Goal: Task Accomplishment & Management: Use online tool/utility

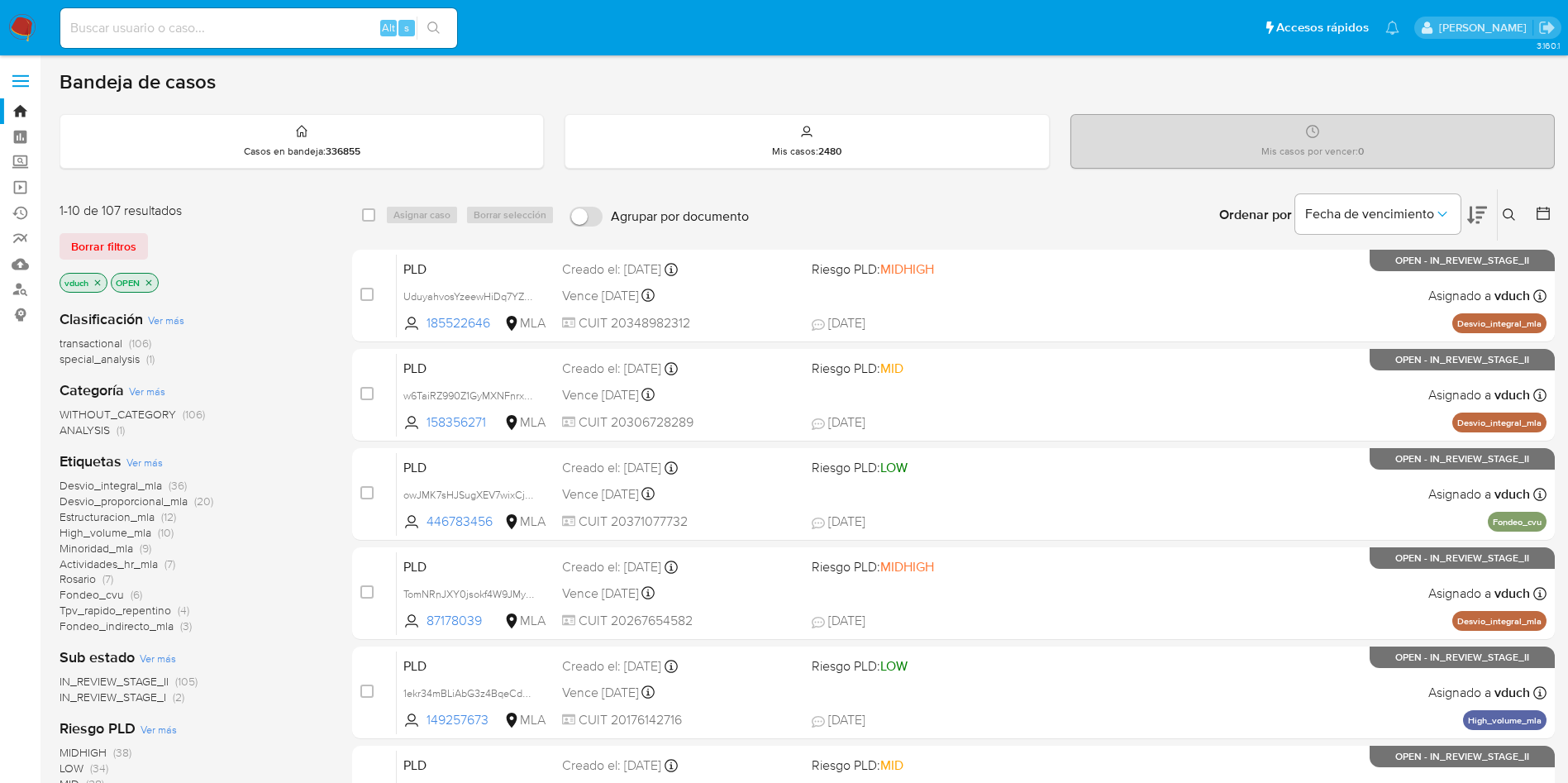
click at [286, 38] on div "Alt s" at bounding box center [258, 28] width 396 height 39
click at [322, 29] on input at bounding box center [258, 29] width 396 height 22
paste input "YwYsikiuBXijONP6pjkLtsfU"
type input "YwYsikiuBXijONP6pjkLtsfU"
click at [428, 34] on icon "search-icon" at bounding box center [433, 28] width 13 height 13
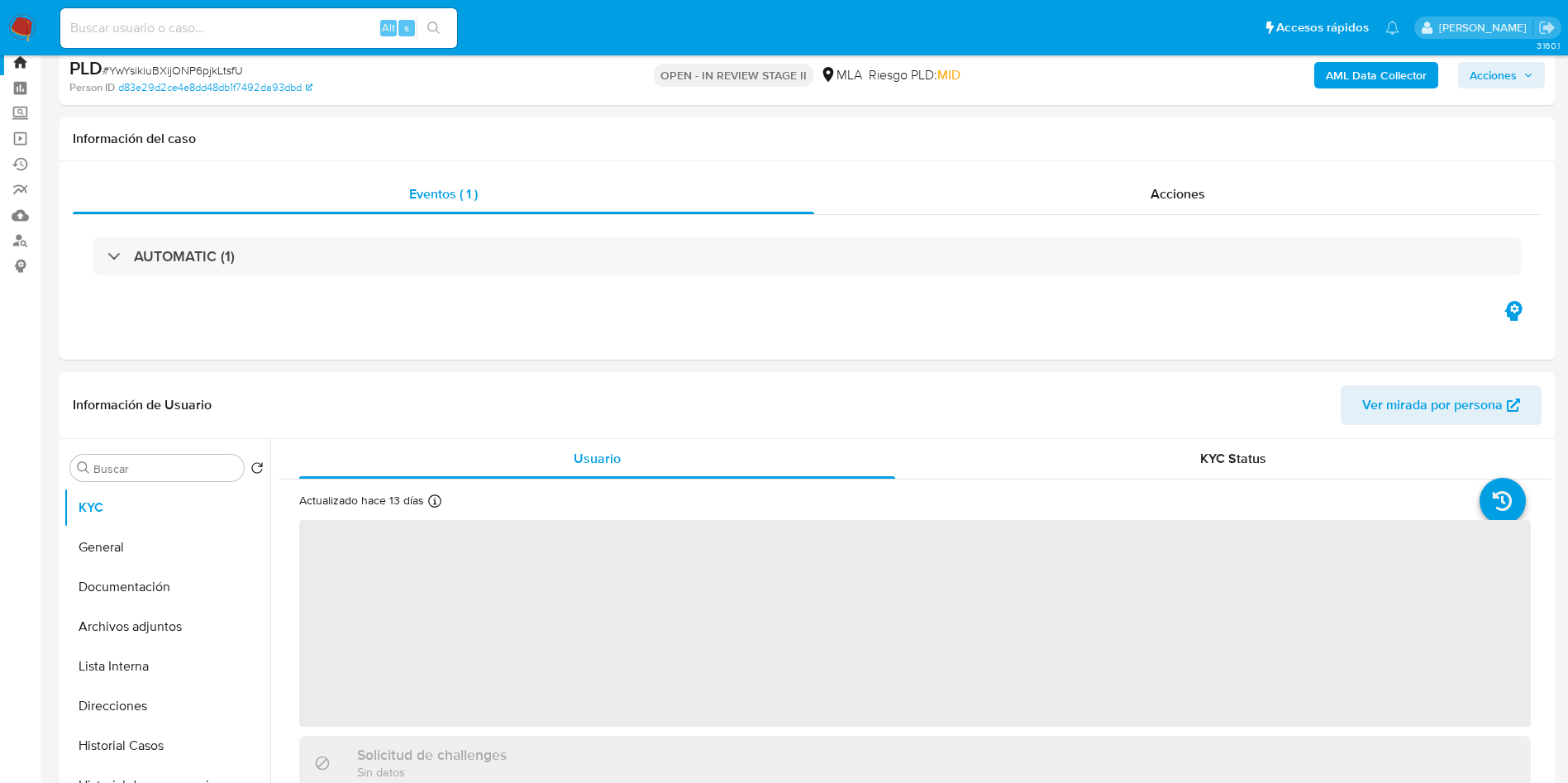
select select "10"
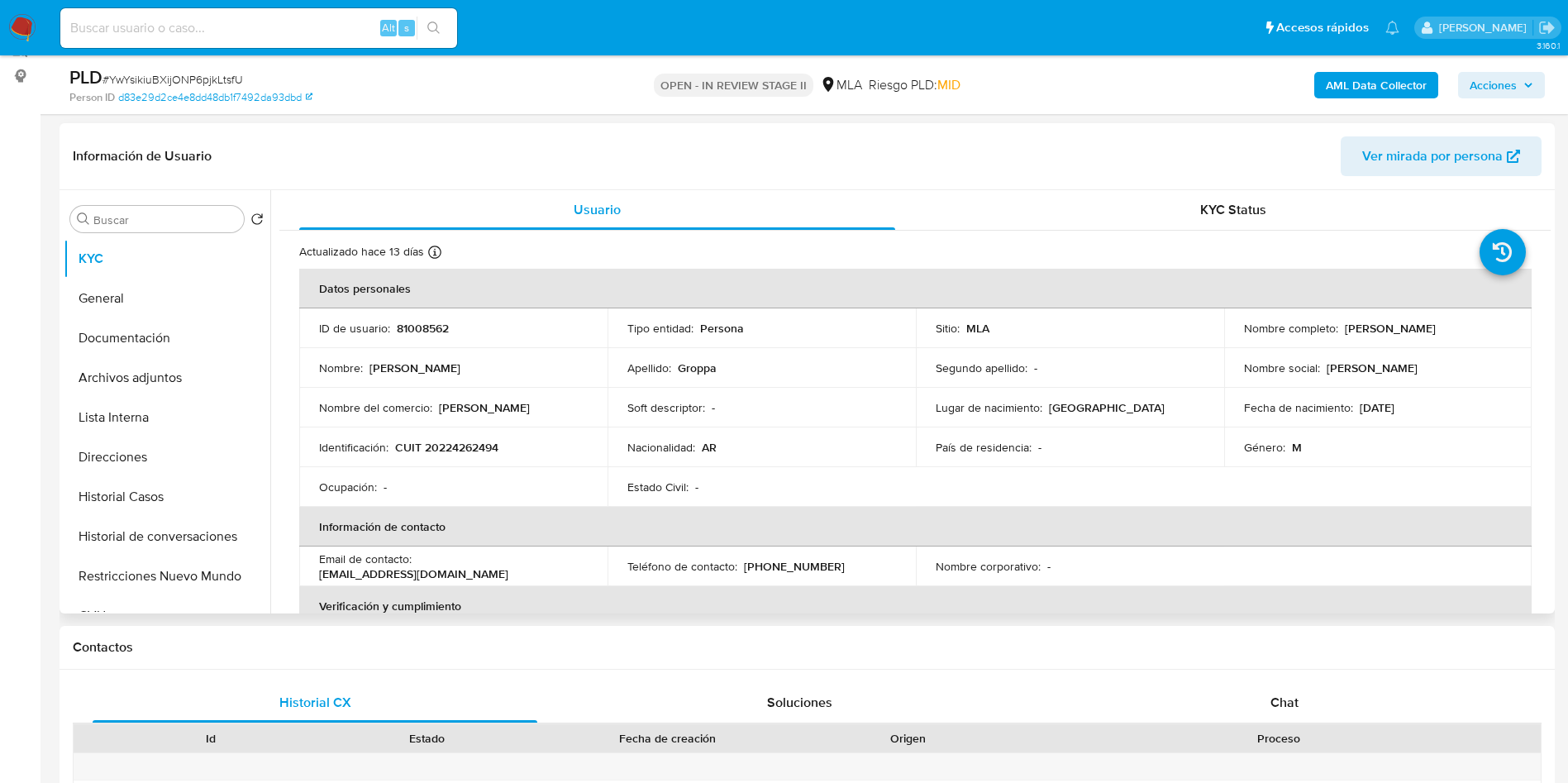
scroll to position [248, 0]
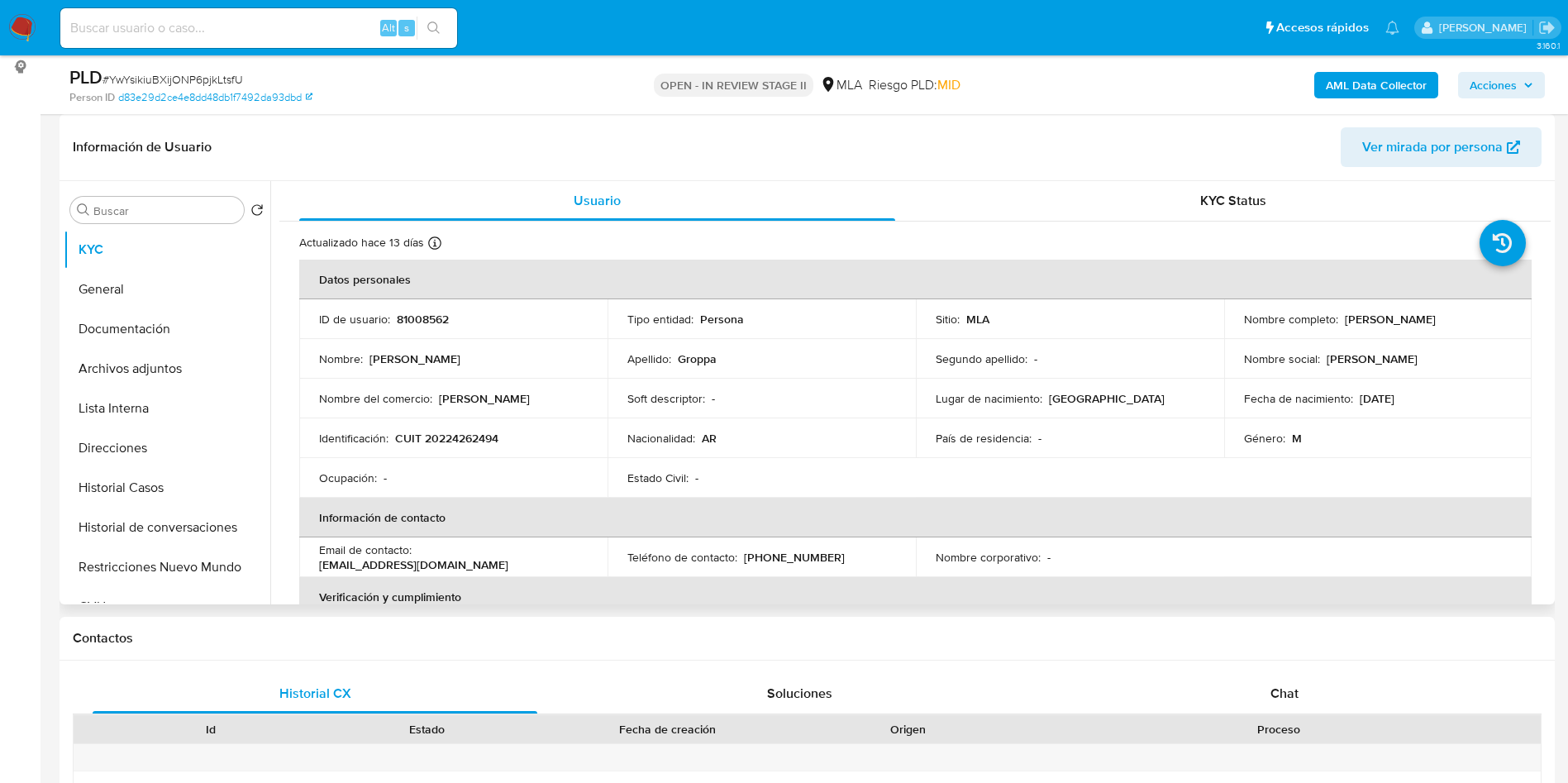
click at [1427, 319] on p "[PERSON_NAME]" at bounding box center [1390, 319] width 91 height 15
copy p "Groppa"
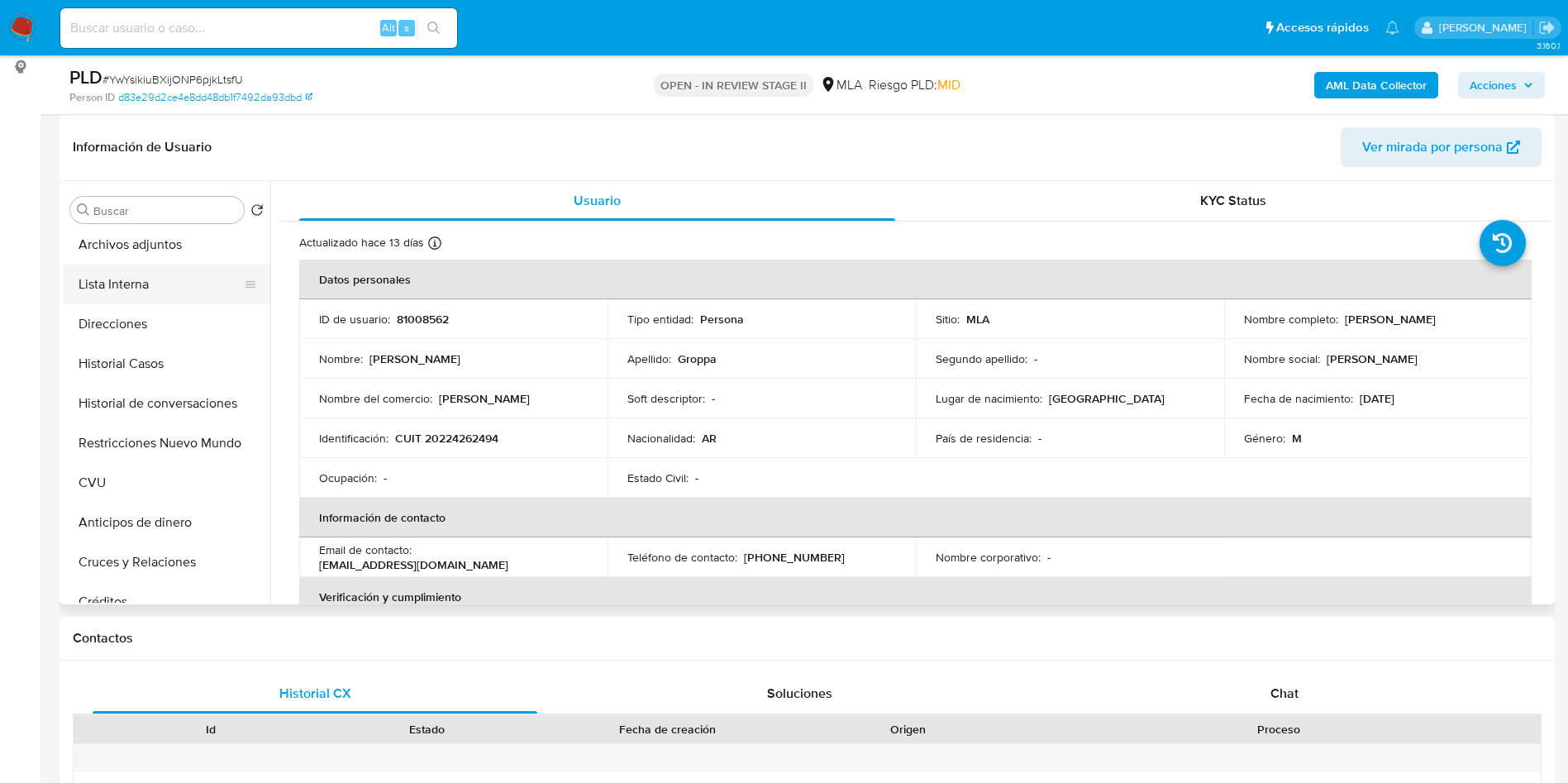
click at [146, 278] on button "Lista Interna" at bounding box center [161, 284] width 193 height 39
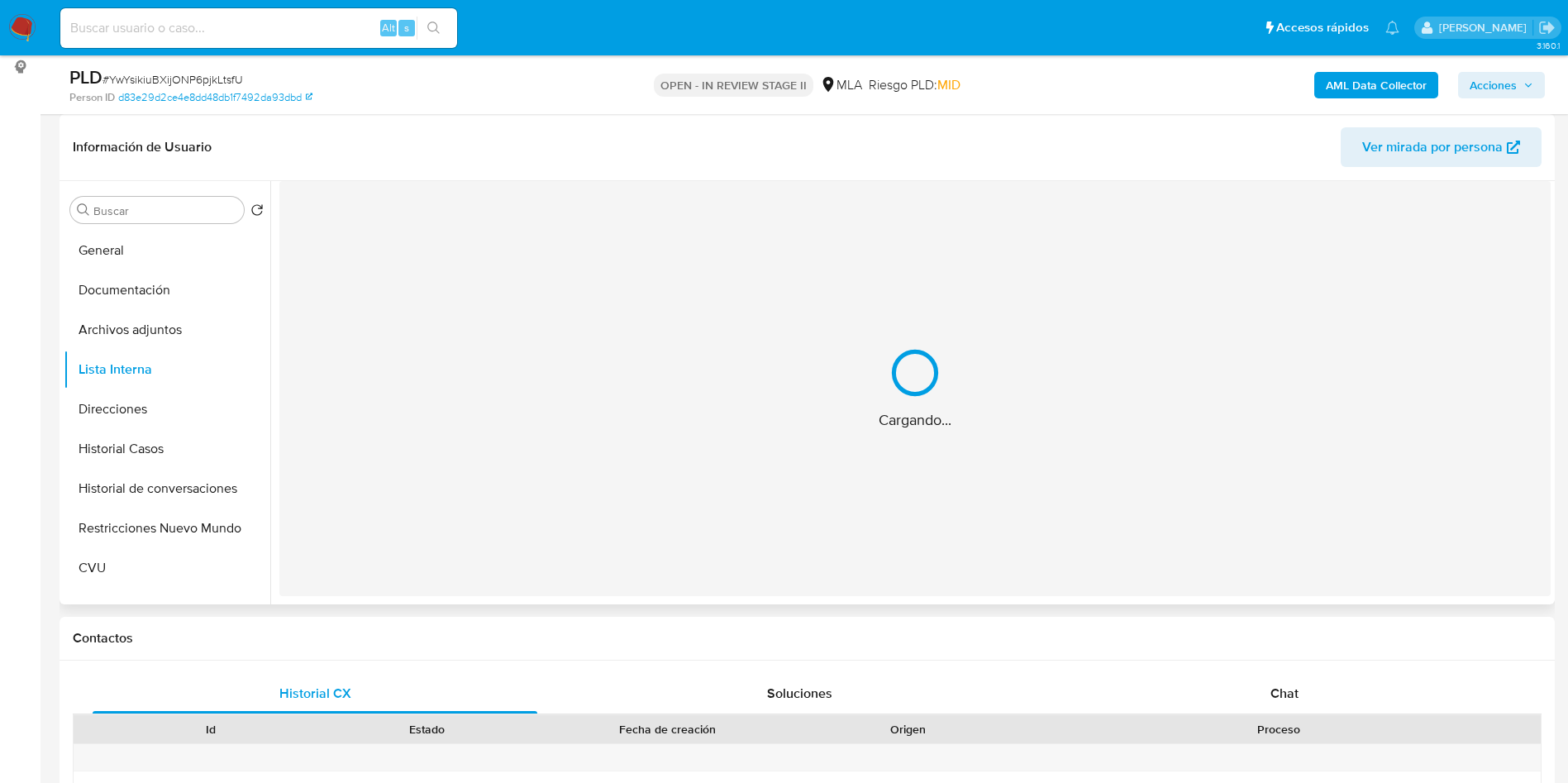
scroll to position [0, 0]
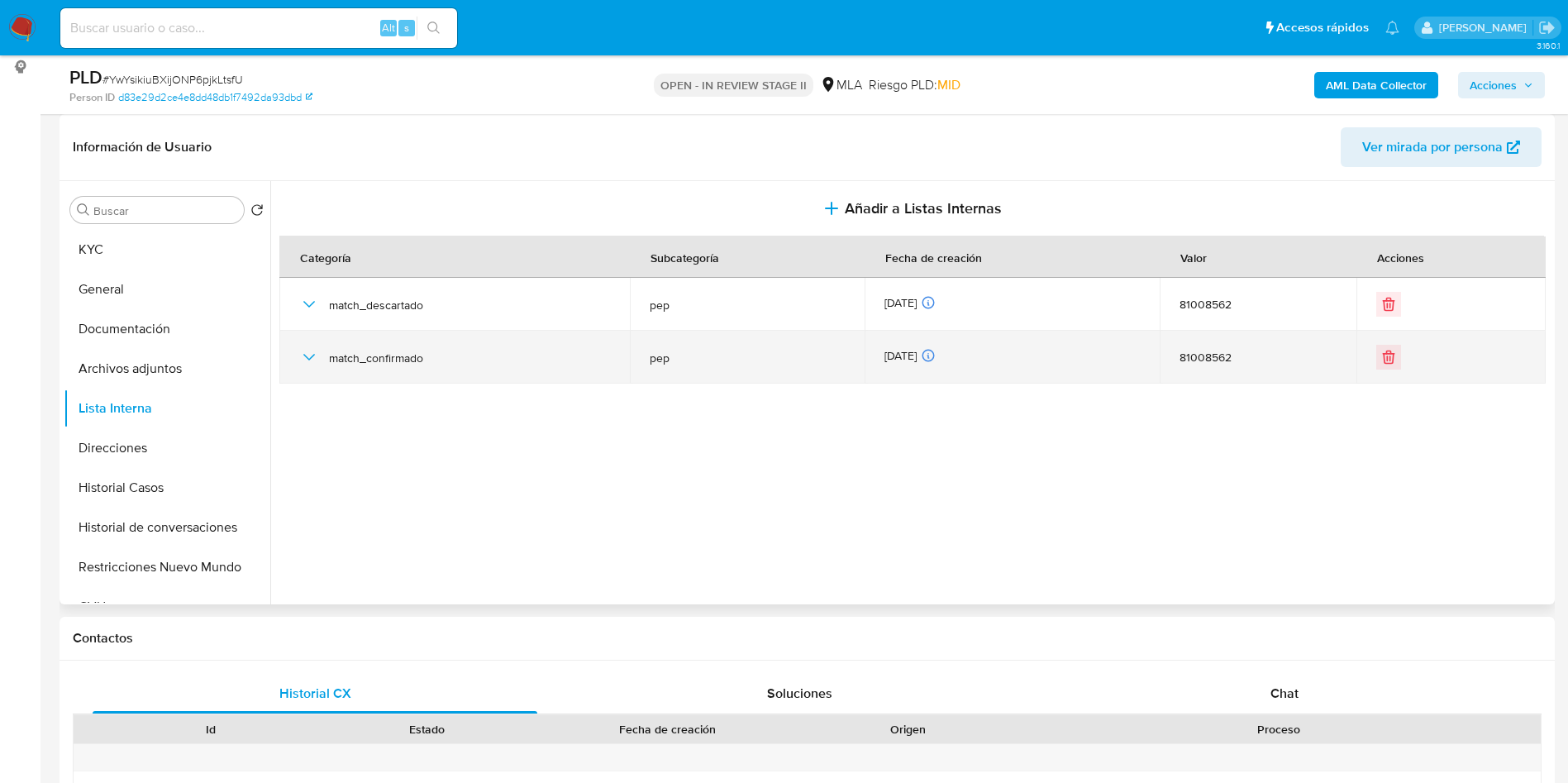
click at [314, 353] on icon "button" at bounding box center [309, 357] width 20 height 20
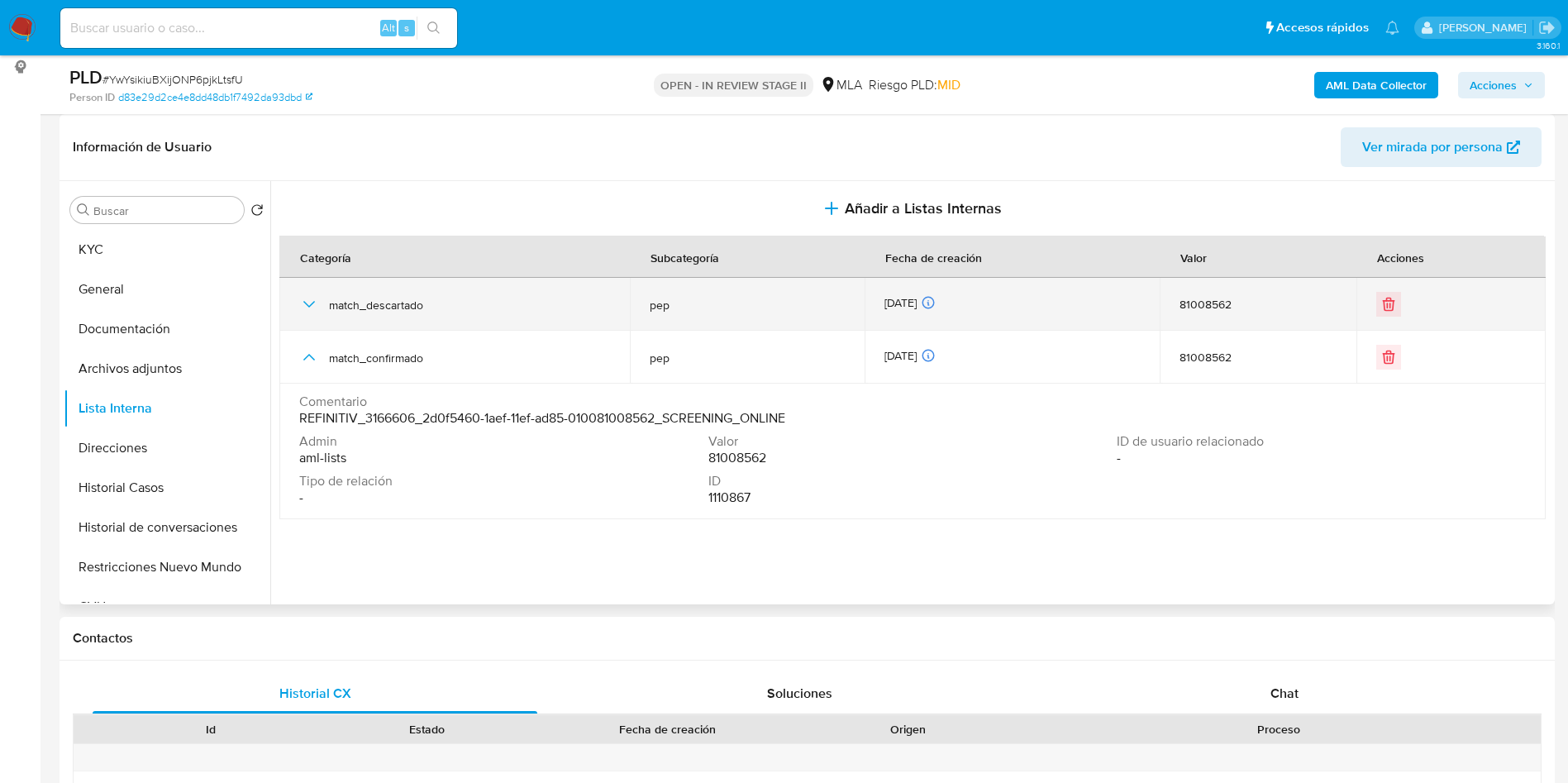
click at [314, 304] on icon "button" at bounding box center [309, 304] width 20 height 20
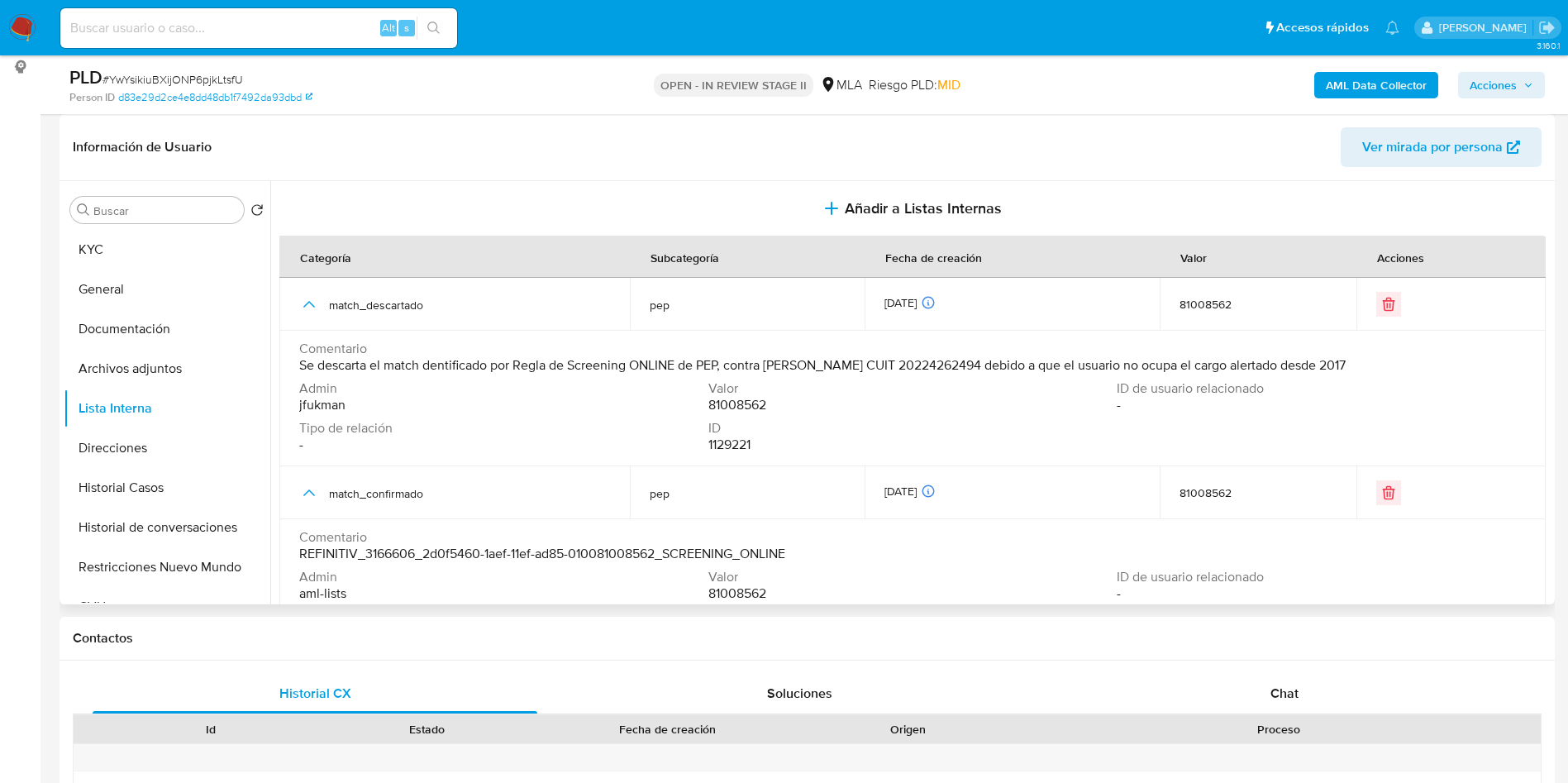
drag, startPoint x: 1401, startPoint y: 358, endPoint x: 641, endPoint y: 351, distance: 760.0
click at [641, 351] on div "Comentario Se descarta el match dentificado por Regla de Screening ONLINE de [P…" at bounding box center [912, 357] width 1227 height 34
click at [620, 372] on span "Se descarta el match dentificado por Regla de Screening ONLINE de PEP, contra […" at bounding box center [821, 365] width 1046 height 17
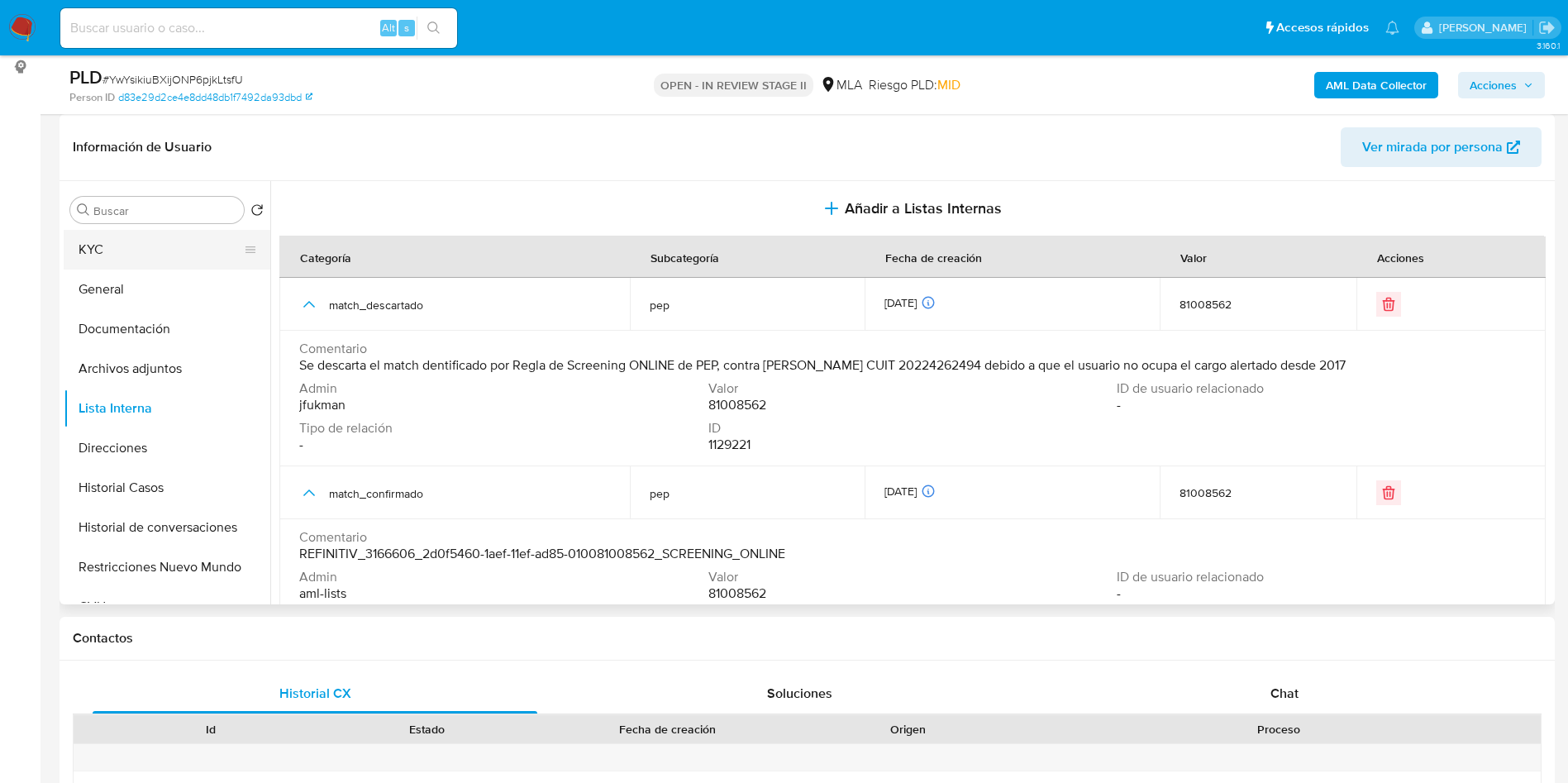
click at [139, 258] on button "KYC" at bounding box center [161, 249] width 193 height 39
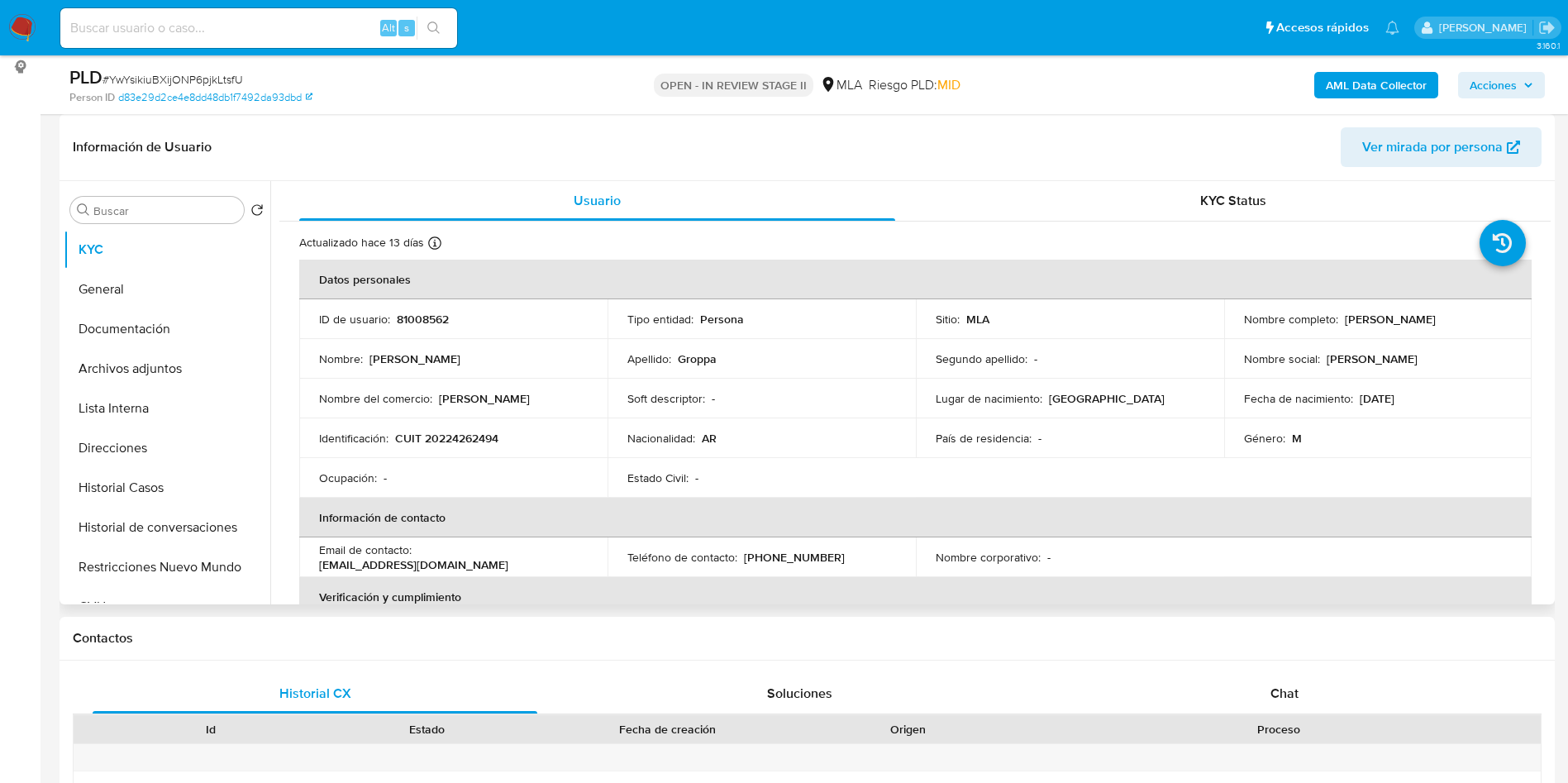
drag, startPoint x: 1341, startPoint y: 317, endPoint x: 1460, endPoint y: 328, distance: 119.5
click at [1460, 328] on td "Nombre completo : [PERSON_NAME]" at bounding box center [1378, 319] width 309 height 39
copy p "[PERSON_NAME]"
click at [178, 392] on button "Lista Interna" at bounding box center [161, 408] width 193 height 39
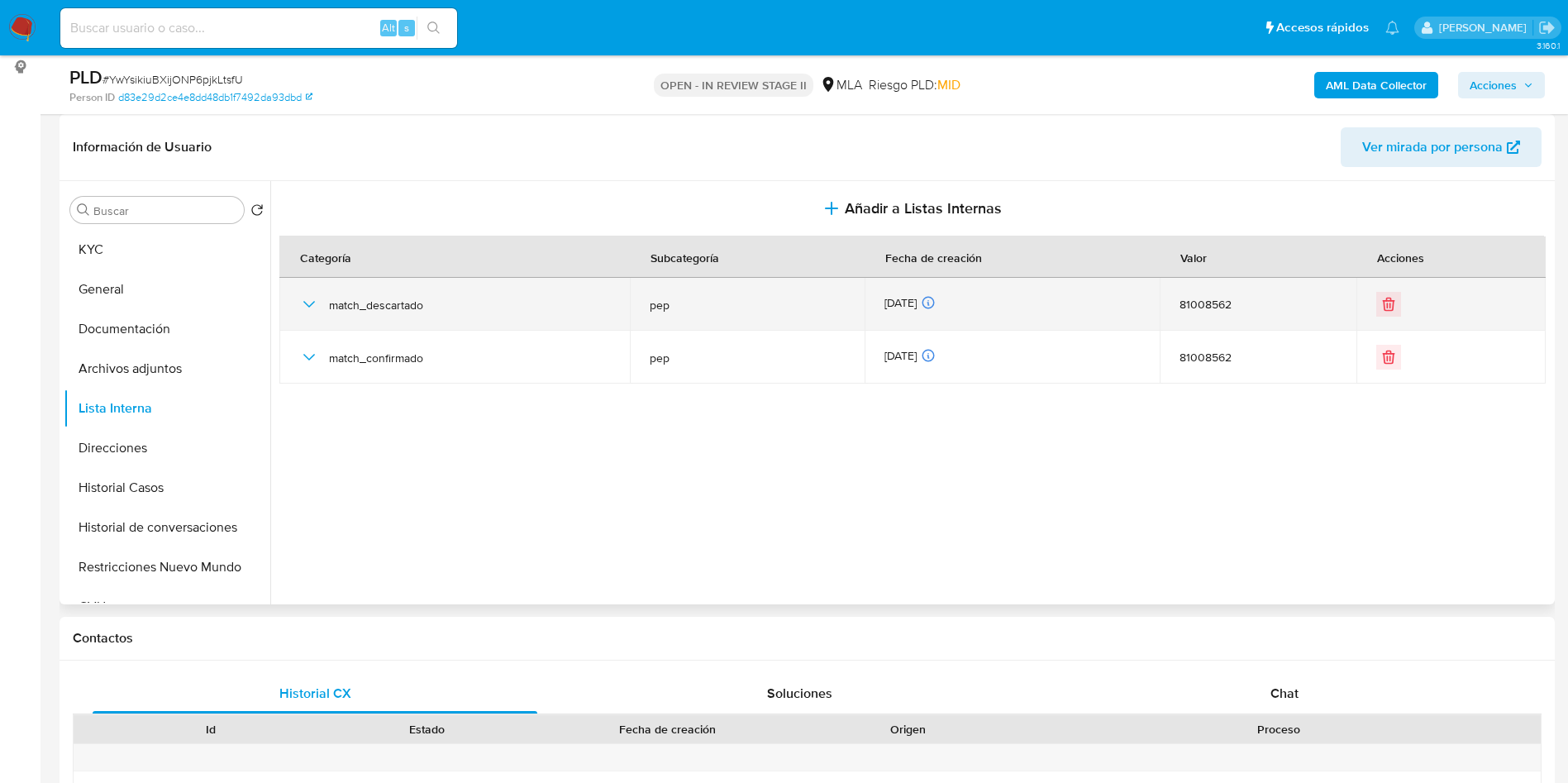
click at [309, 304] on icon "button" at bounding box center [309, 304] width 20 height 20
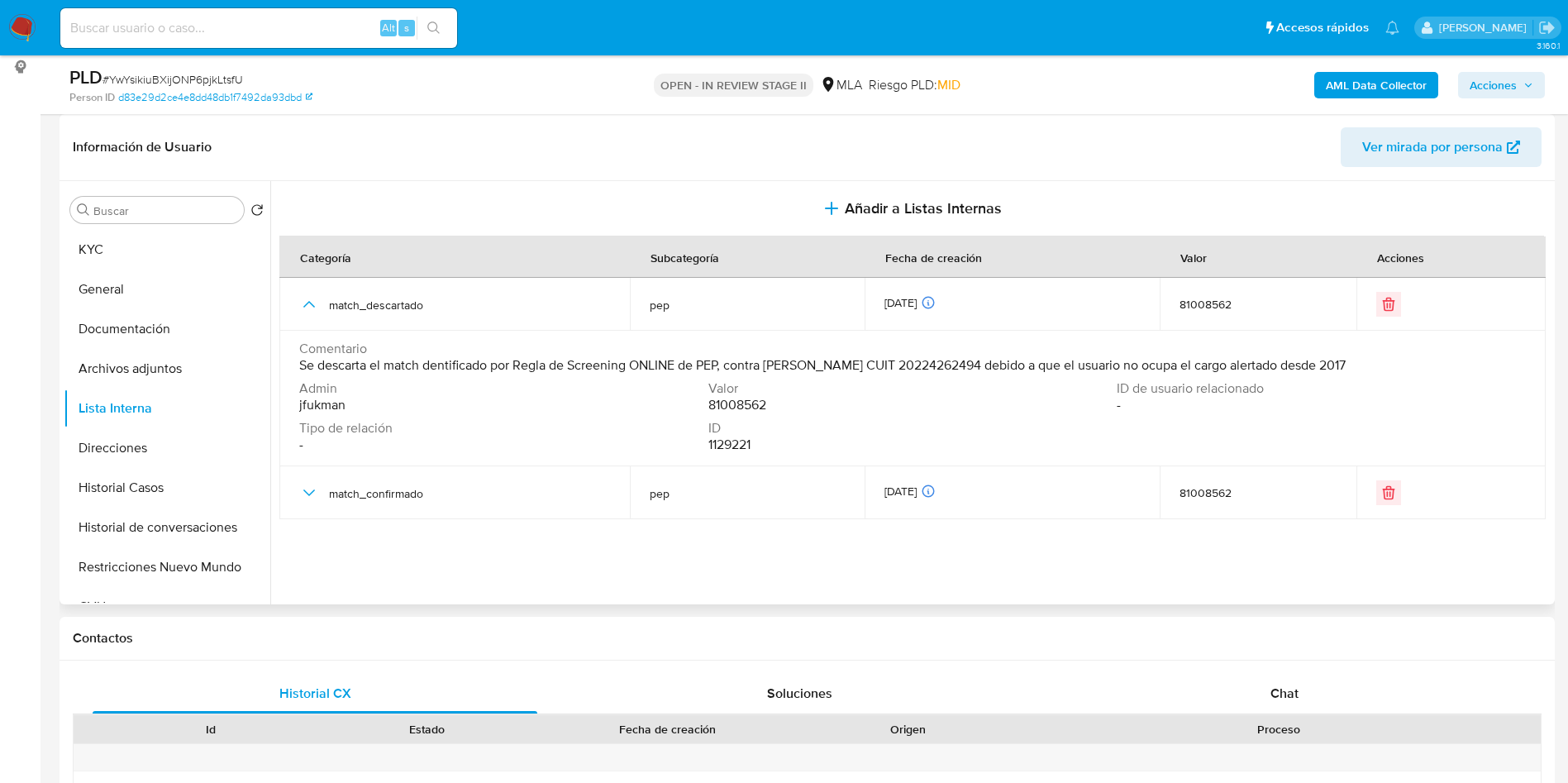
drag, startPoint x: 304, startPoint y: 373, endPoint x: 1390, endPoint y: 360, distance: 1086.1
click at [1390, 360] on div "Comentario Se descarta el match dentificado por Regla de Screening ONLINE de [P…" at bounding box center [912, 357] width 1227 height 34
click at [1213, 360] on span "Se descarta el match dentificado por Regla de Screening ONLINE de PEP, contra […" at bounding box center [821, 365] width 1046 height 17
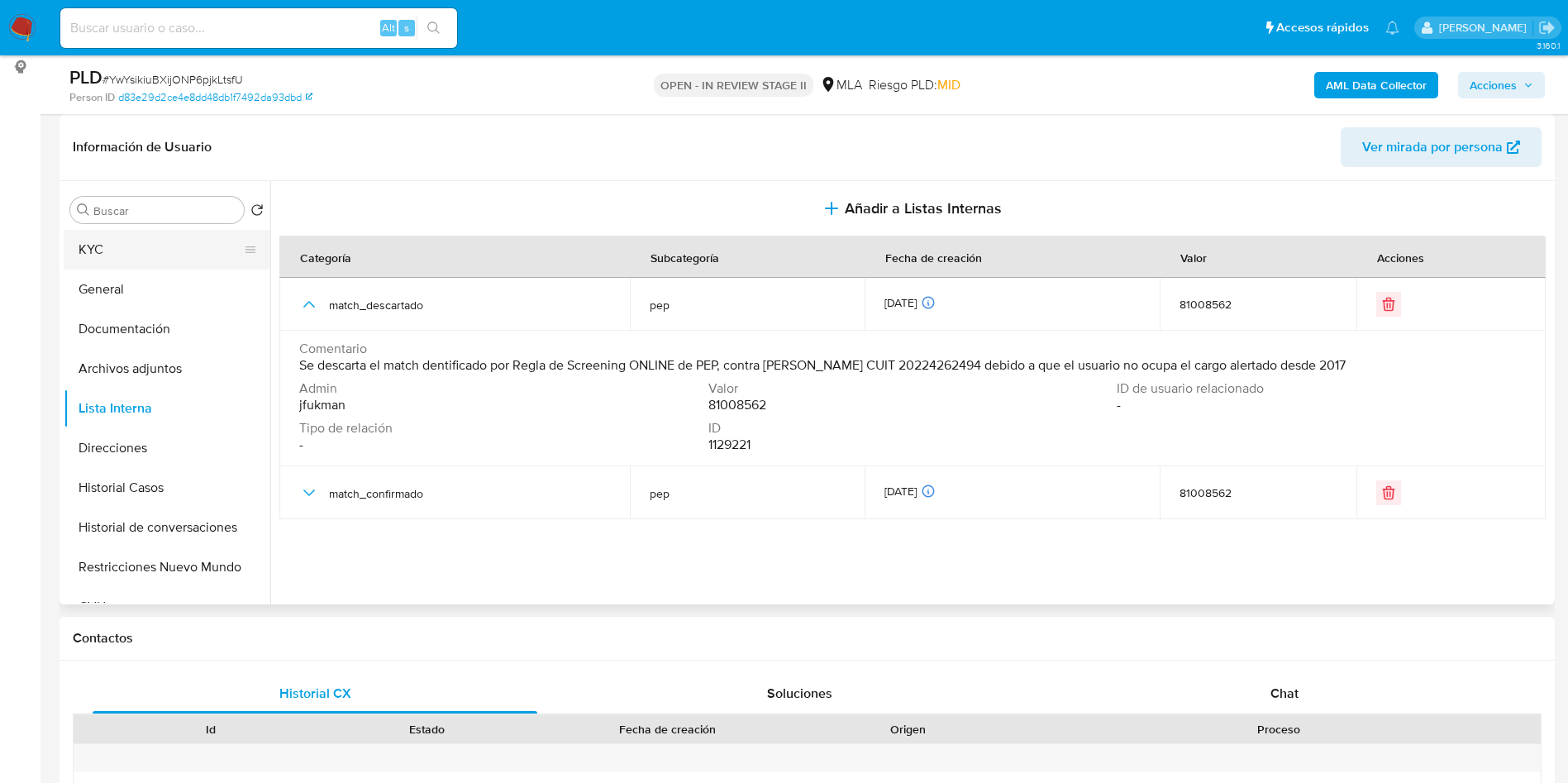
click at [180, 259] on button "KYC" at bounding box center [161, 249] width 193 height 39
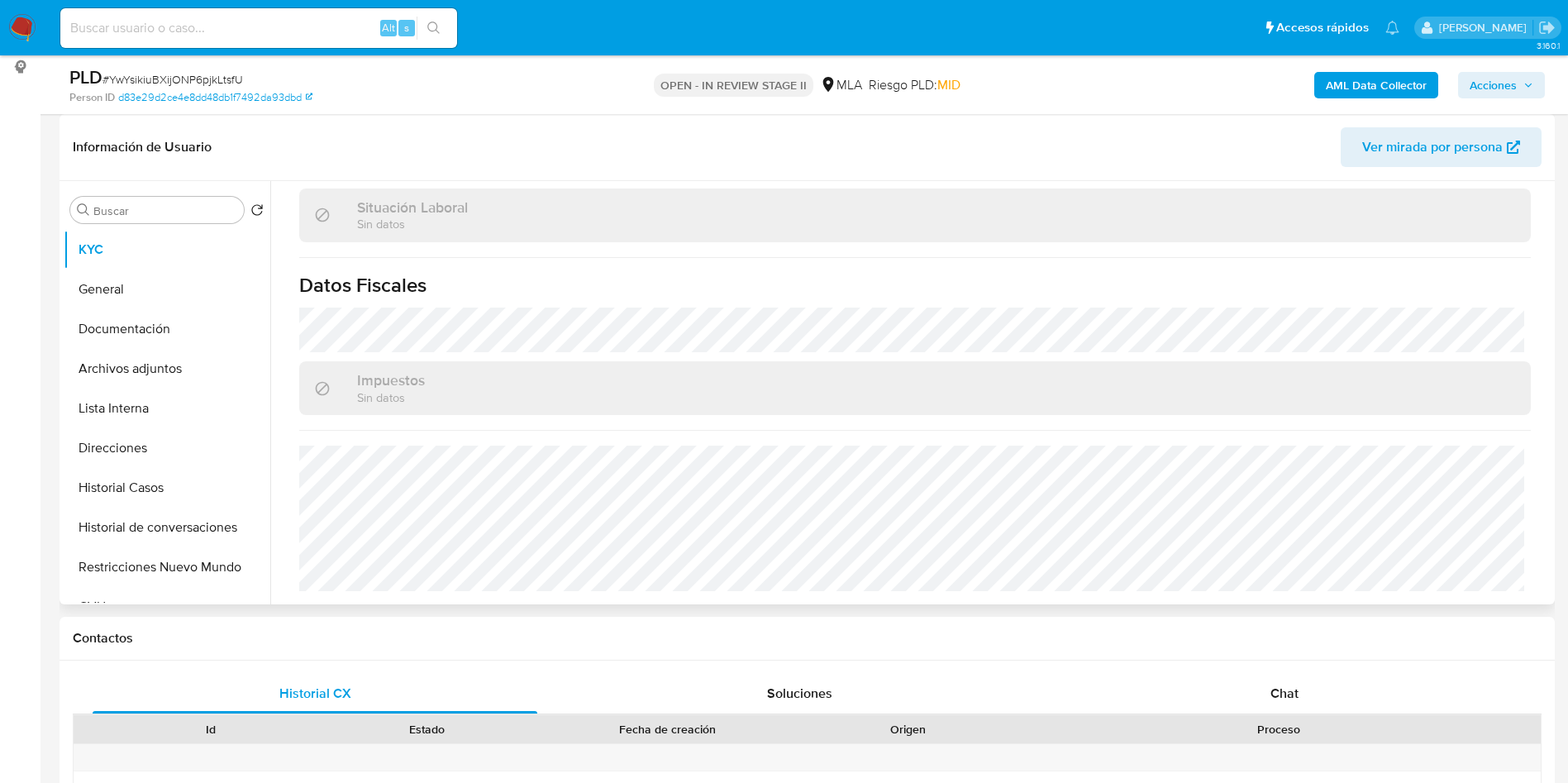
scroll to position [855, 0]
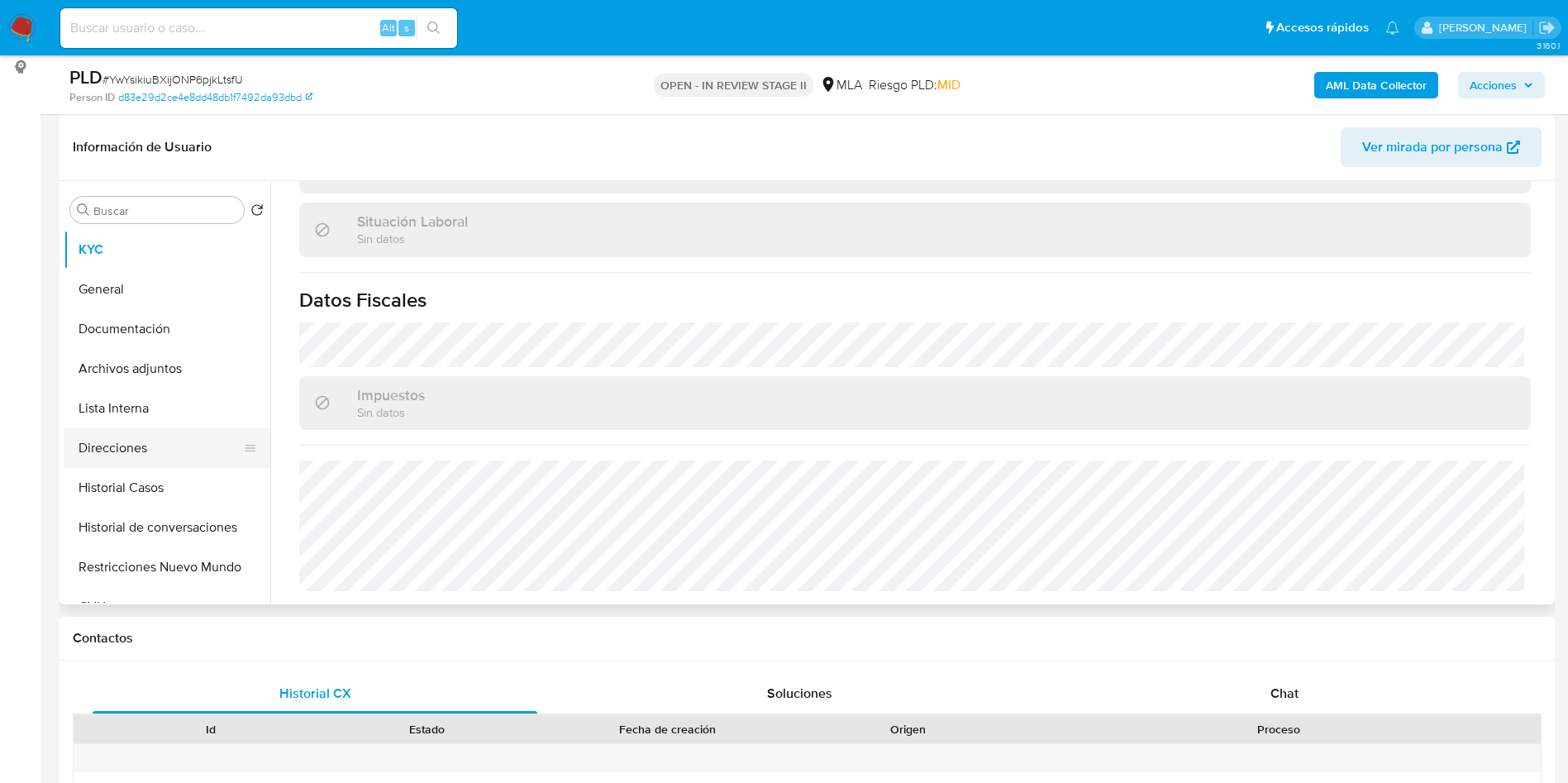
click at [166, 456] on button "Direcciones" at bounding box center [161, 448] width 193 height 39
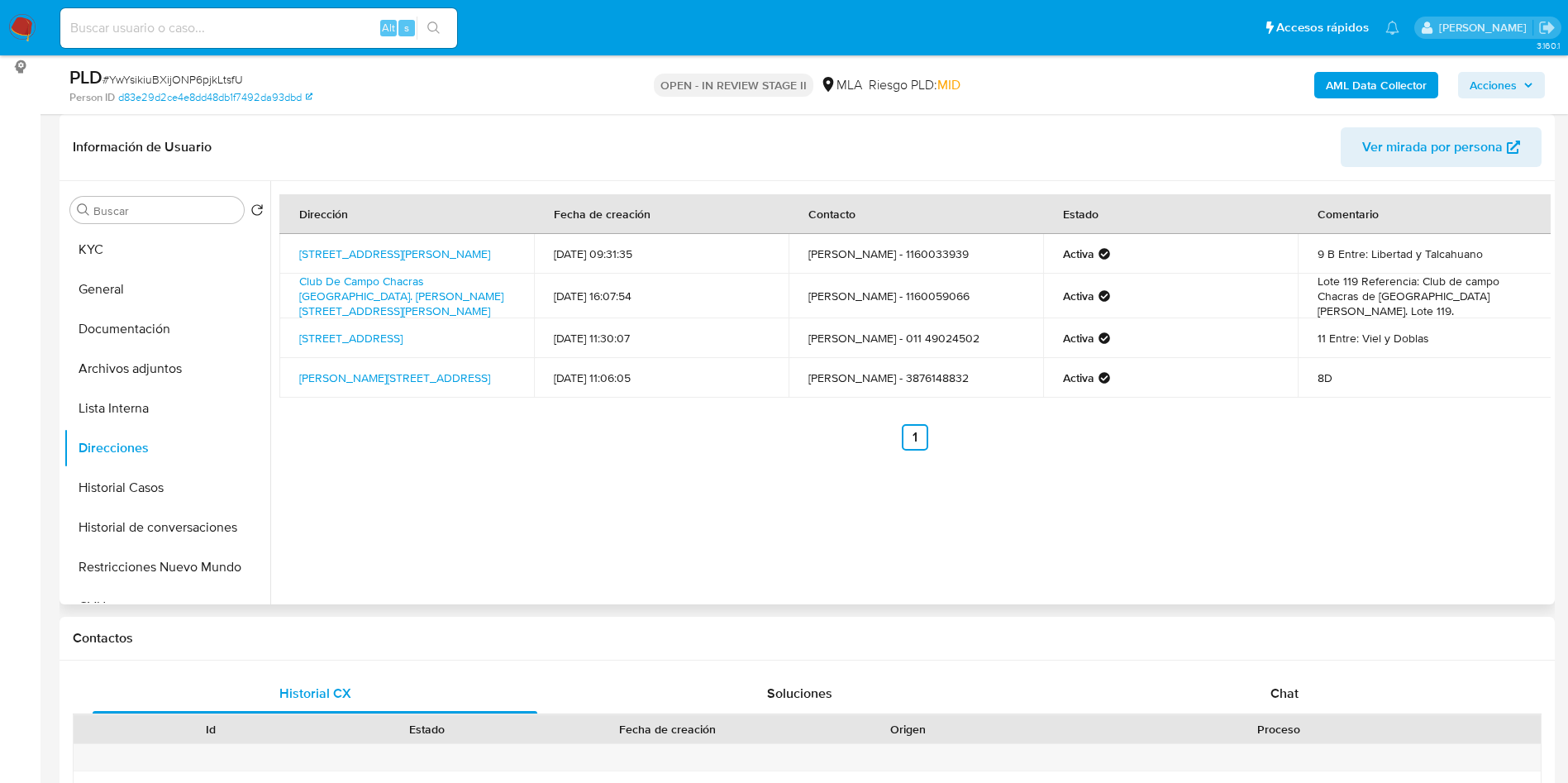
click at [948, 515] on div "Dirección Fecha de creación Contacto Estado Comentario [STREET_ADDRESS][PERSON_…" at bounding box center [910, 392] width 1280 height 423
click at [113, 264] on button "KYC" at bounding box center [161, 249] width 193 height 39
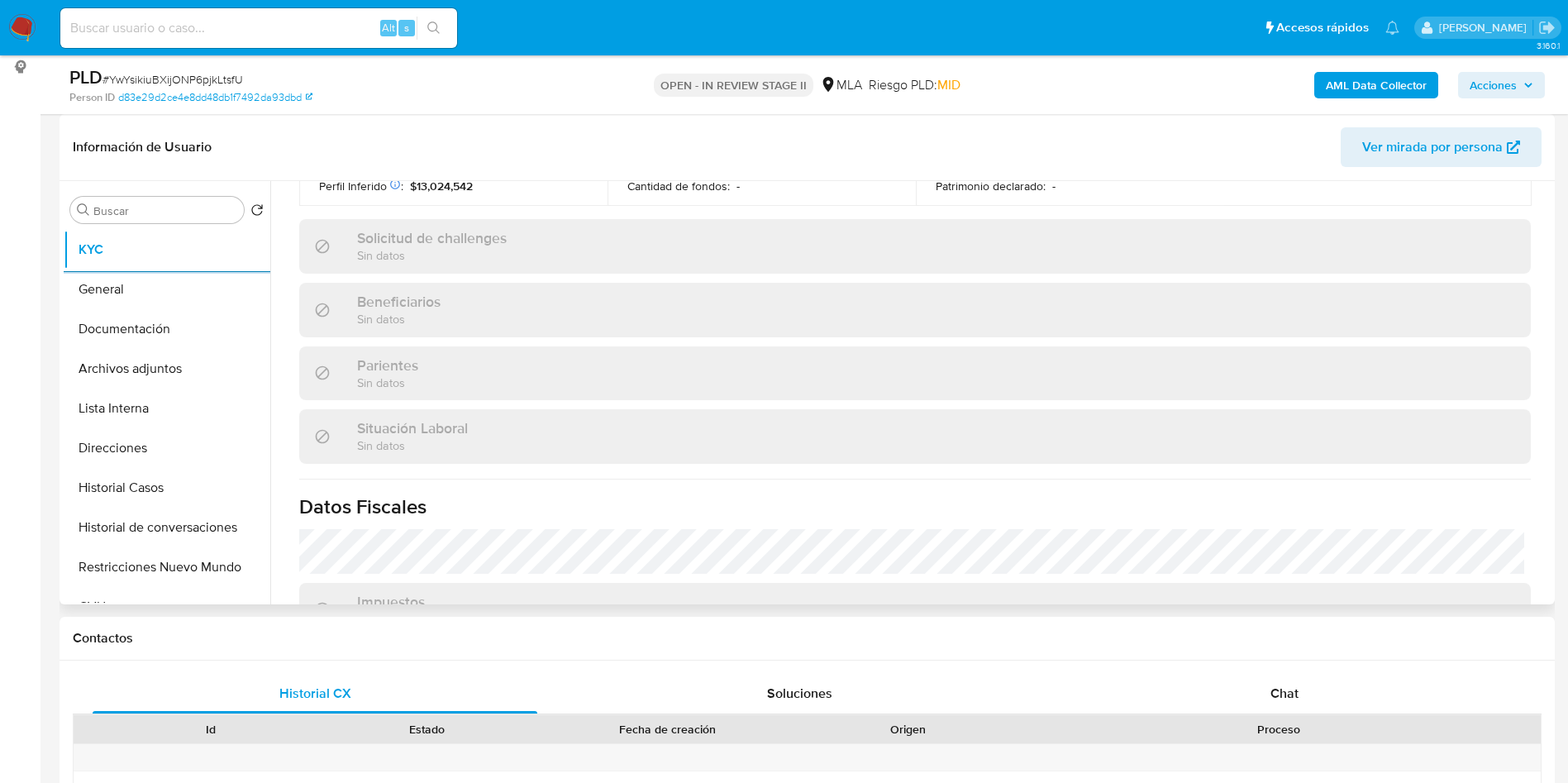
scroll to position [855, 0]
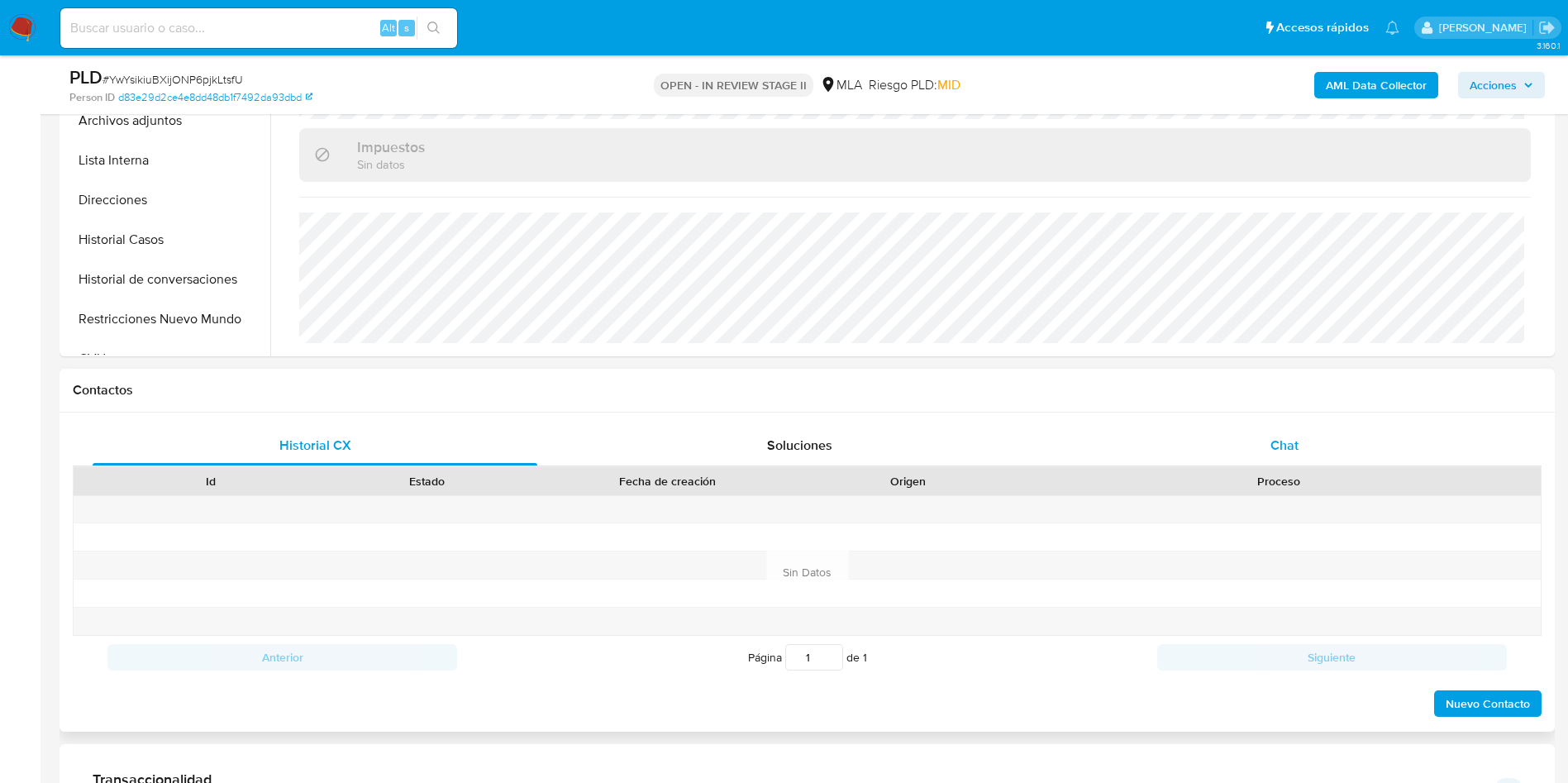
click at [1203, 448] on div "Chat" at bounding box center [1284, 446] width 445 height 39
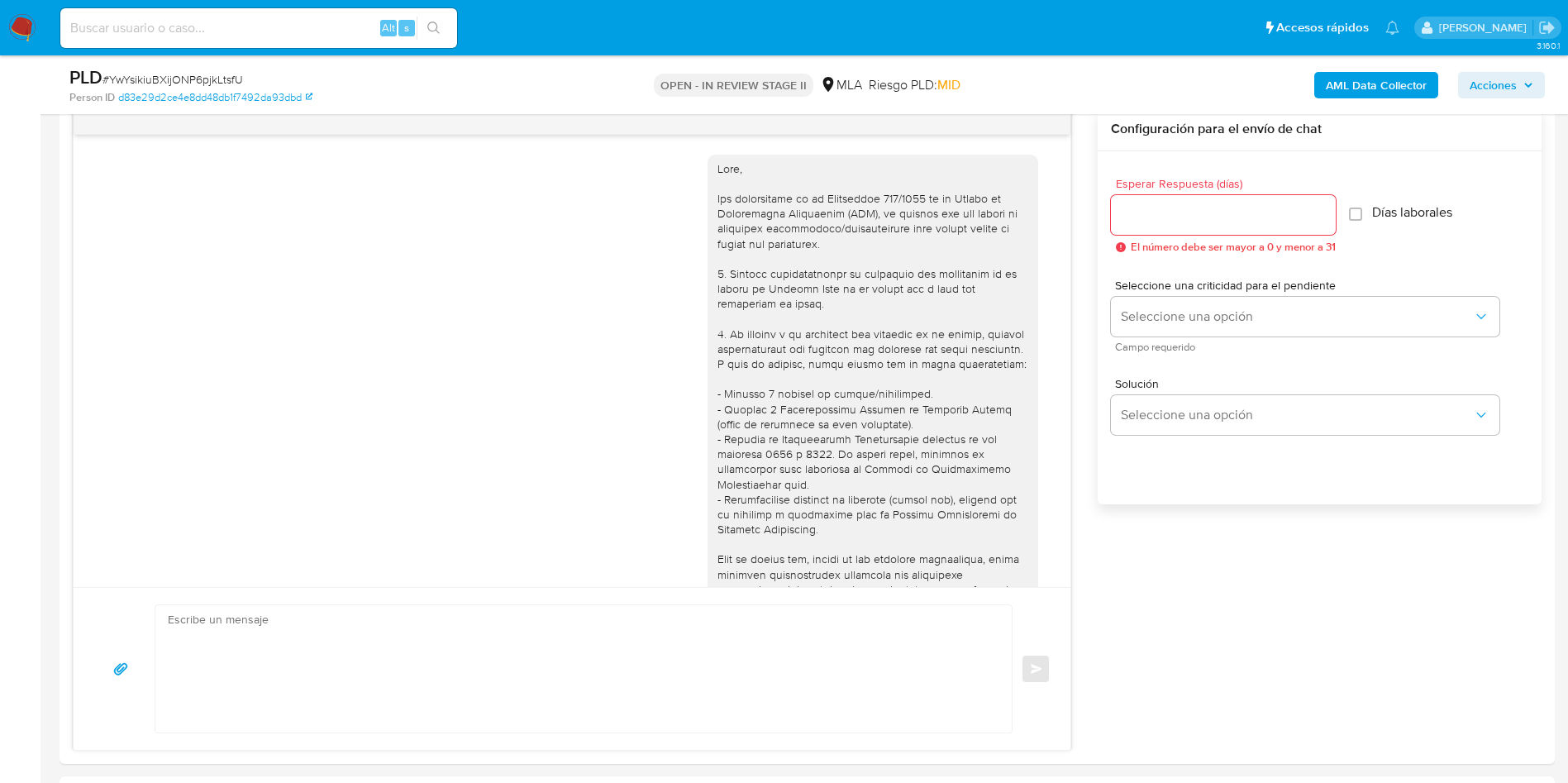
scroll to position [848, 0]
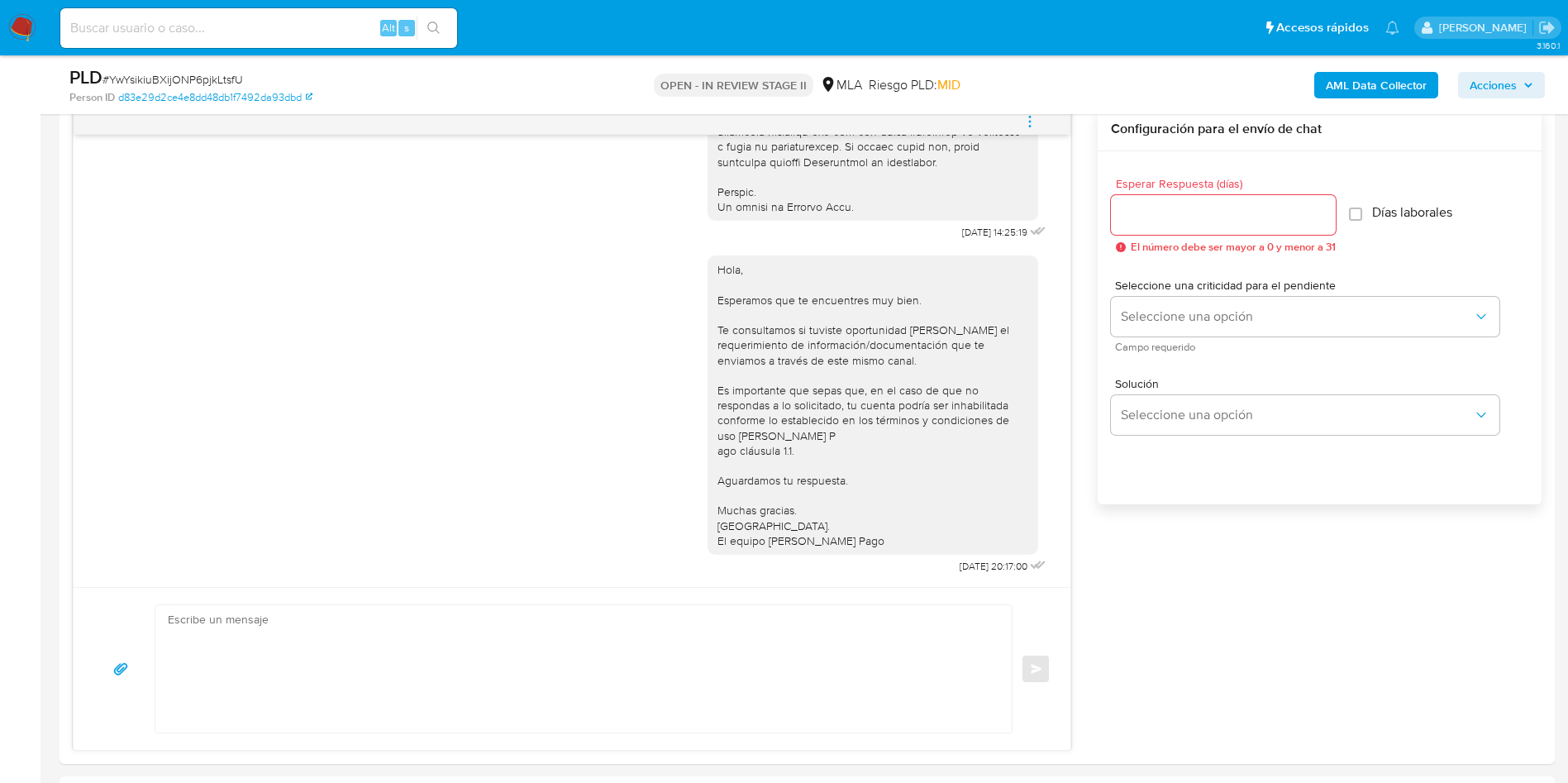
click at [1032, 126] on icon "menu-action" at bounding box center [1030, 121] width 15 height 15
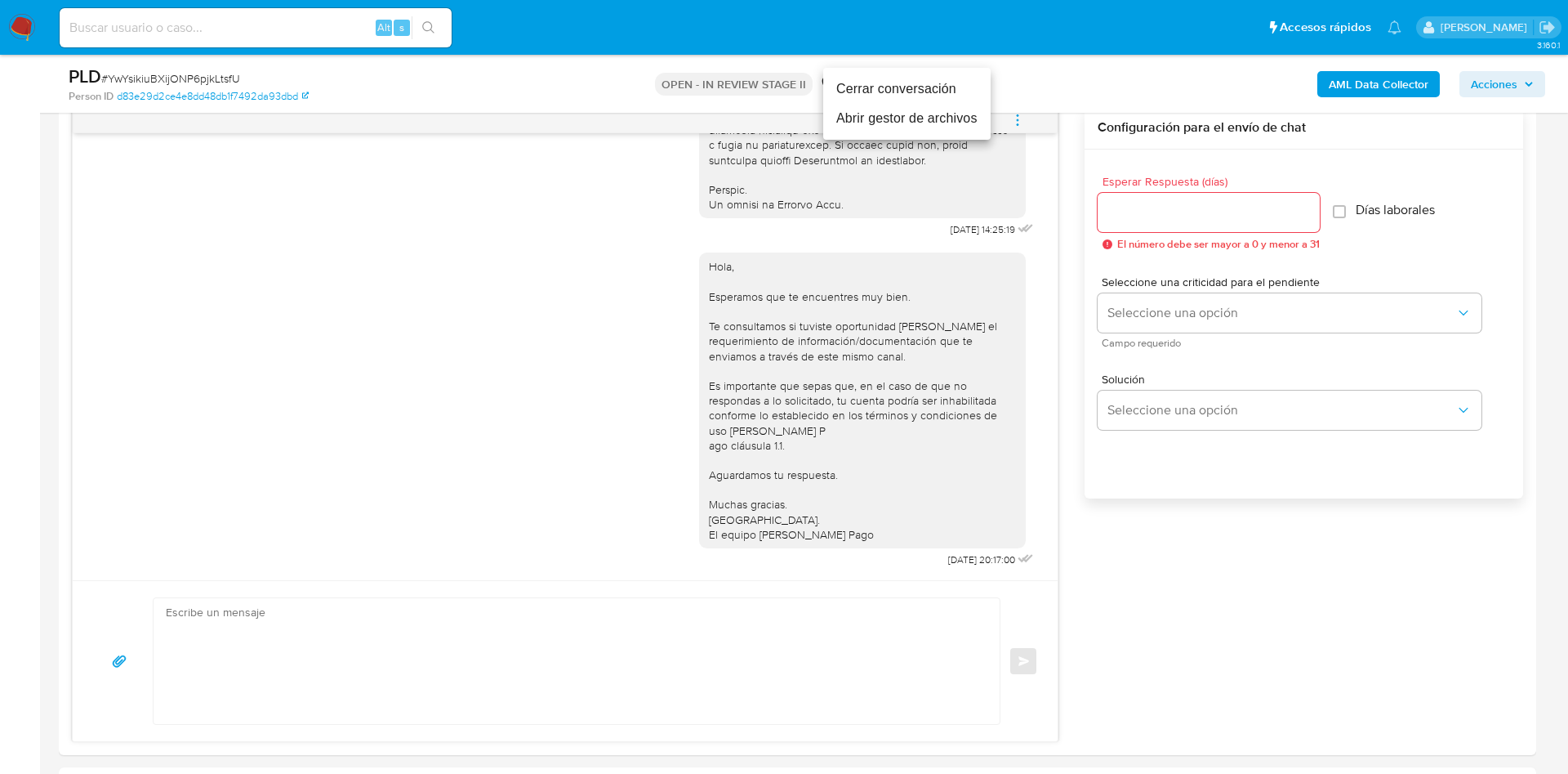
click at [900, 82] on li "Cerrar conversación" at bounding box center [907, 89] width 168 height 29
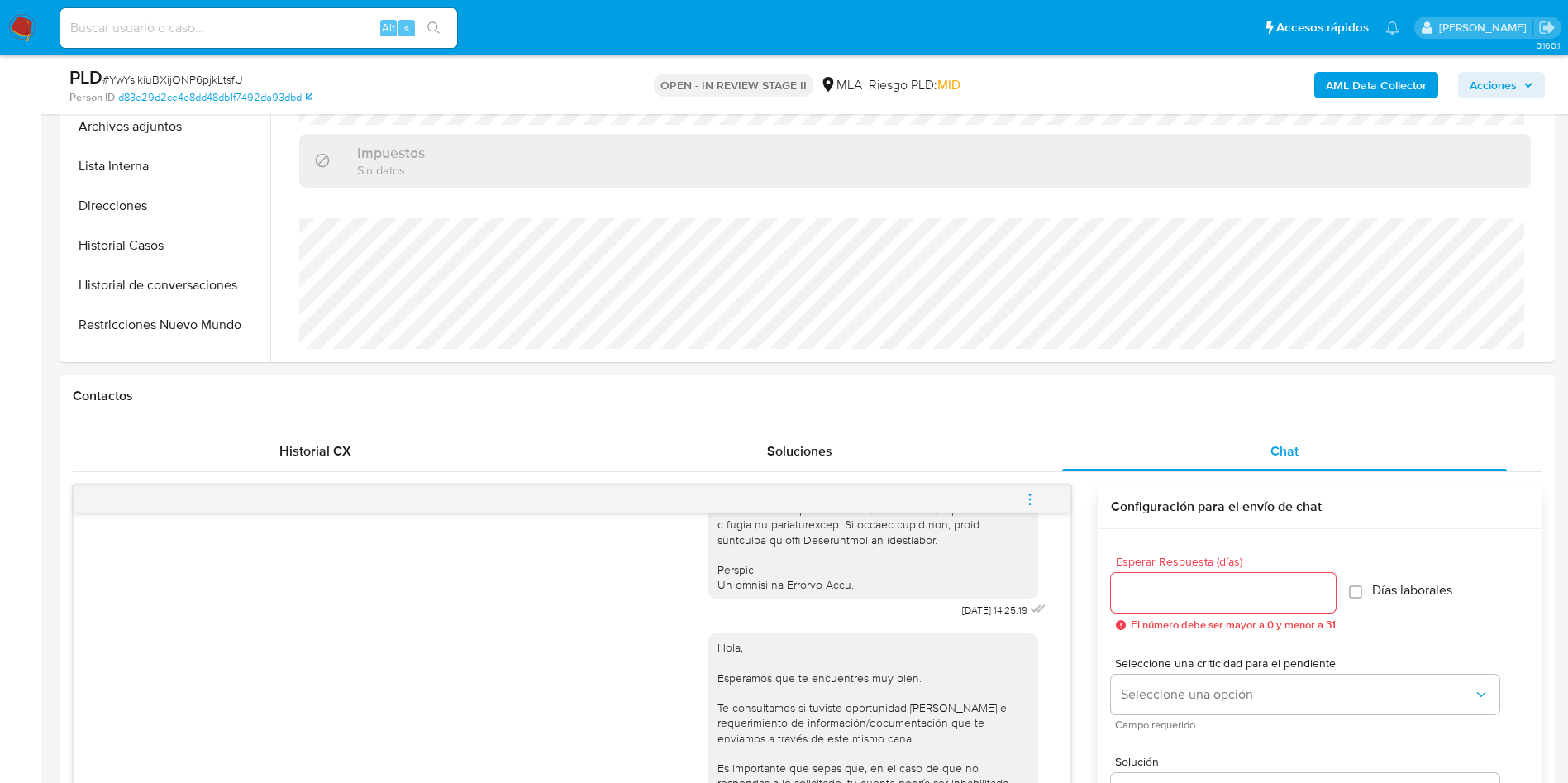
scroll to position [248, 0]
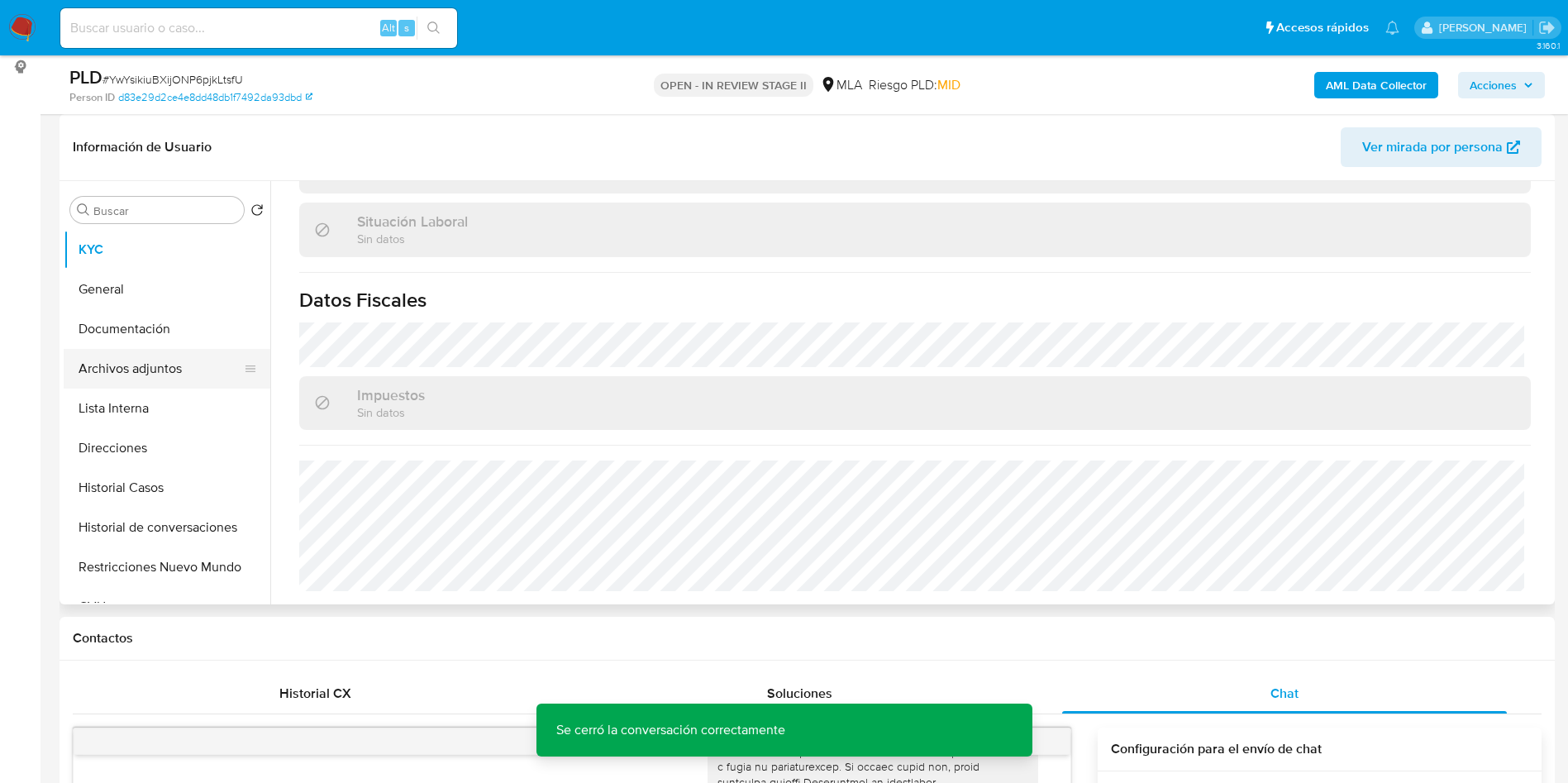
click at [152, 387] on button "Archivos adjuntos" at bounding box center [161, 369] width 193 height 39
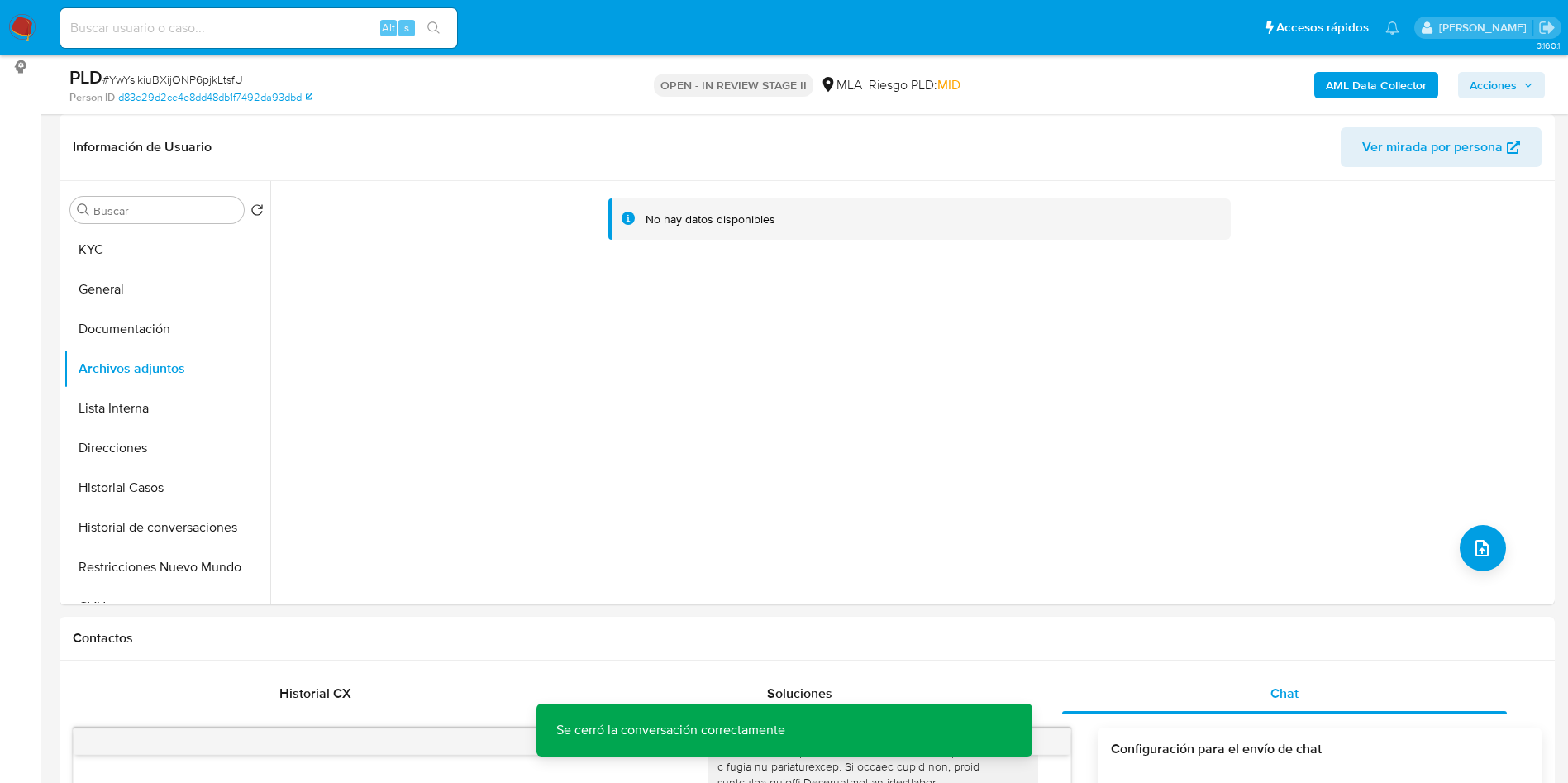
click at [1374, 89] on b "AML Data Collector" at bounding box center [1376, 85] width 101 height 27
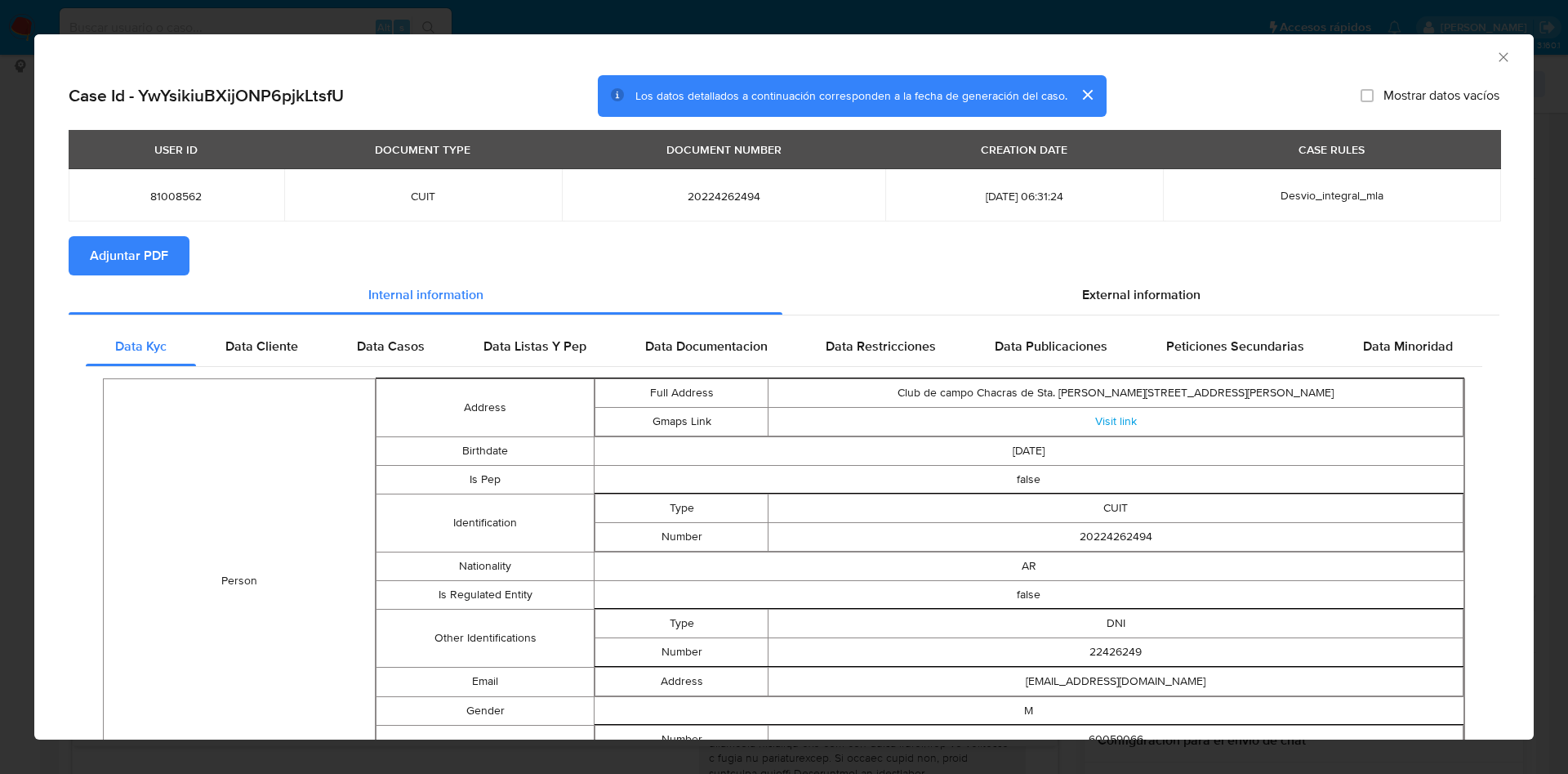
click at [159, 270] on span "Adjuntar PDF" at bounding box center [129, 255] width 78 height 36
click at [1496, 57] on icon "Cerrar ventana" at bounding box center [1504, 57] width 17 height 17
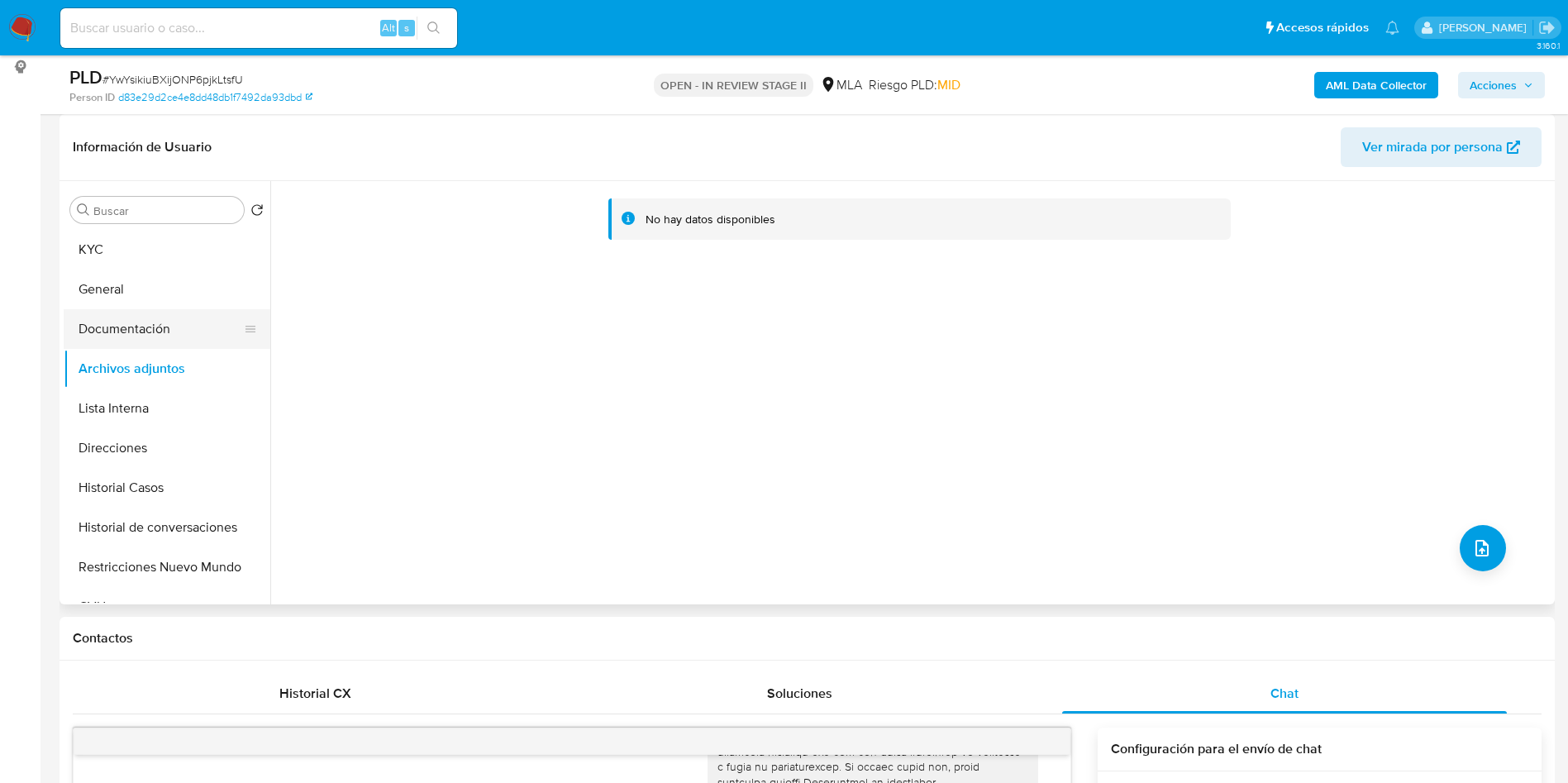
click at [177, 328] on button "Documentación" at bounding box center [161, 328] width 193 height 39
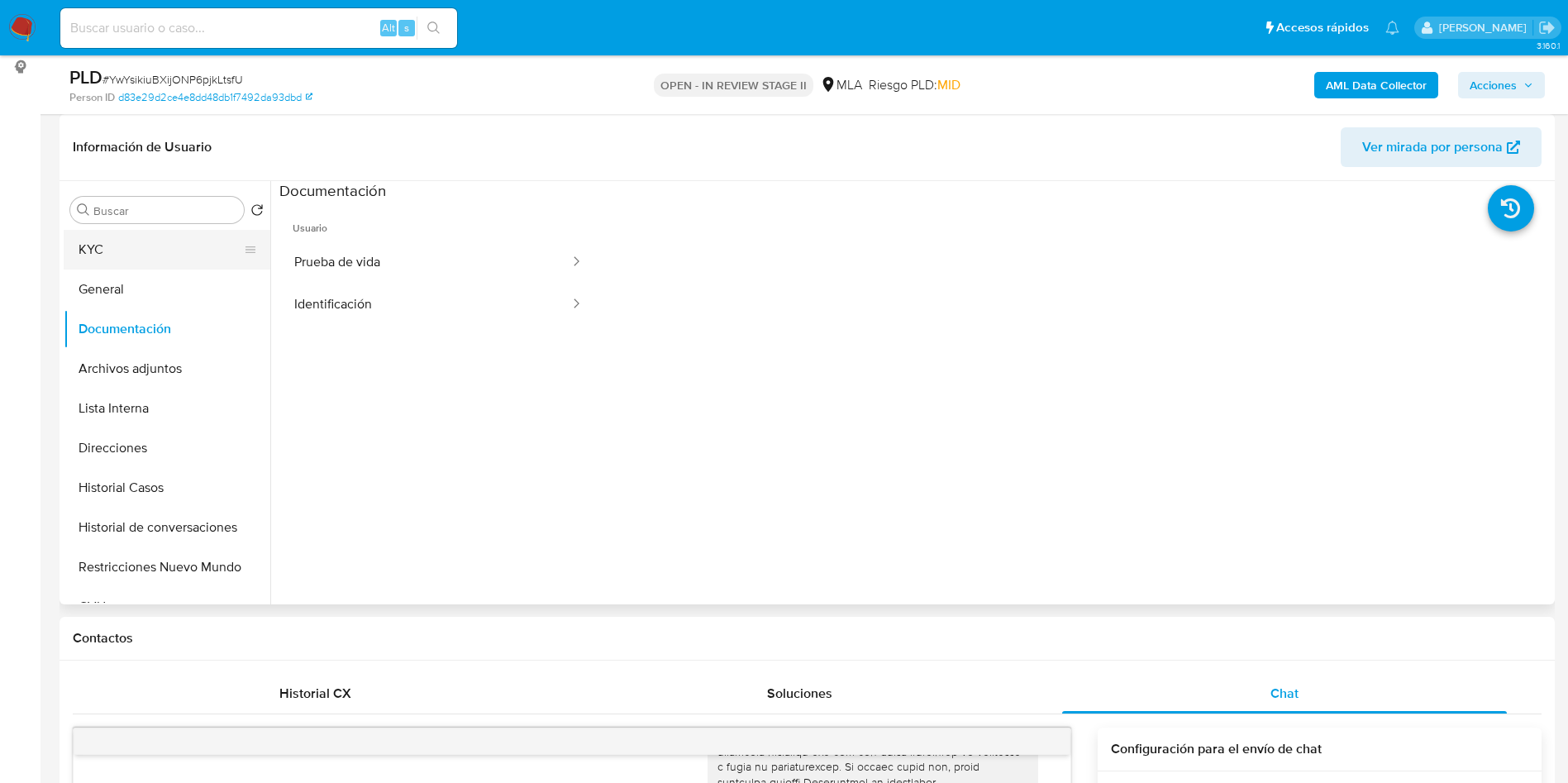
click at [206, 242] on button "KYC" at bounding box center [161, 249] width 193 height 39
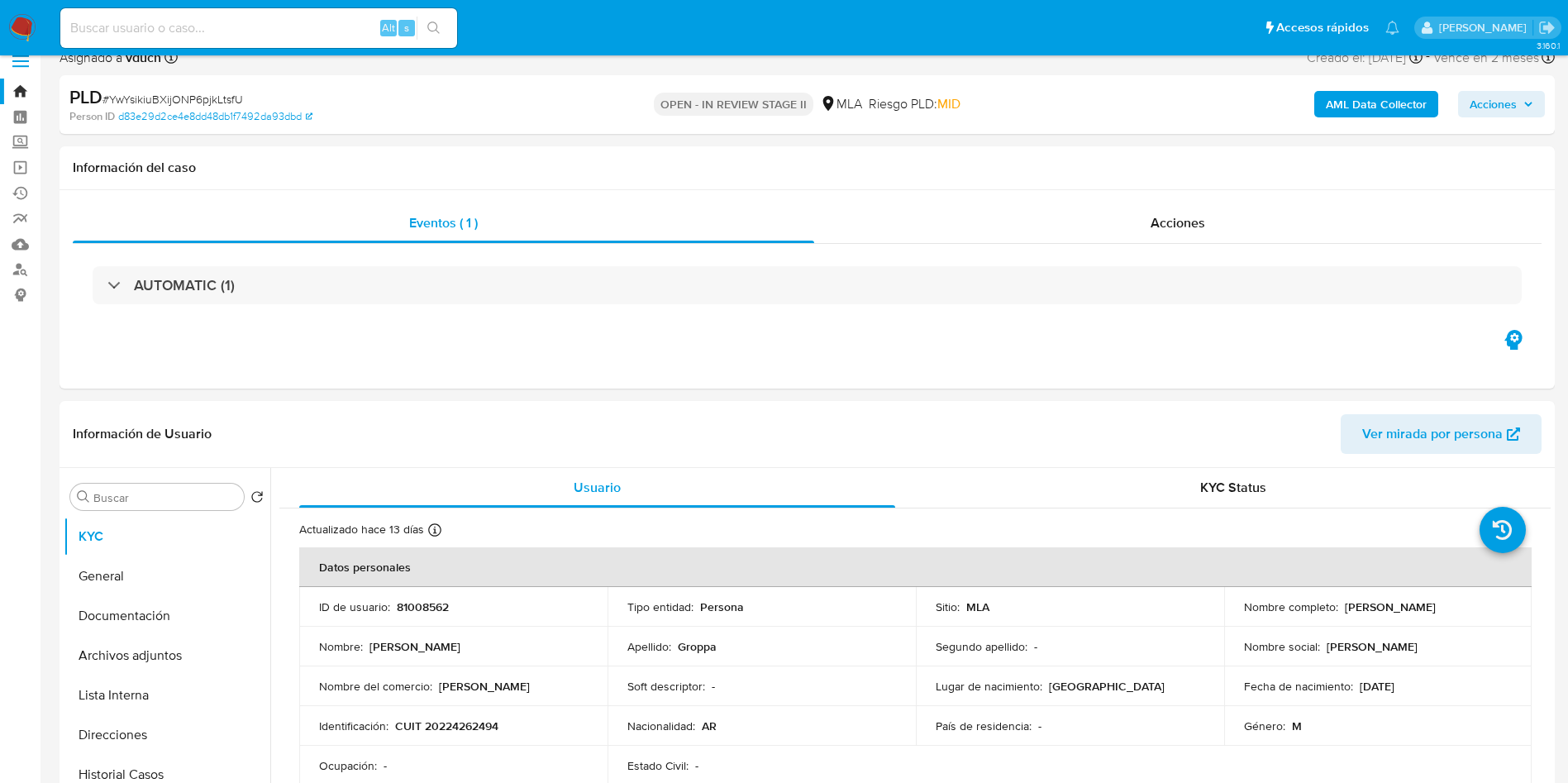
scroll to position [124, 0]
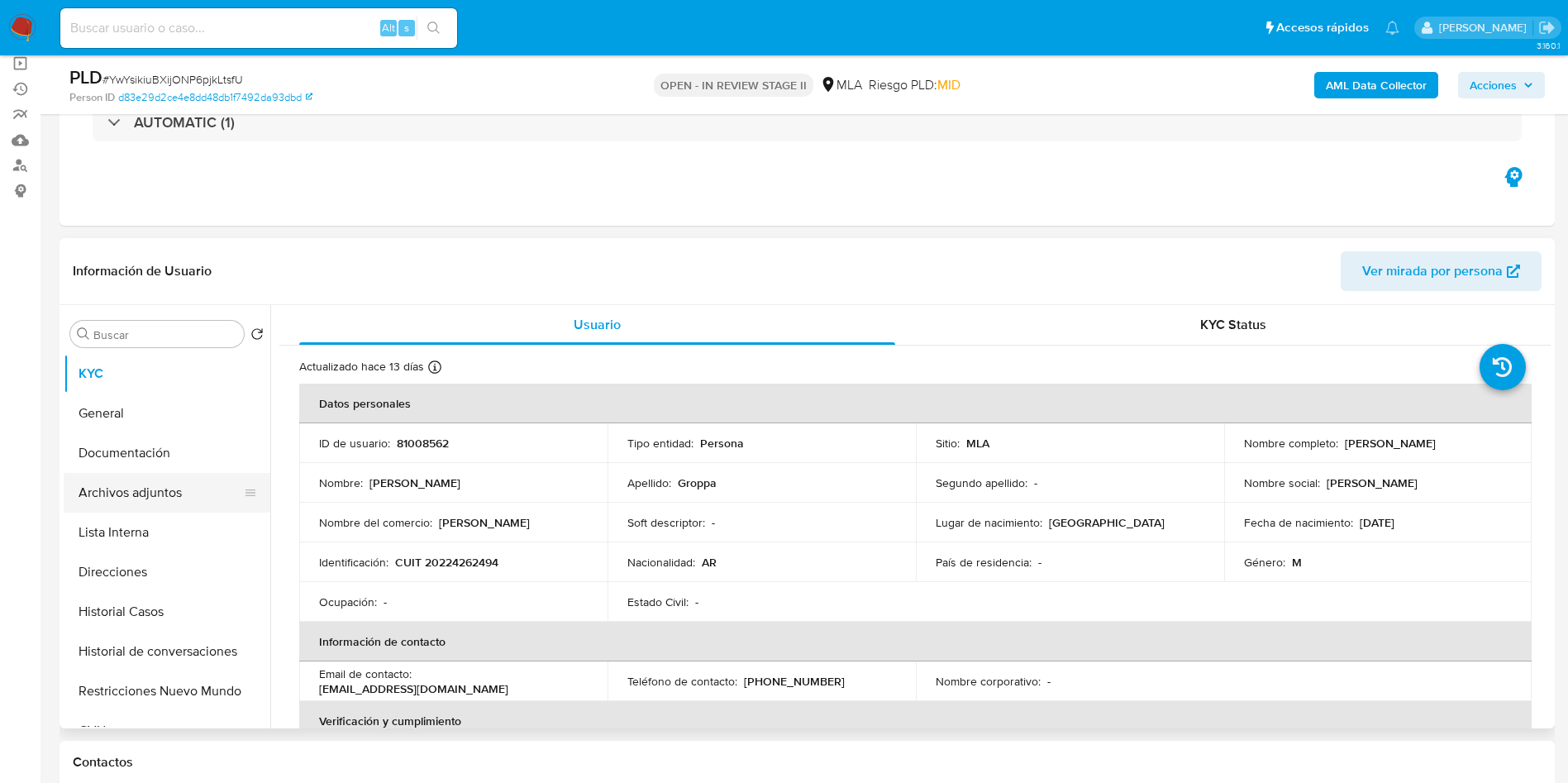
click at [97, 497] on button "Archivos adjuntos" at bounding box center [161, 492] width 193 height 39
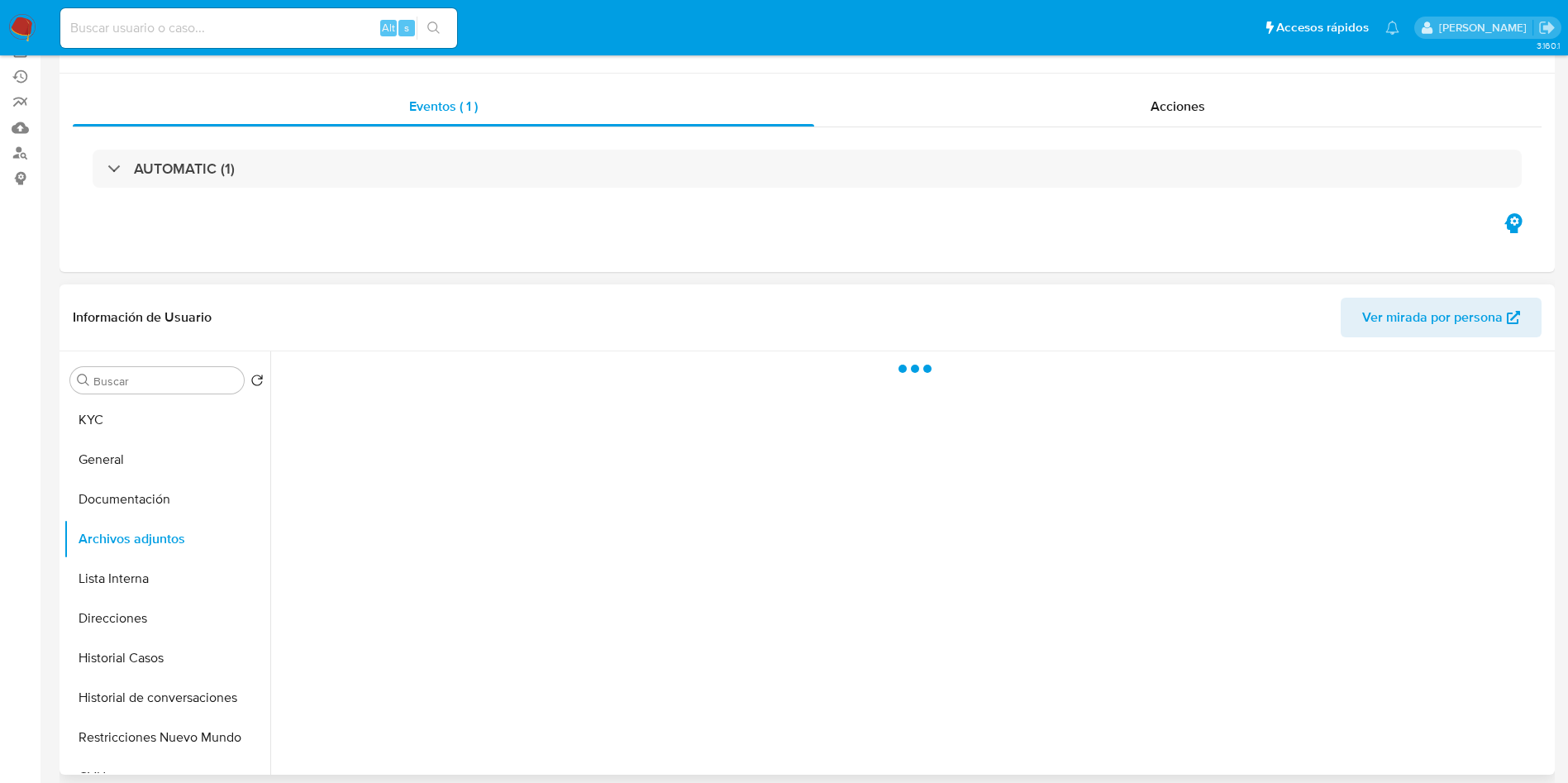
scroll to position [248, 0]
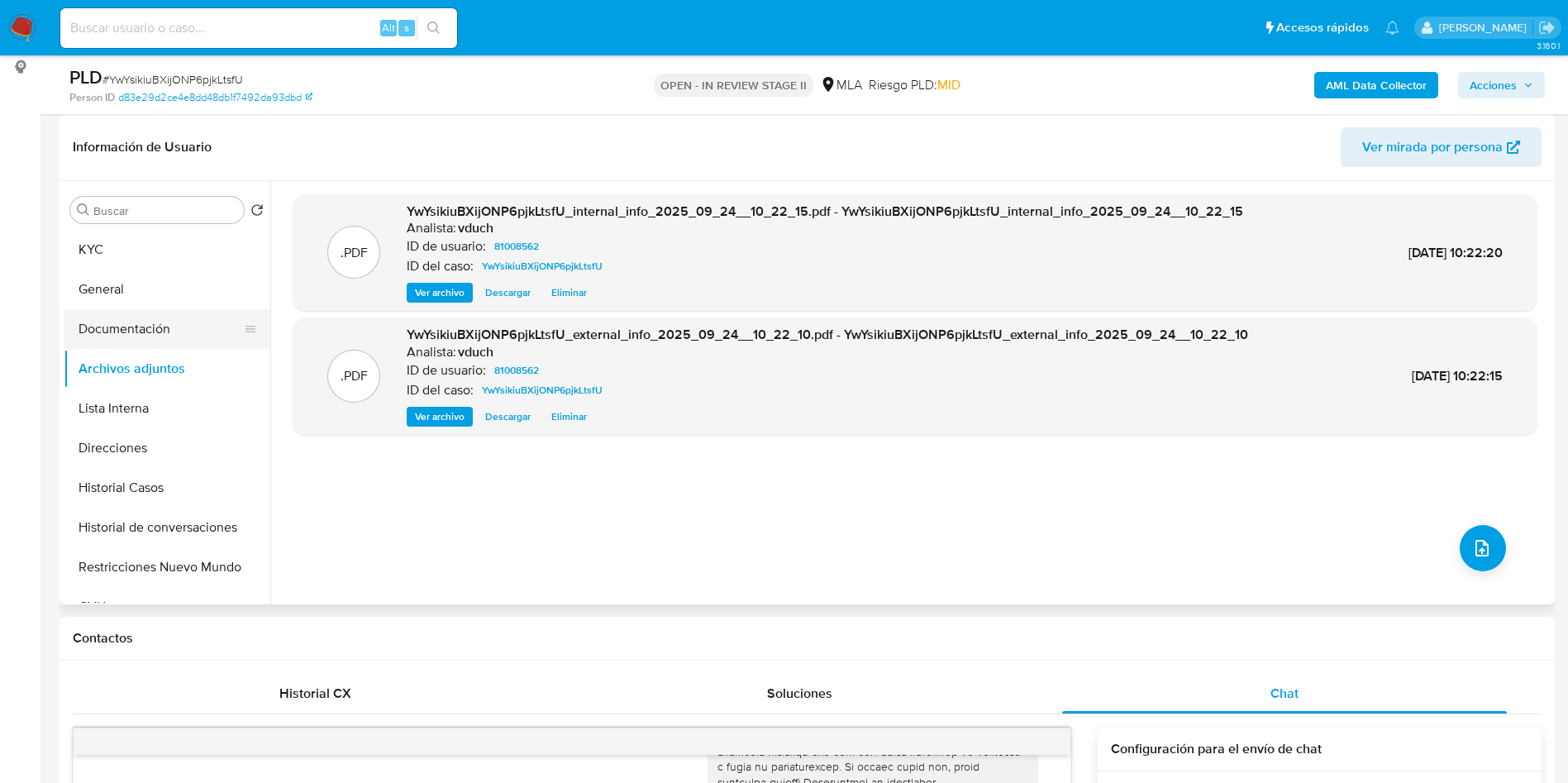
click at [142, 320] on button "Documentación" at bounding box center [161, 328] width 193 height 39
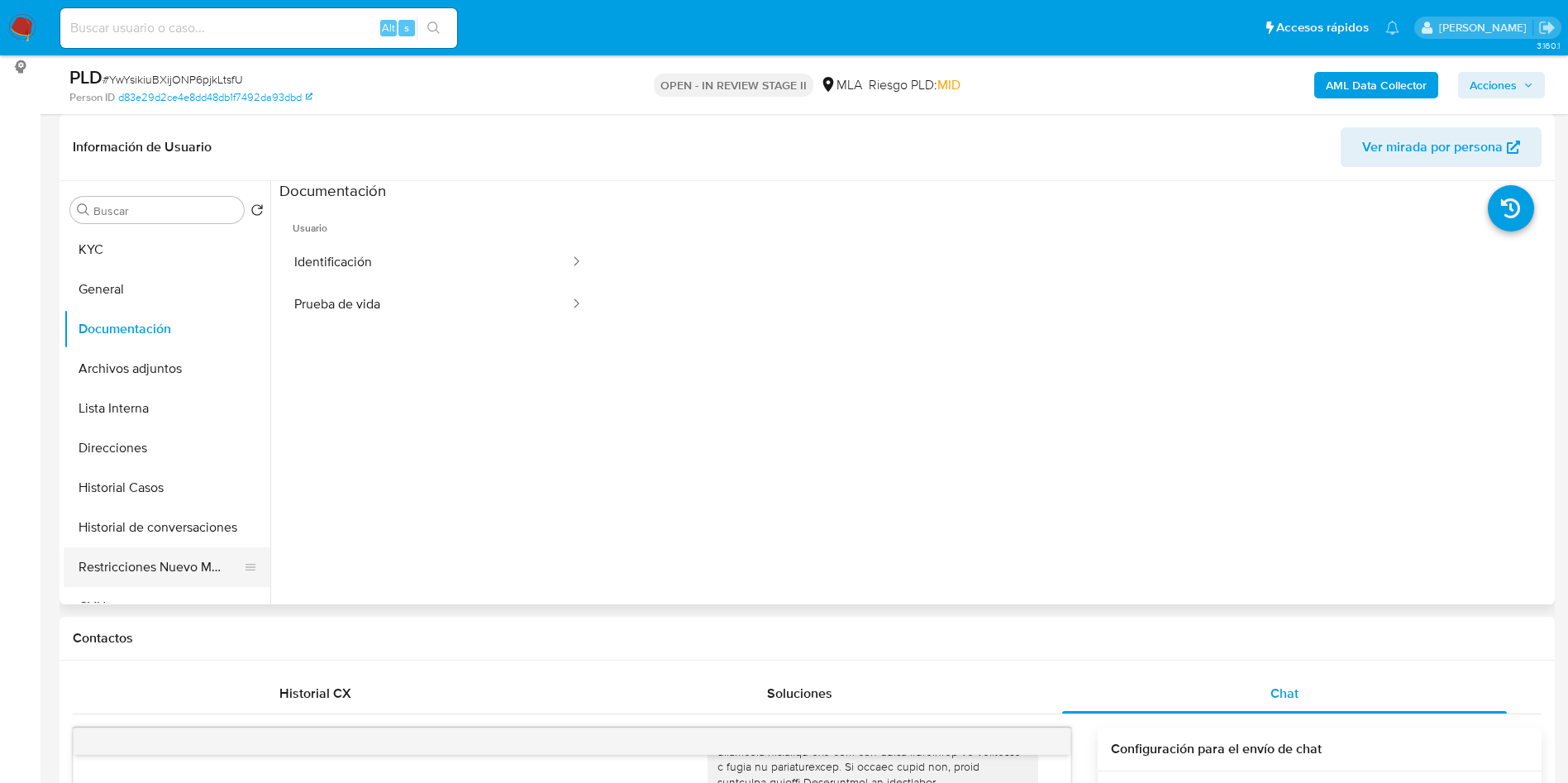
click at [100, 565] on button "Restricciones Nuevo Mundo" at bounding box center [161, 567] width 193 height 39
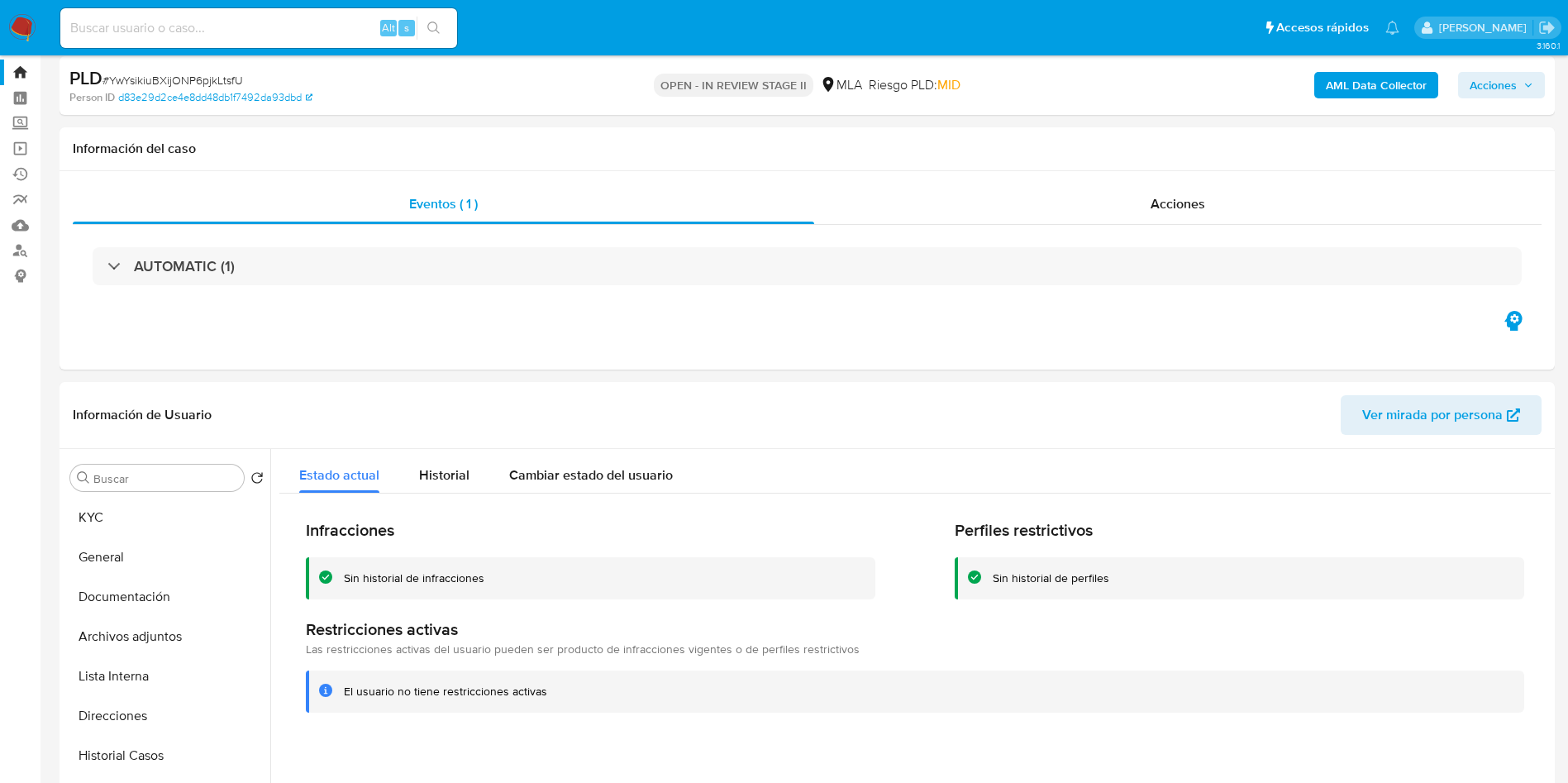
scroll to position [0, 0]
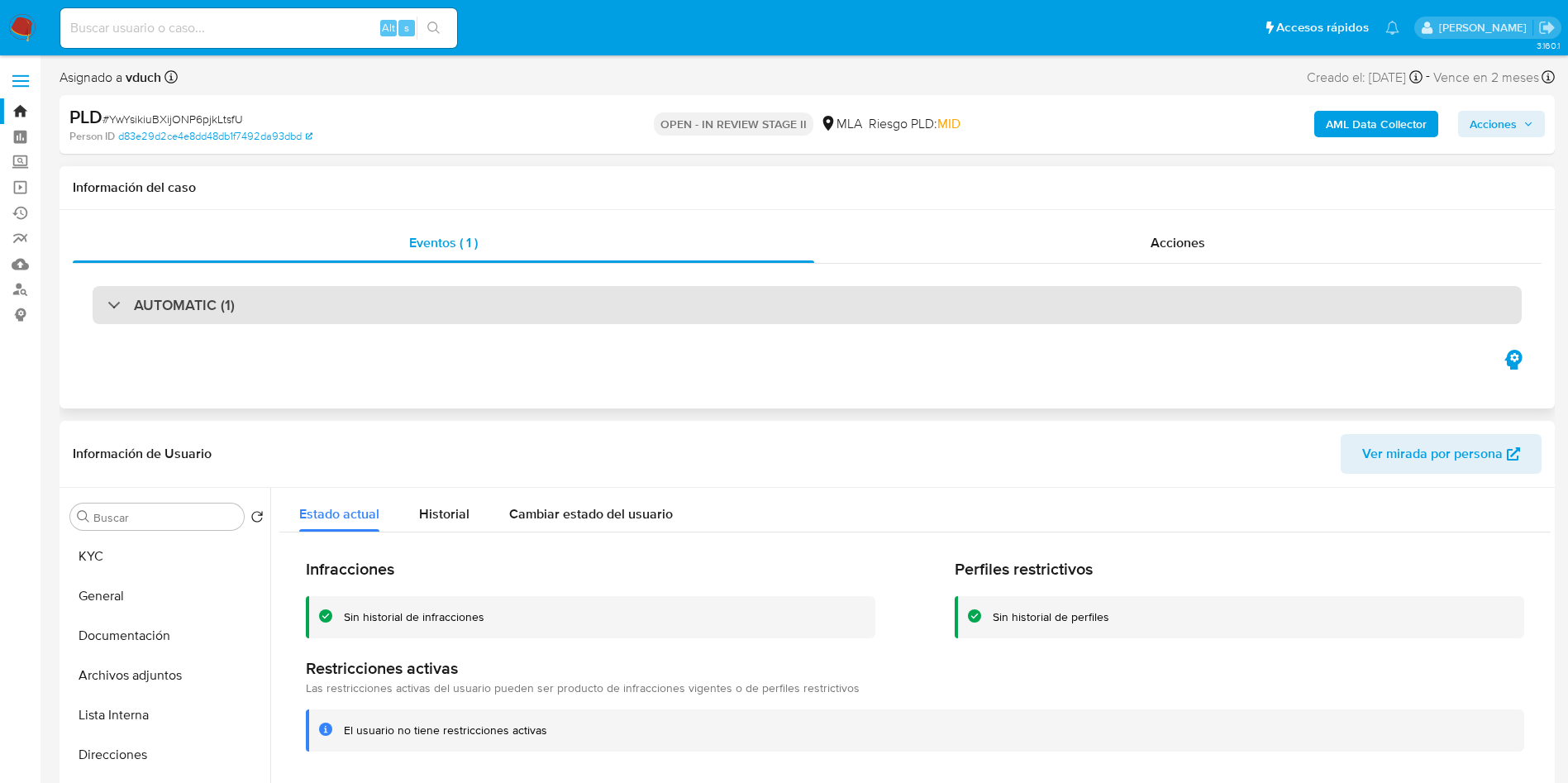
click at [294, 299] on div "AUTOMATIC (1)" at bounding box center [807, 305] width 1429 height 38
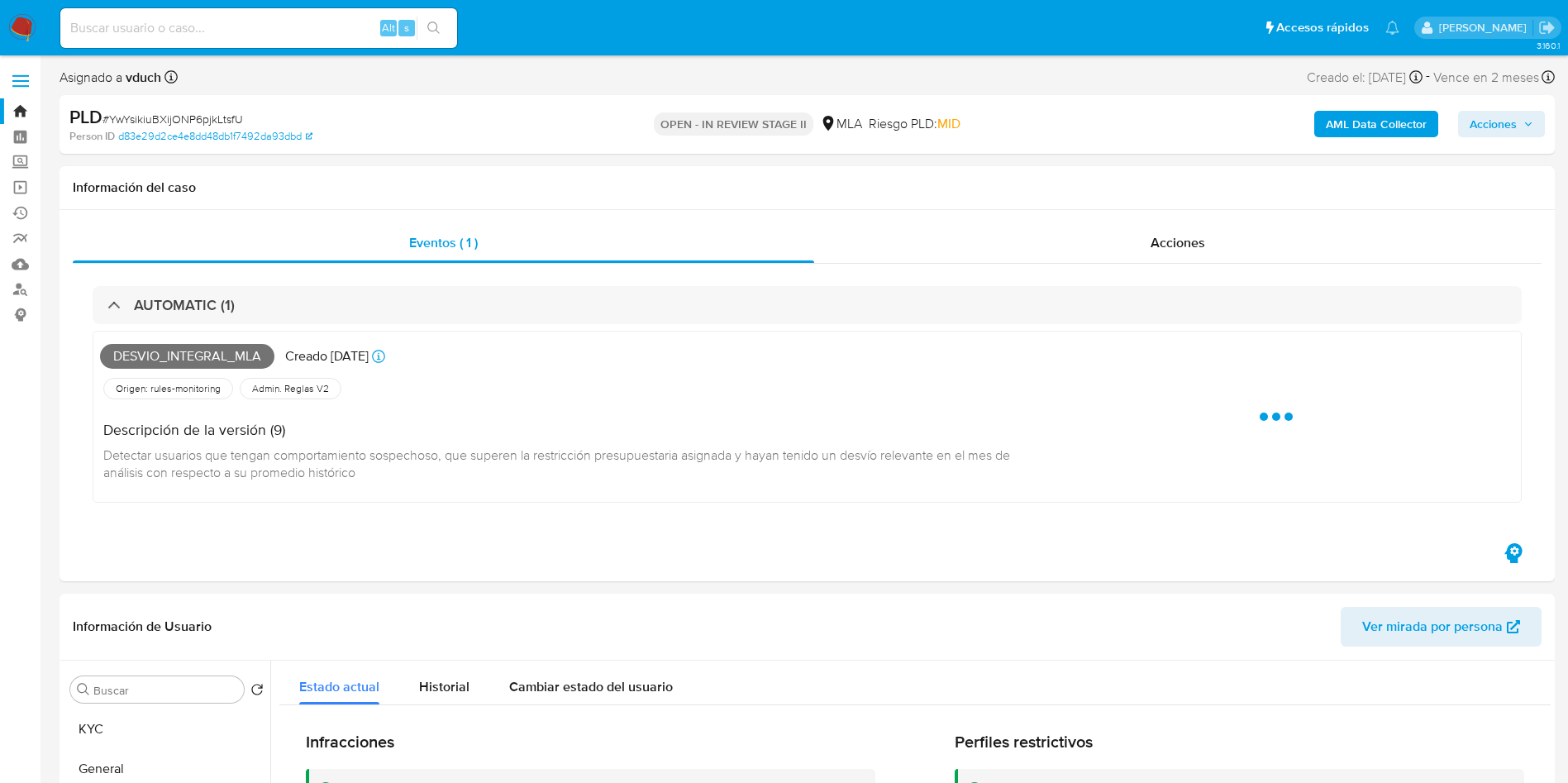
scroll to position [248, 0]
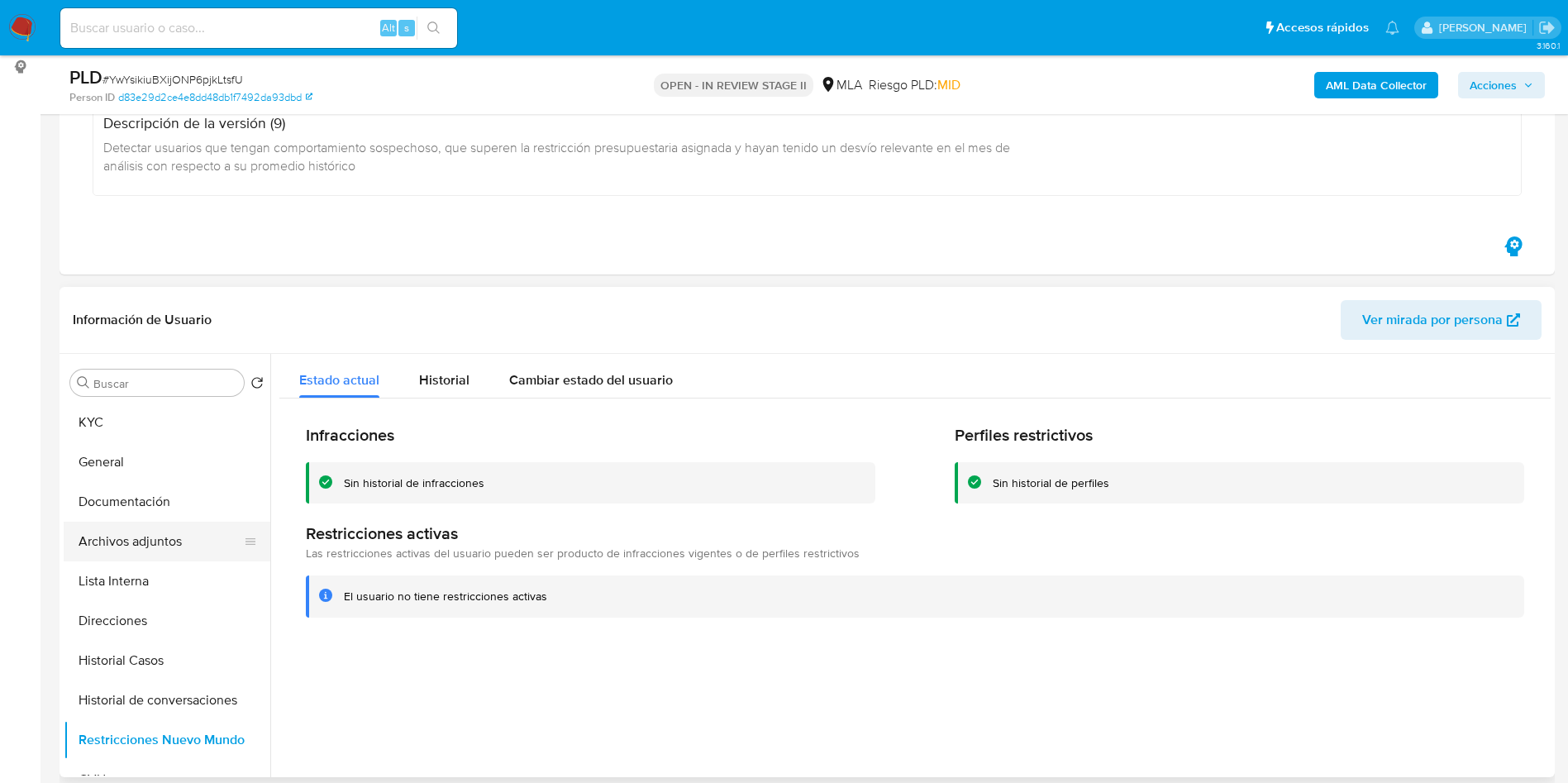
click at [125, 547] on button "Archivos adjuntos" at bounding box center [161, 541] width 193 height 39
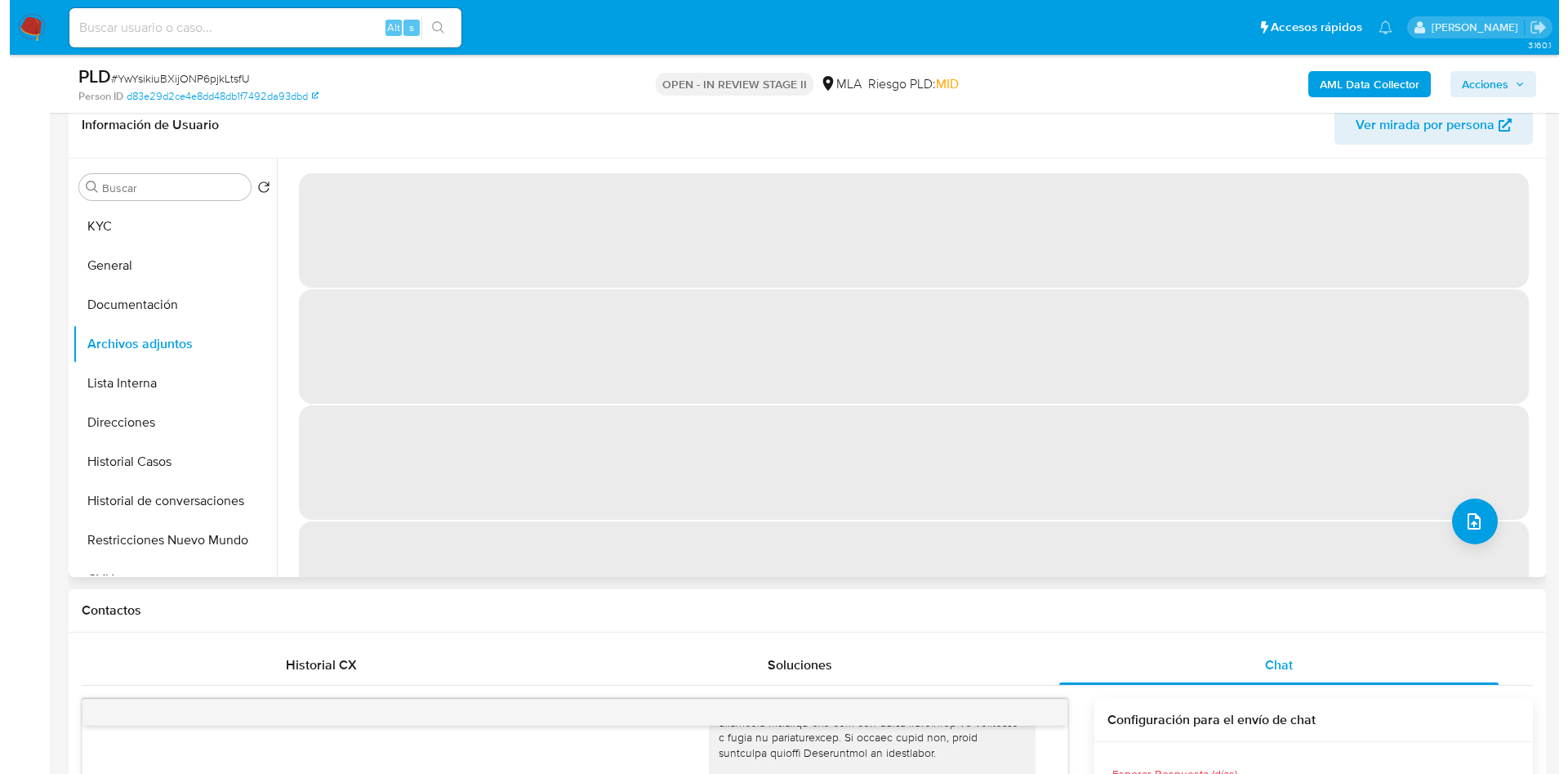
scroll to position [981, 0]
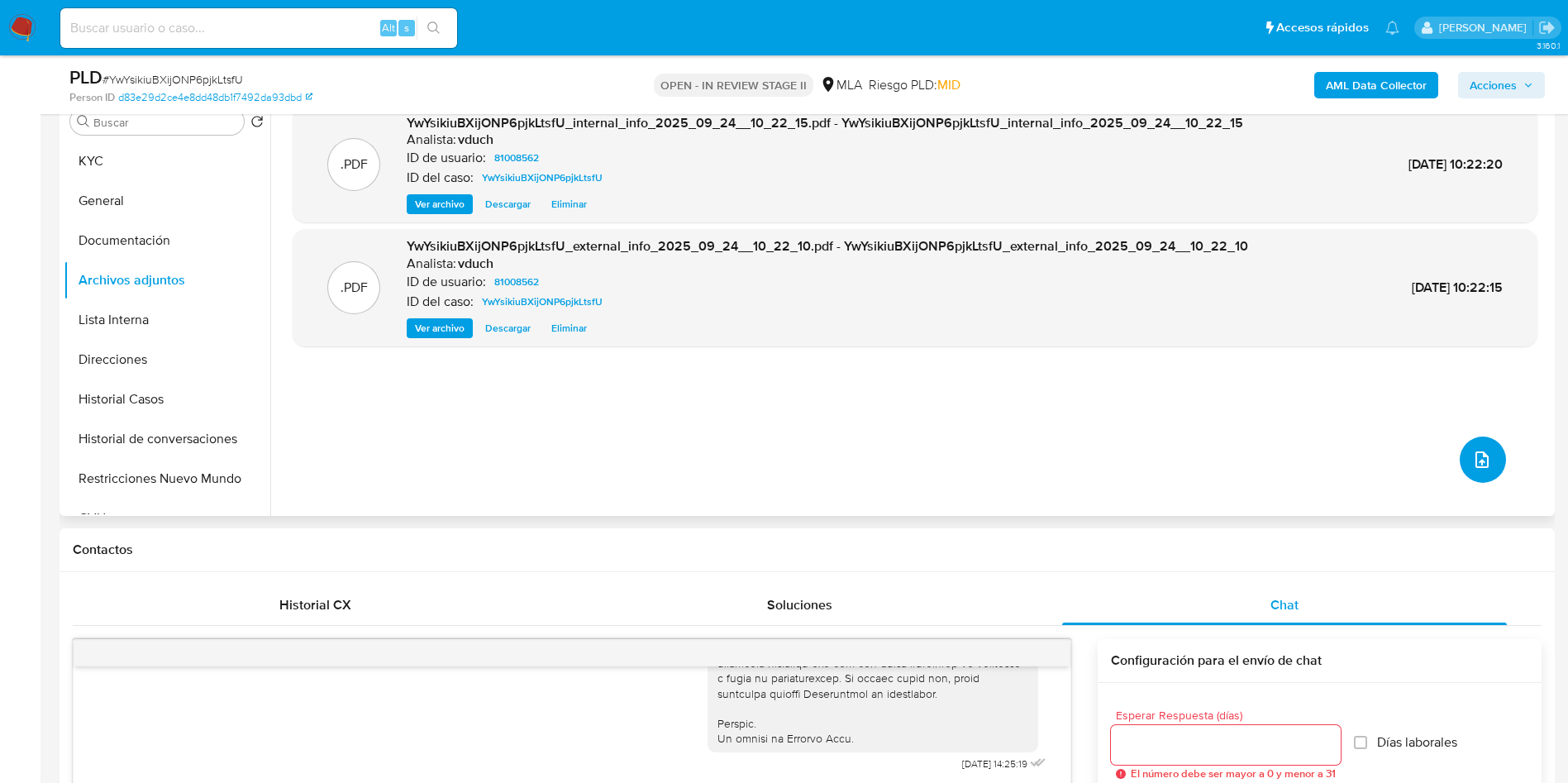
click at [1483, 450] on span "upload-file" at bounding box center [1482, 460] width 20 height 20
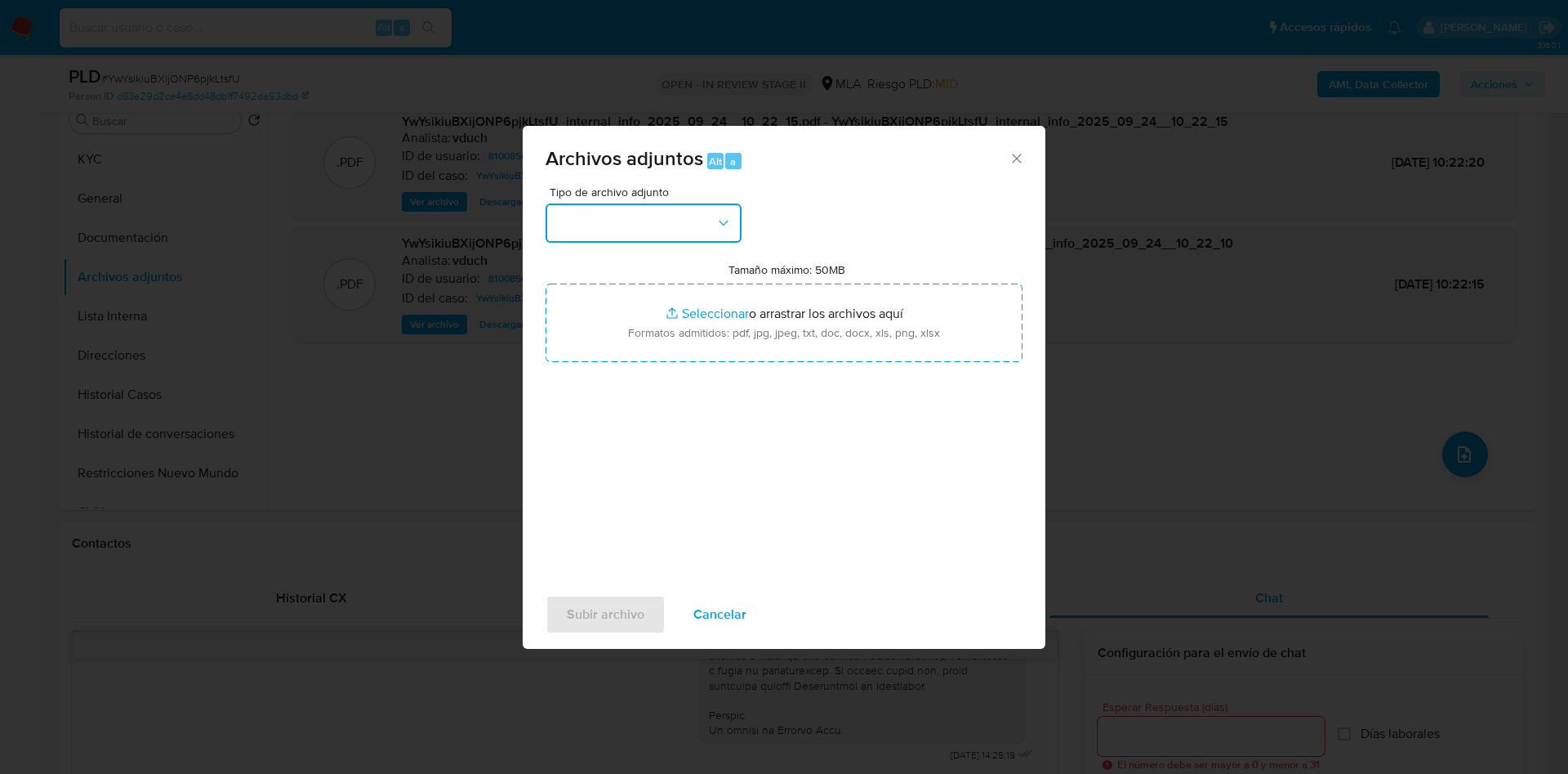
click at [673, 239] on button "button" at bounding box center [643, 223] width 196 height 39
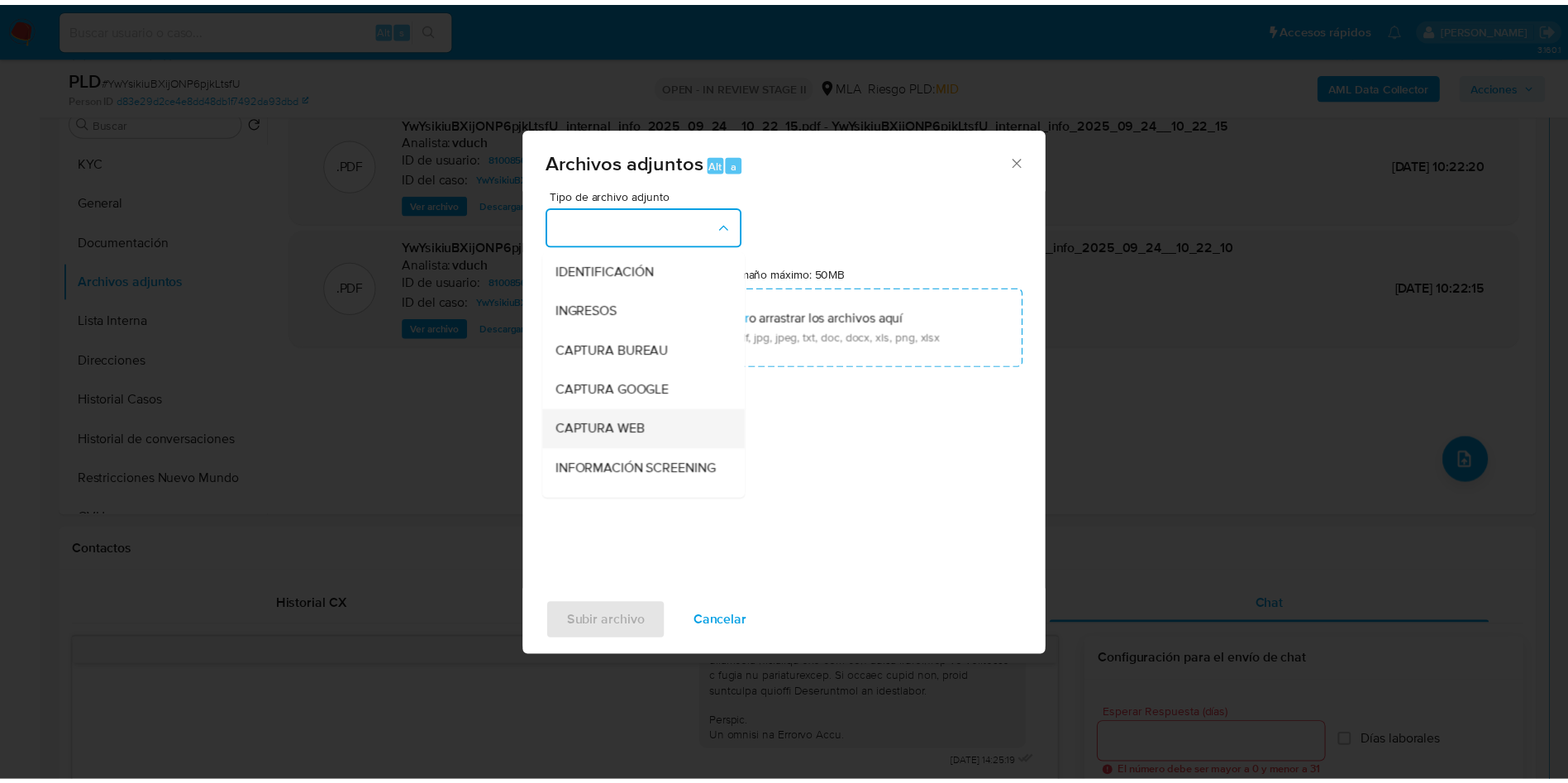
scroll to position [124, 0]
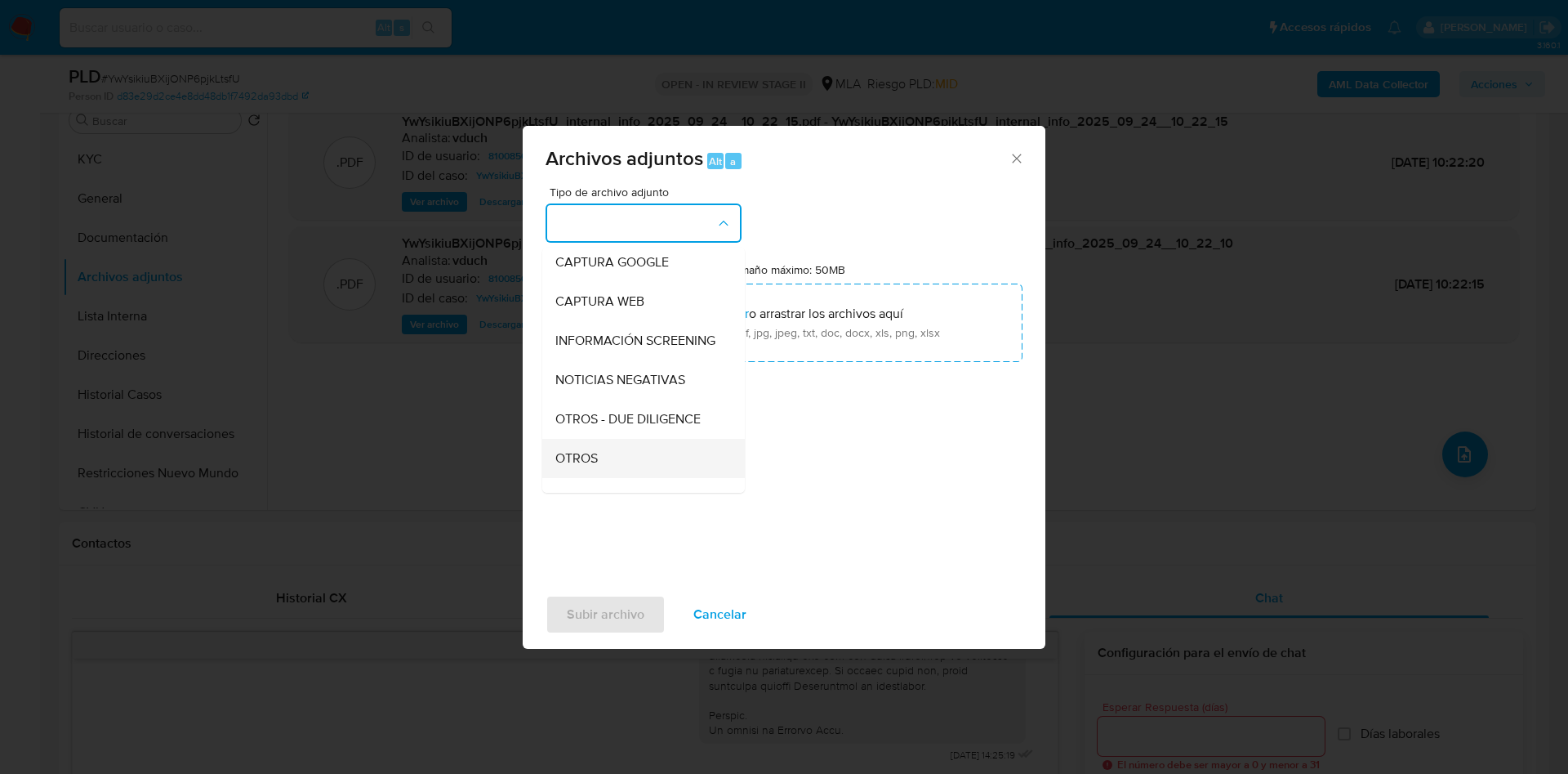
click at [609, 463] on div "OTROS" at bounding box center [638, 458] width 167 height 39
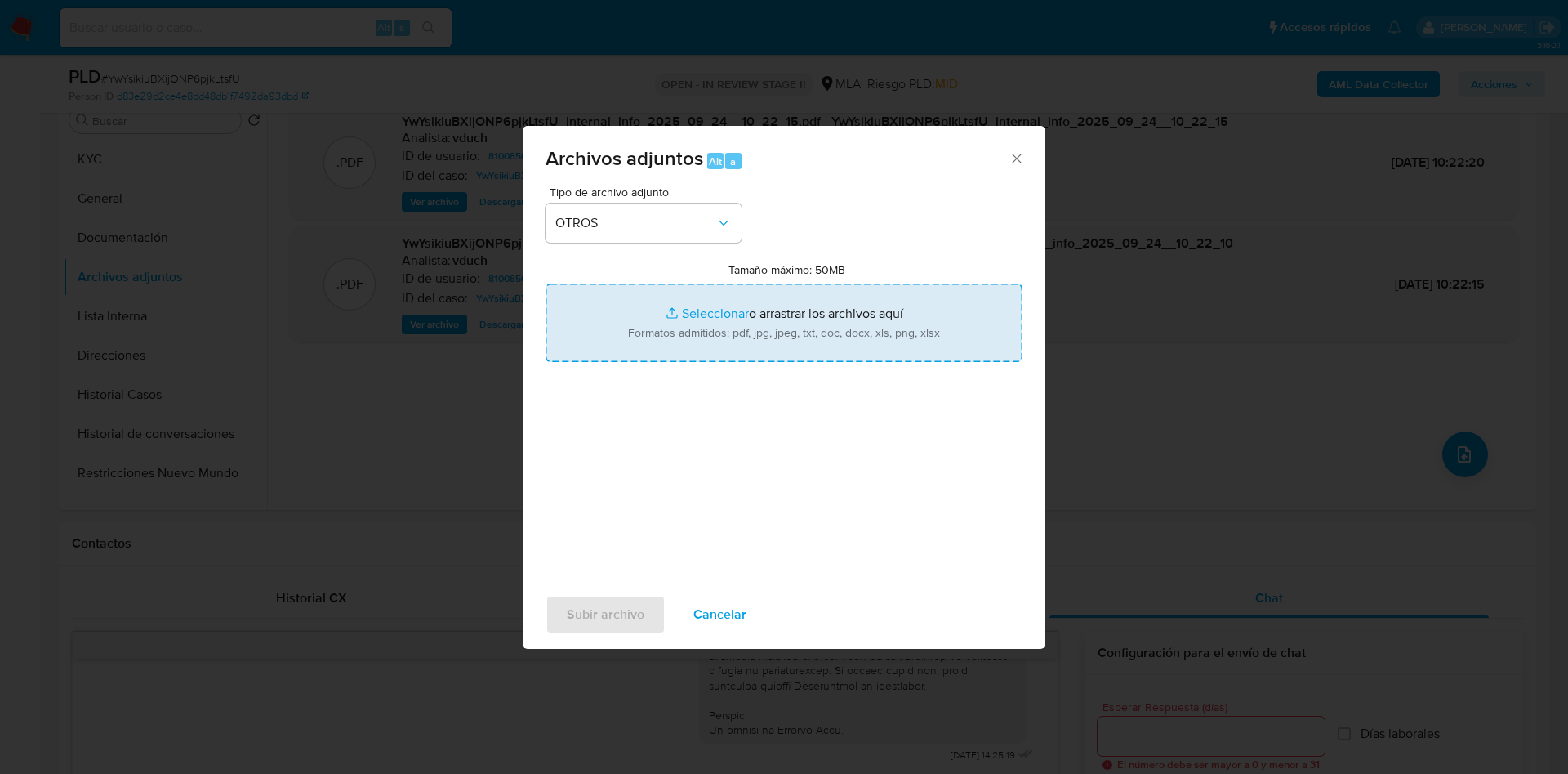
type input "C:\fakepath\Caselog YwYsikiuBXijONP6pjkLtsfU_2025_09_17_12_49_32.docx"
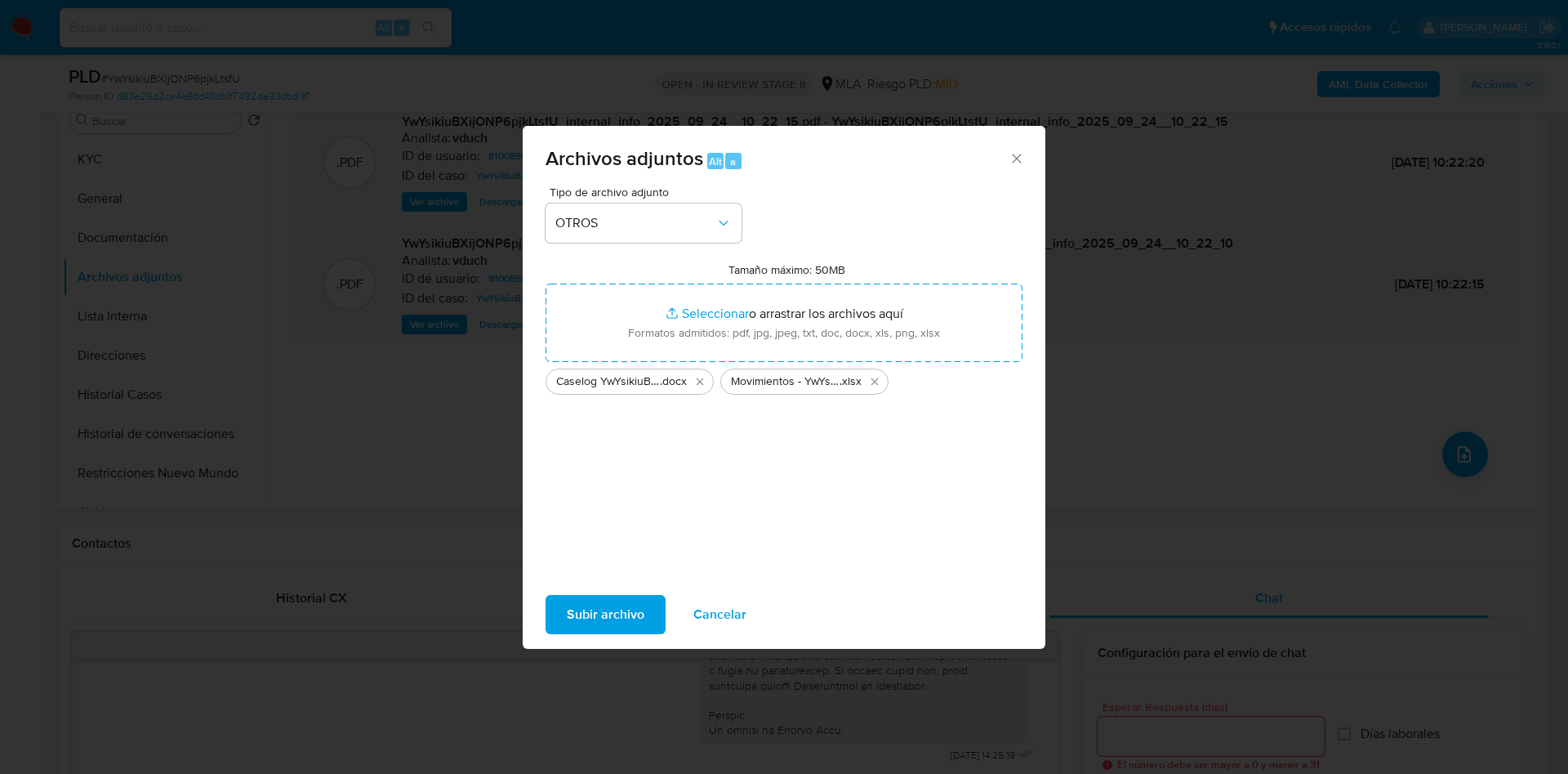
click at [630, 608] on span "Subir archivo" at bounding box center [606, 614] width 78 height 36
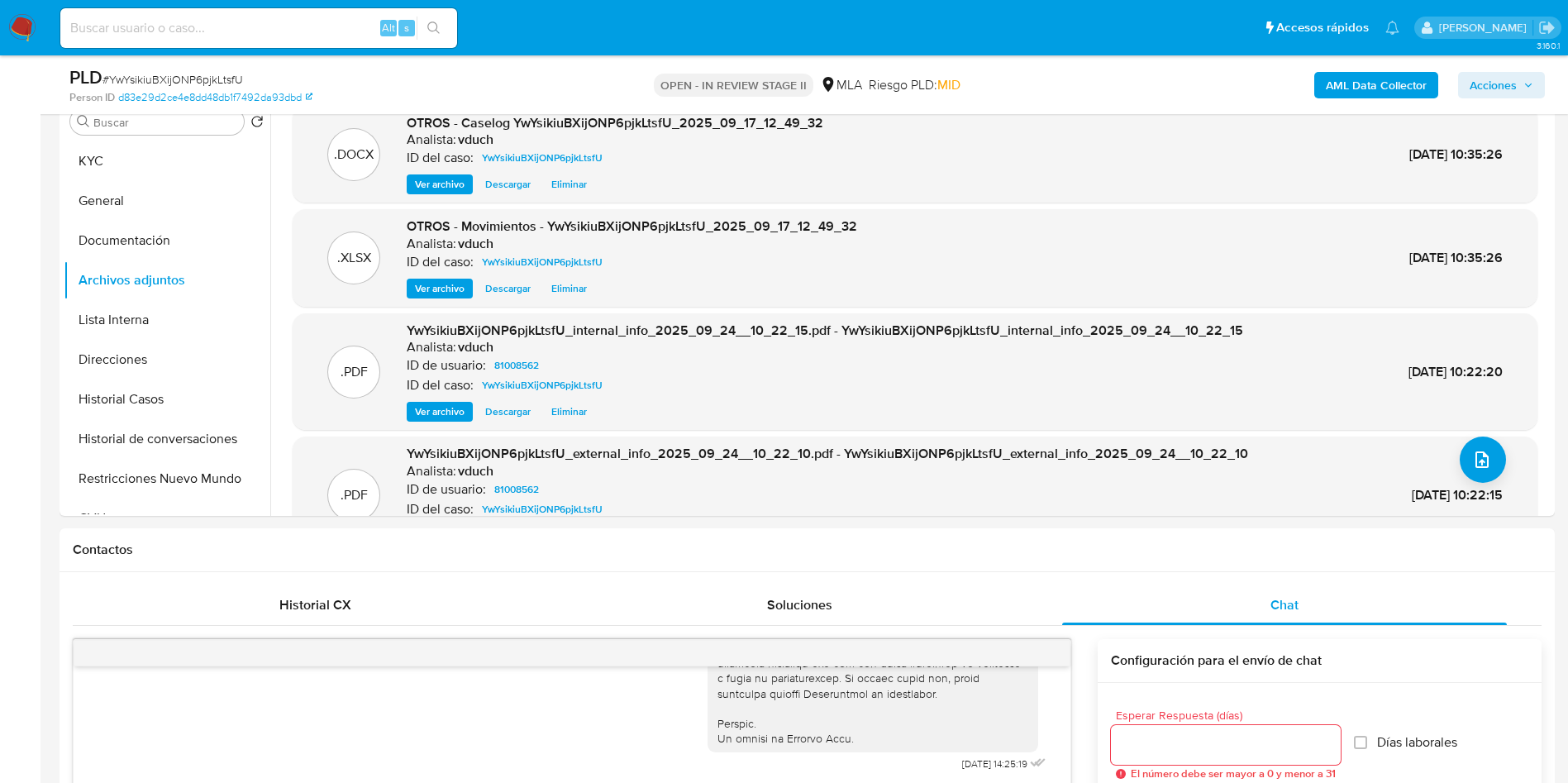
drag, startPoint x: 0, startPoint y: 320, endPoint x: 51, endPoint y: 318, distance: 51.0
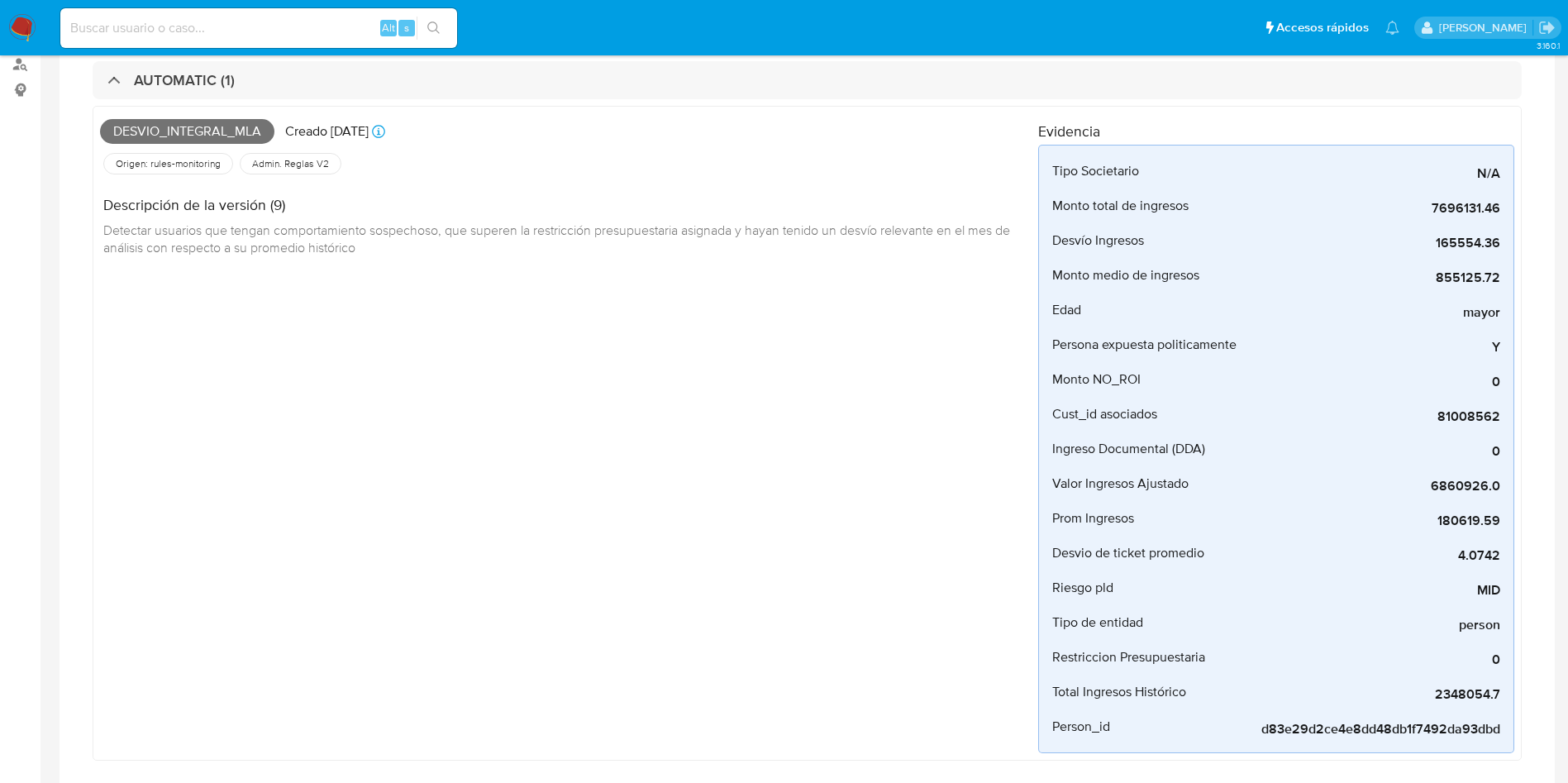
scroll to position [0, 0]
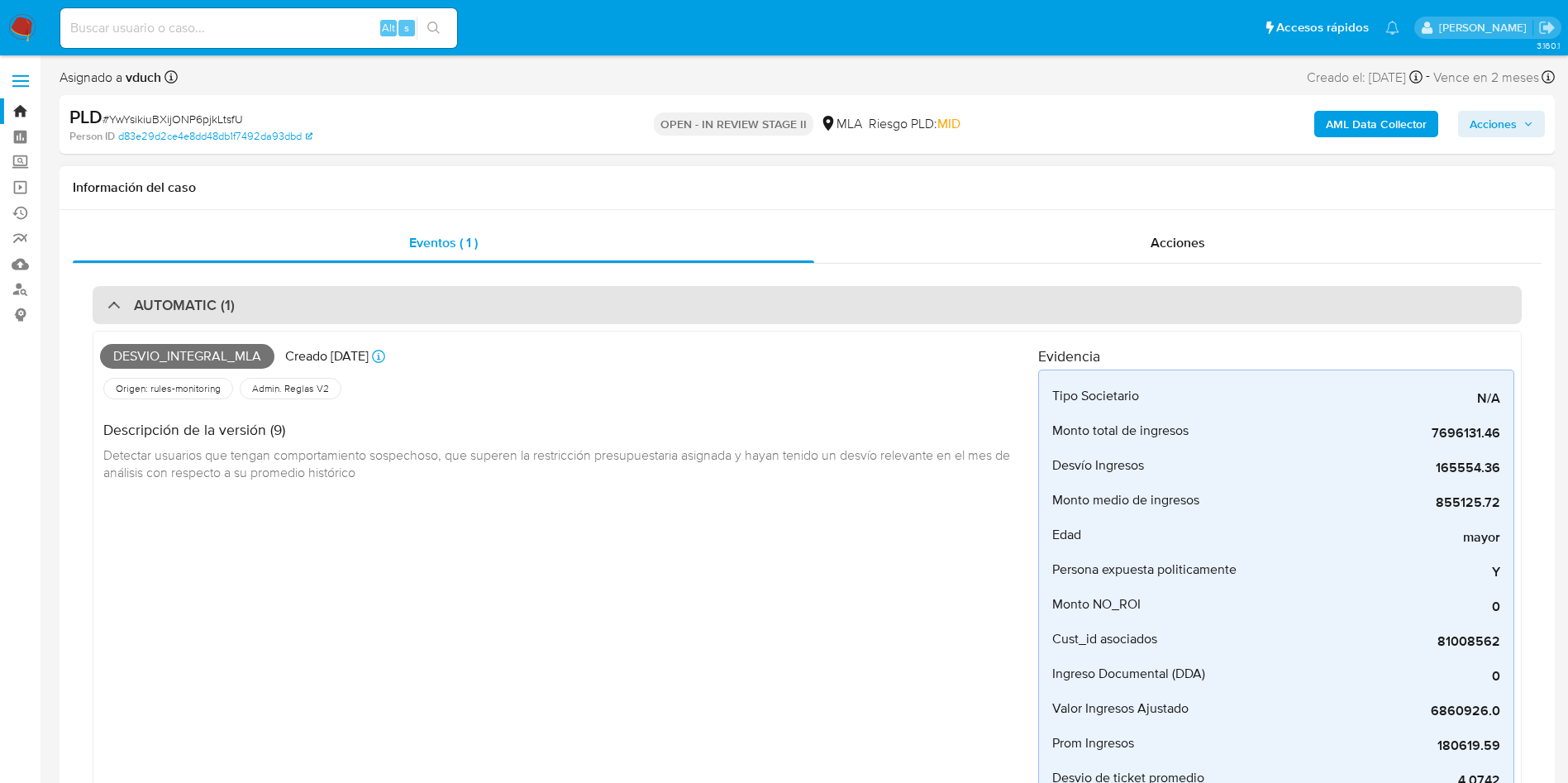
click at [901, 299] on div "AUTOMATIC (1)" at bounding box center [807, 305] width 1429 height 38
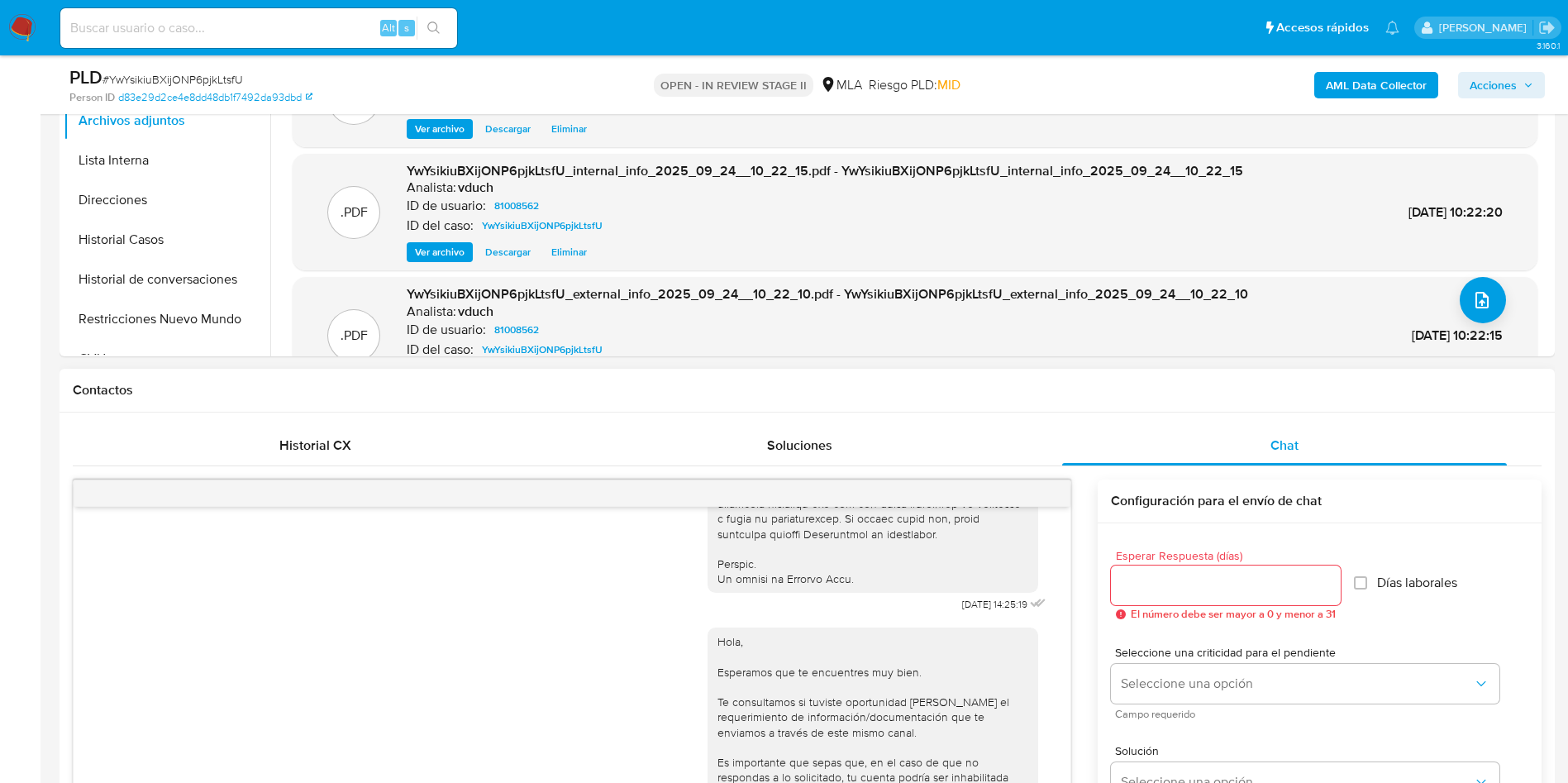
scroll to position [248, 0]
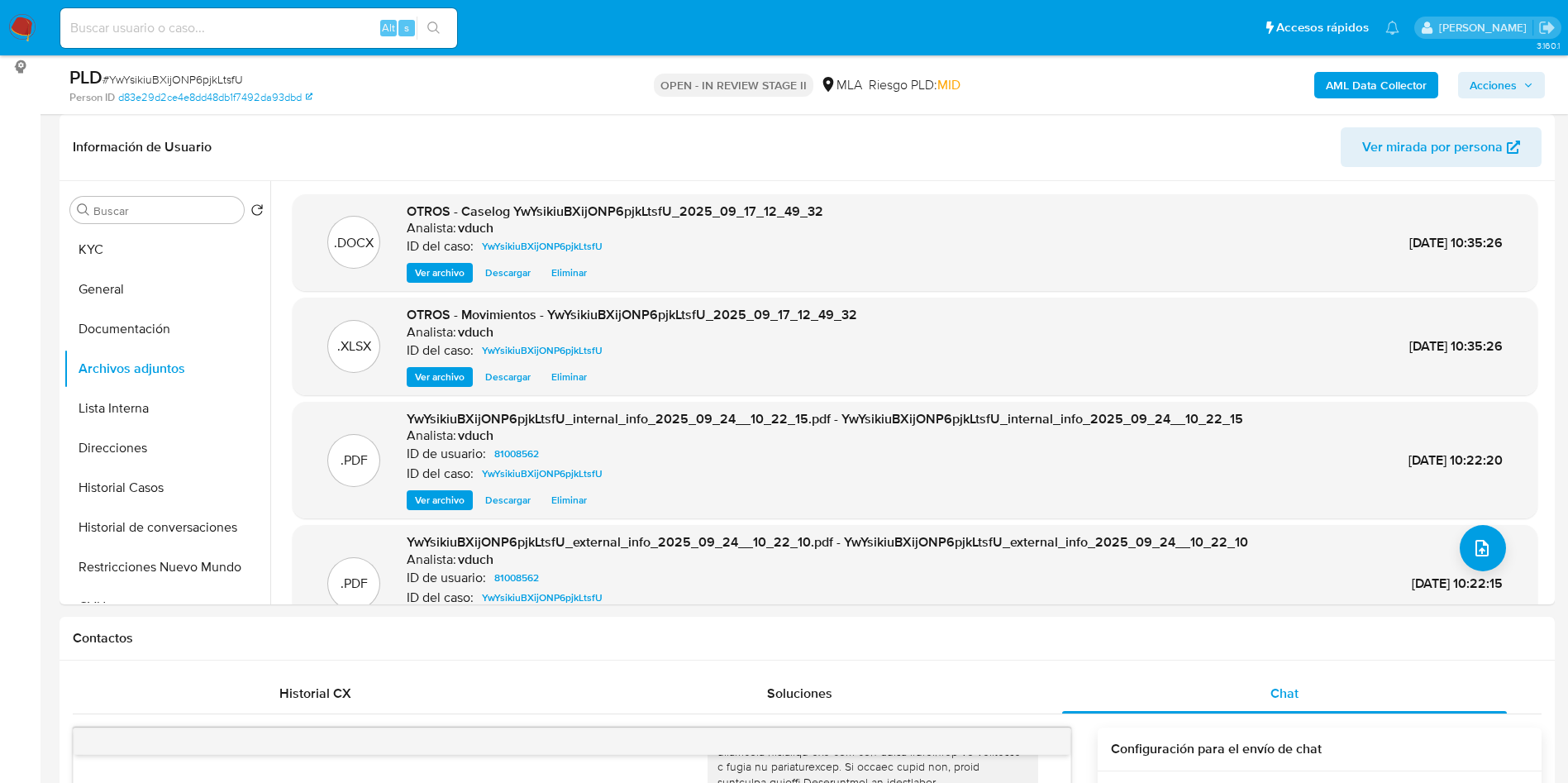
drag, startPoint x: 1496, startPoint y: 82, endPoint x: 1465, endPoint y: 84, distance: 31.1
click at [1495, 81] on span "Acciones" at bounding box center [1493, 85] width 47 height 27
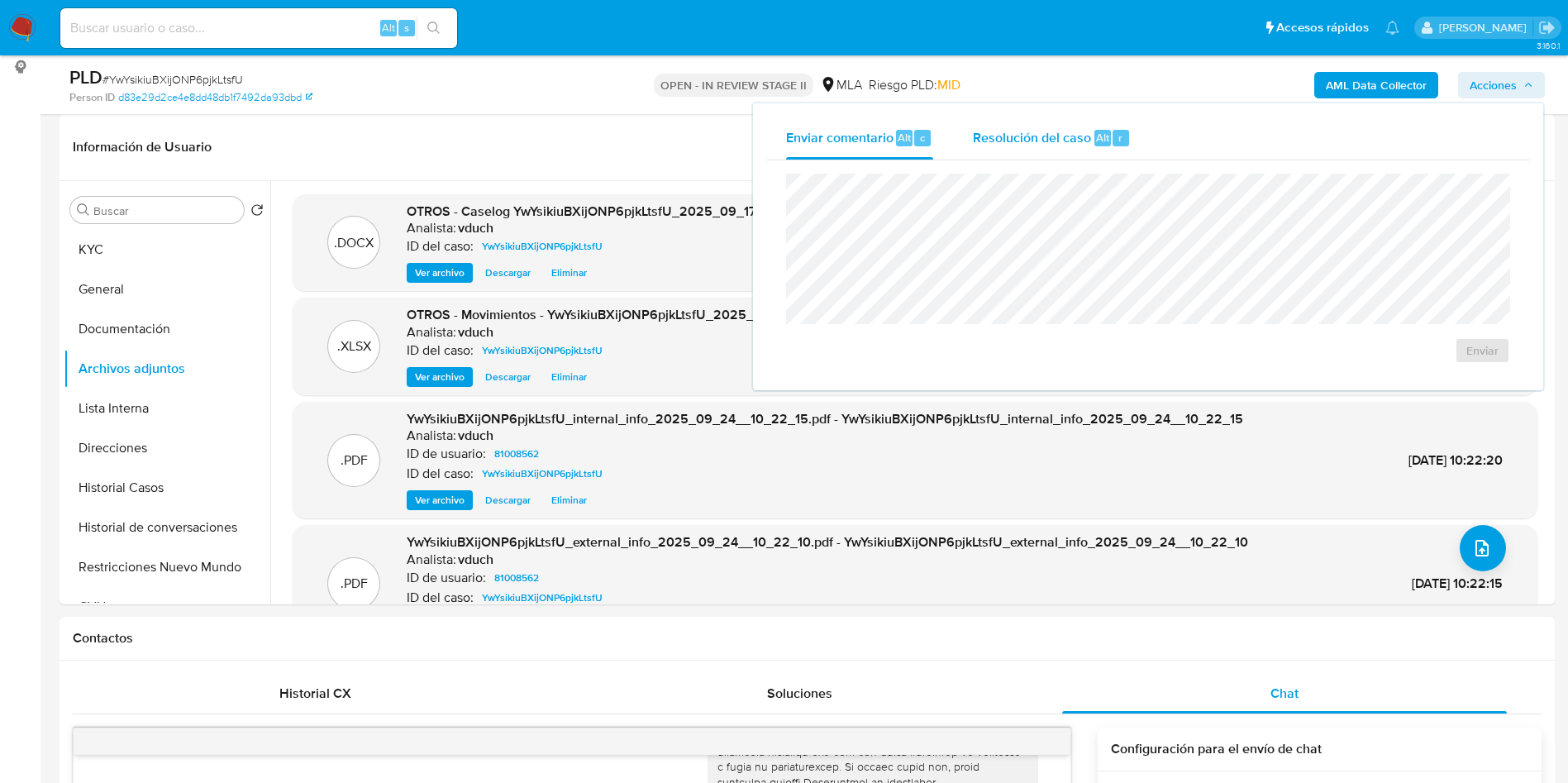
click at [1080, 133] on span "Resolución del caso" at bounding box center [1032, 136] width 118 height 19
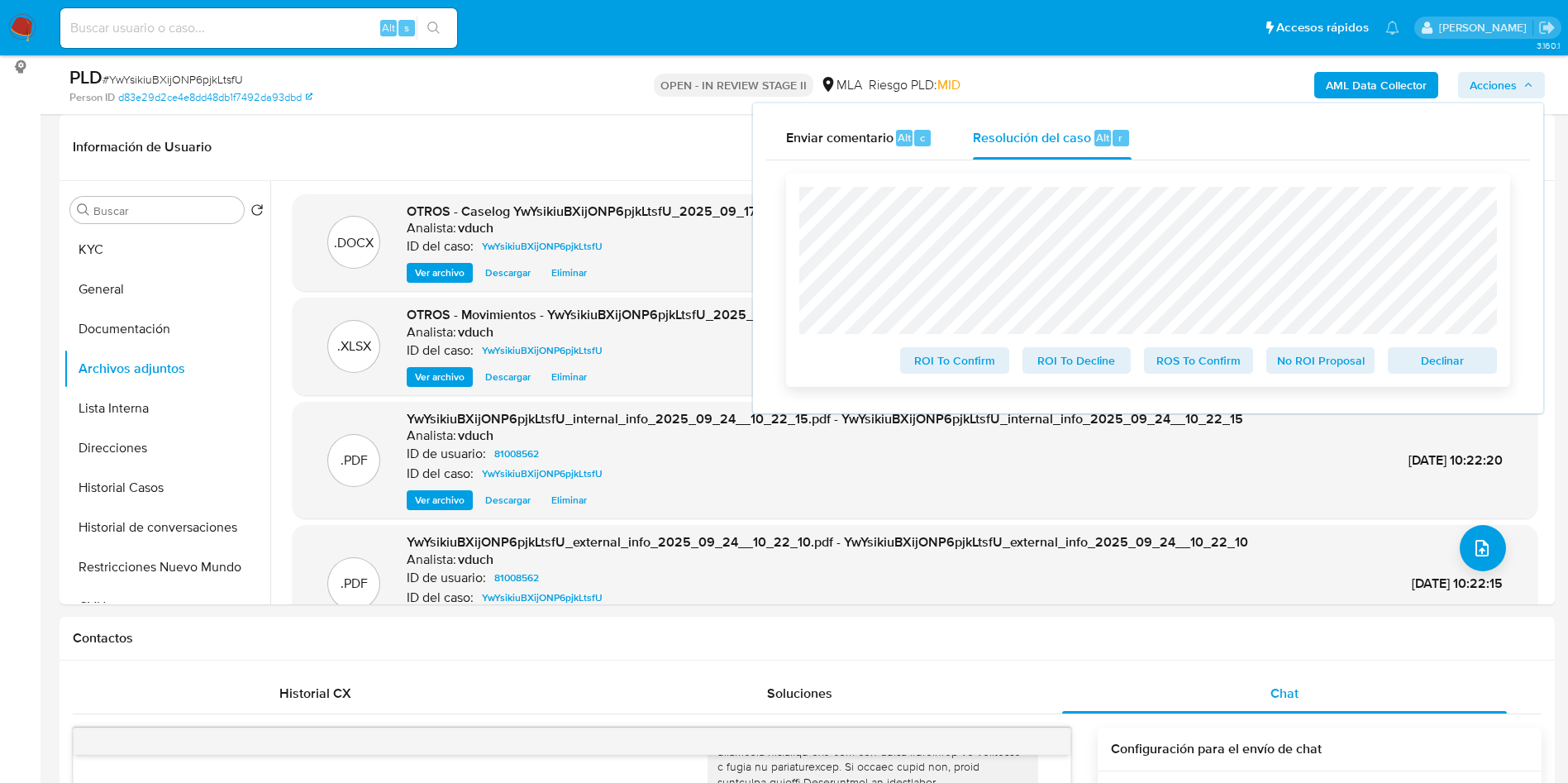
click at [1324, 369] on span "No ROI Proposal" at bounding box center [1320, 360] width 86 height 23
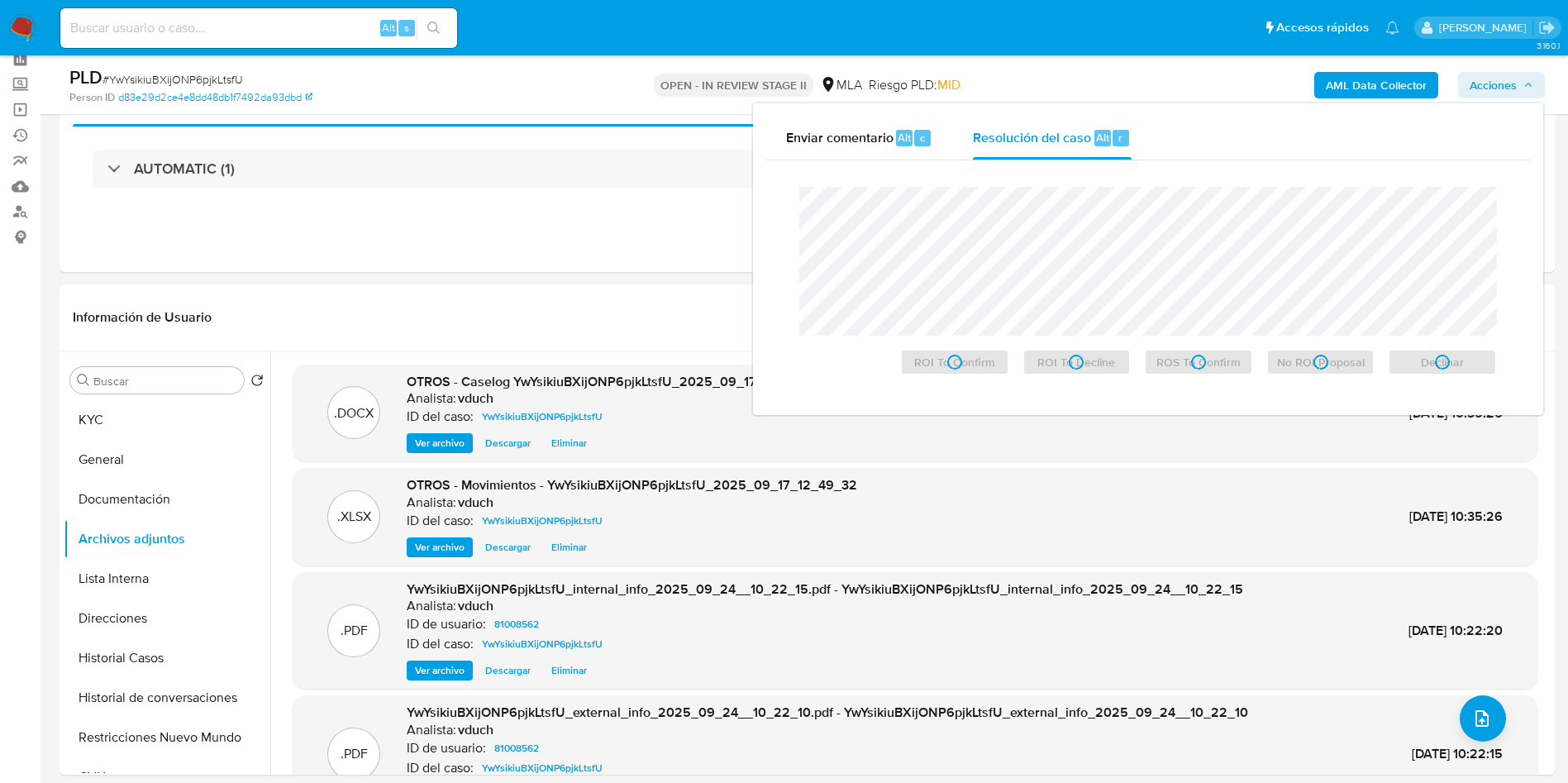
scroll to position [0, 0]
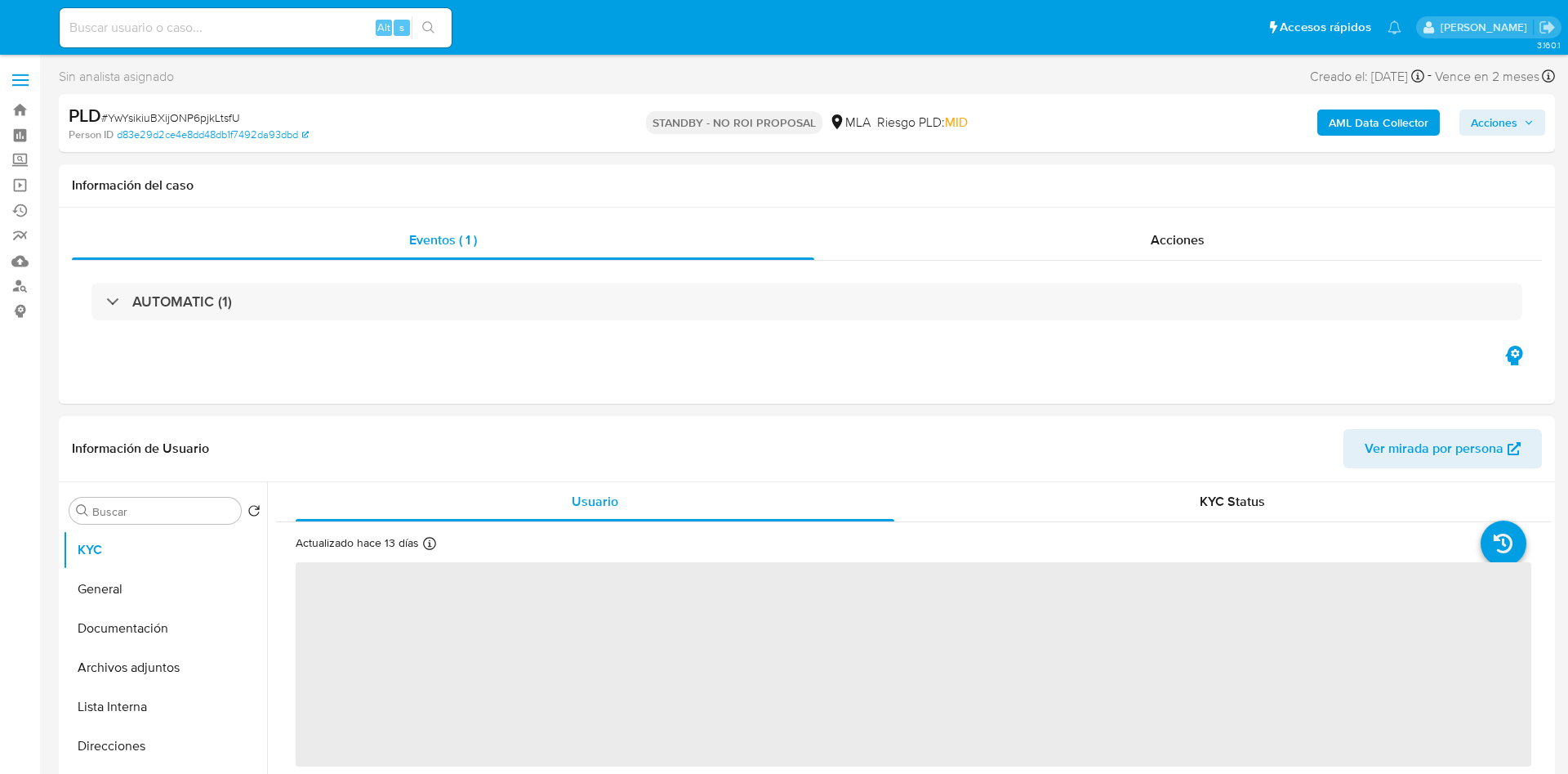
select select "10"
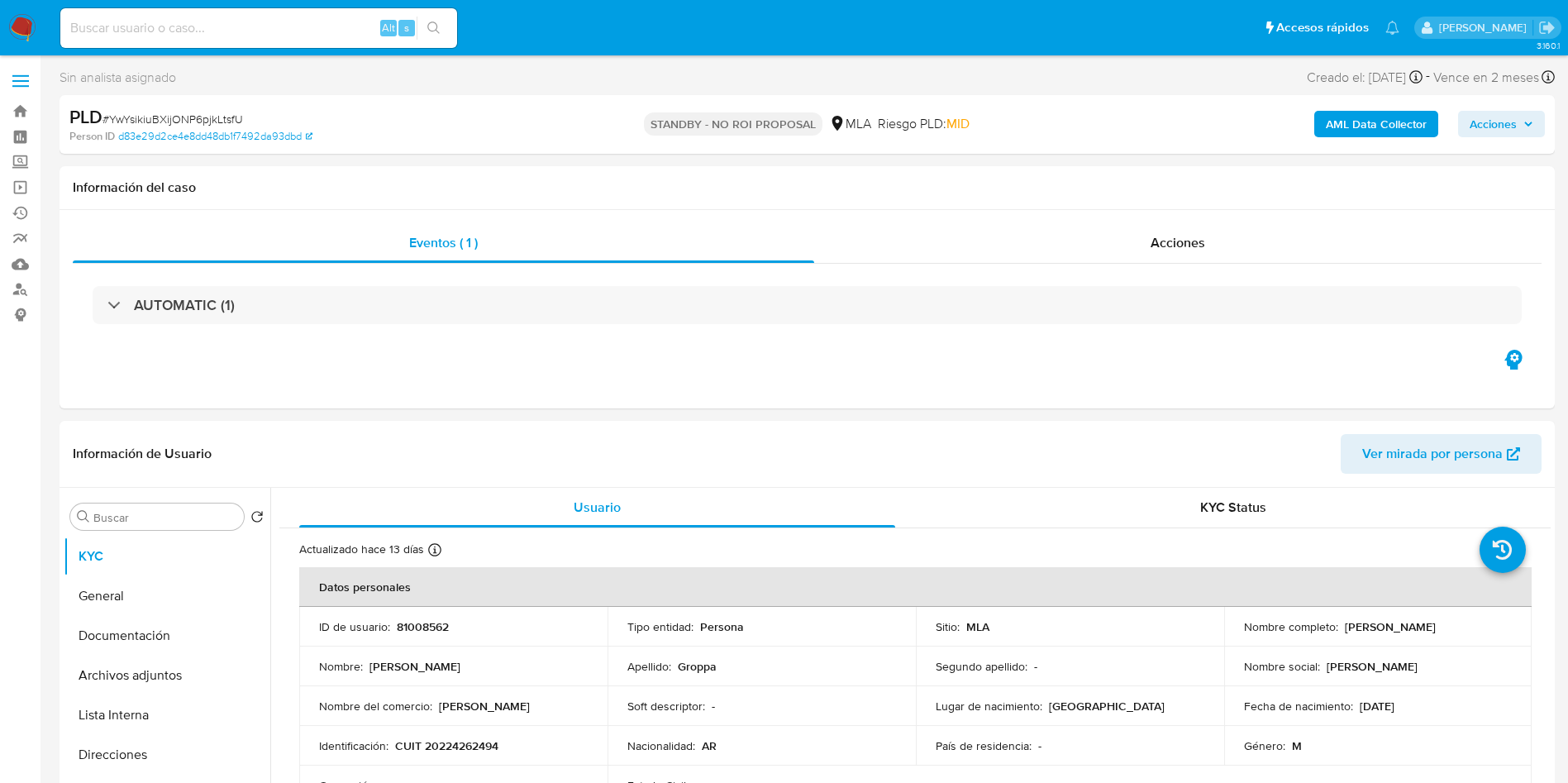
click at [269, 24] on input at bounding box center [258, 29] width 396 height 22
paste input "A2Xo5NUo0v26GKvDFizrs4H8"
type input "A2Xo5NUo0v26GKvDFizrs4H8"
click at [430, 28] on icon "search-icon" at bounding box center [433, 28] width 13 height 13
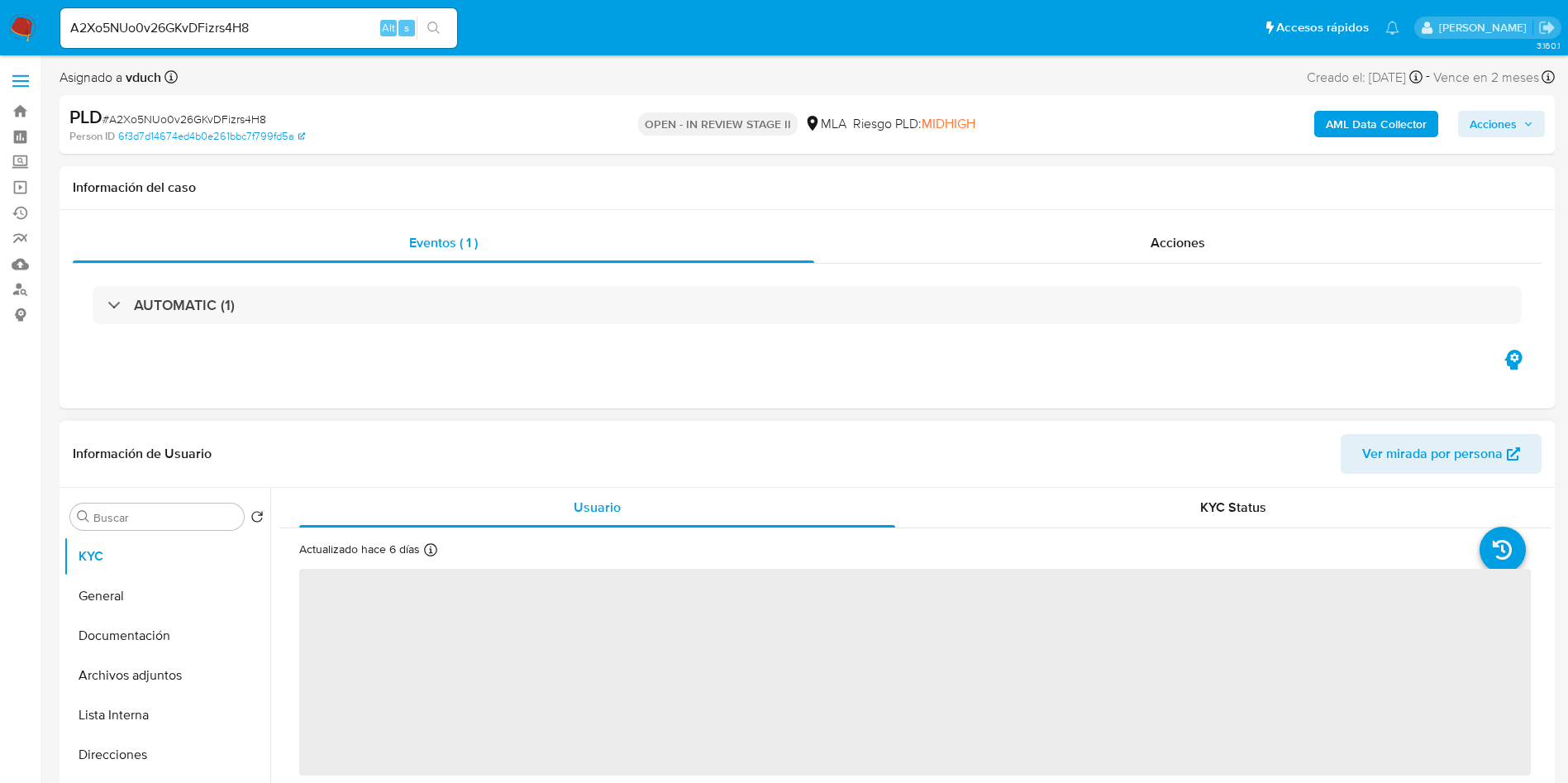
select select "10"
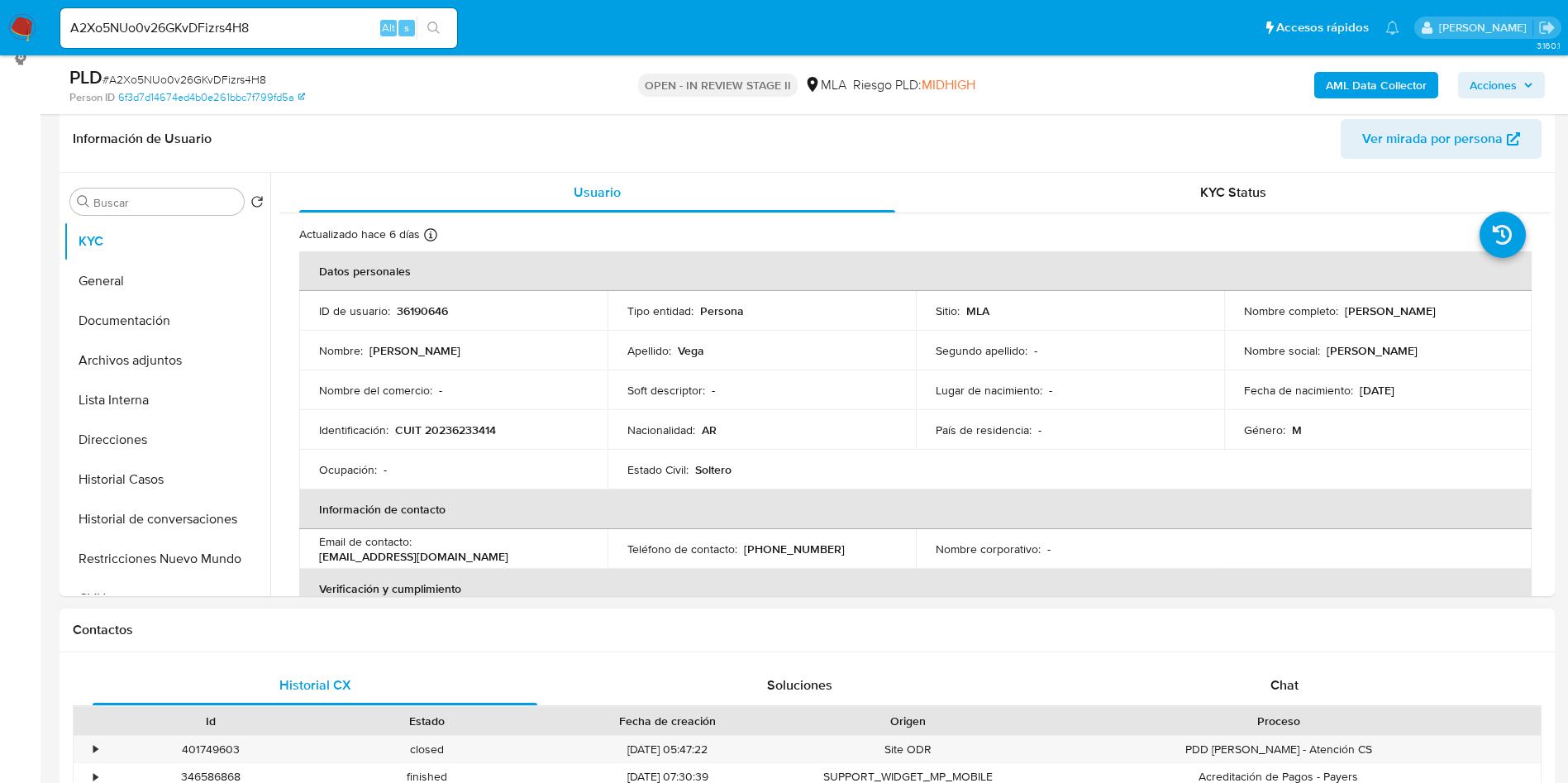
scroll to position [496, 0]
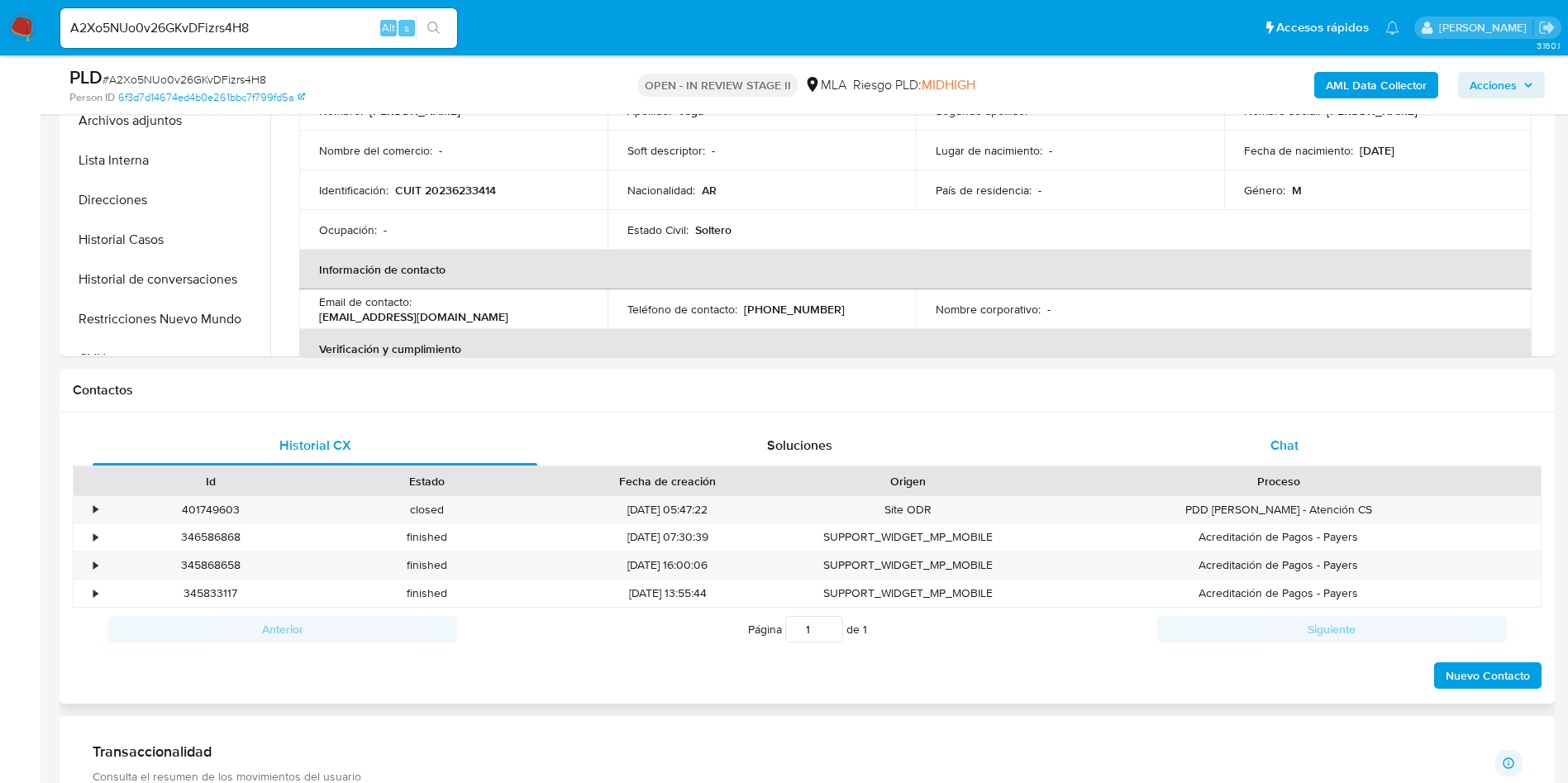
click at [1323, 454] on div "Chat" at bounding box center [1284, 446] width 445 height 39
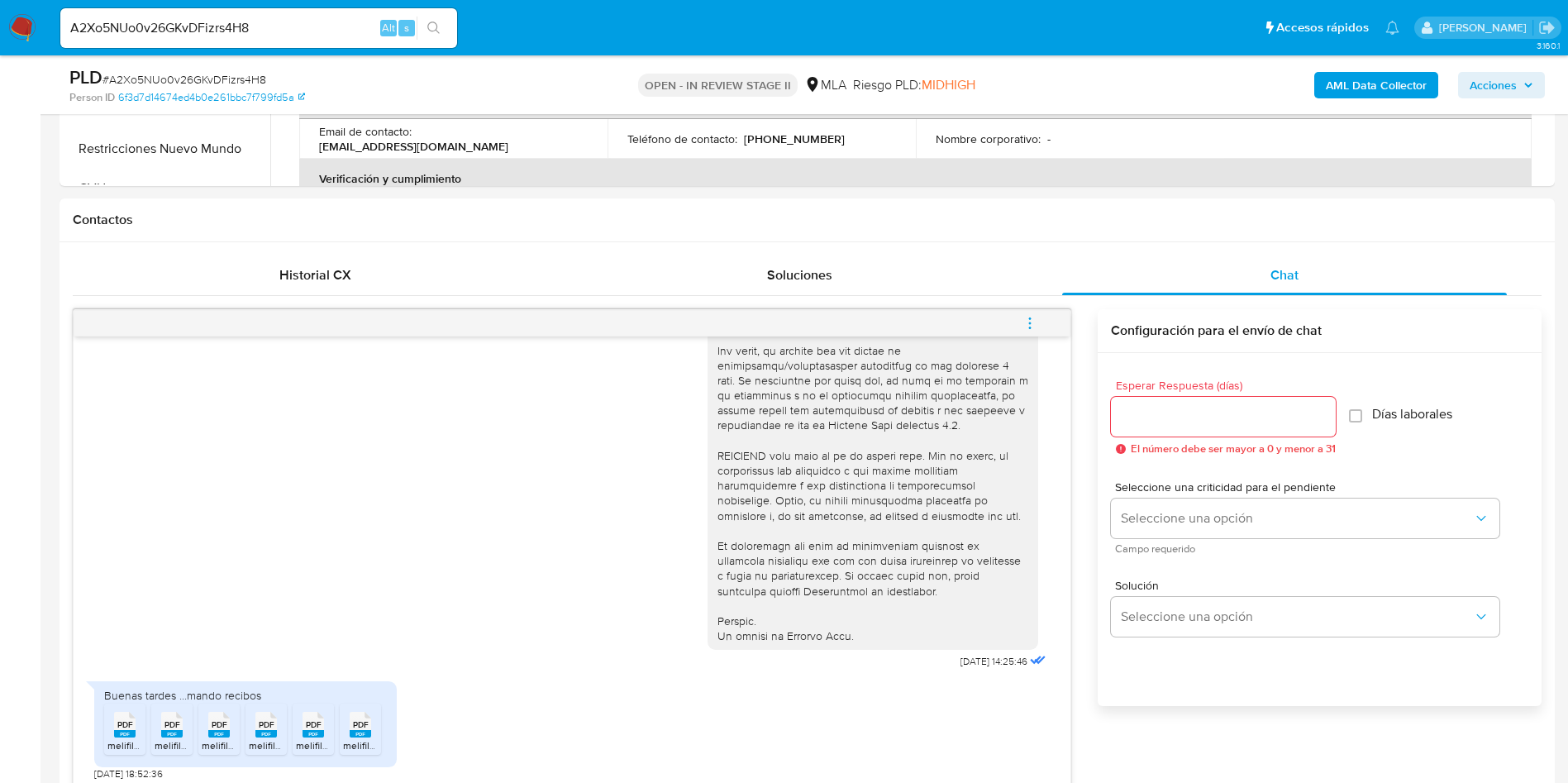
scroll to position [744, 0]
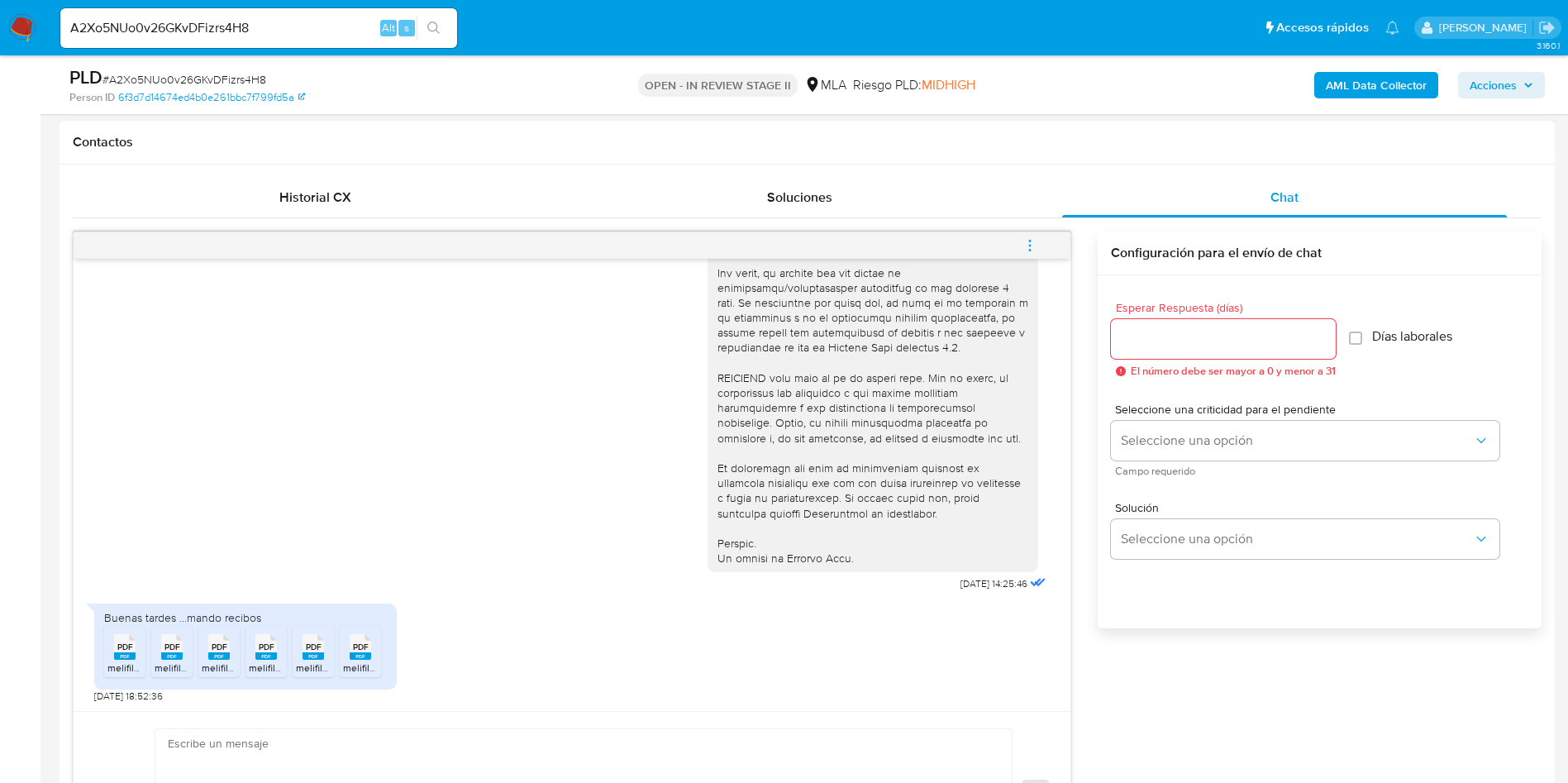
click at [112, 653] on div "PDF PDF" at bounding box center [124, 645] width 35 height 33
click at [171, 649] on span "PDF" at bounding box center [173, 646] width 16 height 11
click at [214, 654] on rect at bounding box center [219, 656] width 22 height 8
click at [267, 649] on span "PDF" at bounding box center [266, 646] width 16 height 11
click at [297, 651] on li "PDF PDF melifile8619840143333397093.pdf" at bounding box center [314, 651] width 41 height 51
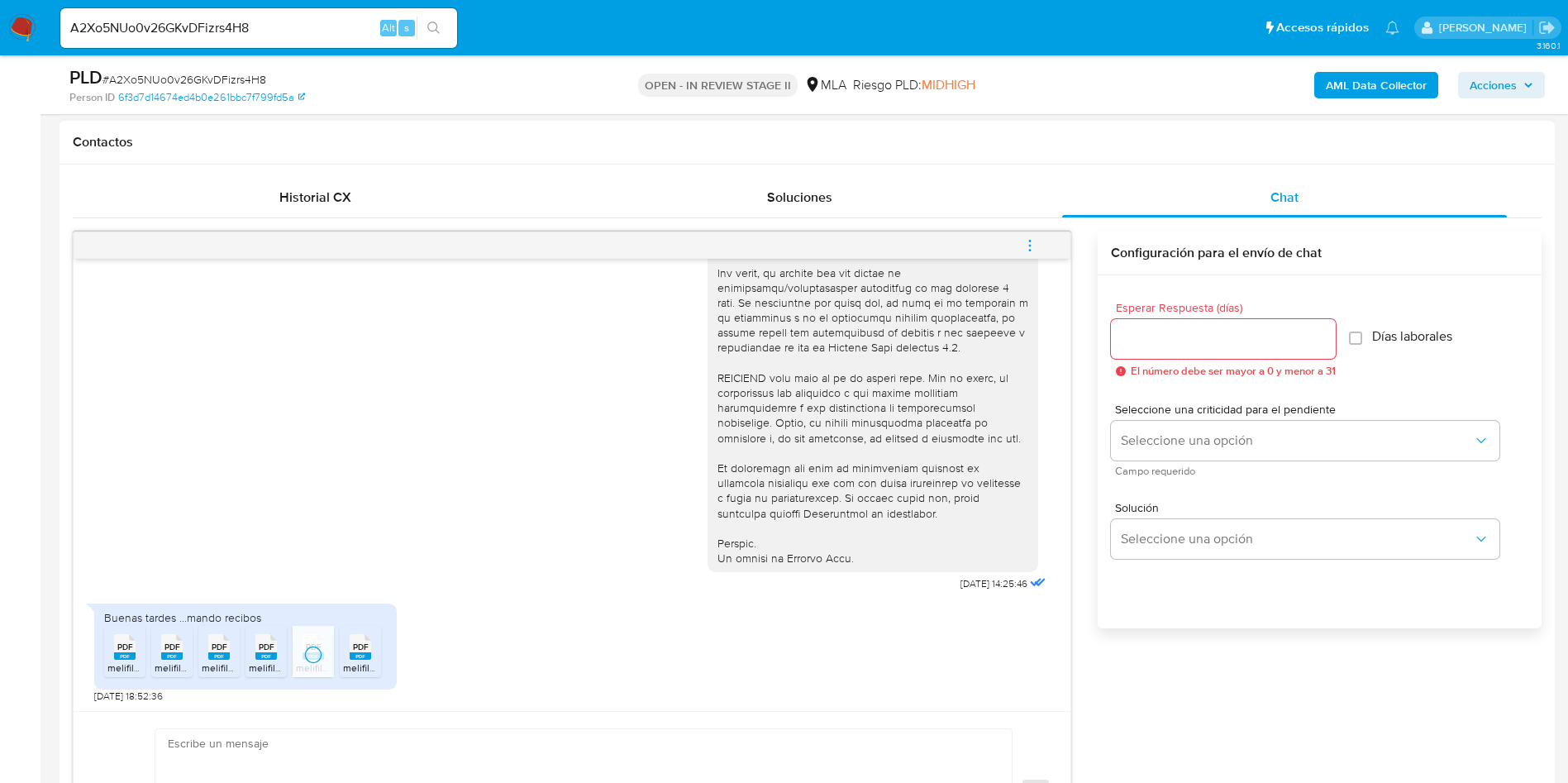
click at [355, 652] on span "PDF" at bounding box center [361, 646] width 16 height 11
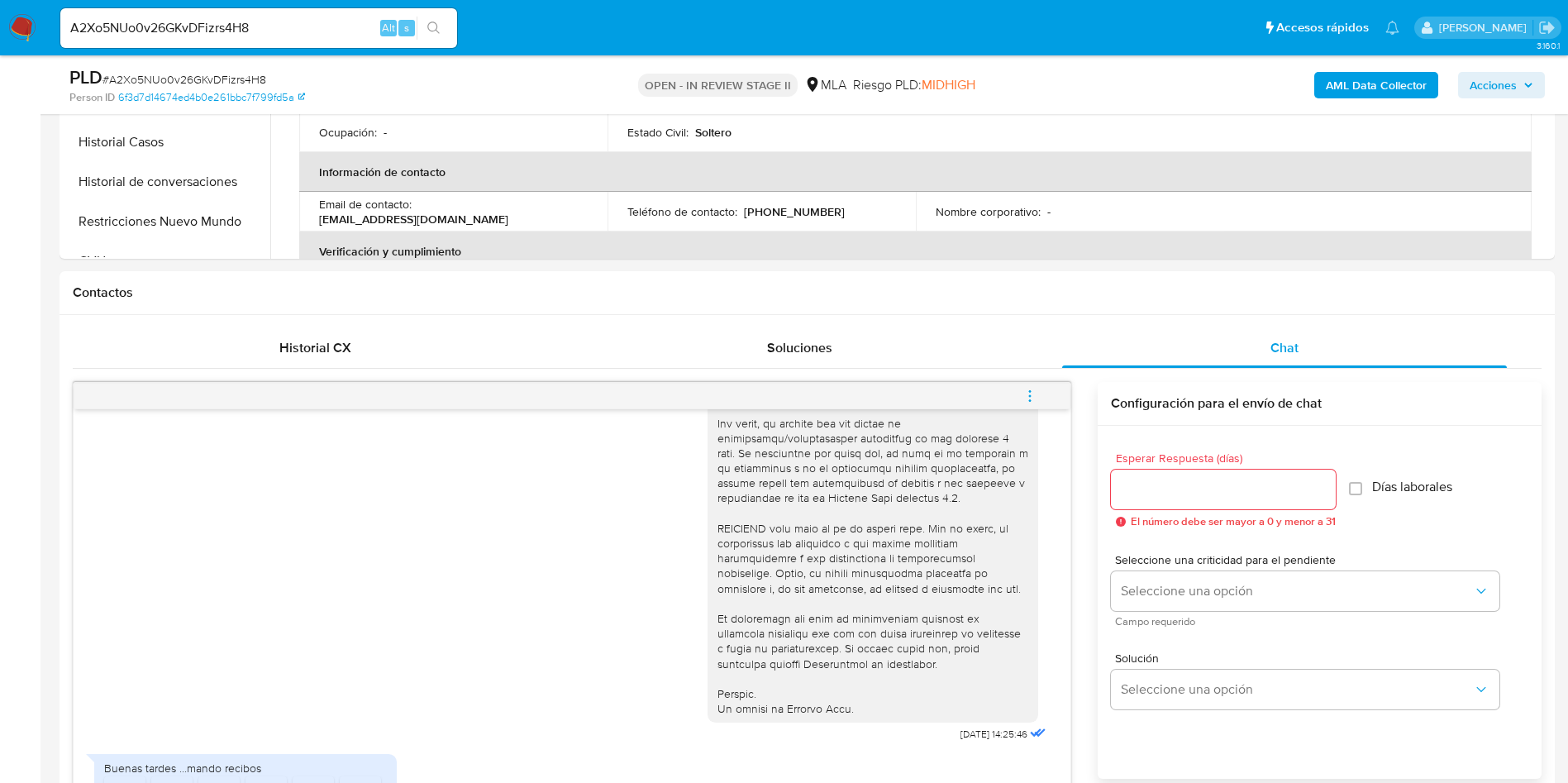
scroll to position [248, 0]
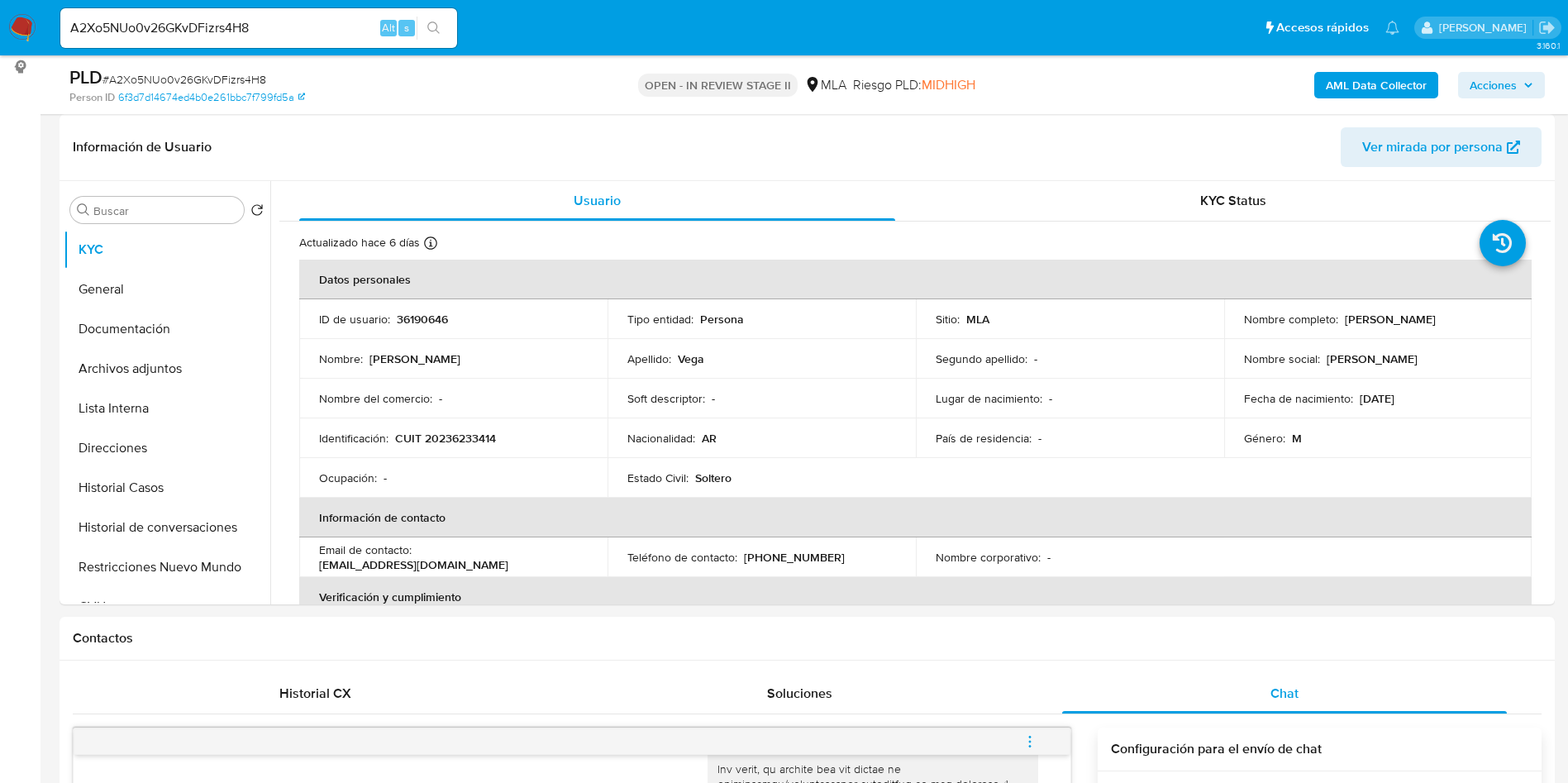
click at [430, 320] on p "36190646" at bounding box center [422, 319] width 51 height 15
copy p "36190646"
click at [868, 370] on td "Apellido : Vega" at bounding box center [761, 359] width 309 height 39
click at [820, 418] on td "Nacionalidad : AR" at bounding box center [761, 438] width 309 height 39
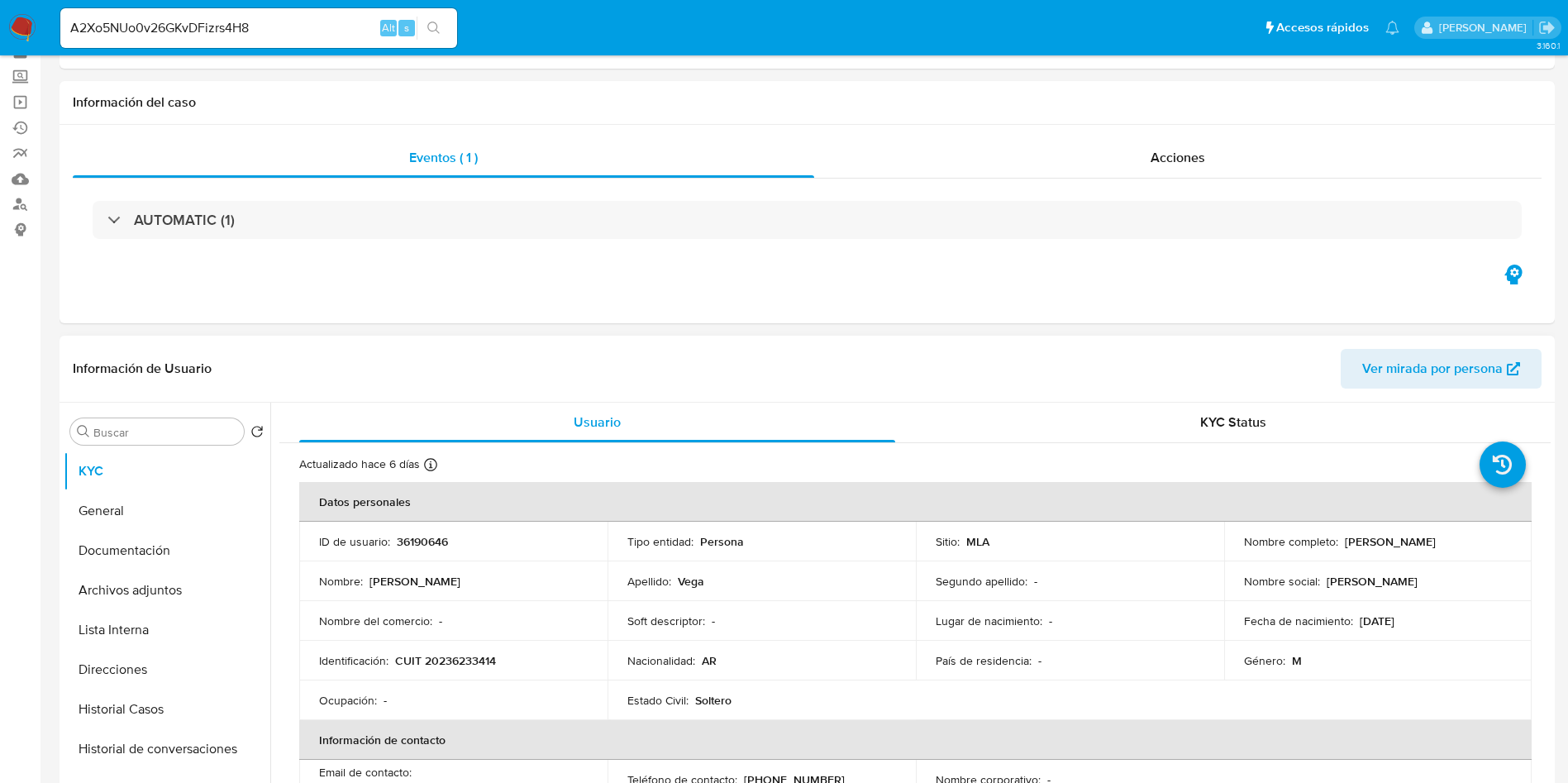
scroll to position [124, 0]
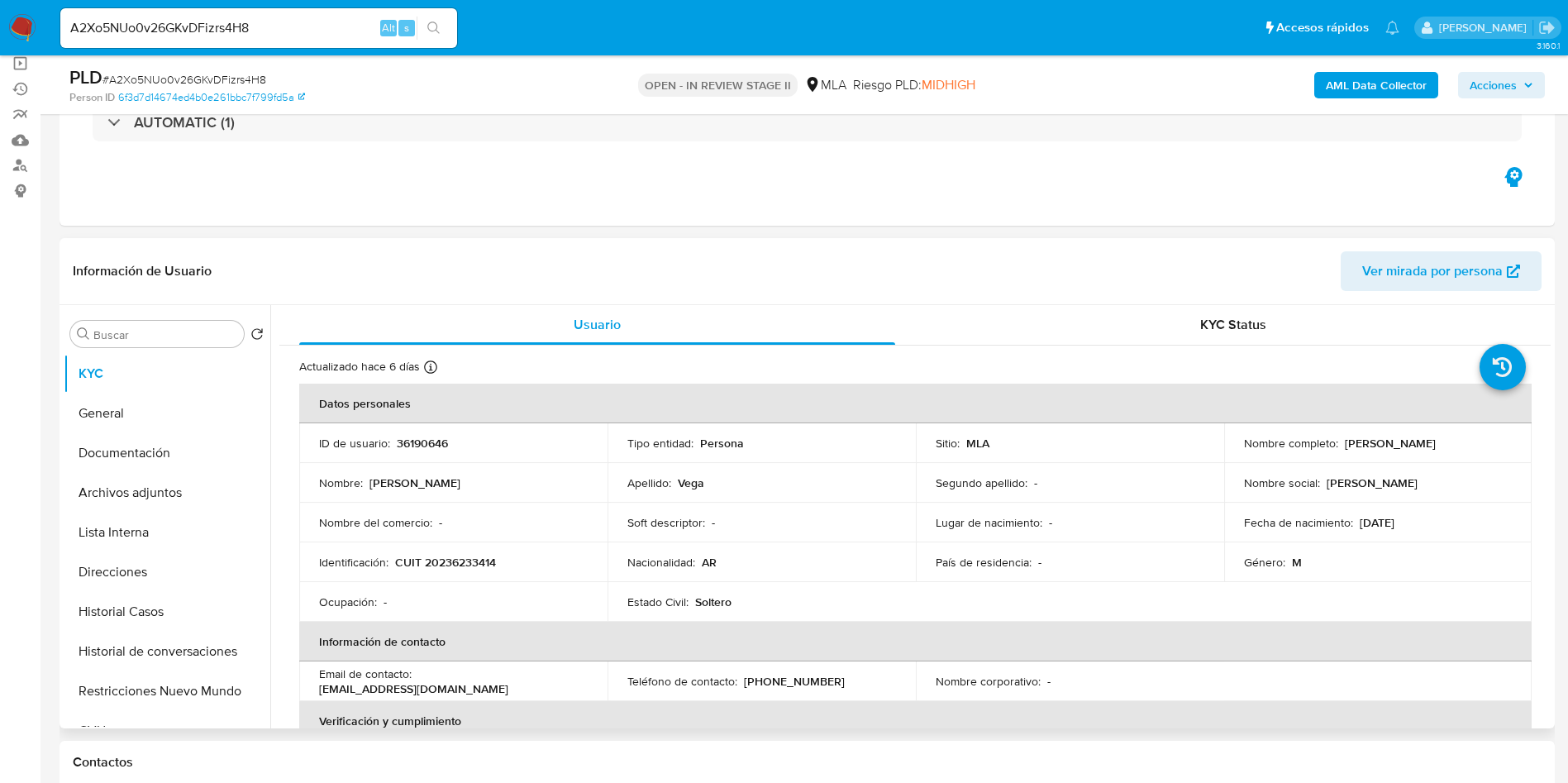
click at [772, 271] on header "Información de Usuario Ver mirada por persona" at bounding box center [807, 271] width 1468 height 39
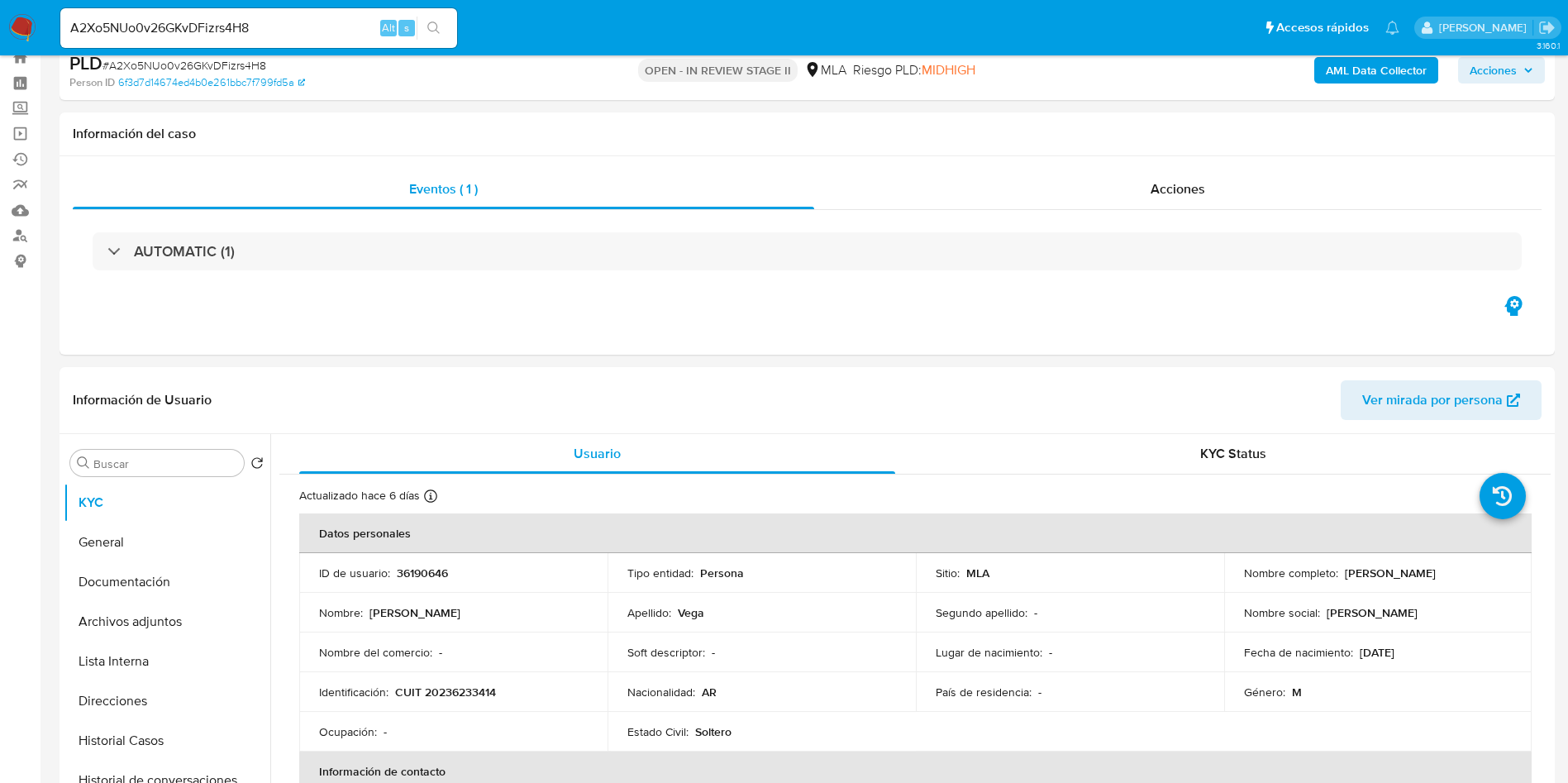
scroll to position [0, 0]
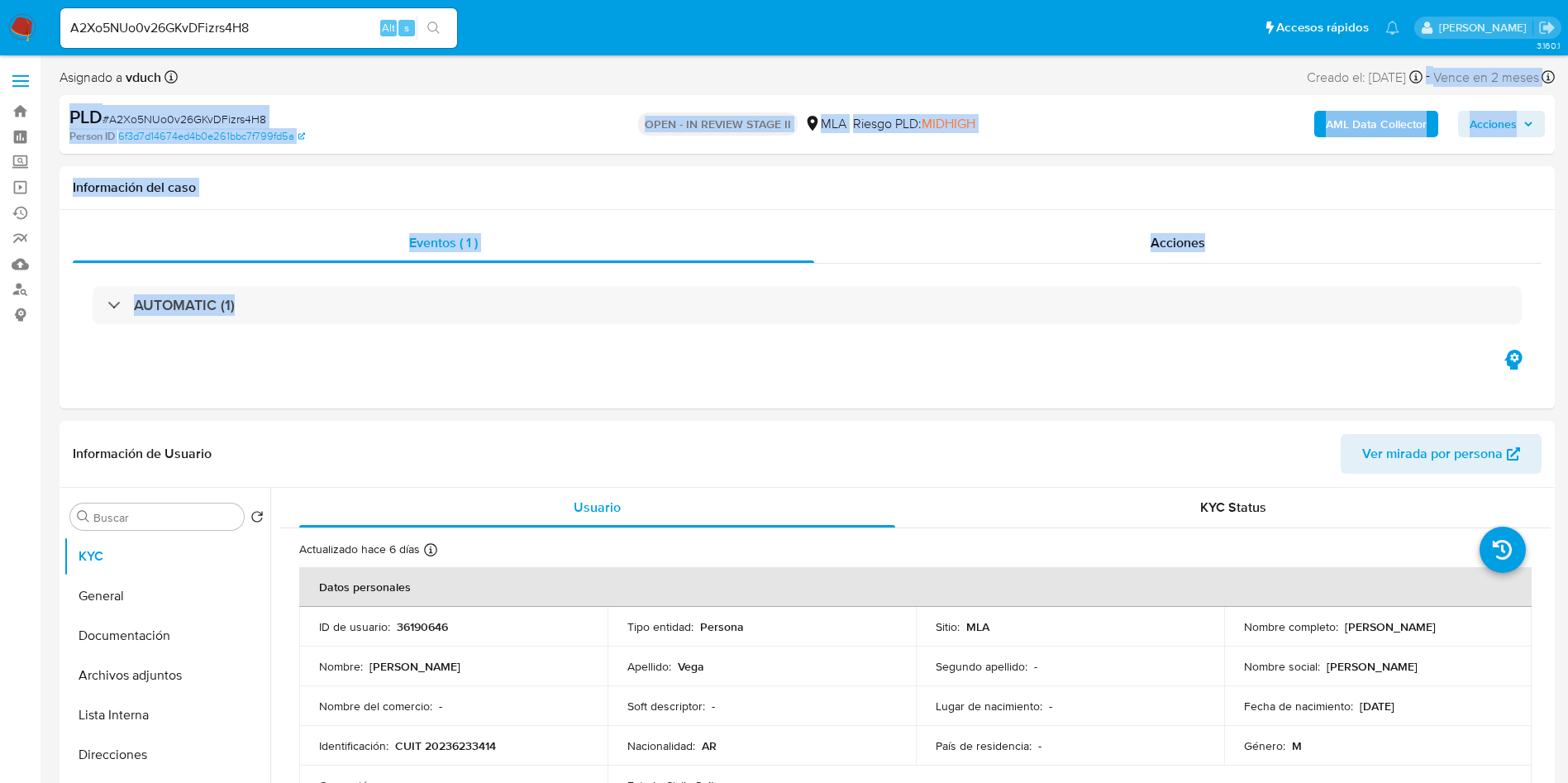
drag, startPoint x: 884, startPoint y: 386, endPoint x: 832, endPoint y: 86, distance: 304.5
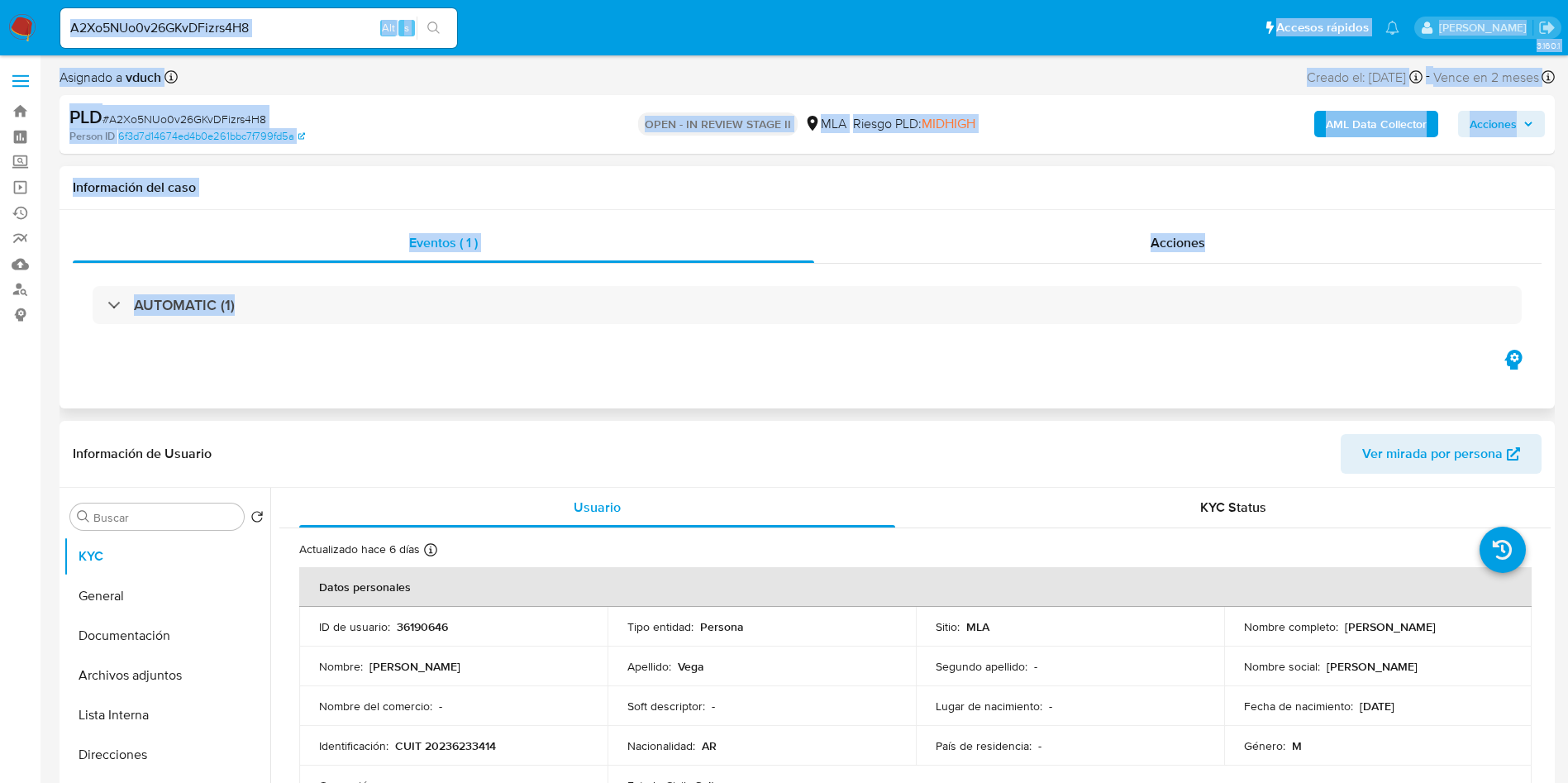
drag, startPoint x: 784, startPoint y: 184, endPoint x: 828, endPoint y: 402, distance: 222.4
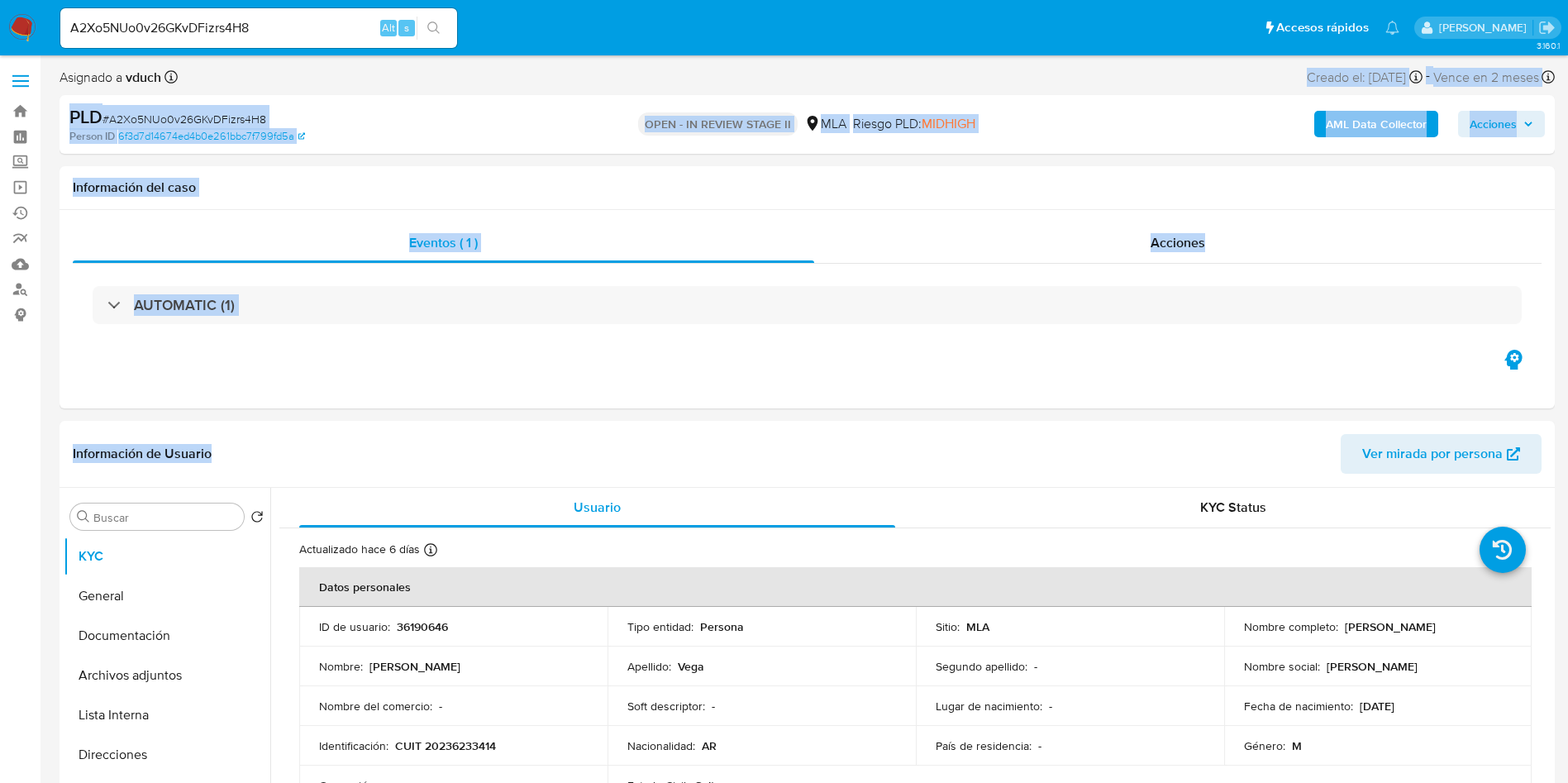
drag, startPoint x: 773, startPoint y: 31, endPoint x: 837, endPoint y: 8, distance: 68.0
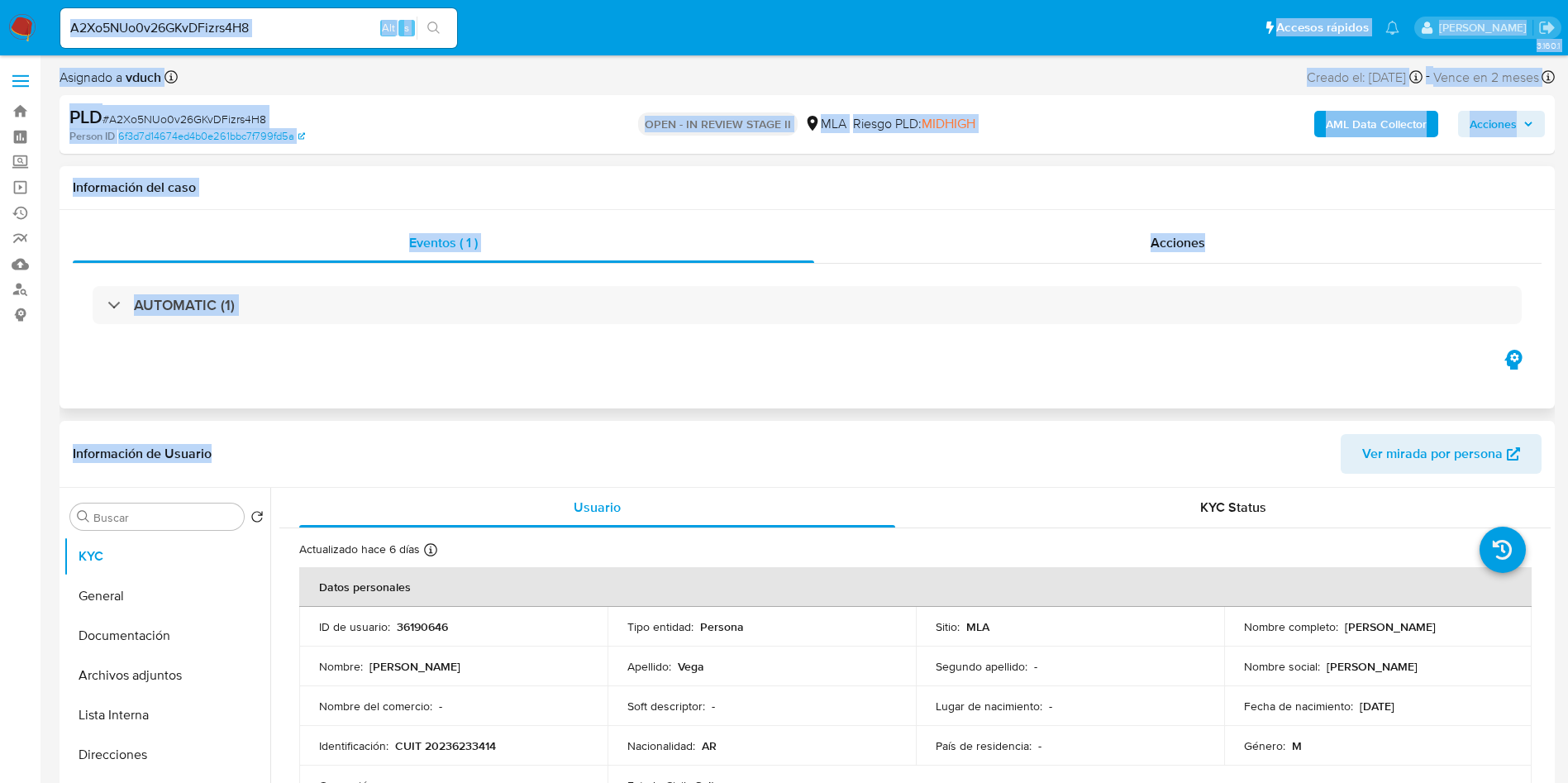
click at [915, 181] on h1 "Información del caso" at bounding box center [807, 187] width 1468 height 17
drag, startPoint x: 787, startPoint y: 46, endPoint x: 818, endPoint y: 431, distance: 386.2
click at [818, 432] on div "Información de Usuario Ver mirada por persona" at bounding box center [807, 455] width 1495 height 67
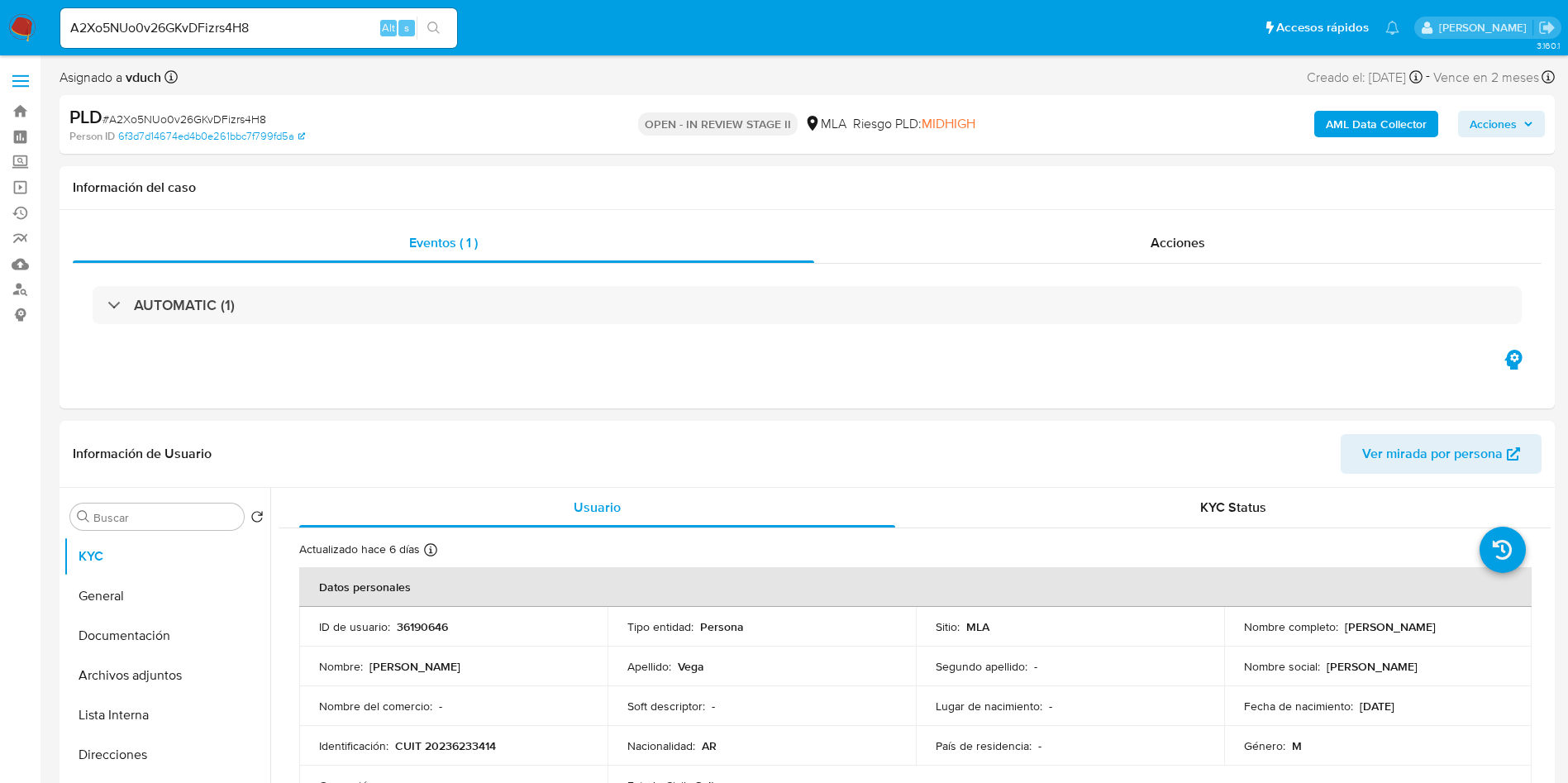
click at [741, 13] on ul "Pausado Ver notificaciones A2Xo5NUo0v26GKvDFizrs4H8 Alt s Accesos rápidos Presi…" at bounding box center [730, 28] width 1355 height 41
drag, startPoint x: 773, startPoint y: 507, endPoint x: 723, endPoint y: 149, distance: 361.5
click at [746, 86] on div "Asignado a vduch Asignado el: 17/09/2025 10:31:00 Creado el: 12/09/2025 Creado …" at bounding box center [807, 80] width 1495 height 29
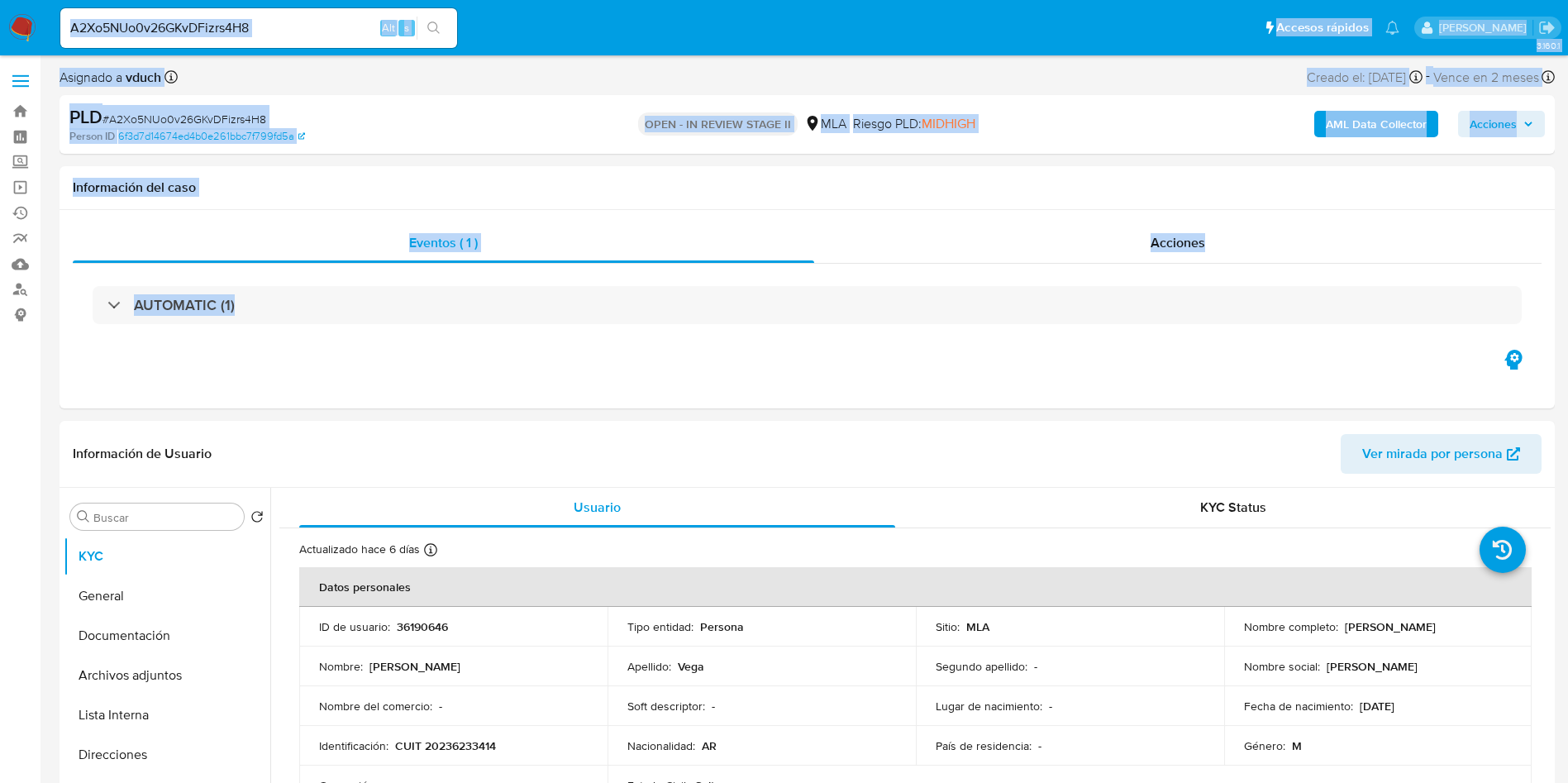
drag, startPoint x: 746, startPoint y: 87, endPoint x: 796, endPoint y: 412, distance: 328.8
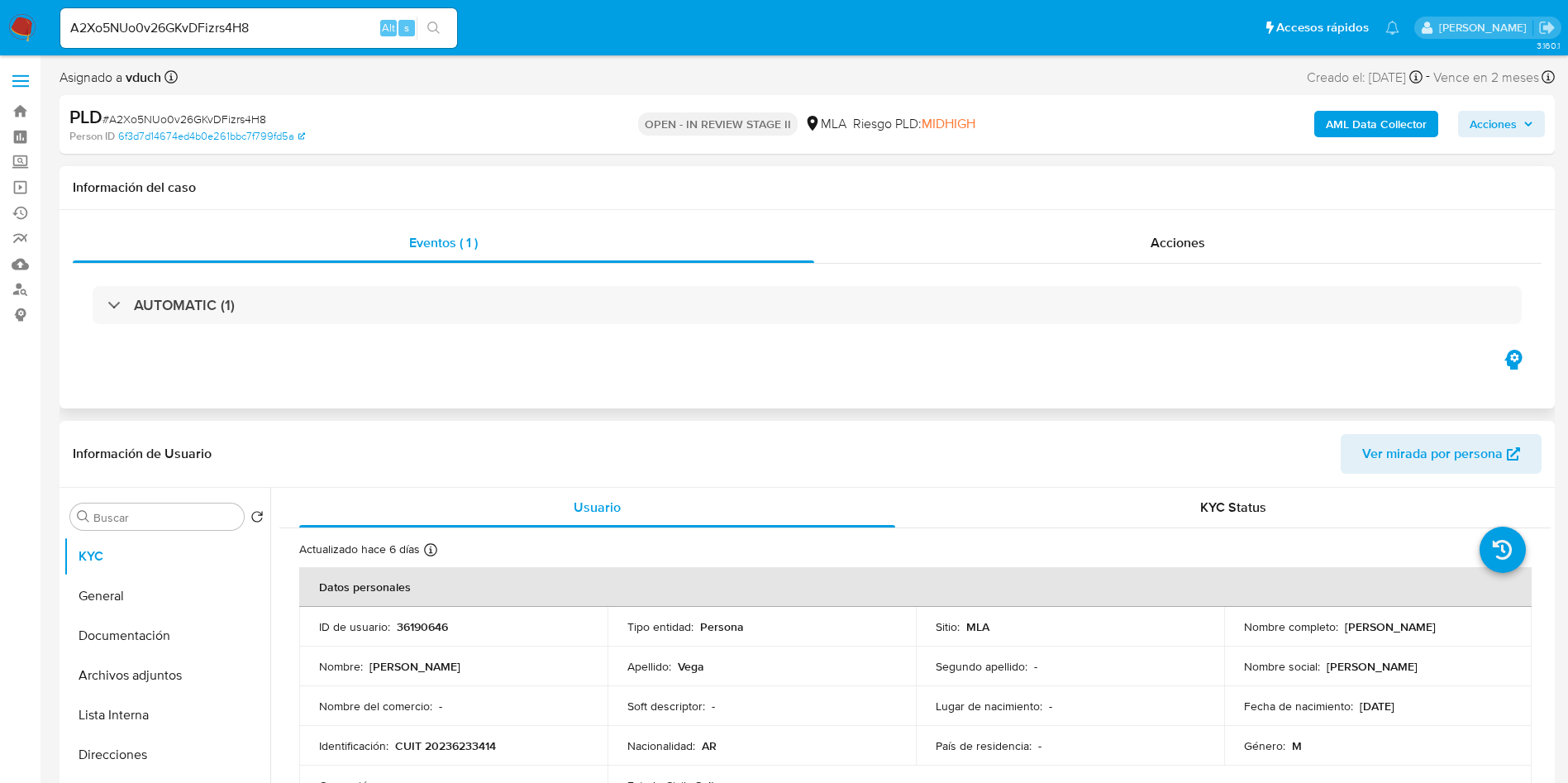
click at [726, 373] on div "Eventos ( 1 ) Acciones AUTOMATIC (1)" at bounding box center [807, 309] width 1495 height 198
click at [176, 680] on button "Archivos adjuntos" at bounding box center [161, 676] width 193 height 39
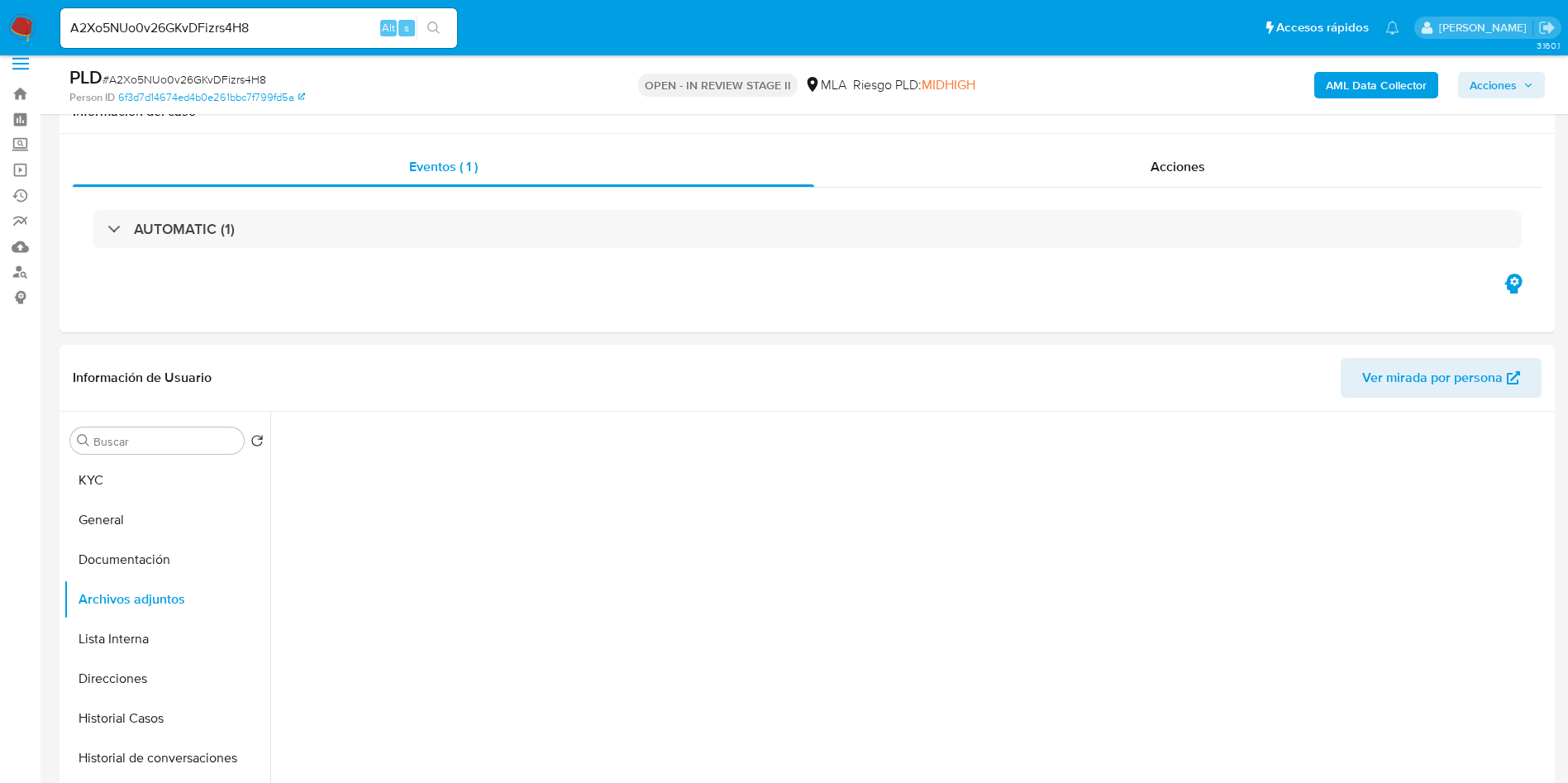
scroll to position [124, 0]
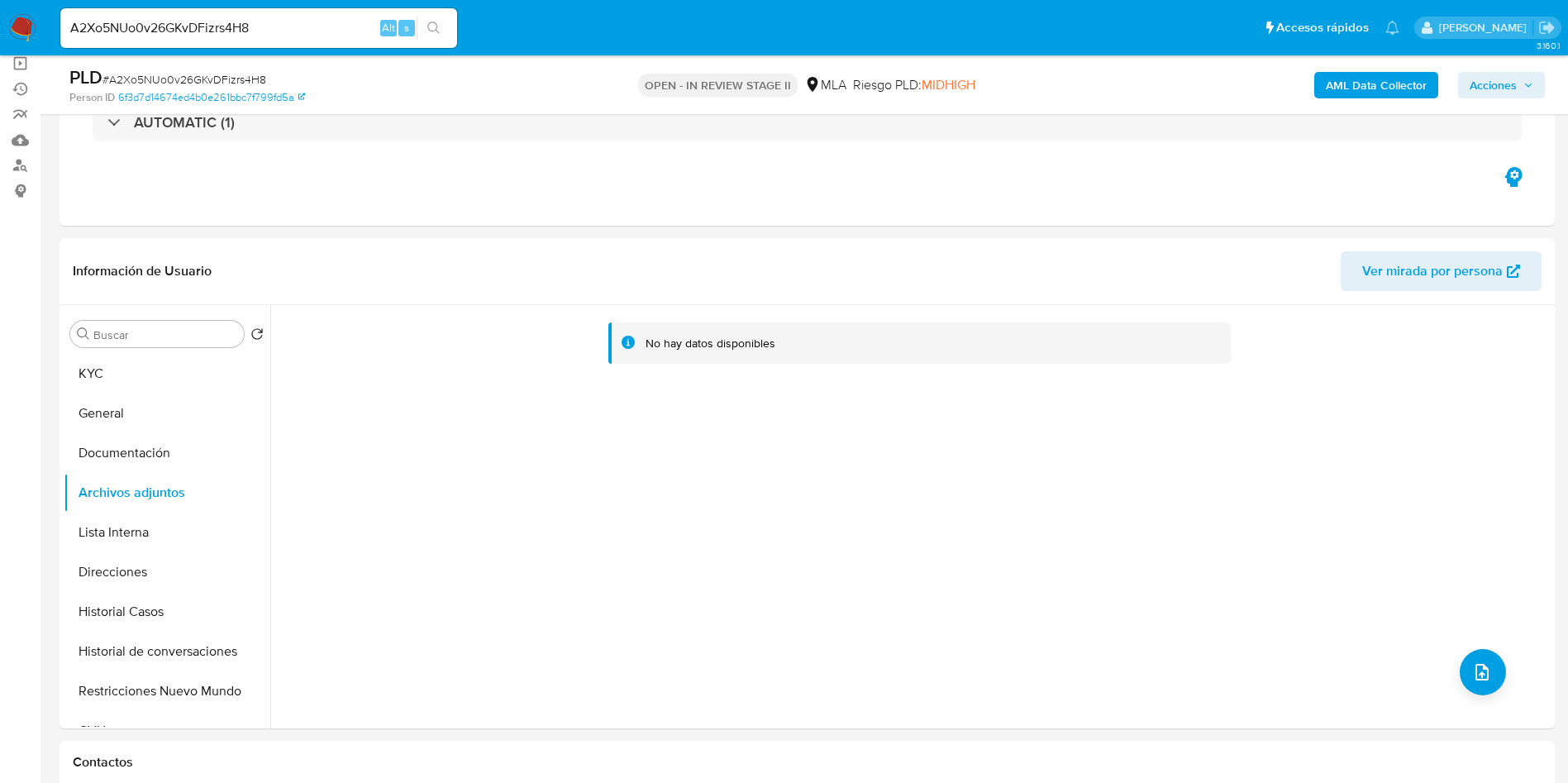
click at [1401, 95] on b "AML Data Collector" at bounding box center [1376, 85] width 101 height 27
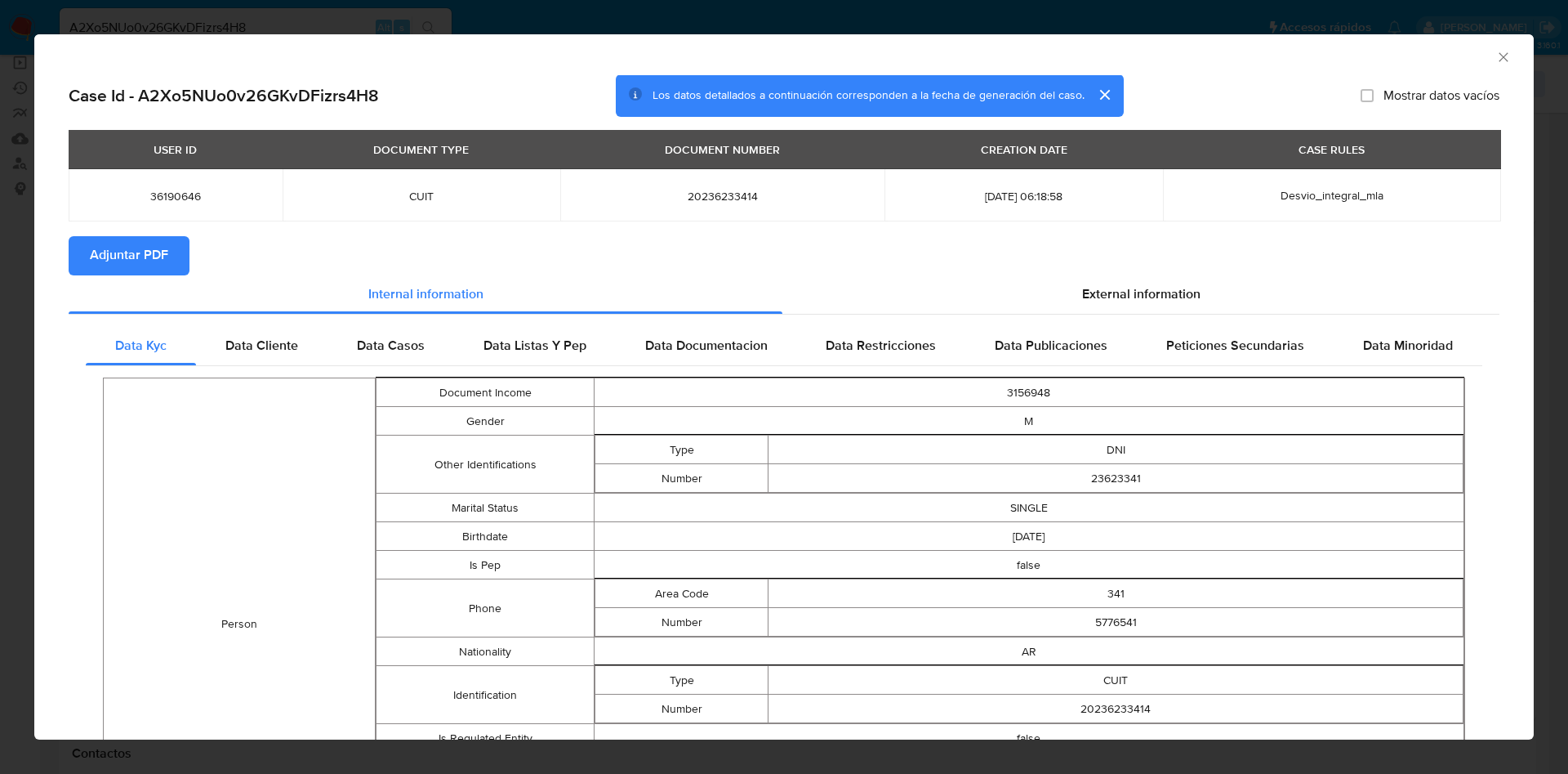
click at [119, 255] on span "Adjuntar PDF" at bounding box center [129, 255] width 78 height 36
click at [1496, 58] on icon "Cerrar ventana" at bounding box center [1504, 57] width 17 height 17
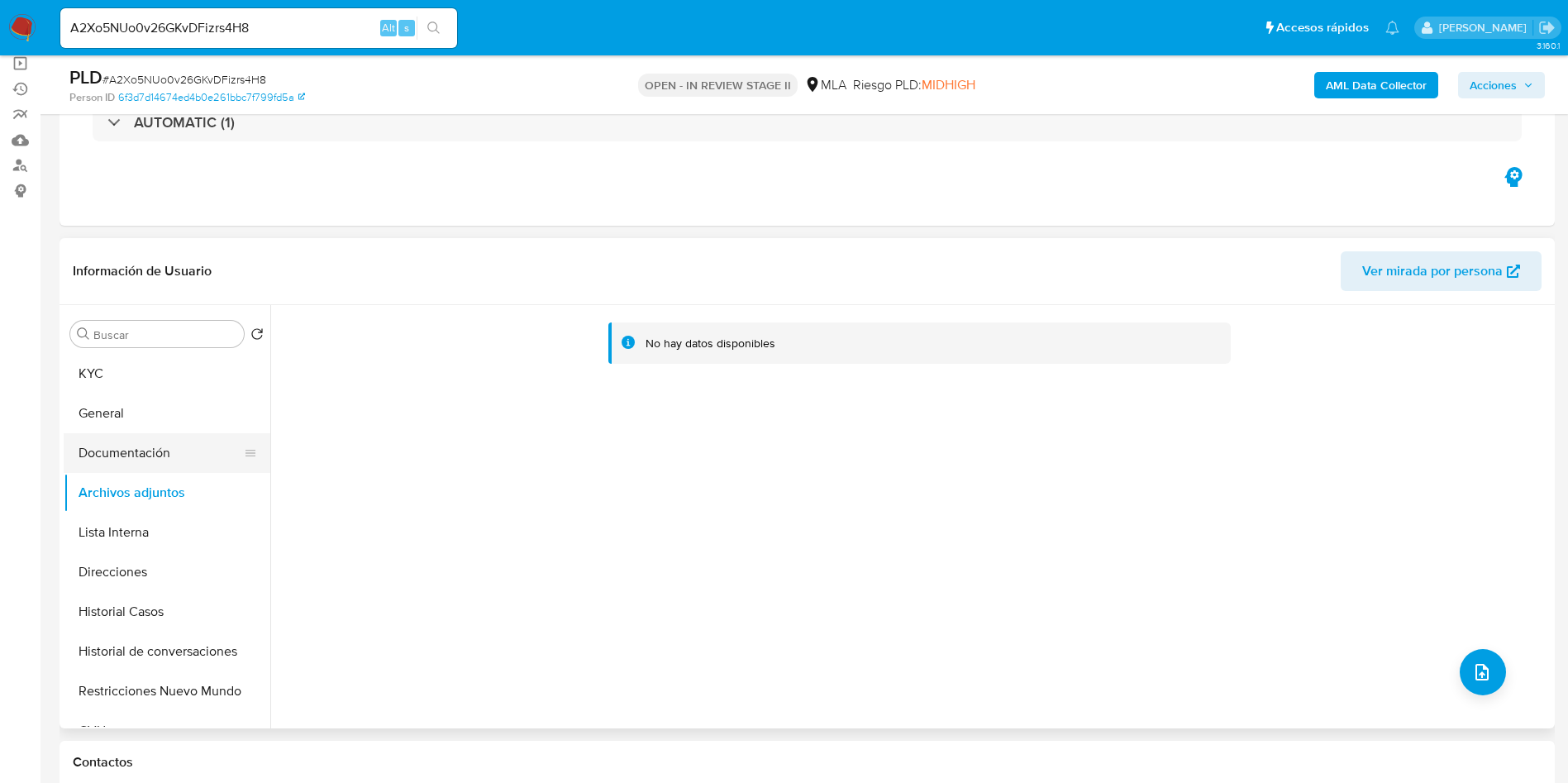
click at [206, 454] on button "Documentación" at bounding box center [161, 453] width 193 height 39
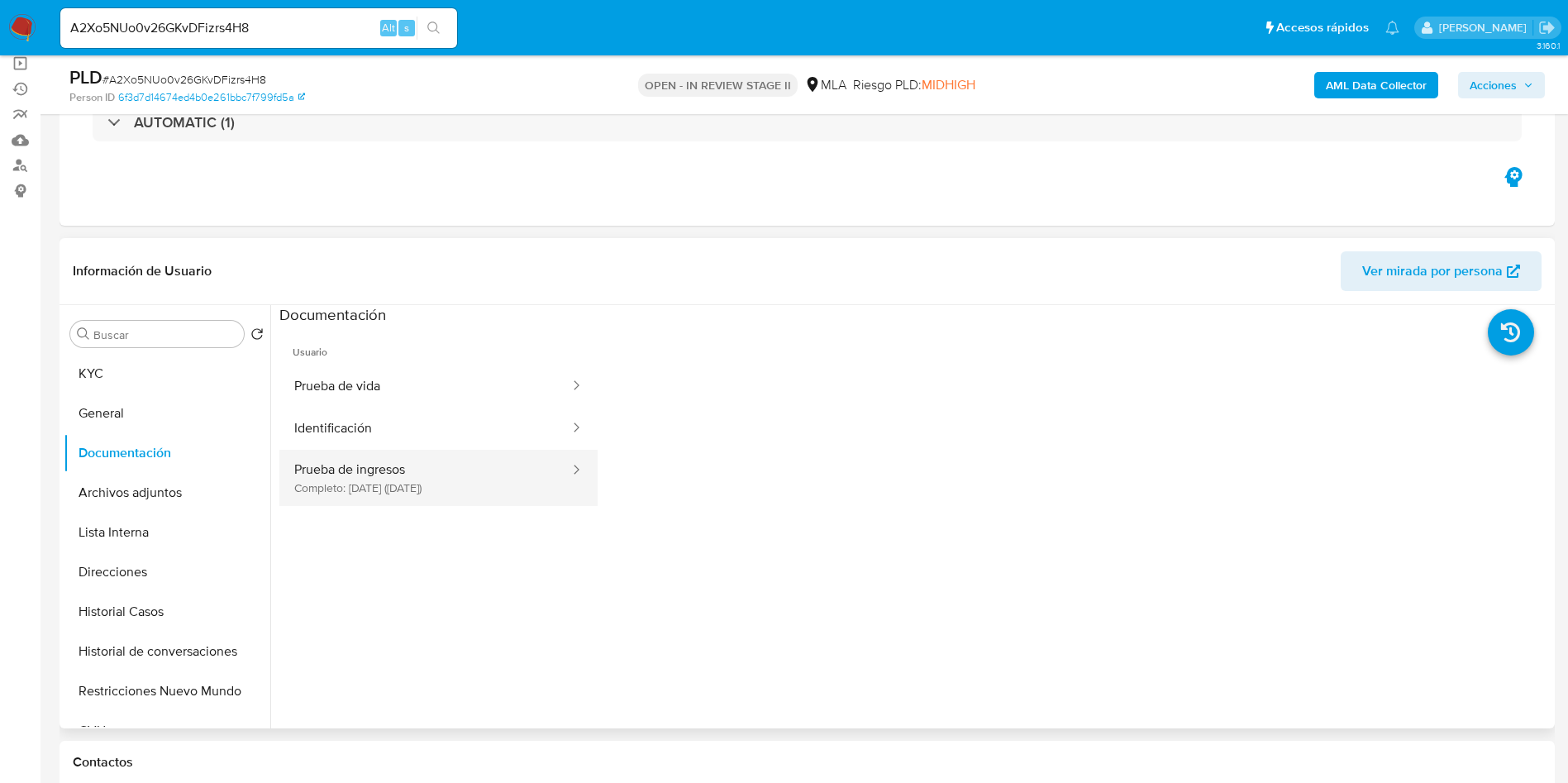
click at [509, 466] on button "Prueba de ingresos Completo: 09/12/2024 (hace 9 meses)" at bounding box center [425, 477] width 292 height 56
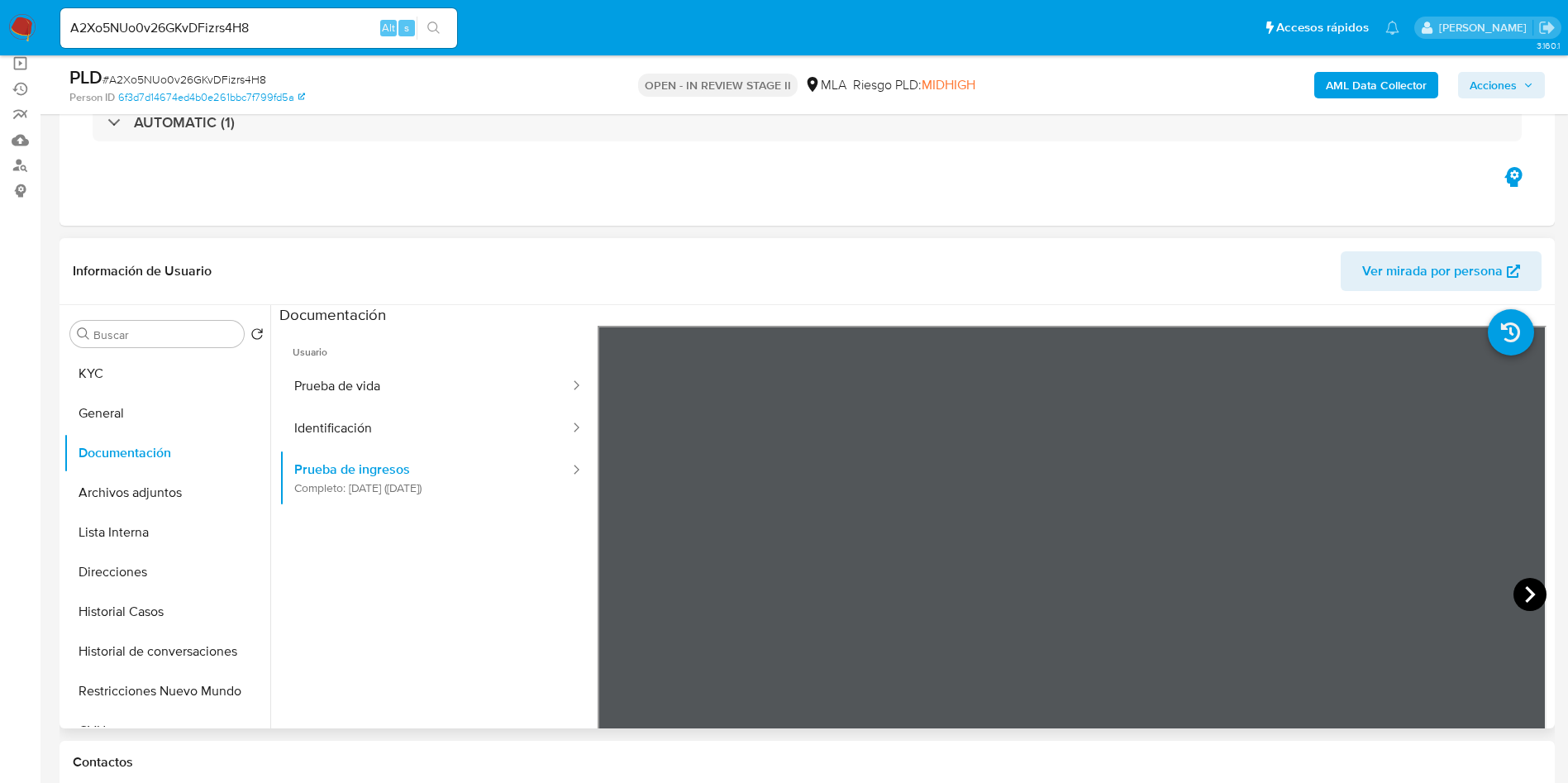
click at [1519, 588] on icon at bounding box center [1531, 595] width 34 height 34
click at [132, 363] on button "KYC" at bounding box center [161, 374] width 193 height 39
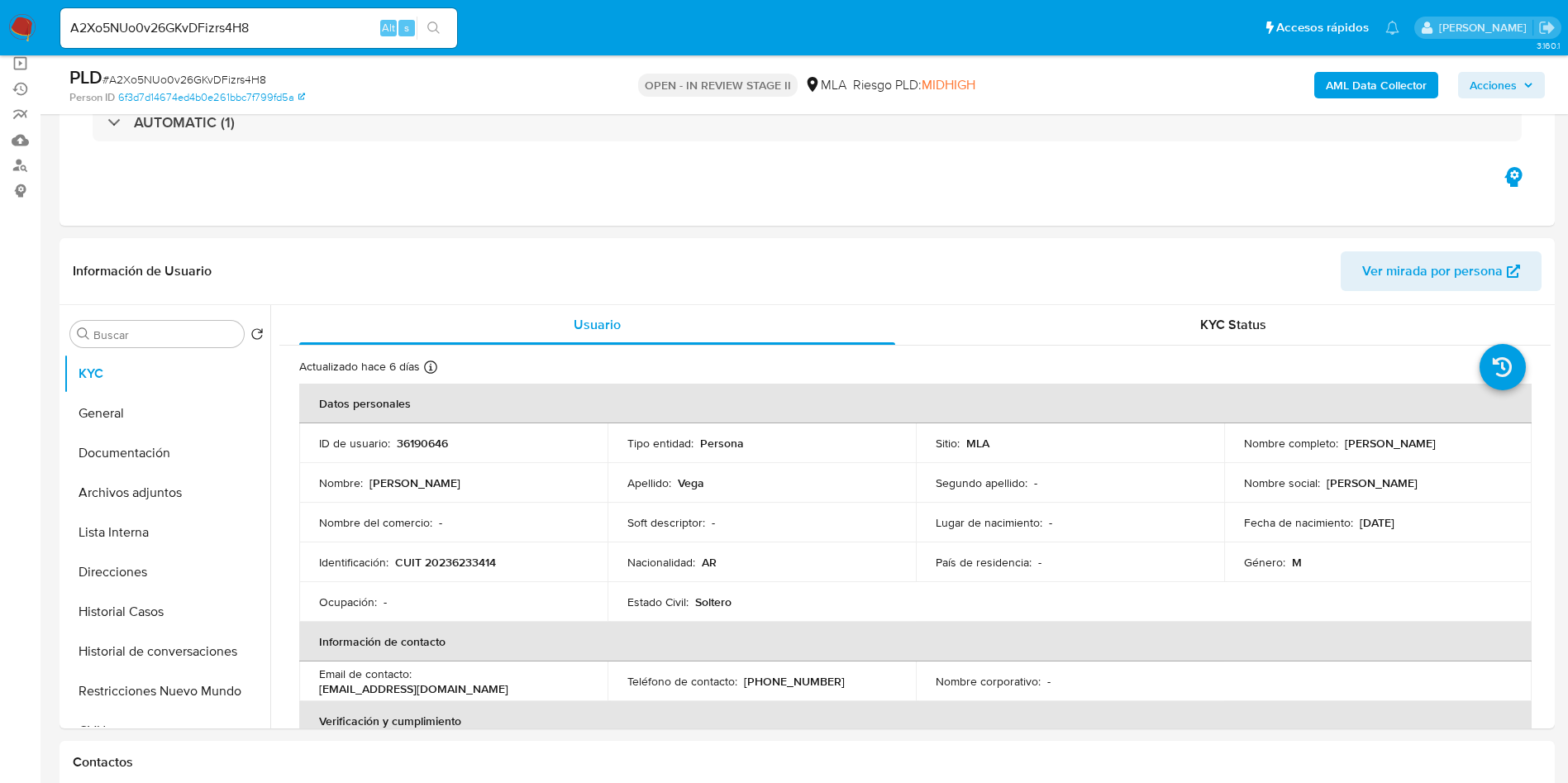
drag, startPoint x: 1340, startPoint y: 442, endPoint x: 1448, endPoint y: 447, distance: 108.1
click at [1448, 447] on div "Nombre completo : Cesar Fabian Vega" at bounding box center [1378, 443] width 268 height 15
copy p "Cesar Fabian Vega"
click at [164, 514] on button "Lista Interna" at bounding box center [161, 533] width 193 height 39
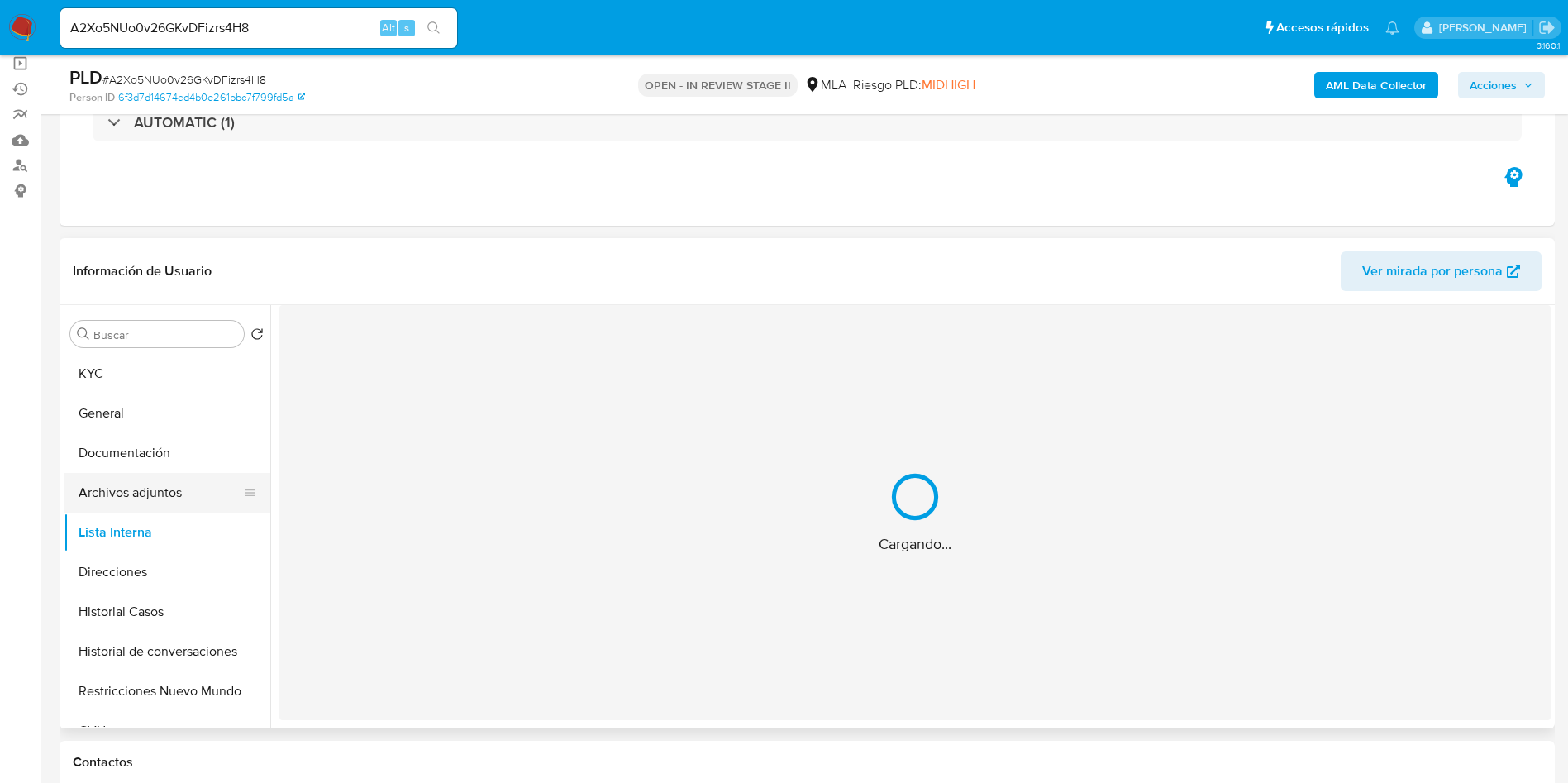
click at [177, 482] on button "Archivos adjuntos" at bounding box center [161, 492] width 193 height 39
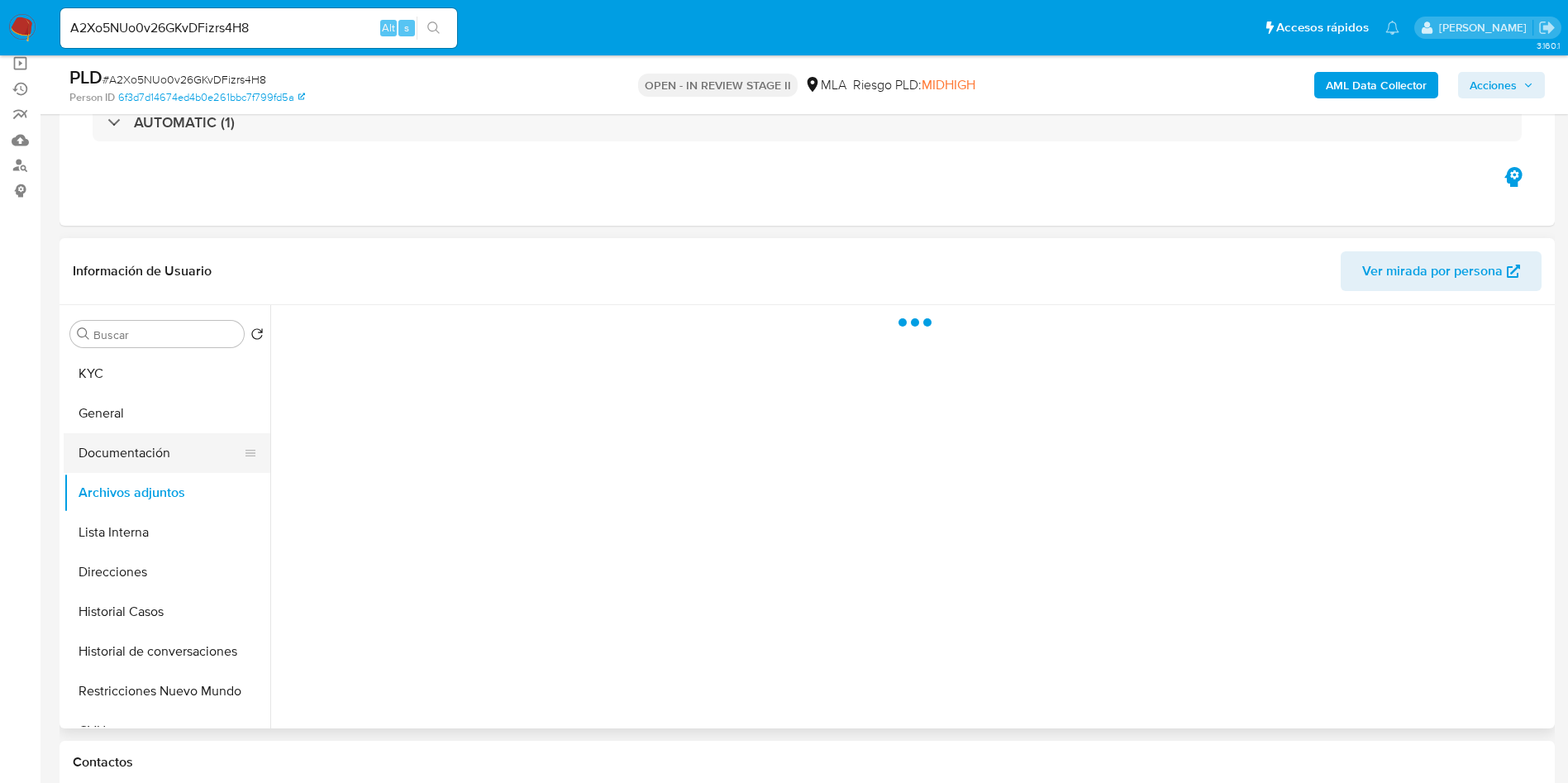
click at [179, 452] on button "Documentación" at bounding box center [161, 453] width 193 height 39
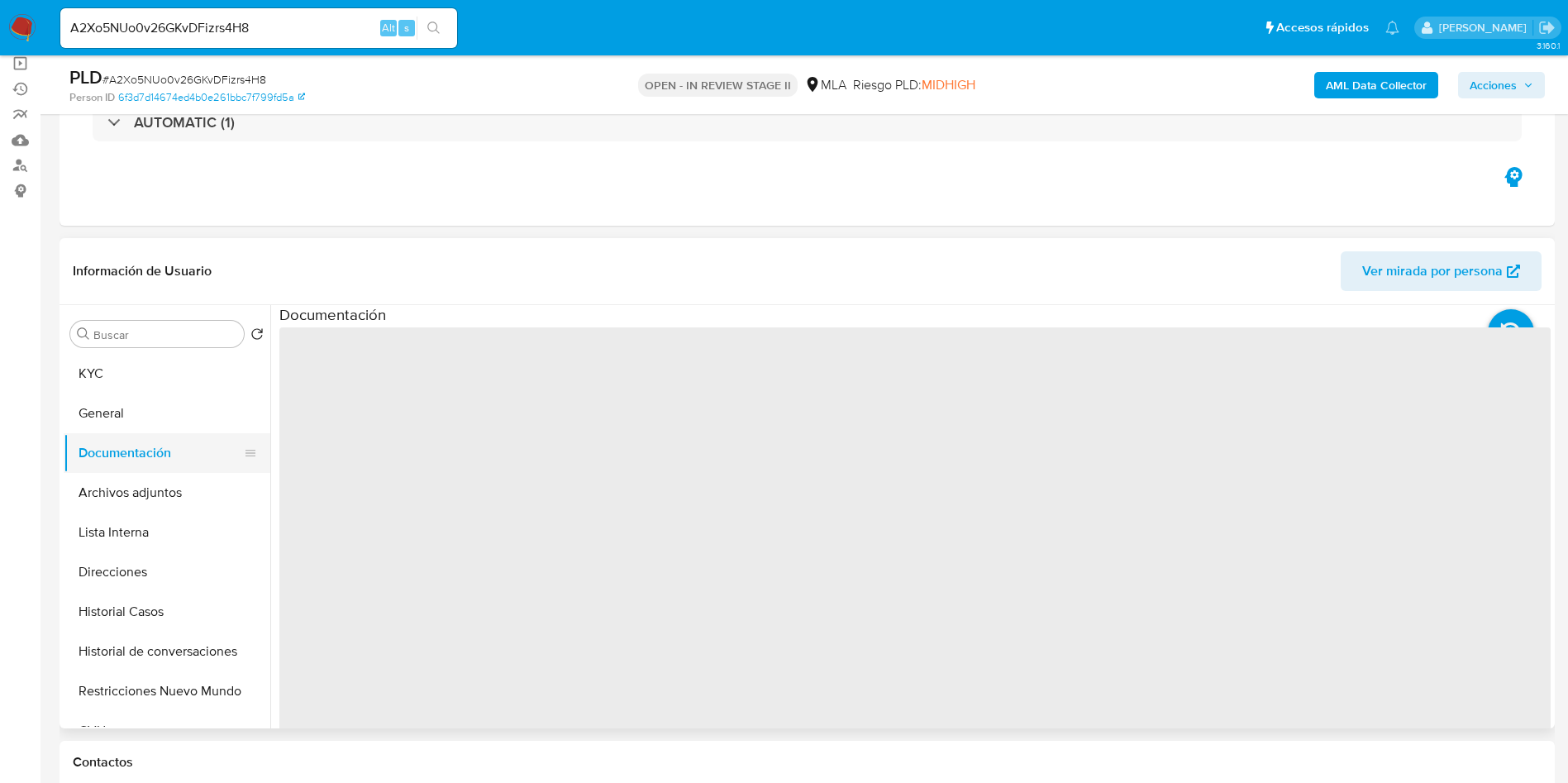
click at [173, 470] on button "Documentación" at bounding box center [161, 453] width 193 height 39
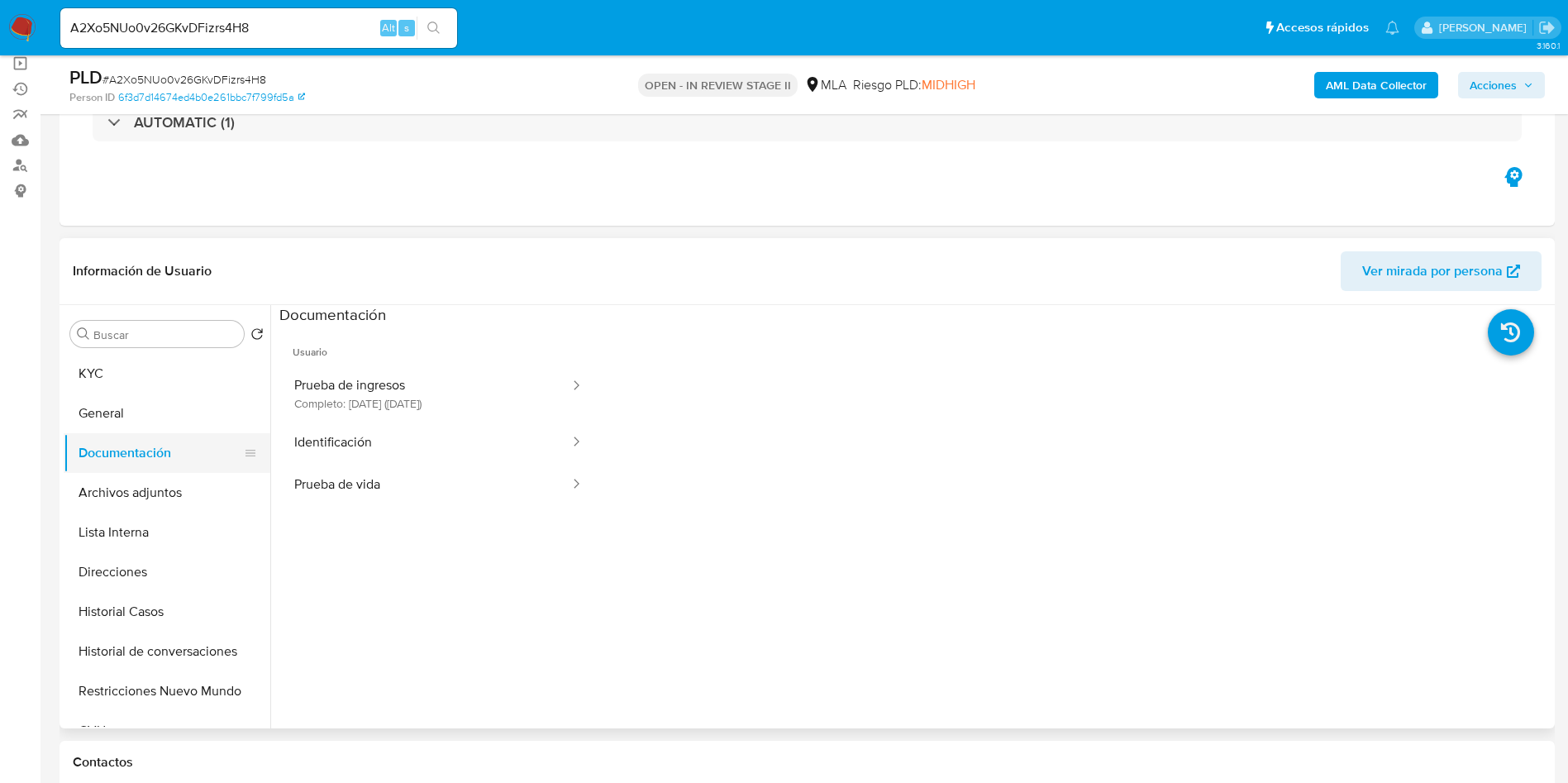
click at [168, 471] on button "Documentación" at bounding box center [161, 453] width 193 height 39
click at [140, 503] on button "Archivos adjuntos" at bounding box center [161, 492] width 193 height 39
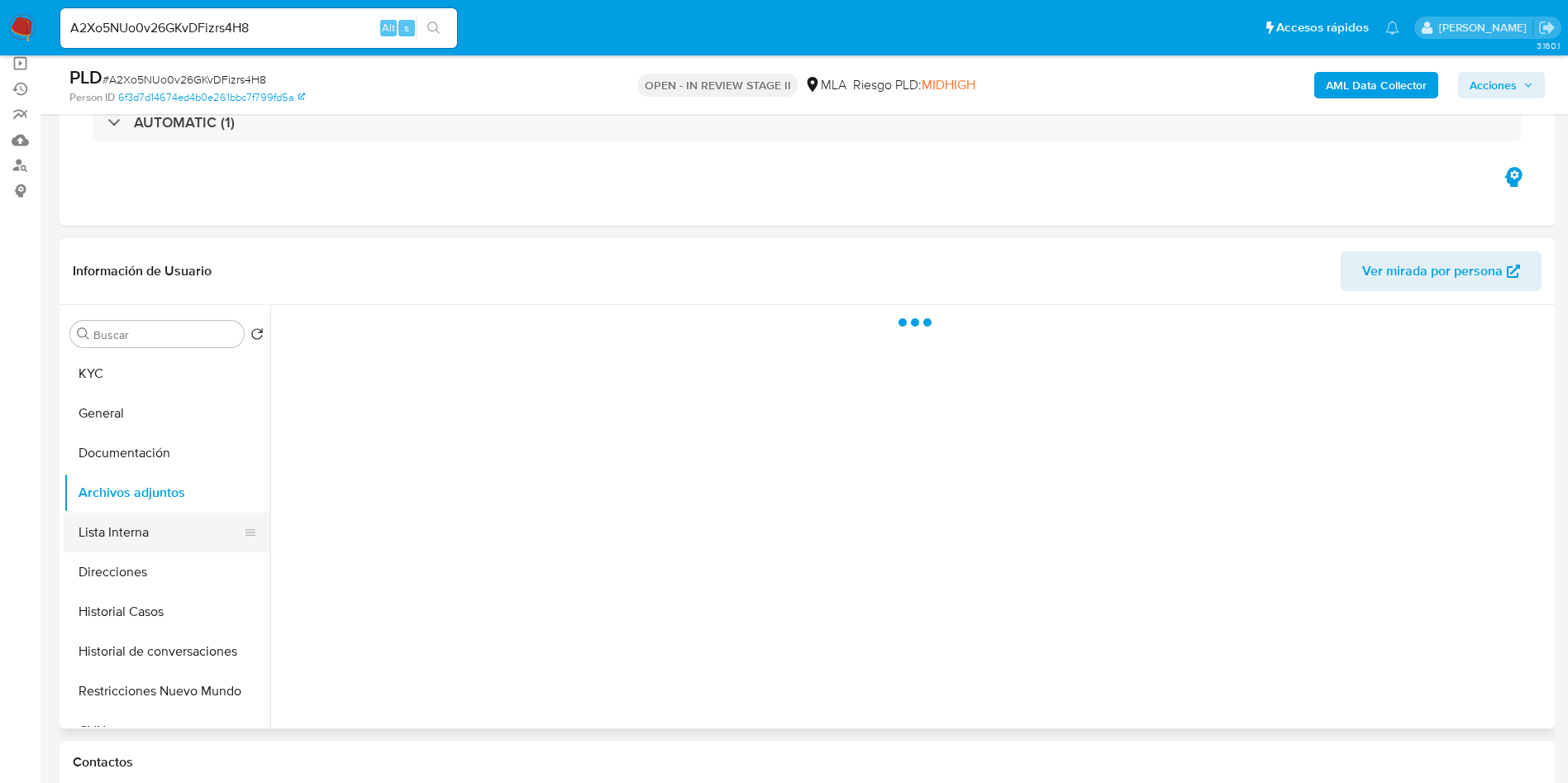
click at [140, 524] on button "Lista Interna" at bounding box center [161, 533] width 193 height 39
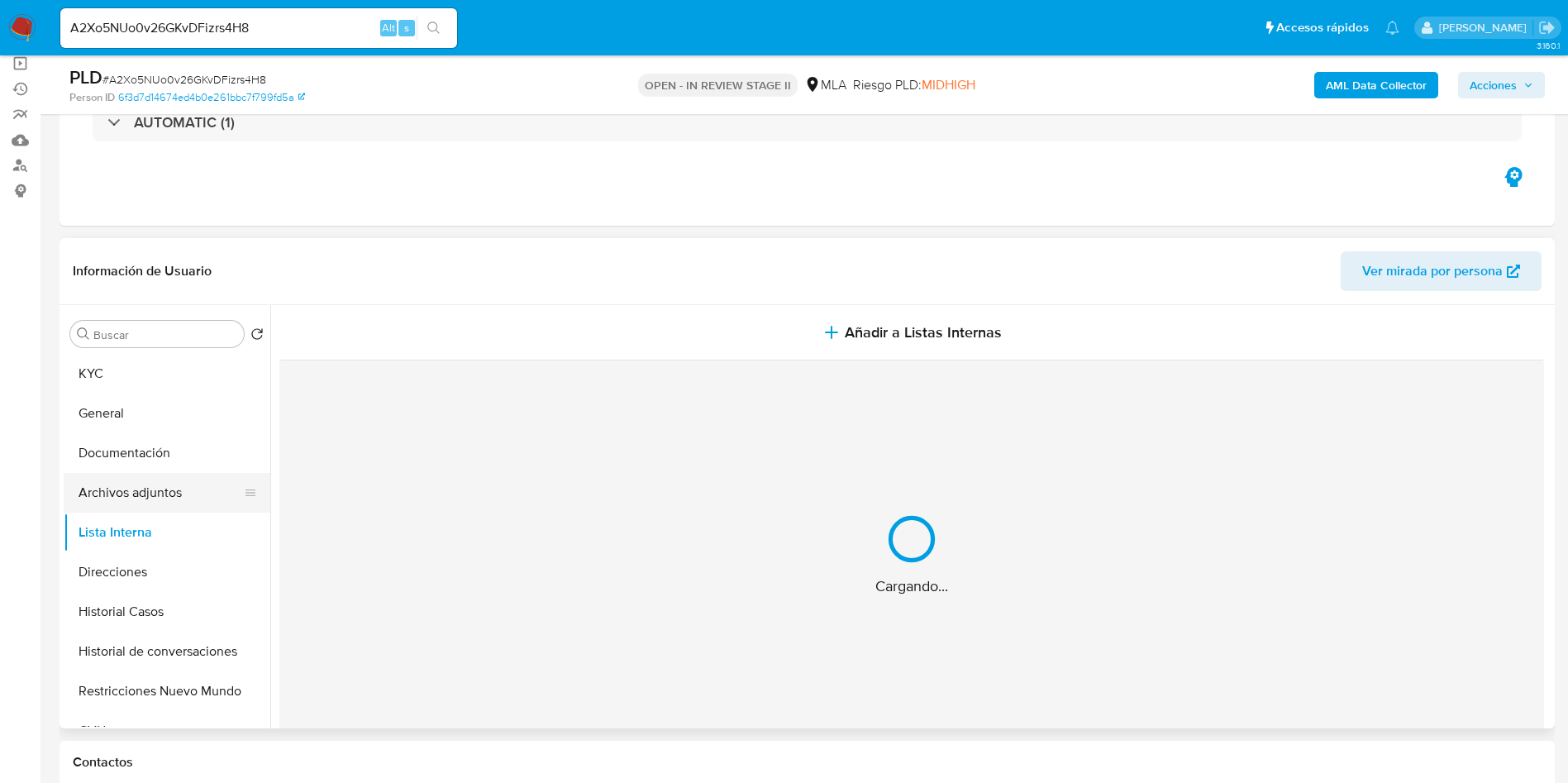
click at [123, 498] on button "Archivos adjuntos" at bounding box center [161, 492] width 193 height 39
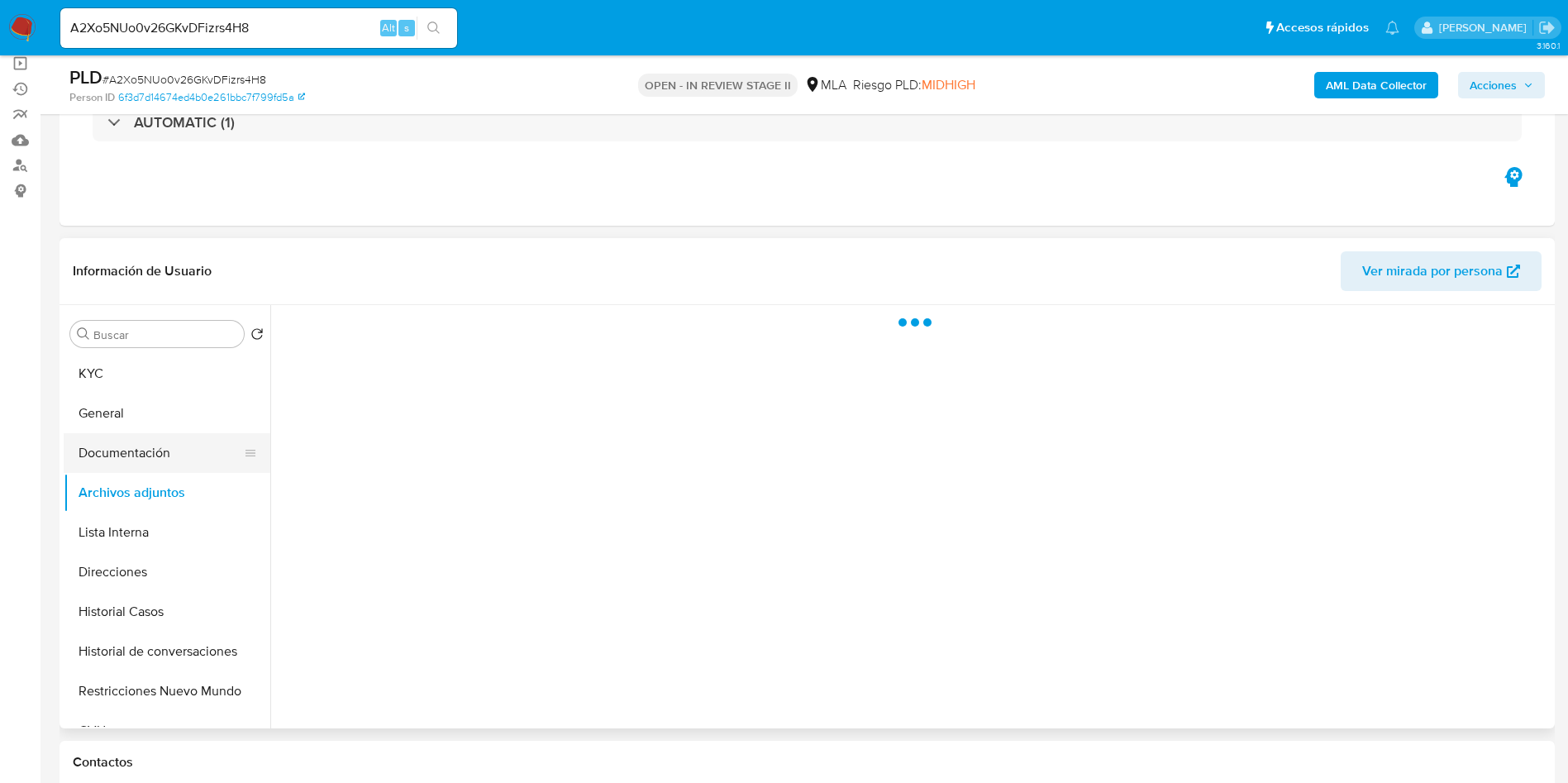
click at [125, 464] on button "Documentación" at bounding box center [161, 453] width 193 height 39
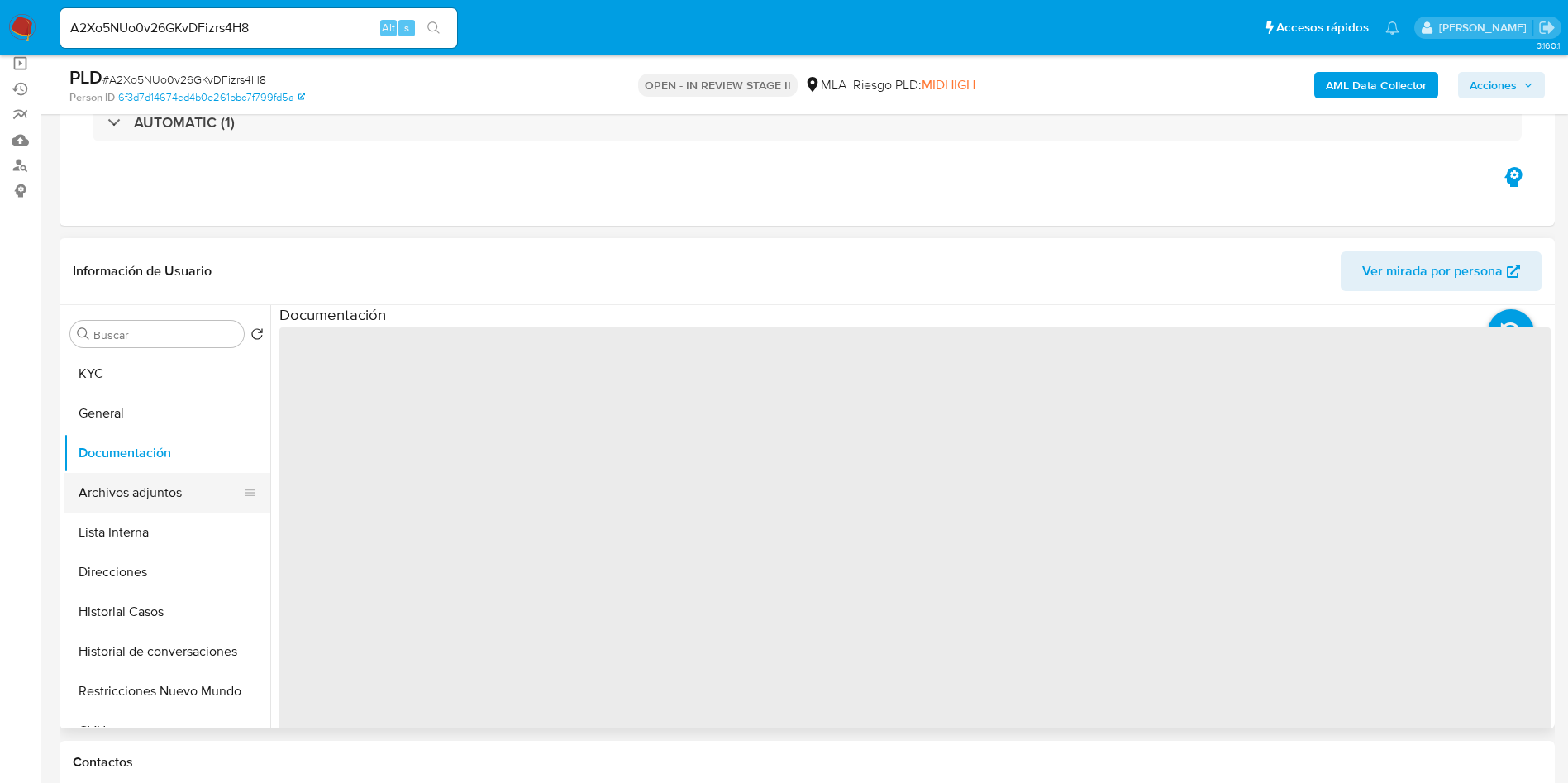
click at [125, 486] on button "Archivos adjuntos" at bounding box center [161, 492] width 193 height 39
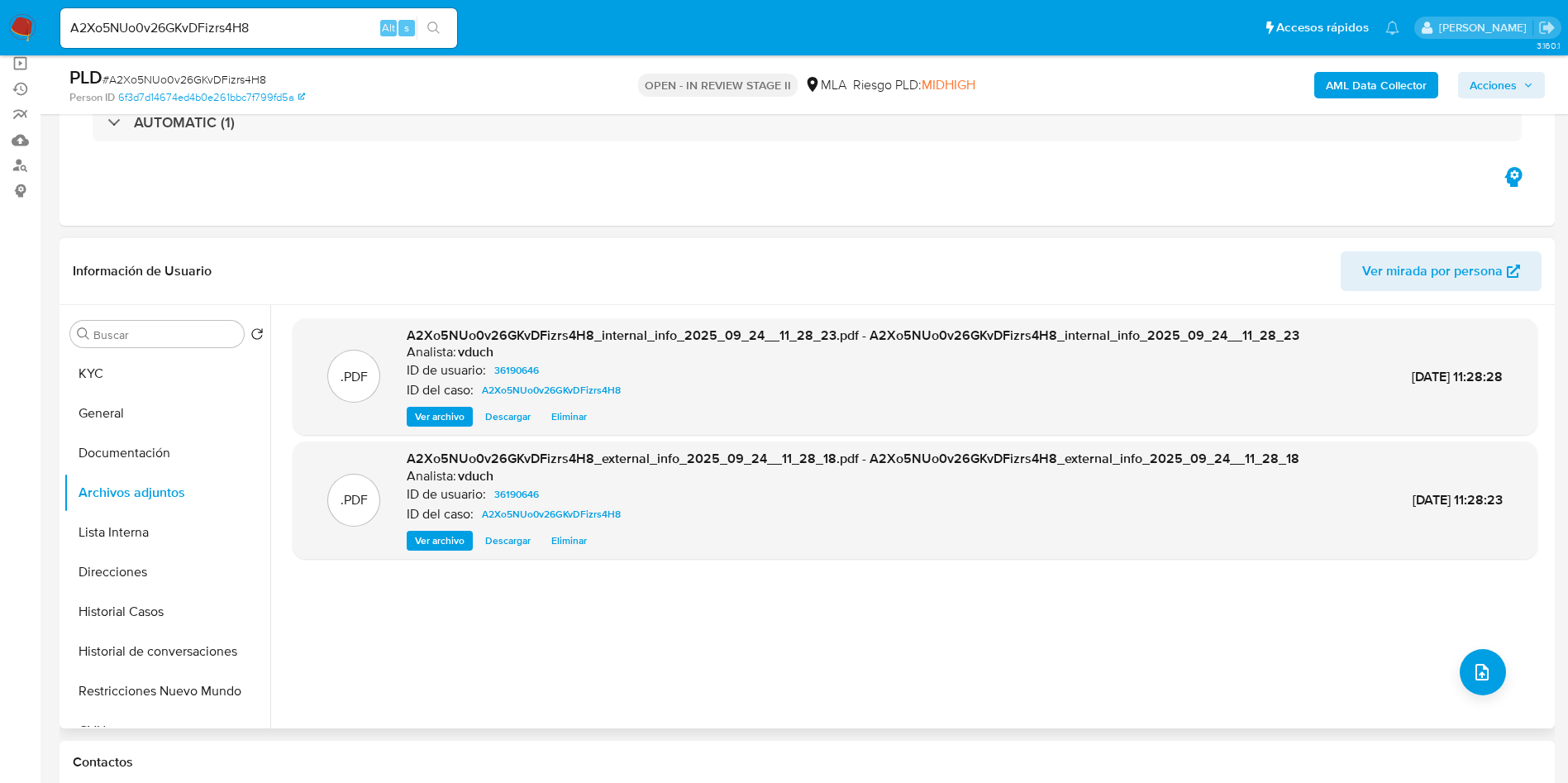
click at [1509, 712] on div ".PDF A2Xo5NUo0v26GKvDFizrs4H8_internal_info_2025_09_24__11_28_23.pdf - A2Xo5NUo…" at bounding box center [915, 517] width 1245 height 396
click at [1487, 689] on button "upload-file" at bounding box center [1482, 672] width 46 height 46
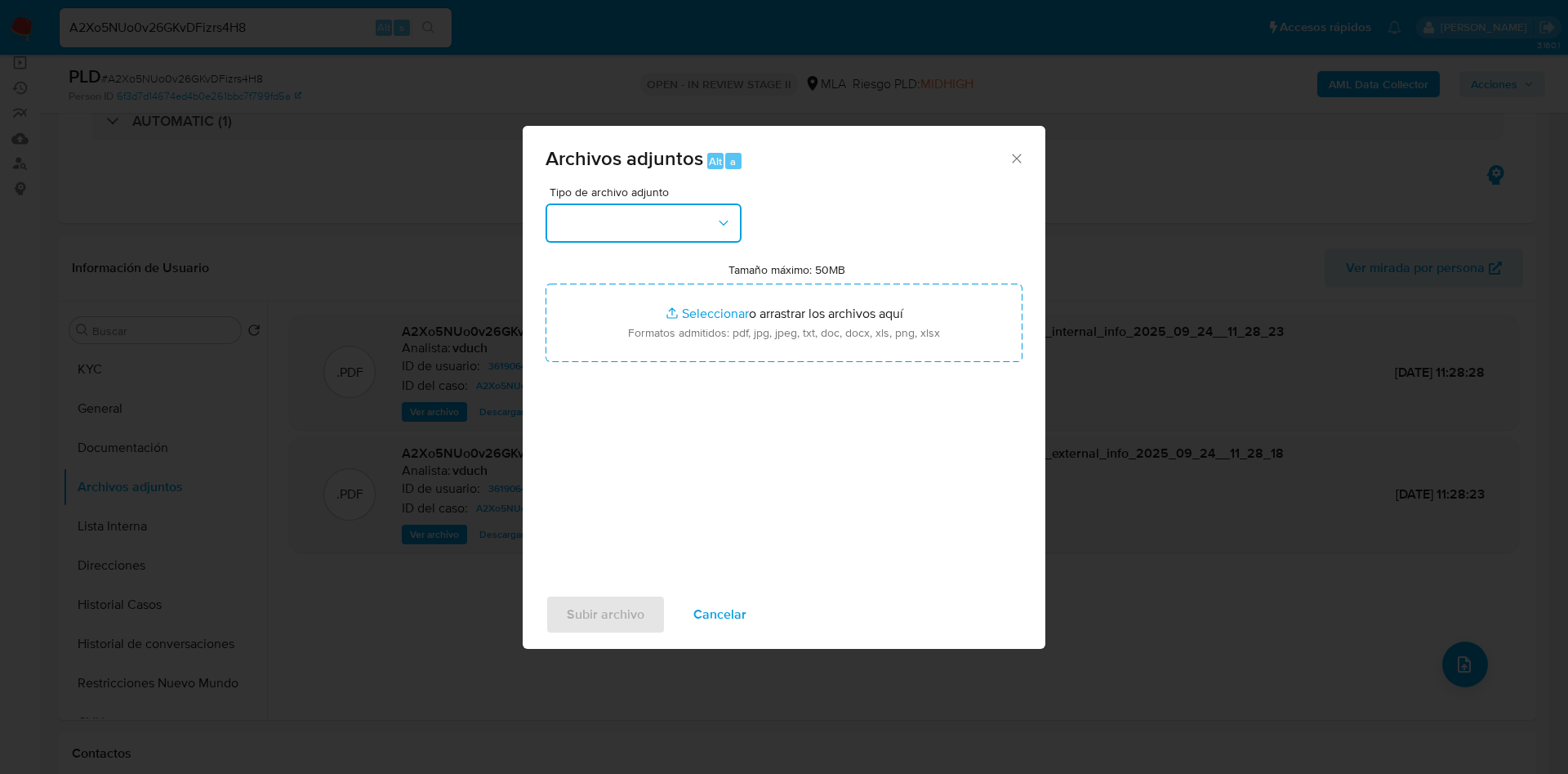
click at [675, 226] on button "button" at bounding box center [643, 223] width 196 height 39
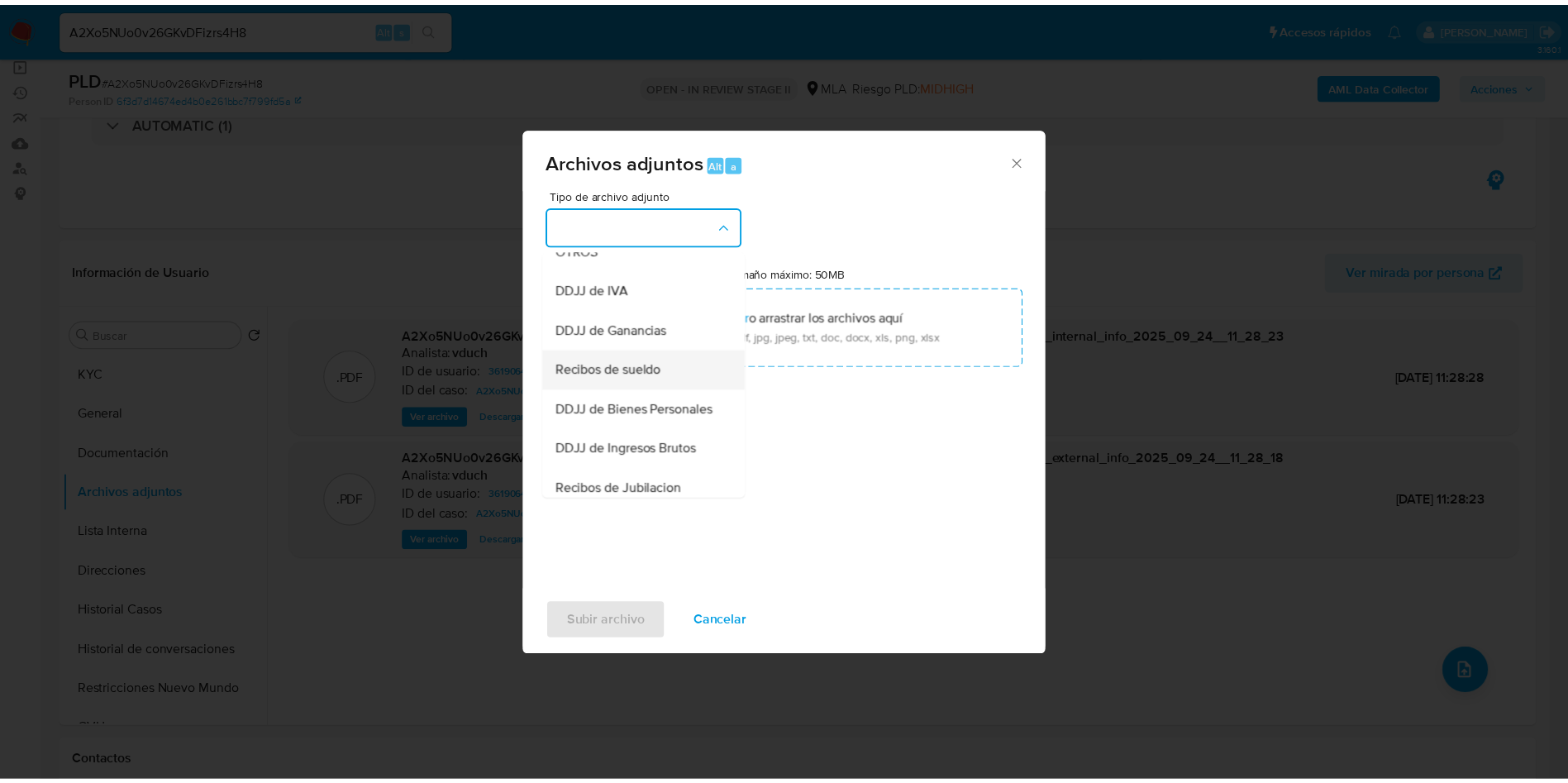
scroll to position [372, 0]
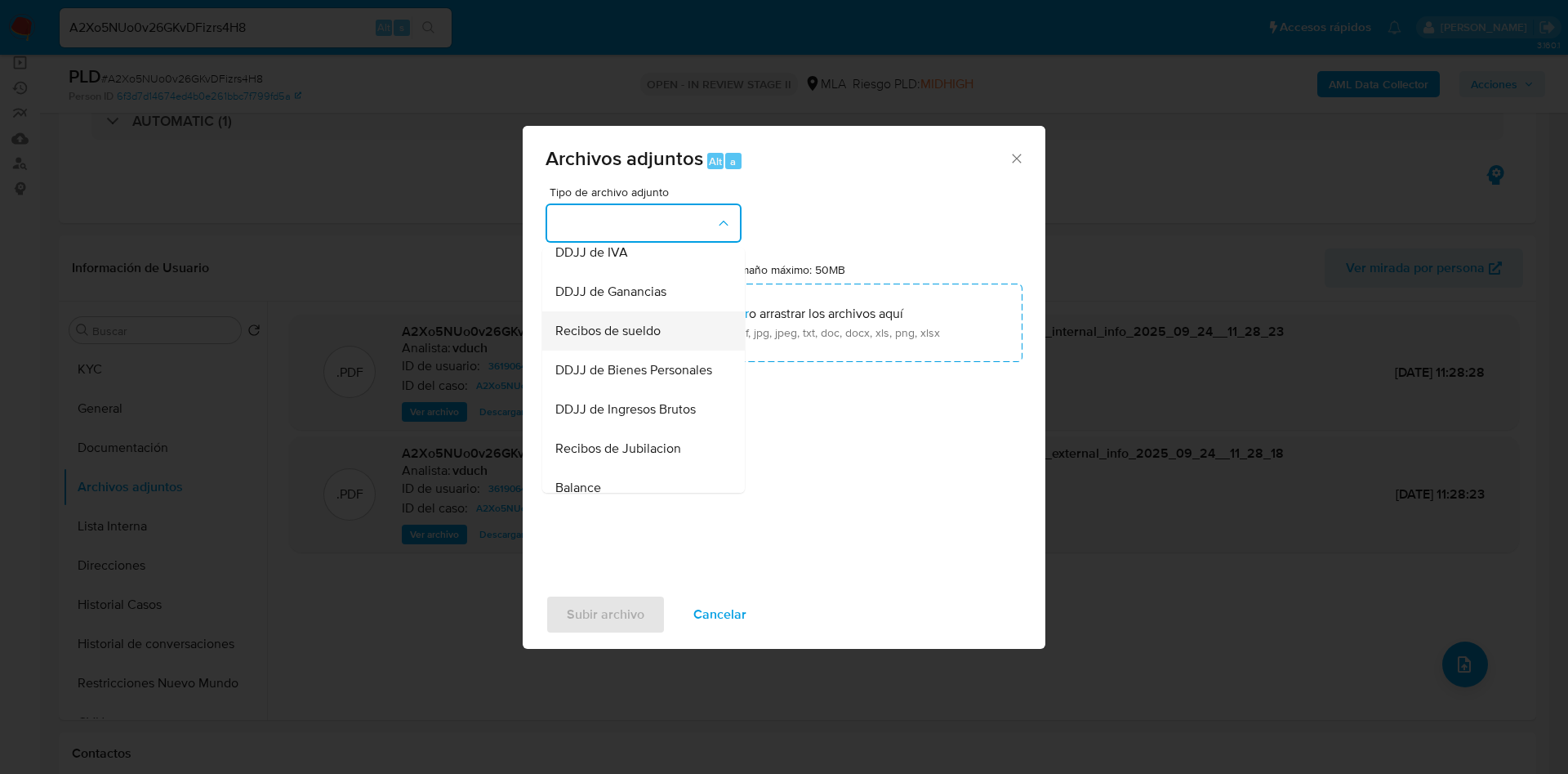
click at [645, 351] on div "Recibos de sueldo" at bounding box center [638, 330] width 167 height 39
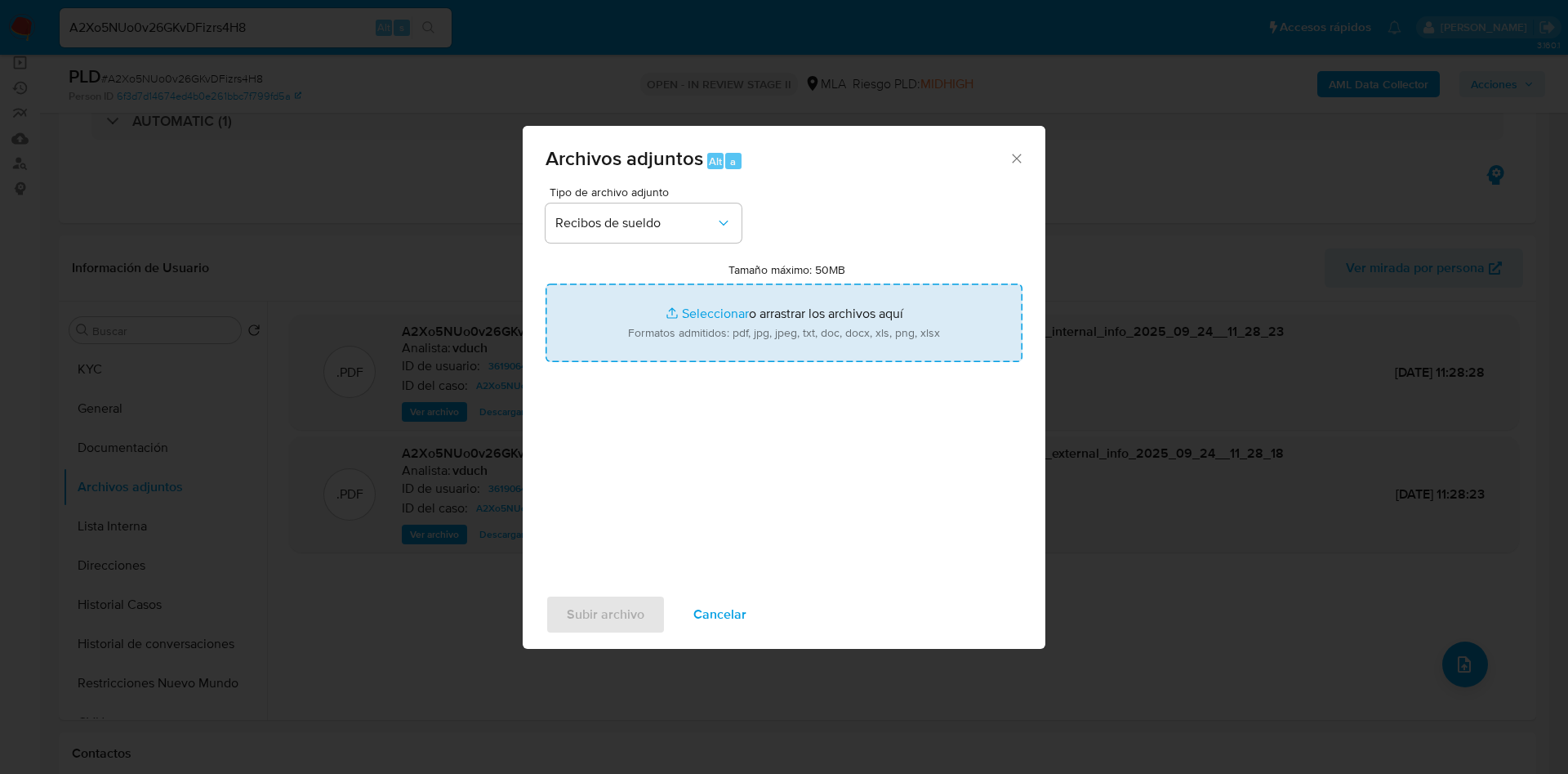
type input "C:\fakepath\Cesar Fabian Vega - May a Jul 25.pdf"
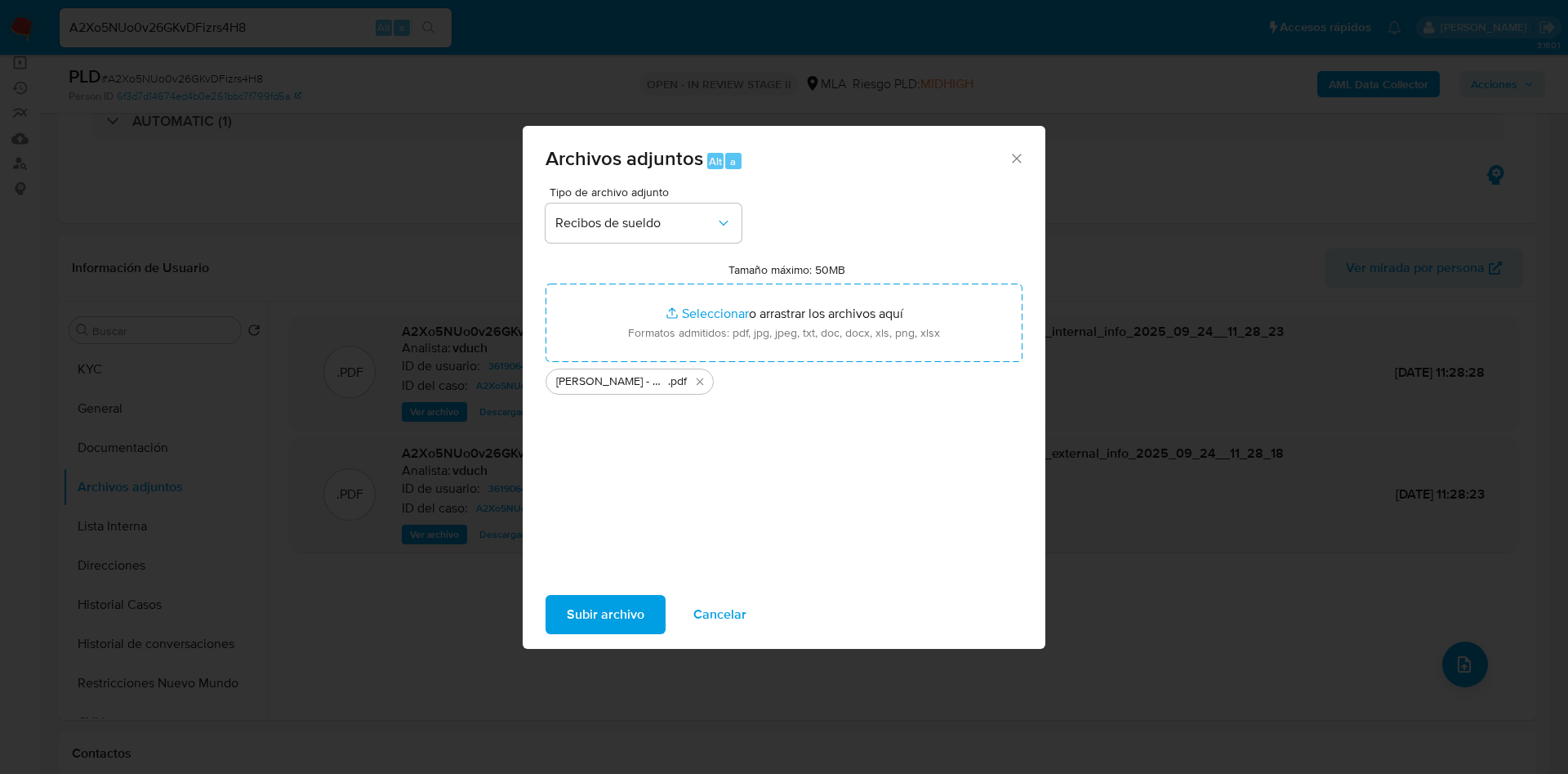
click at [605, 623] on span "Subir archivo" at bounding box center [606, 614] width 78 height 36
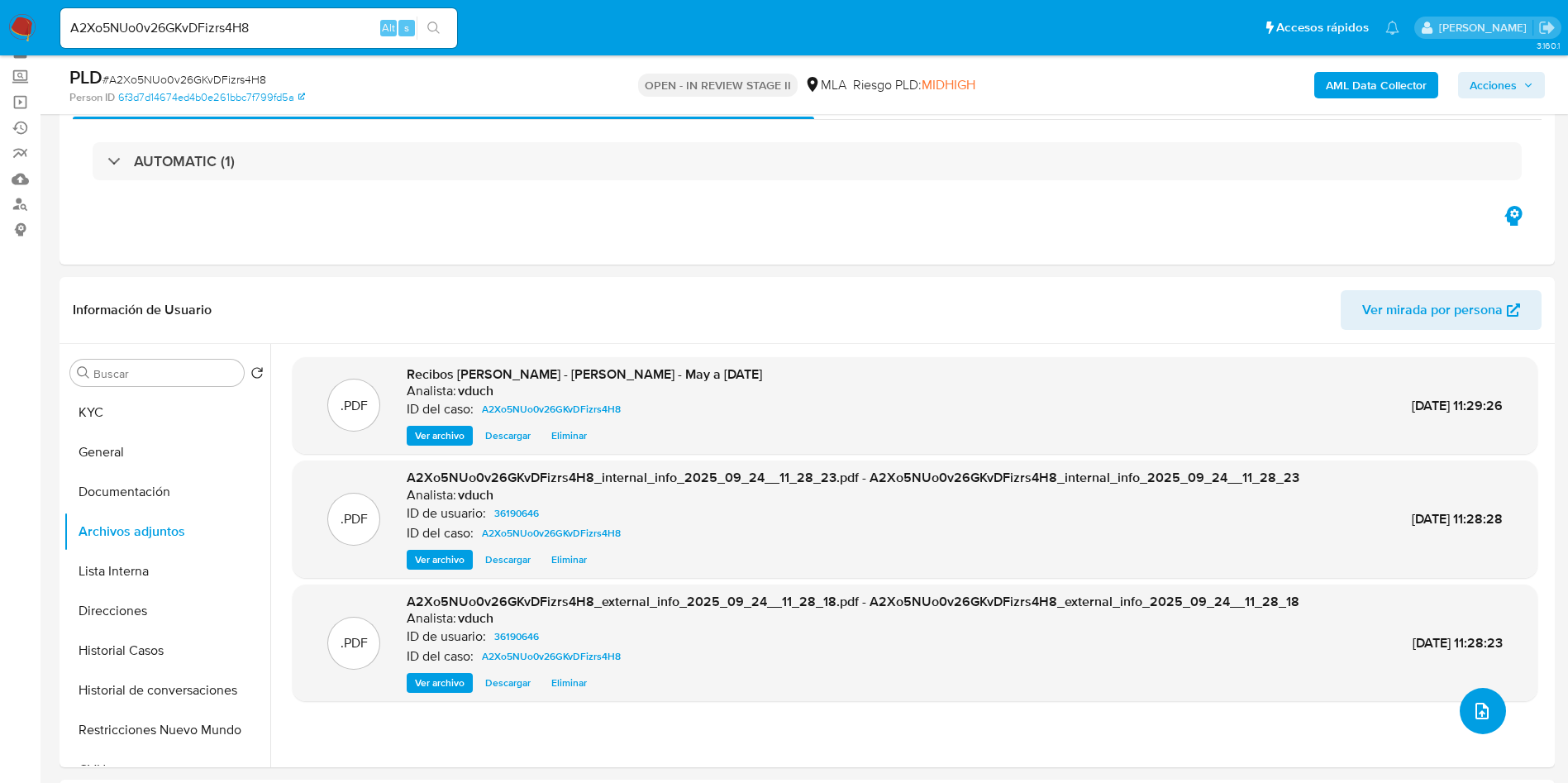
scroll to position [124, 0]
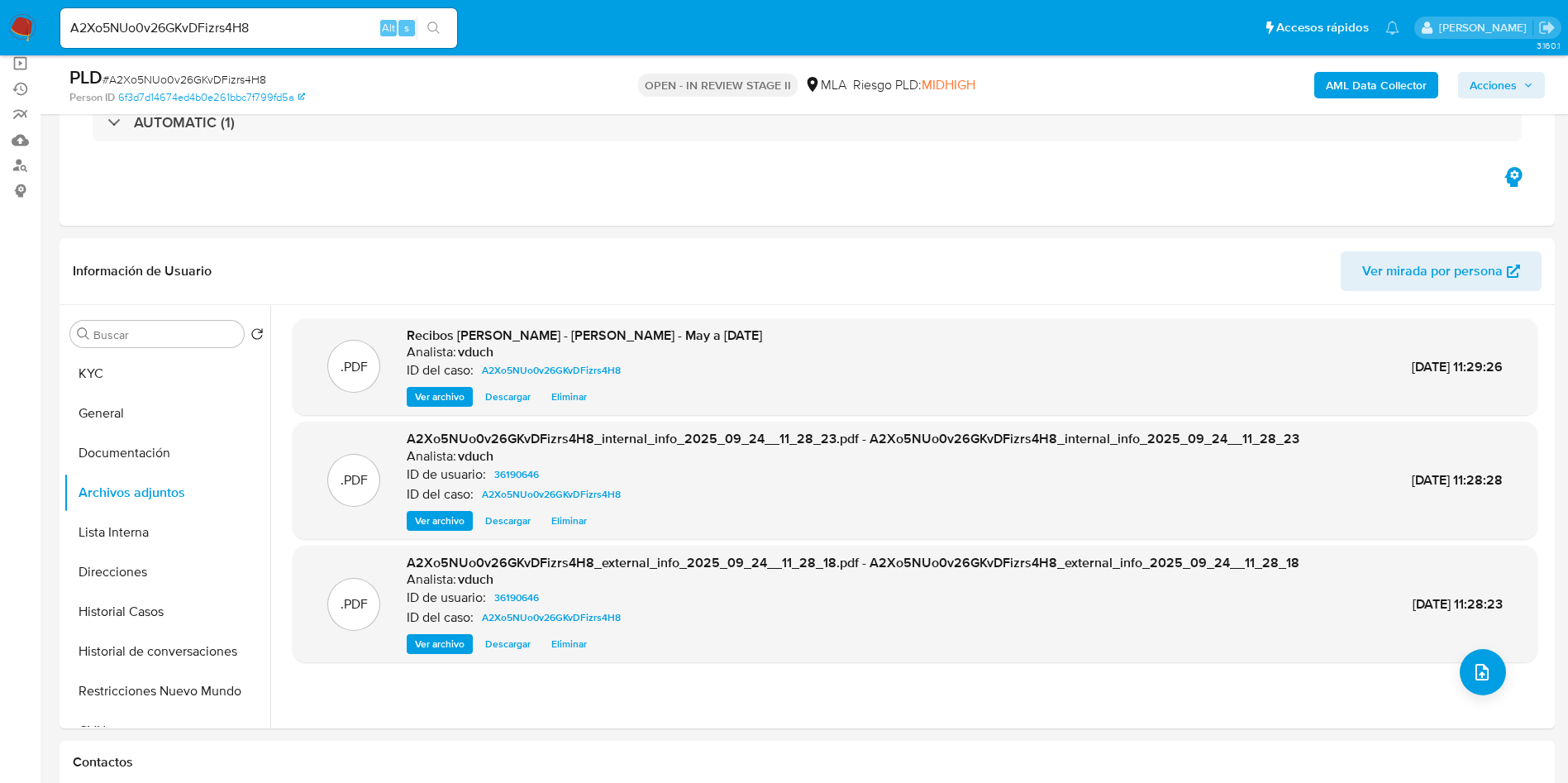
click at [59, 370] on div "Buscar Volver al orden por defecto KYC General Documentación Archivos adjuntos …" at bounding box center [807, 516] width 1495 height 423
click at [79, 377] on button "KYC" at bounding box center [161, 374] width 193 height 39
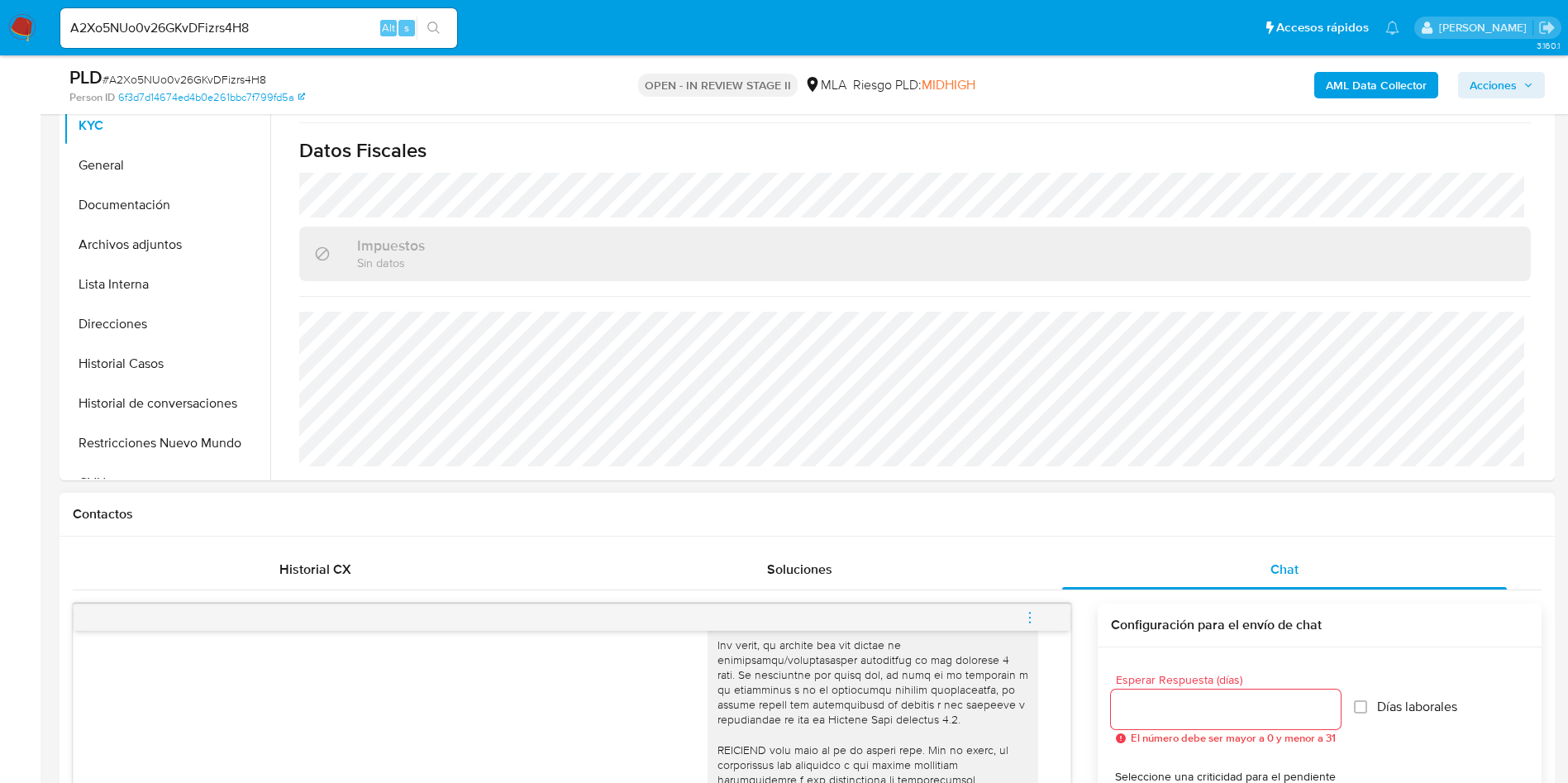
scroll to position [848, 0]
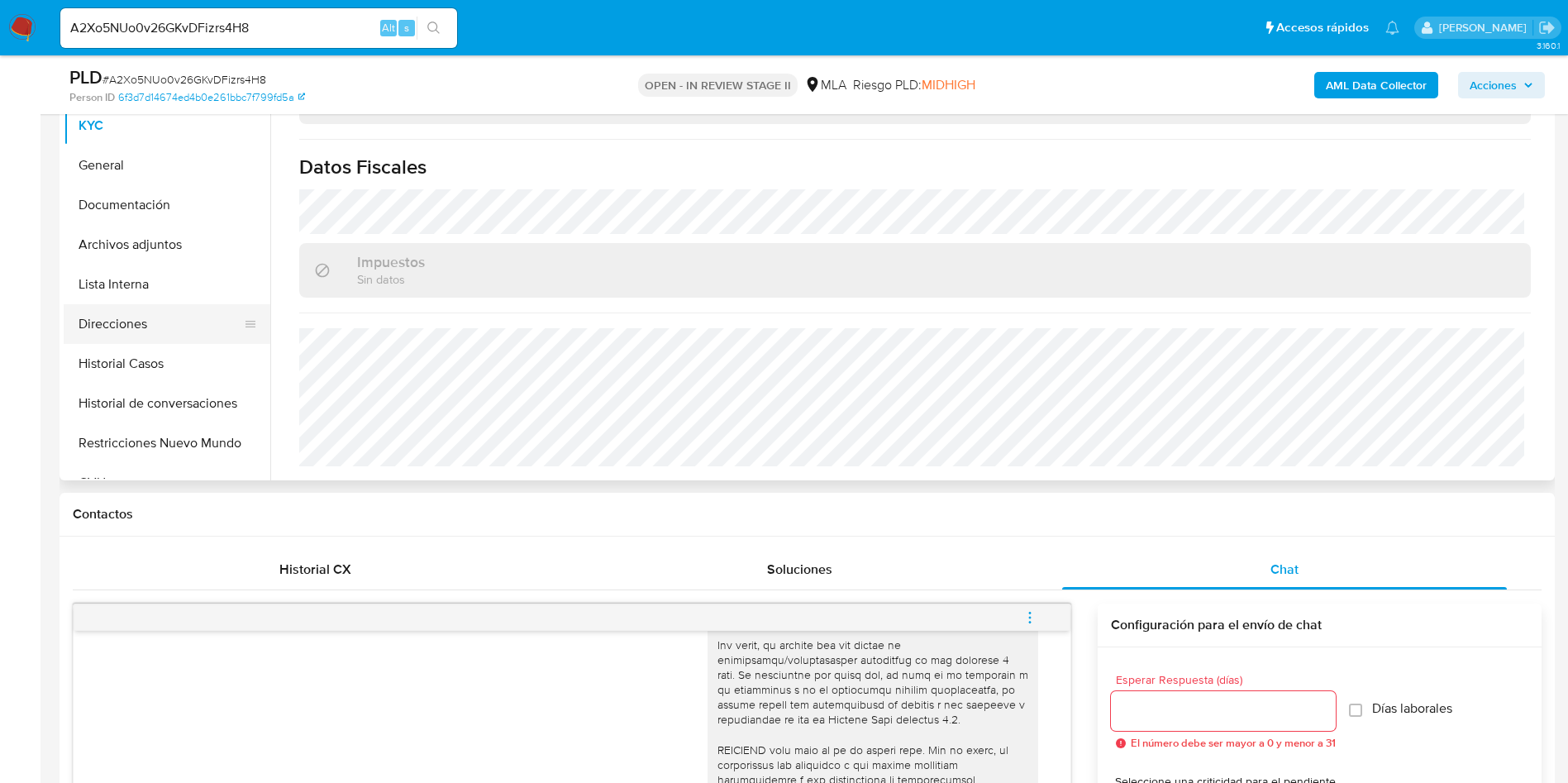
click at [204, 328] on button "Direcciones" at bounding box center [161, 323] width 193 height 39
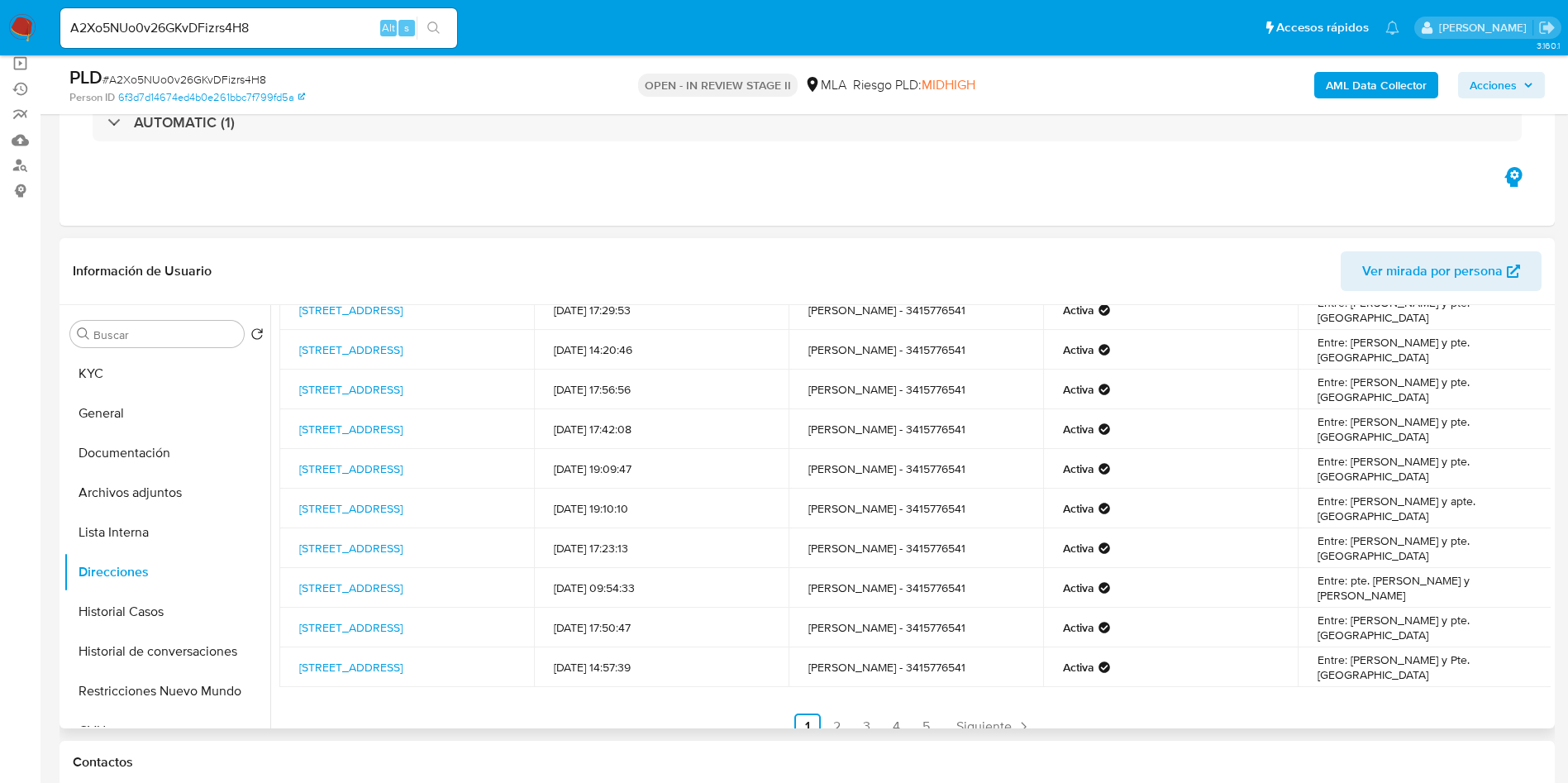
scroll to position [101, 0]
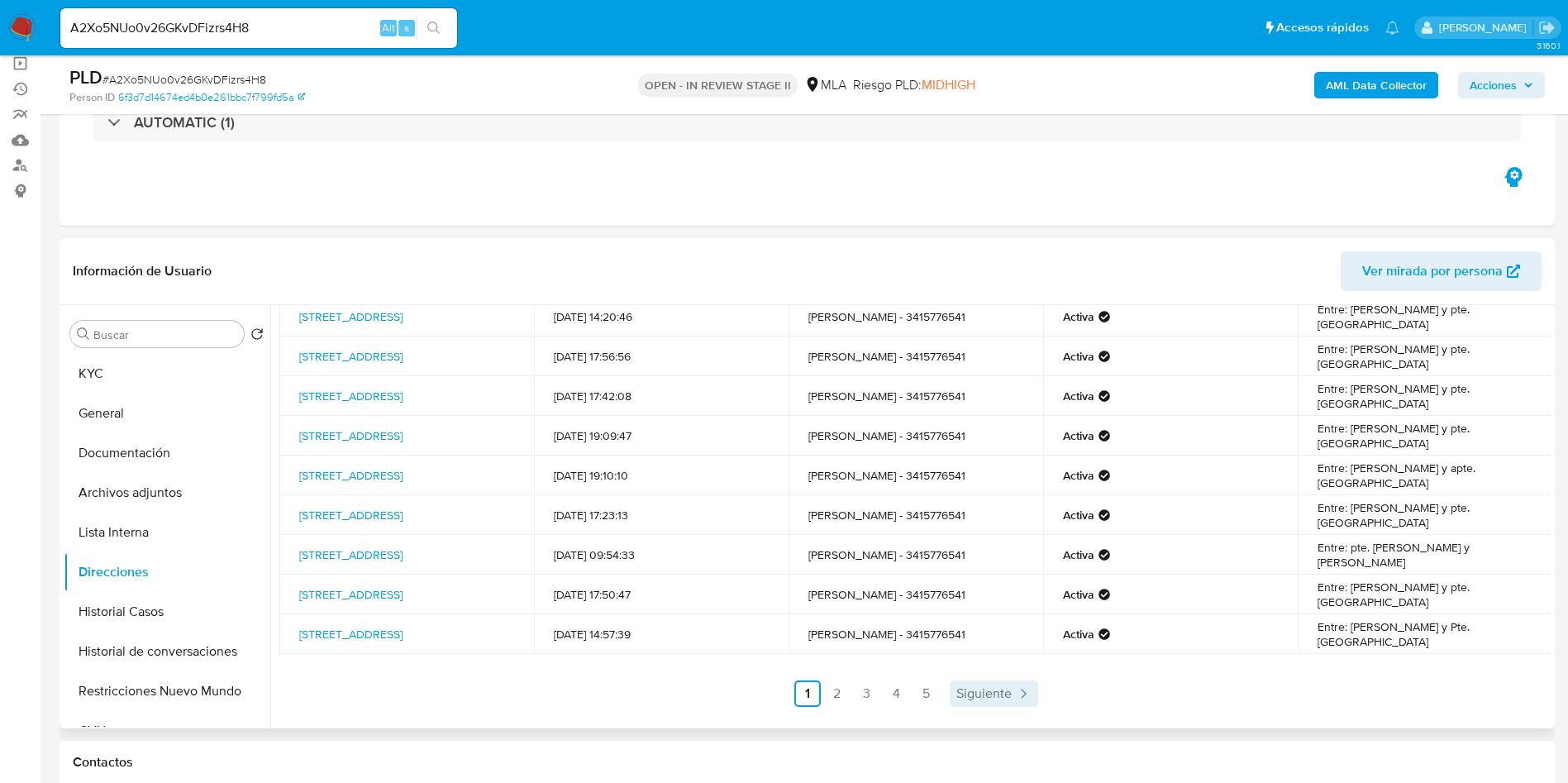
click at [1006, 700] on span "Siguiente" at bounding box center [984, 692] width 55 height 13
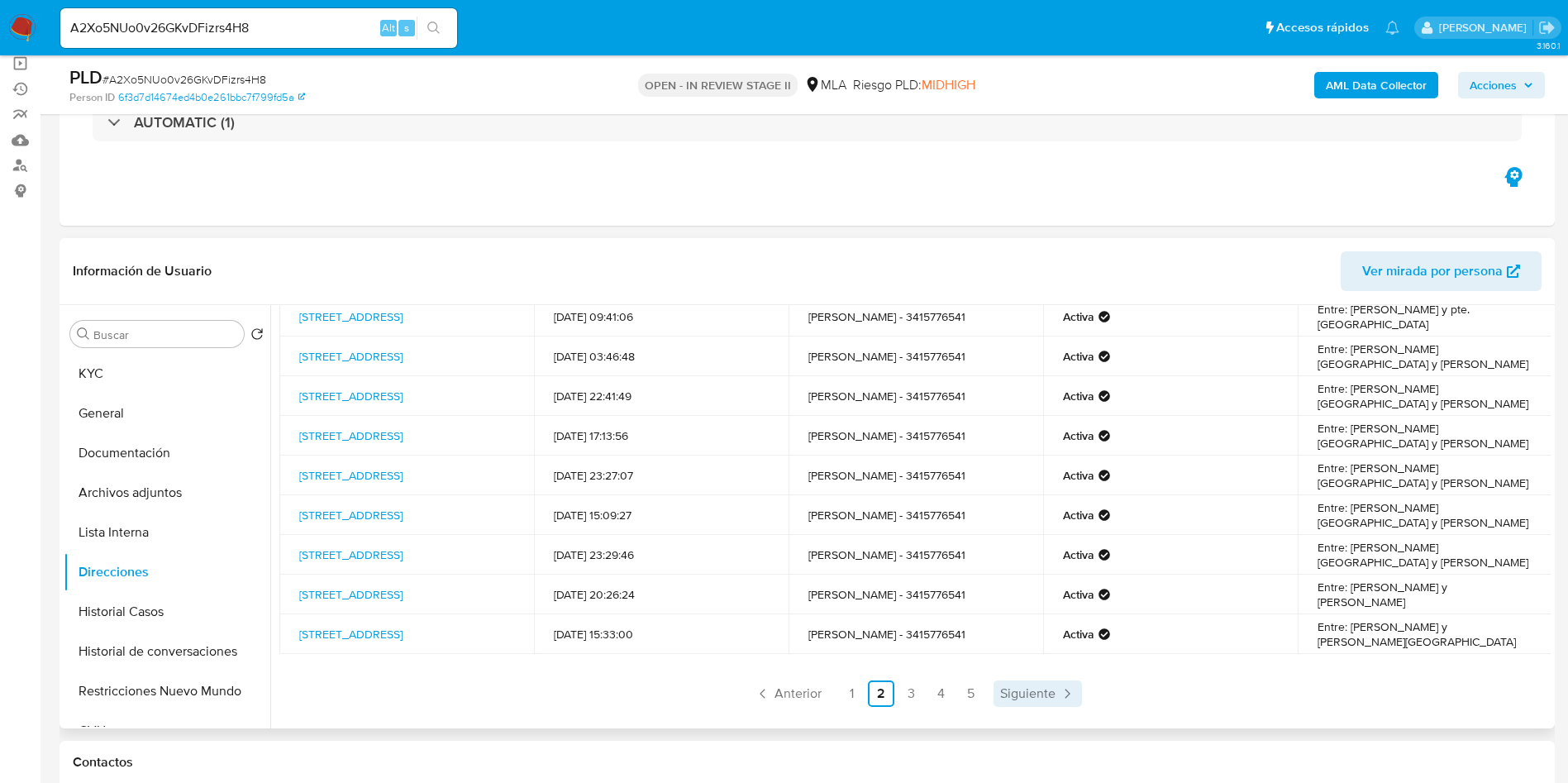
click at [1034, 681] on link "Siguiente" at bounding box center [1037, 693] width 89 height 27
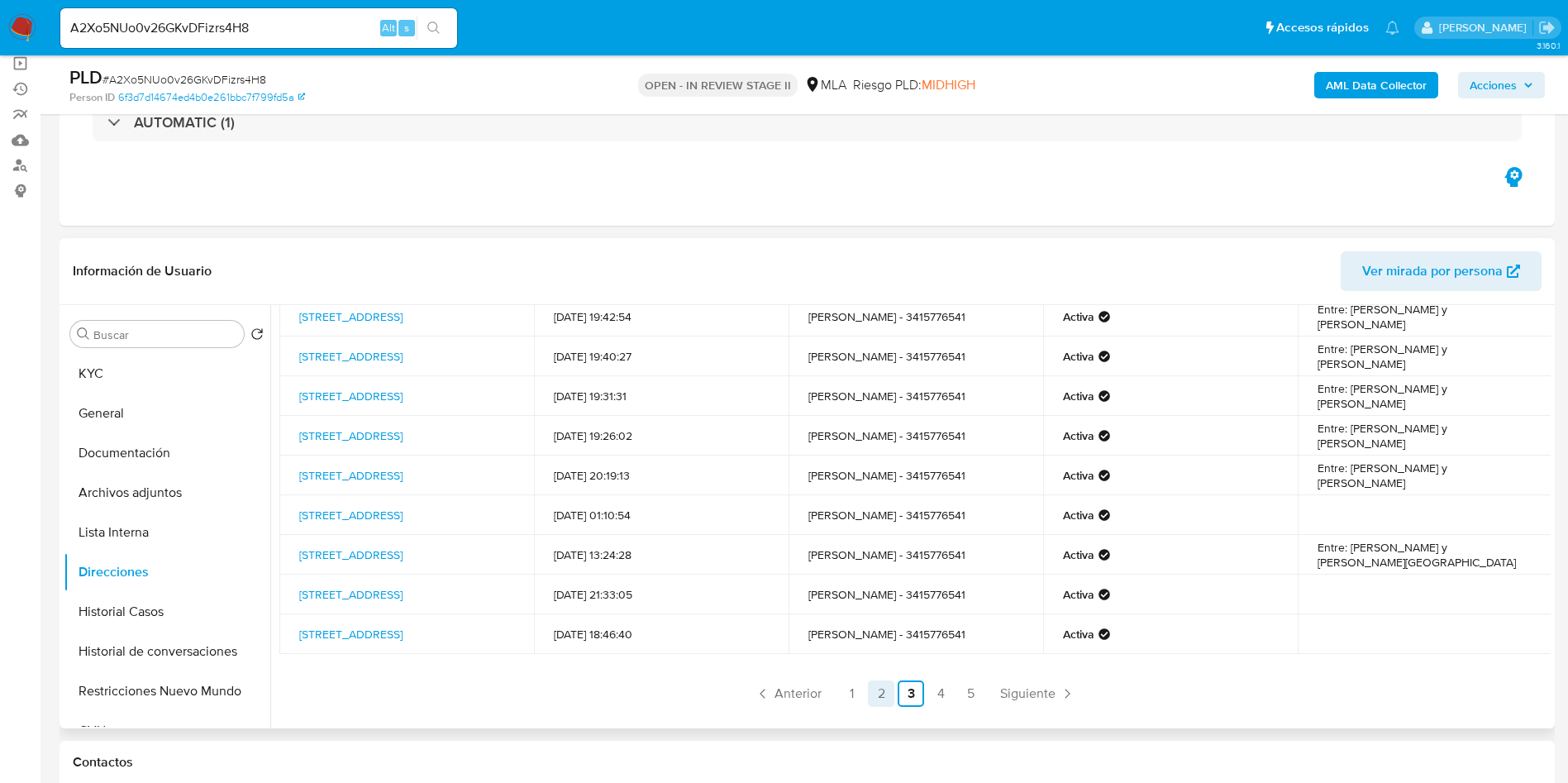
click at [875, 692] on link "2" at bounding box center [881, 693] width 27 height 27
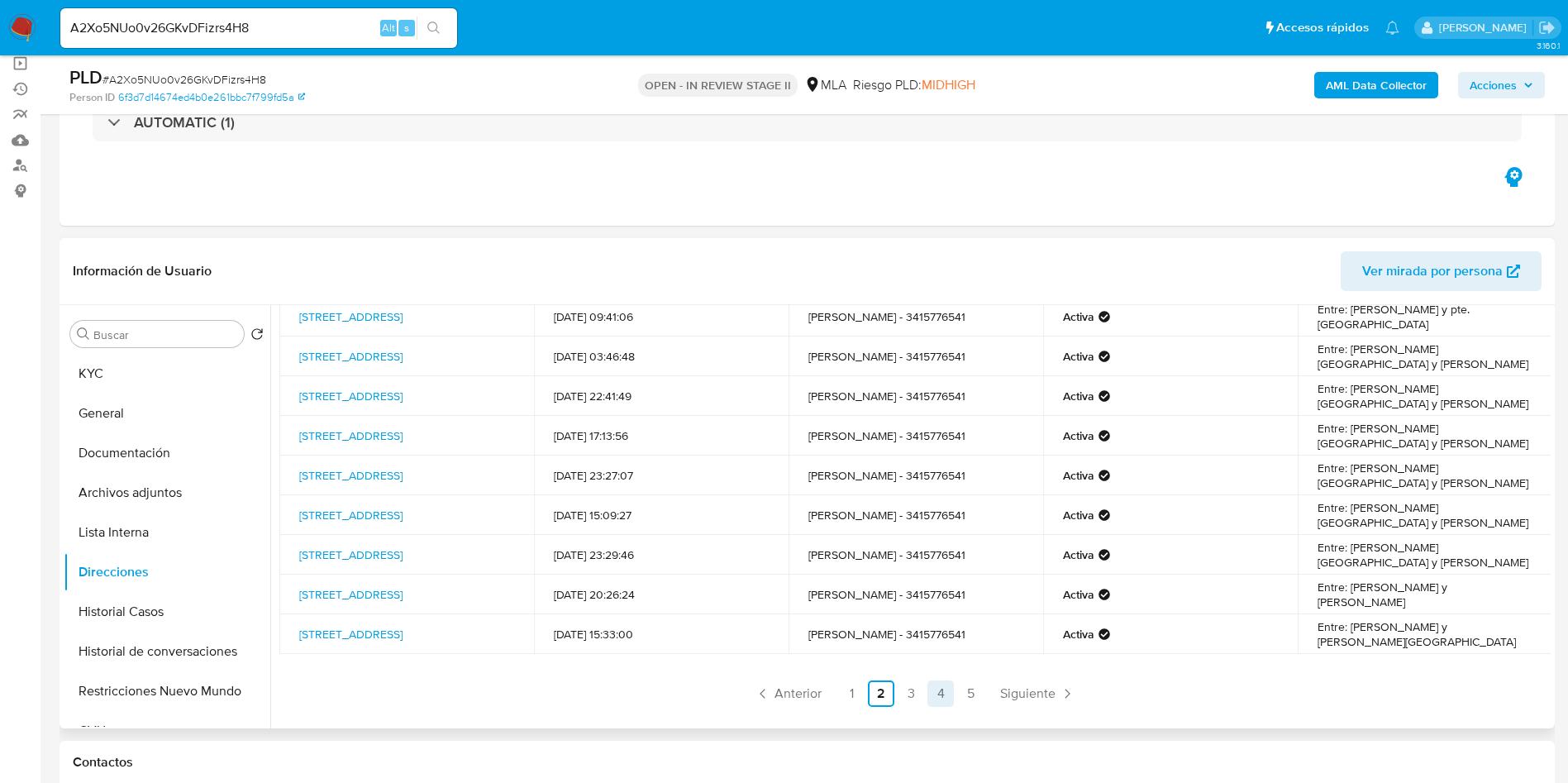
click at [944, 688] on link "4" at bounding box center [940, 693] width 27 height 27
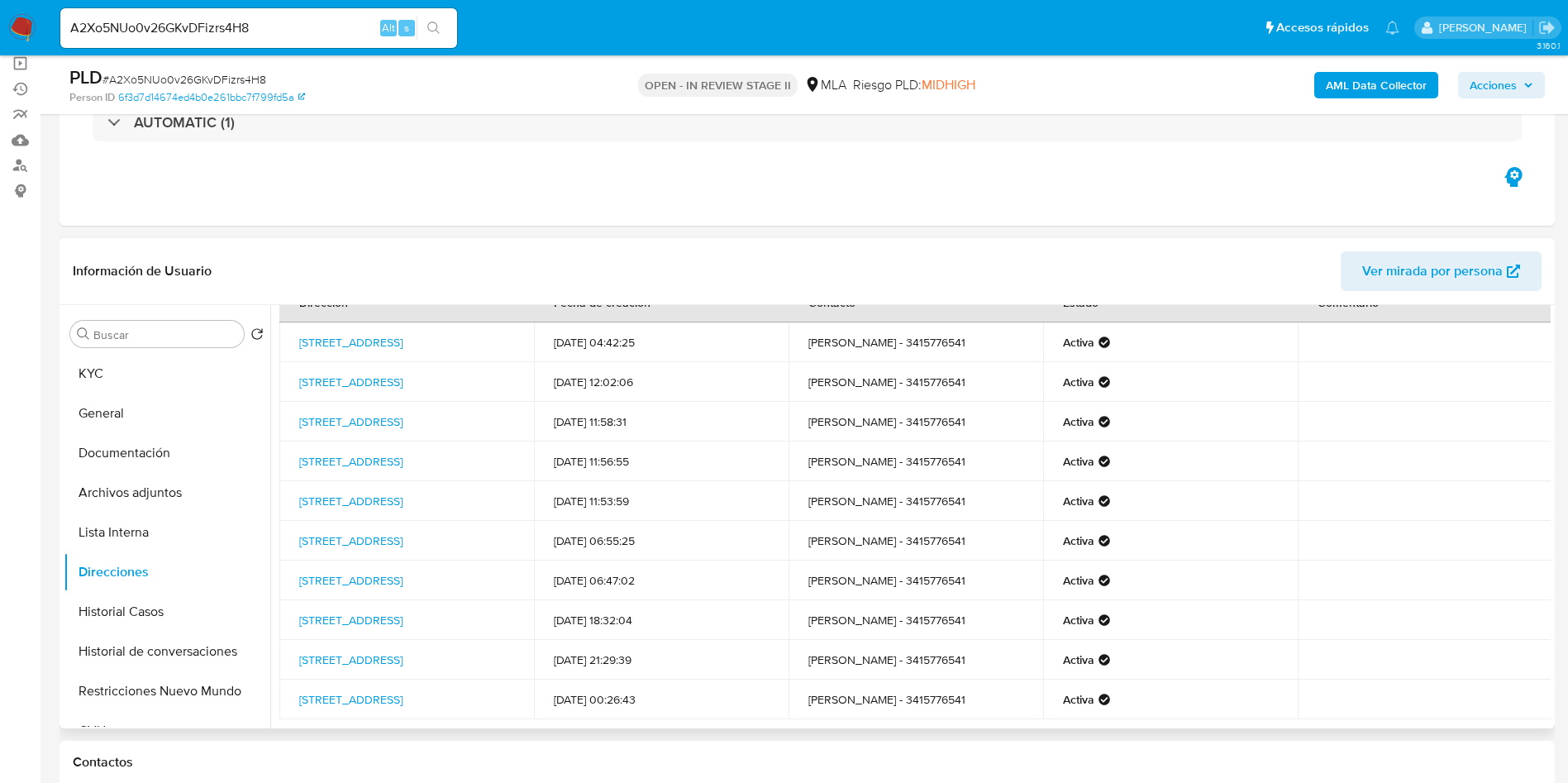
scroll to position [0, 0]
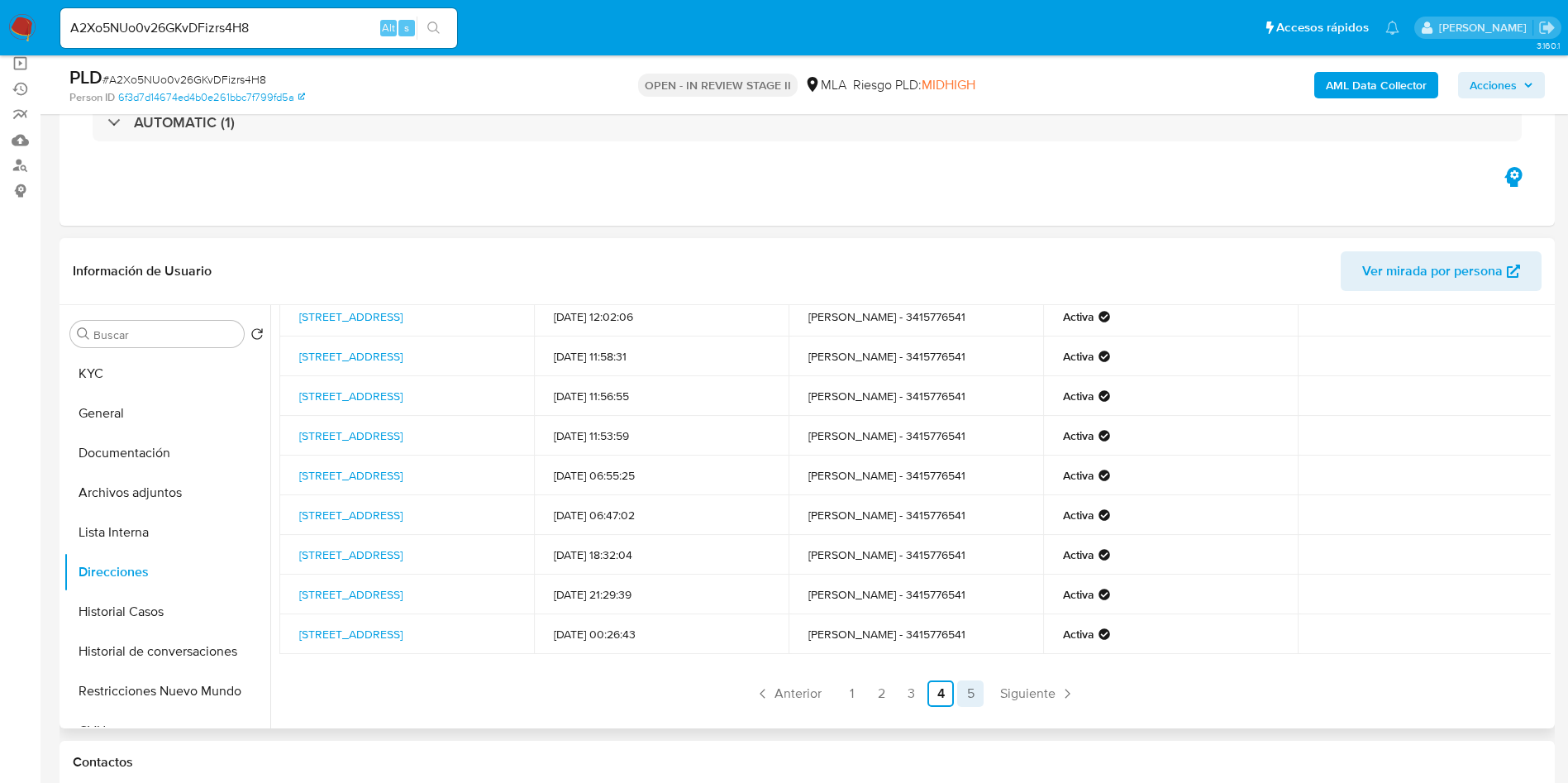
click at [958, 683] on link "5" at bounding box center [970, 693] width 27 height 27
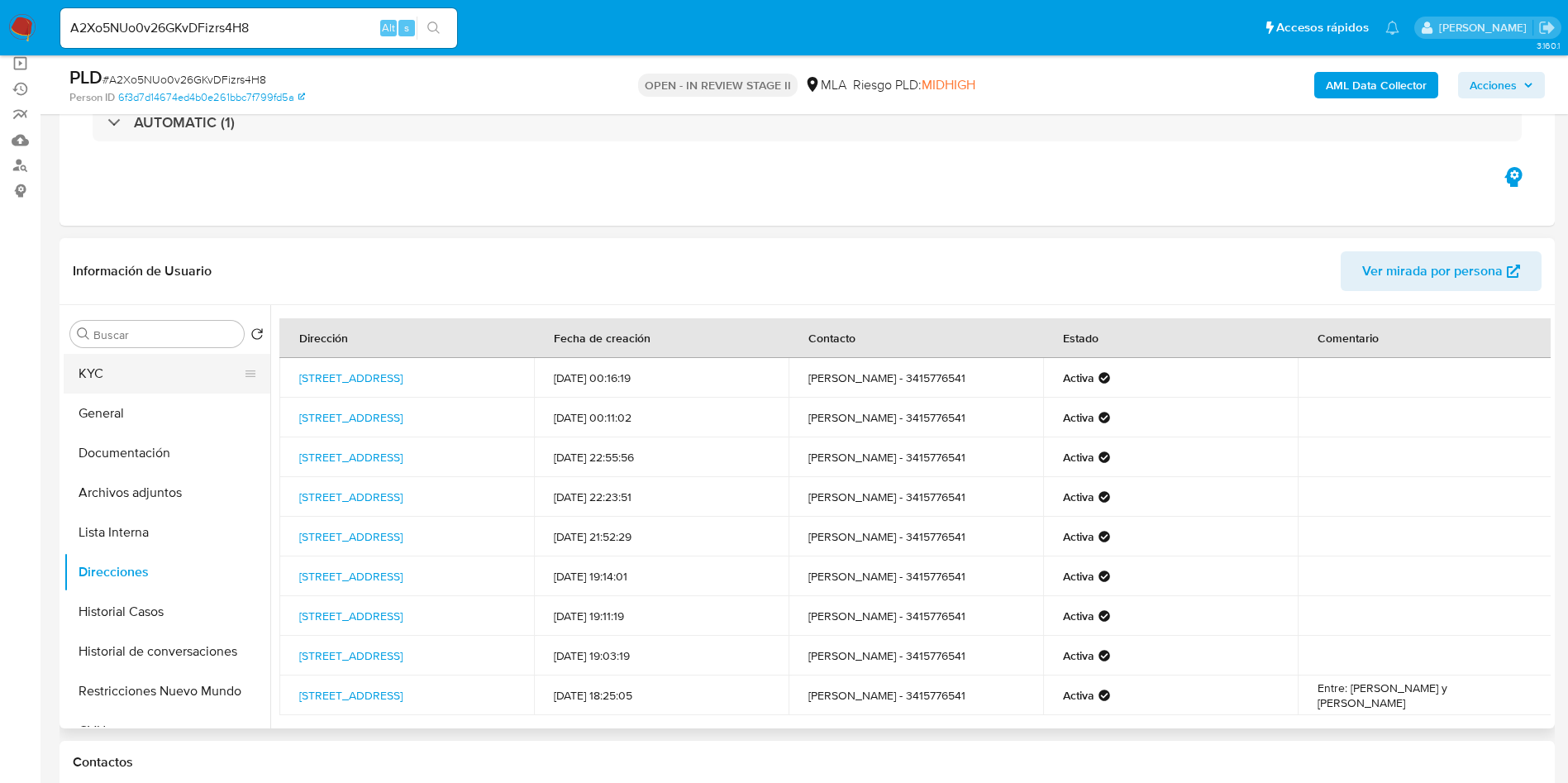
click at [197, 377] on button "KYC" at bounding box center [161, 374] width 193 height 39
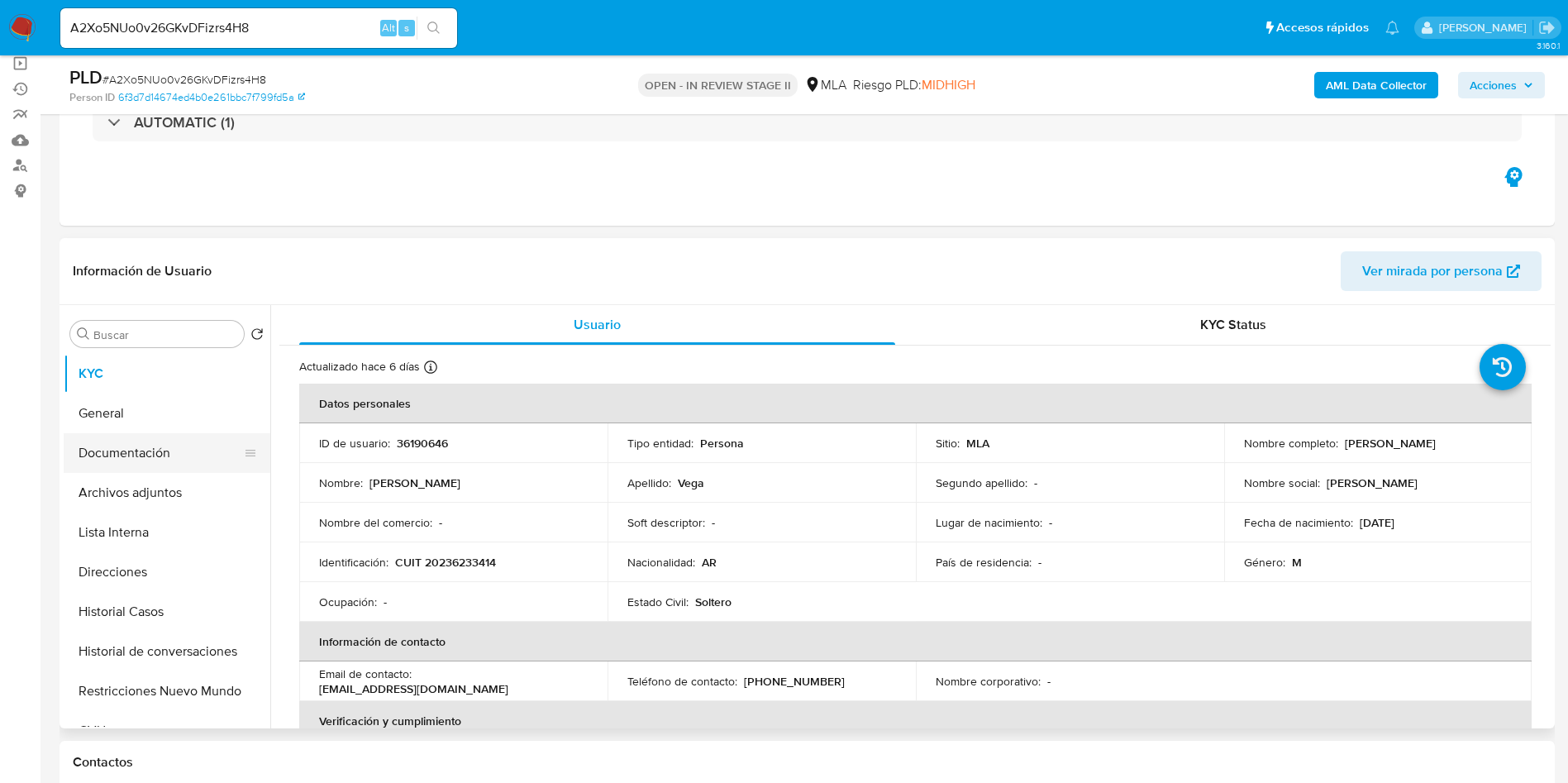
click at [139, 454] on button "Documentación" at bounding box center [161, 453] width 193 height 39
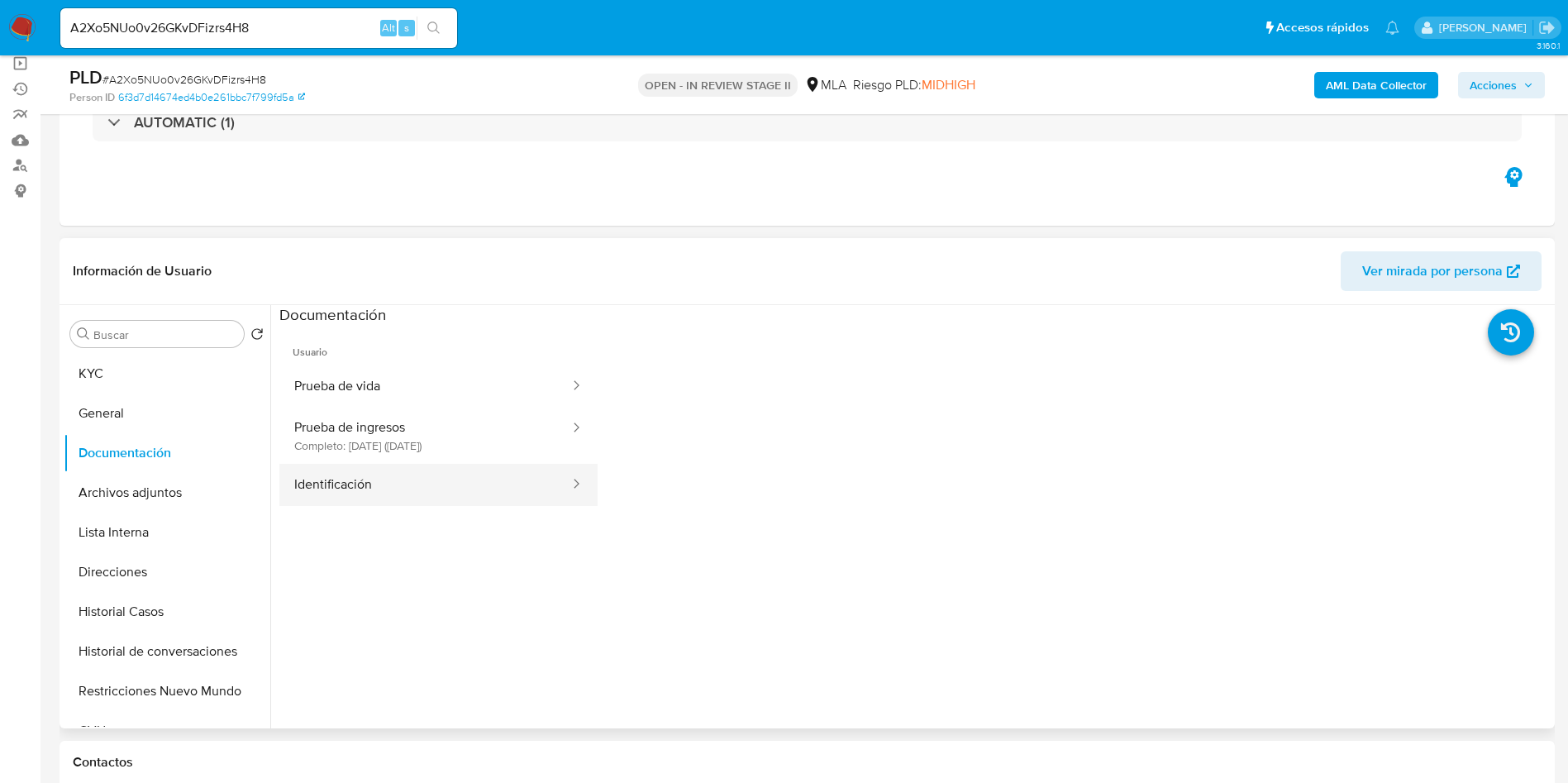
click at [397, 477] on button "Identificación" at bounding box center [425, 484] width 292 height 42
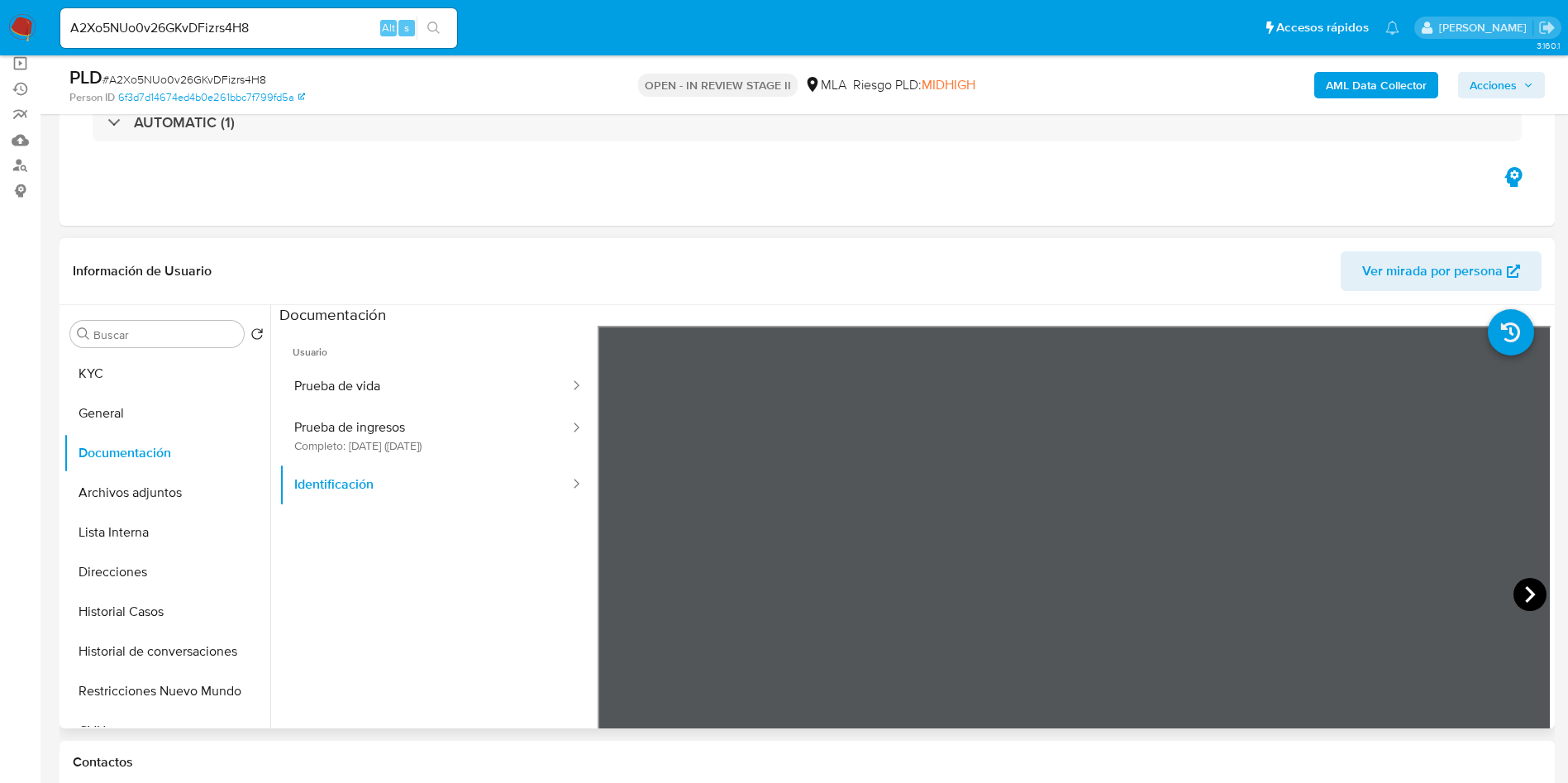
click at [1526, 598] on icon at bounding box center [1531, 595] width 34 height 34
click at [605, 588] on icon at bounding box center [618, 595] width 34 height 34
click at [396, 382] on button "Prueba de vida" at bounding box center [425, 386] width 292 height 42
click at [83, 359] on button "KYC" at bounding box center [161, 374] width 193 height 39
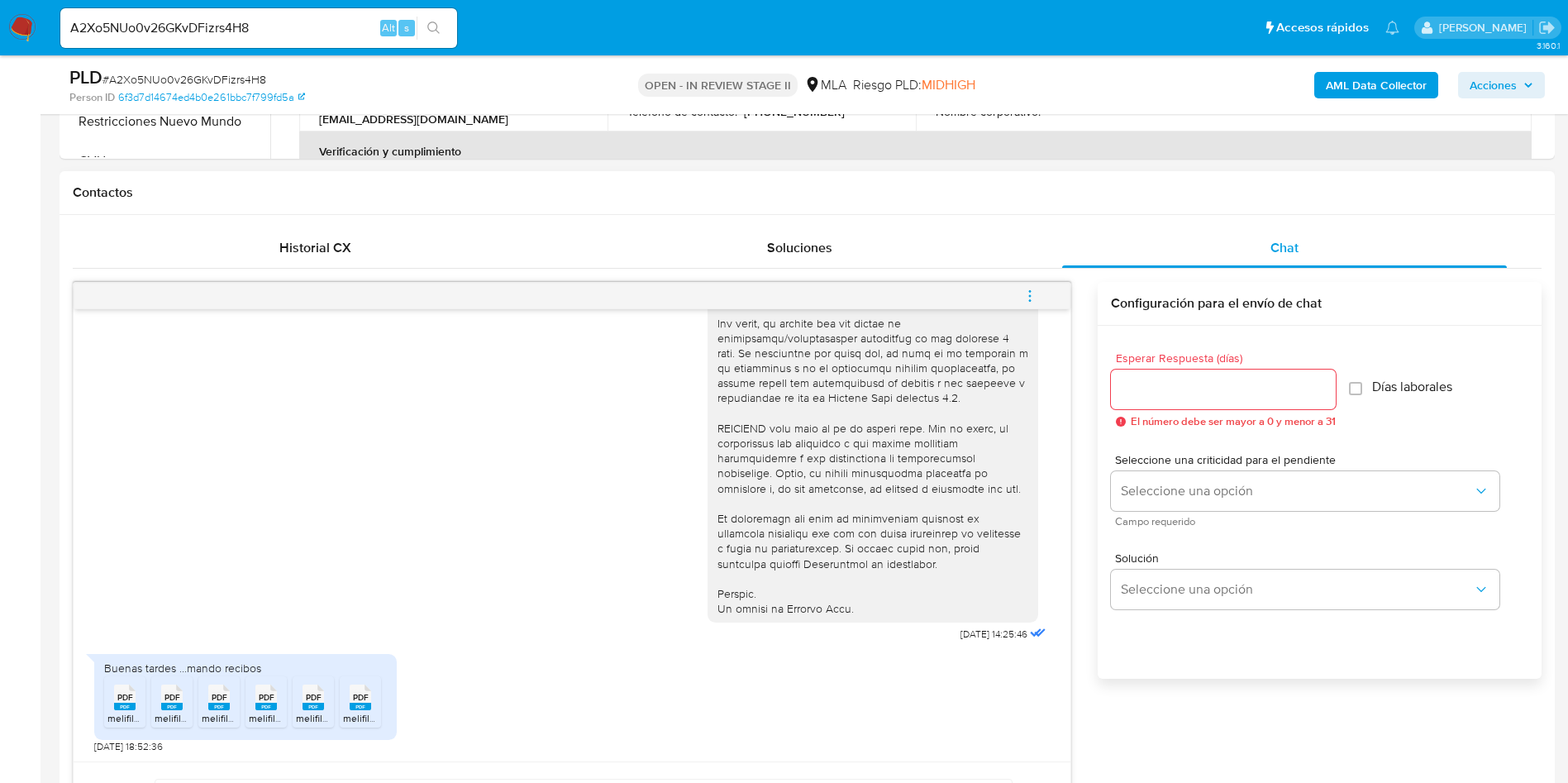
scroll to position [744, 0]
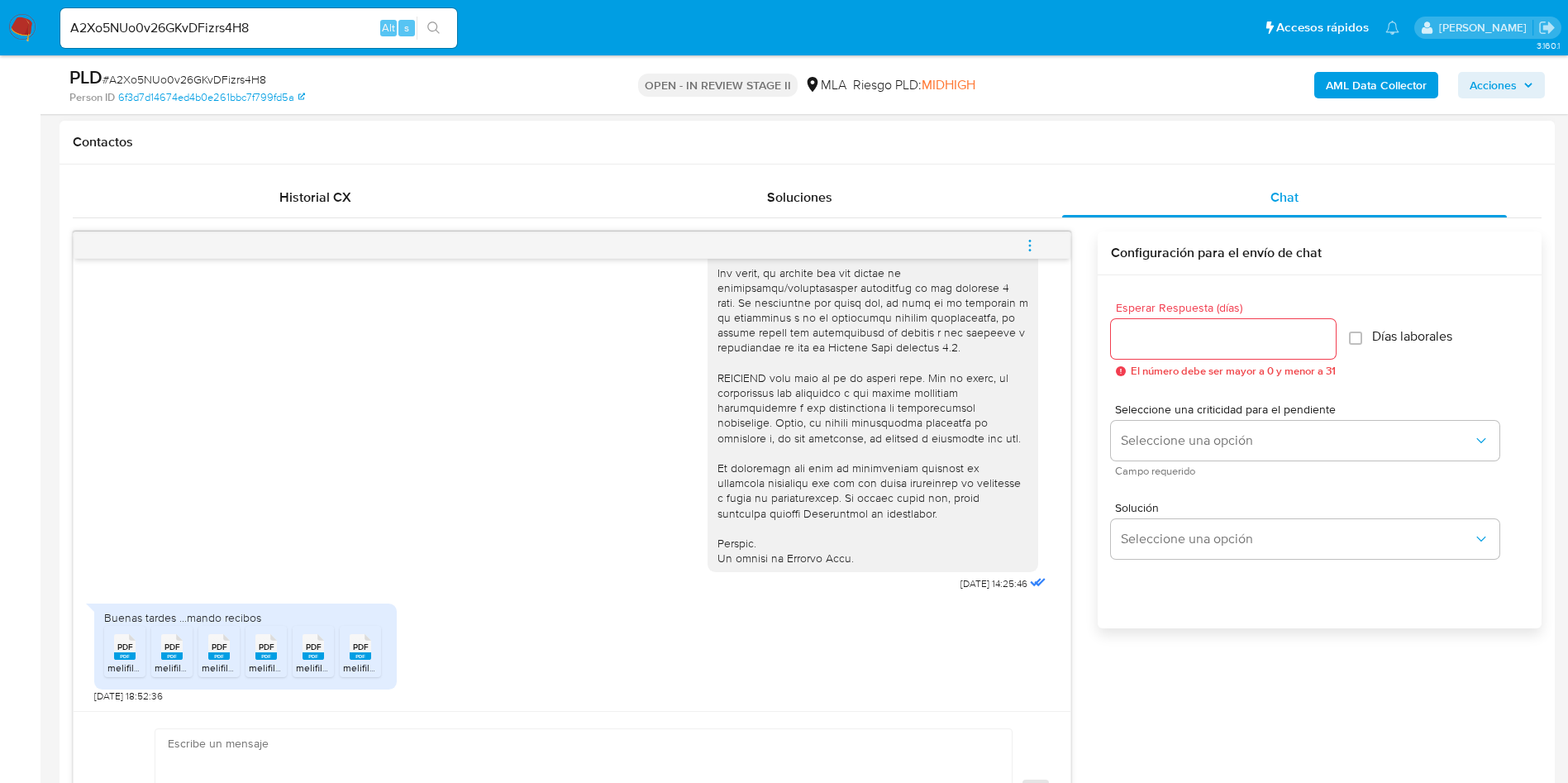
click at [822, 712] on div "Enviar" at bounding box center [572, 792] width 997 height 163
click at [630, 721] on div "Enviar" at bounding box center [572, 792] width 997 height 163
click at [677, 741] on textarea at bounding box center [579, 792] width 823 height 127
paste textarea "Hola! Muchas gracias por tu respuesta. Adicionalmente, te consultamos cuál fue …"
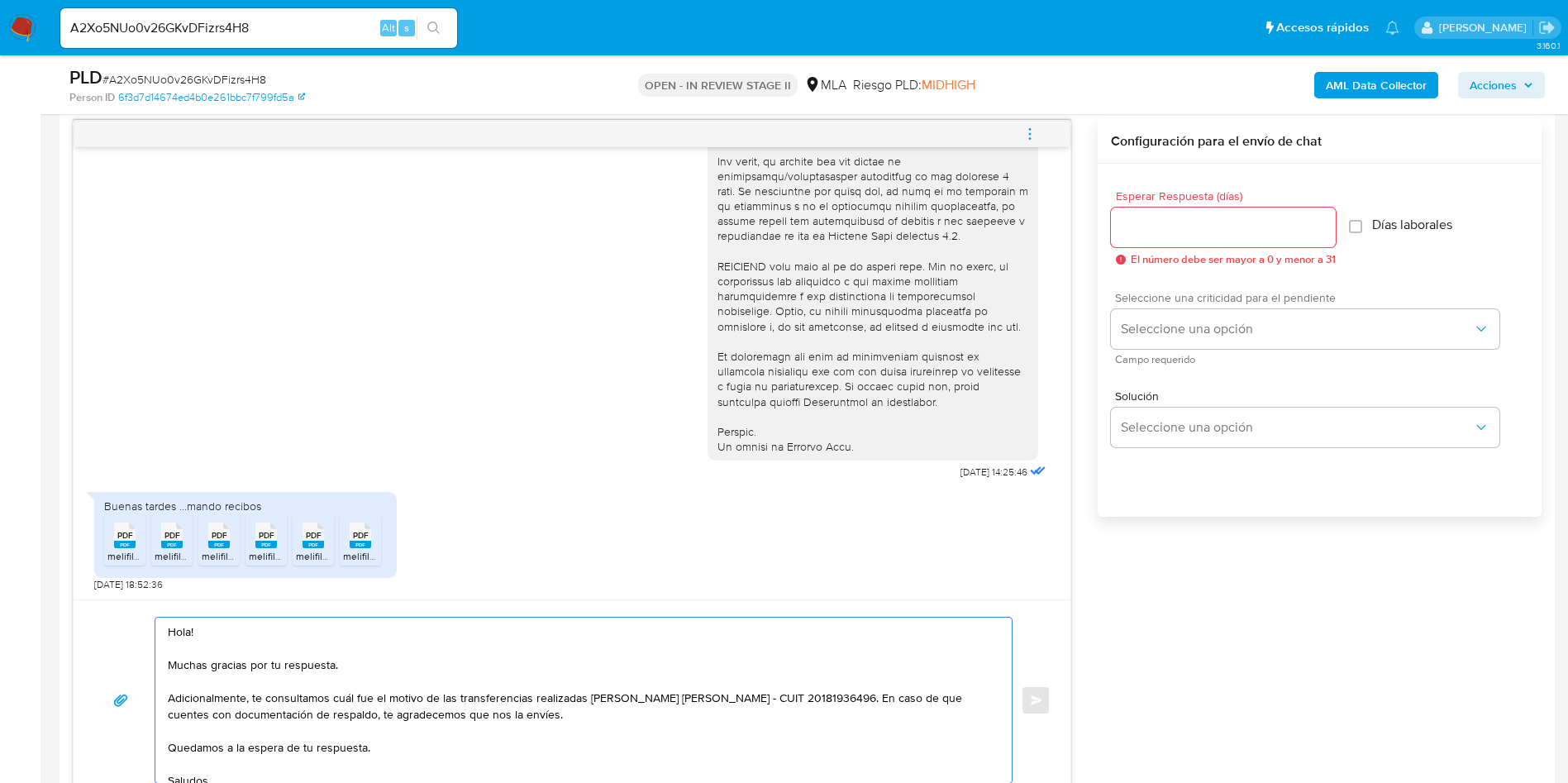
scroll to position [23, 0]
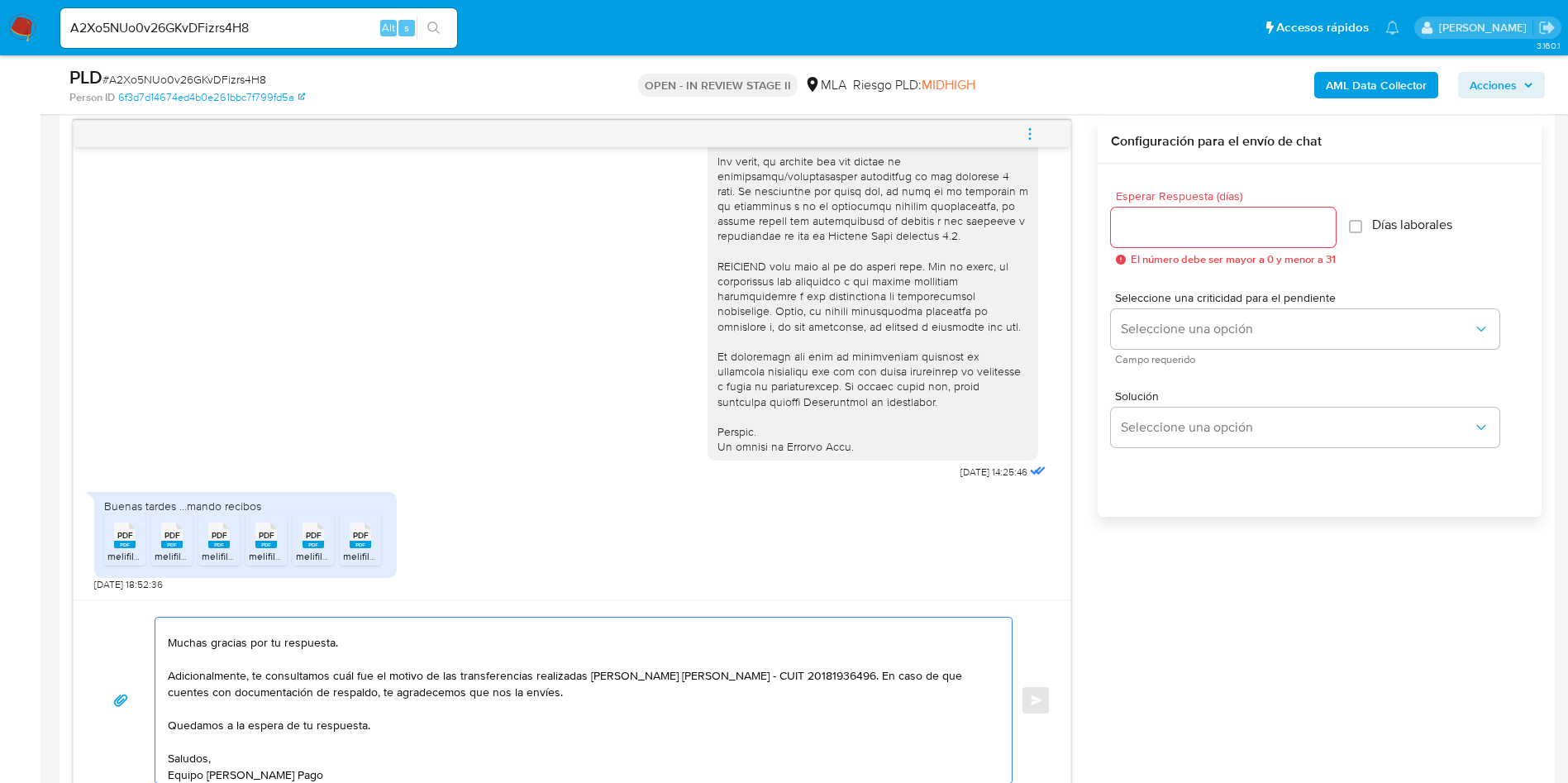
type textarea "Hola! Muchas gracias por tu respuesta. Adicionalmente, te consultamos cuál fue …"
click at [1263, 238] on div at bounding box center [1223, 227] width 225 height 39
click at [1267, 232] on input "Esperar Respuesta (días)" at bounding box center [1223, 228] width 225 height 22
type input "3"
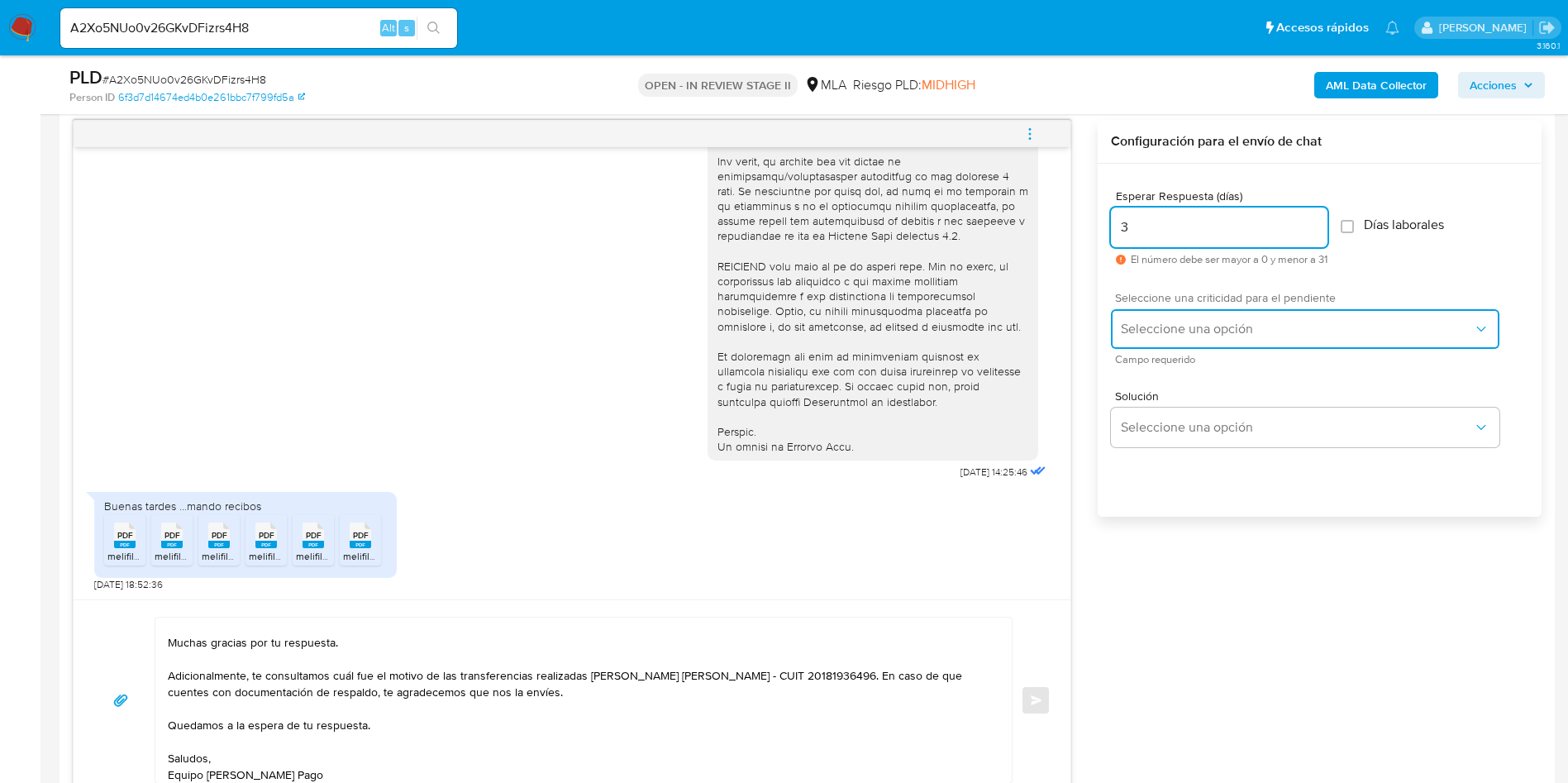
click at [1164, 334] on span "Seleccione una opción" at bounding box center [1296, 328] width 352 height 17
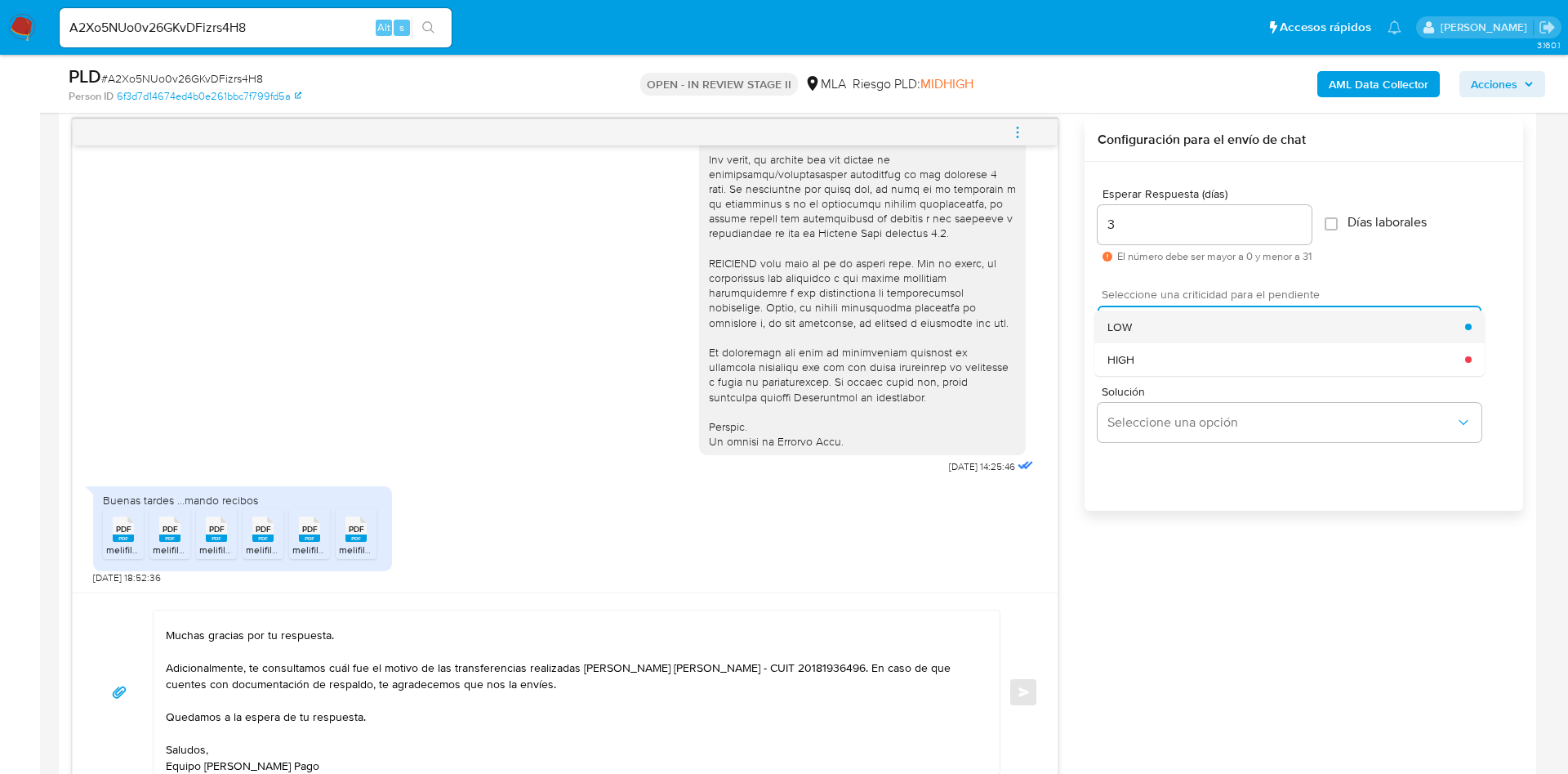
click at [1132, 336] on div "LOW" at bounding box center [1285, 327] width 358 height 33
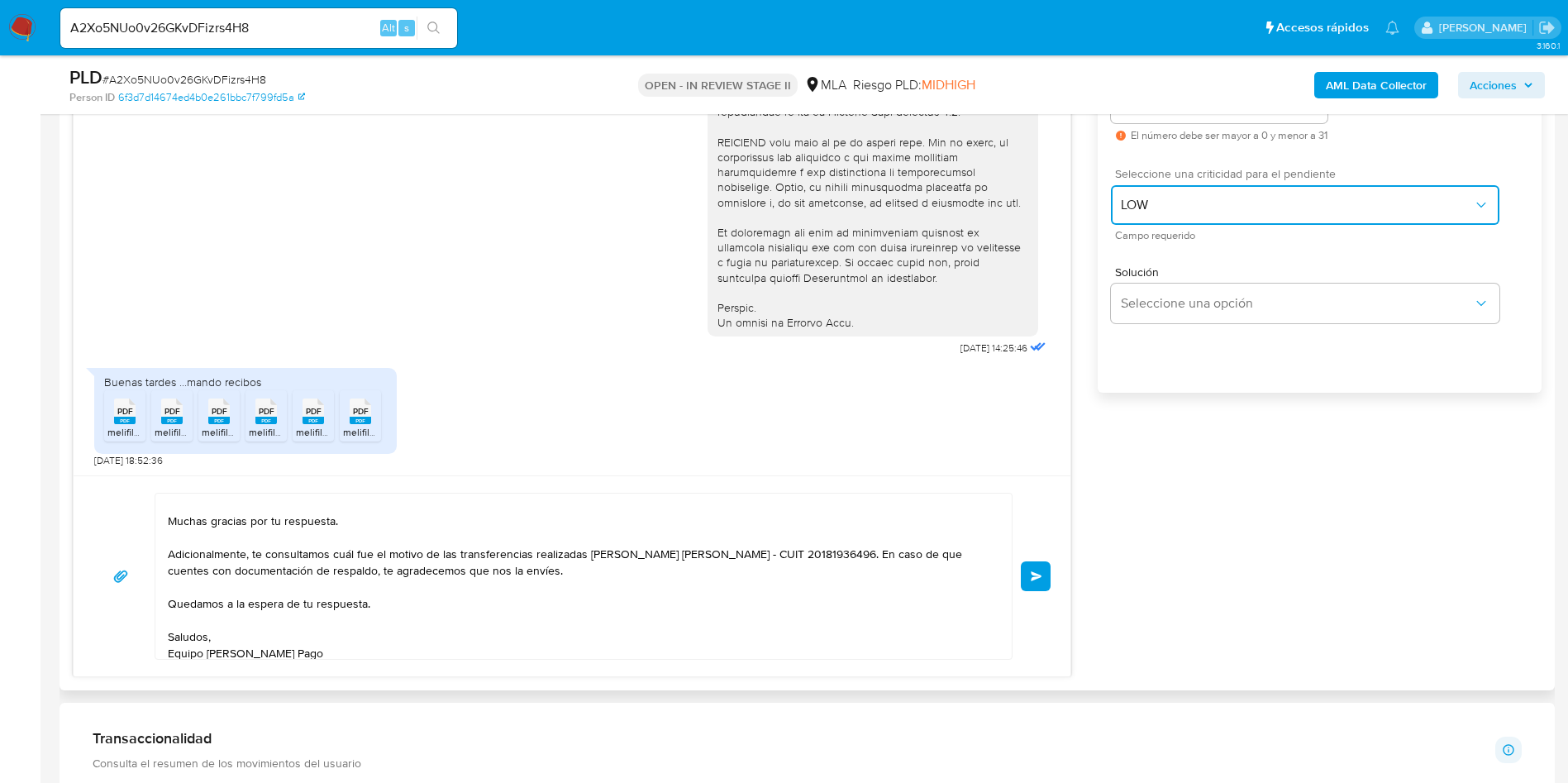
scroll to position [28, 0]
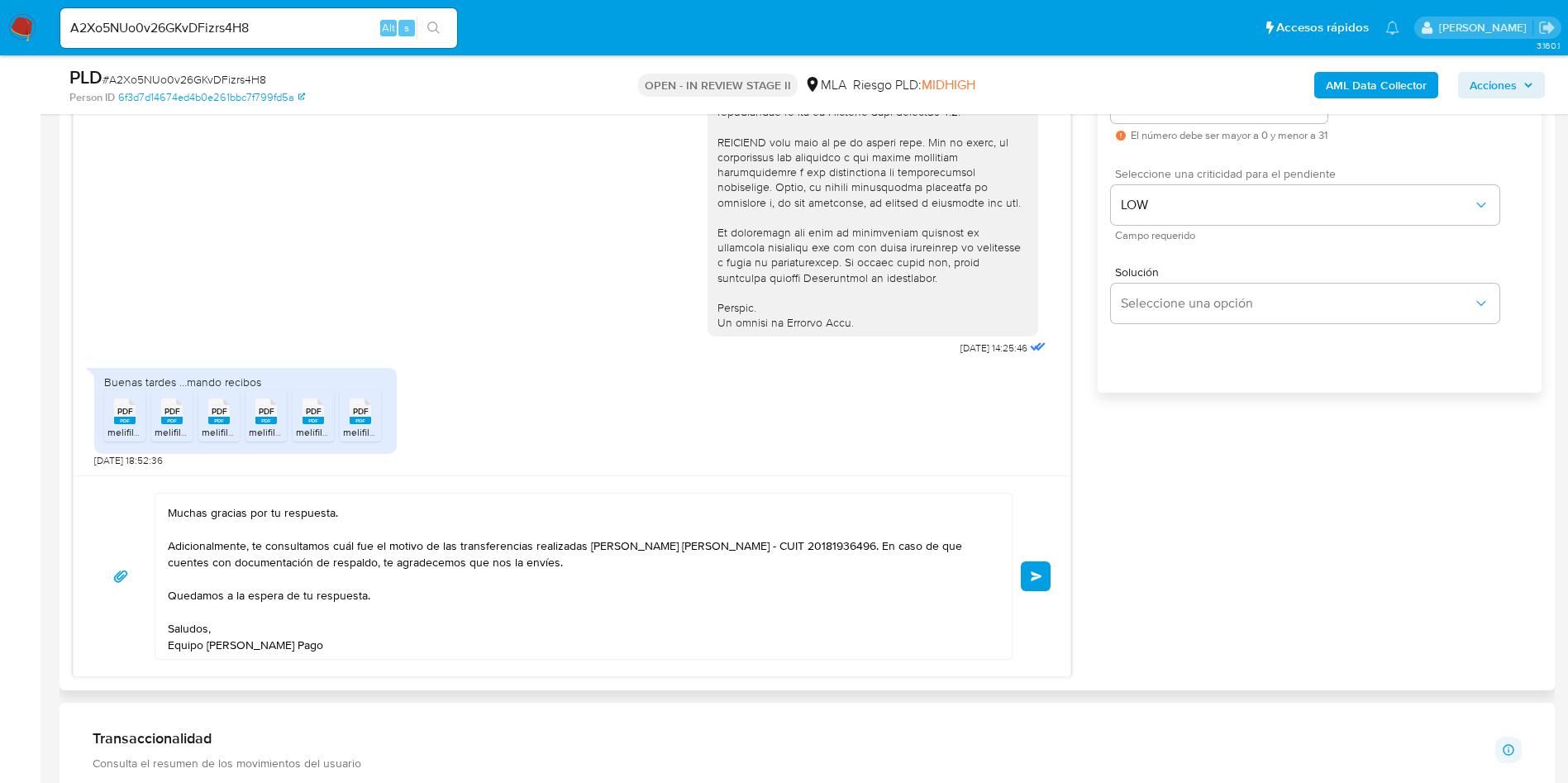
click at [1035, 578] on span "Enviar" at bounding box center [1036, 576] width 12 height 10
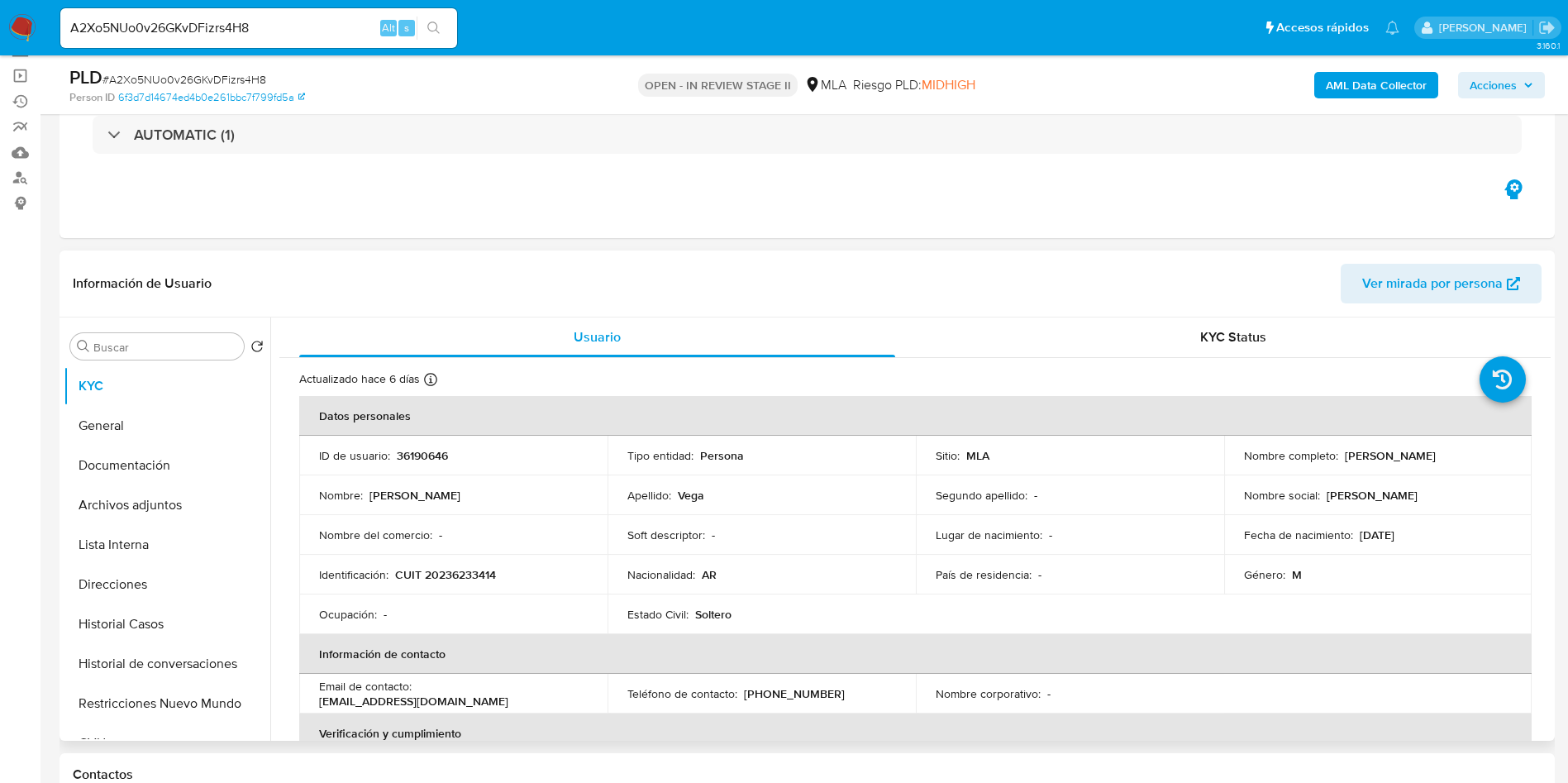
scroll to position [0, 0]
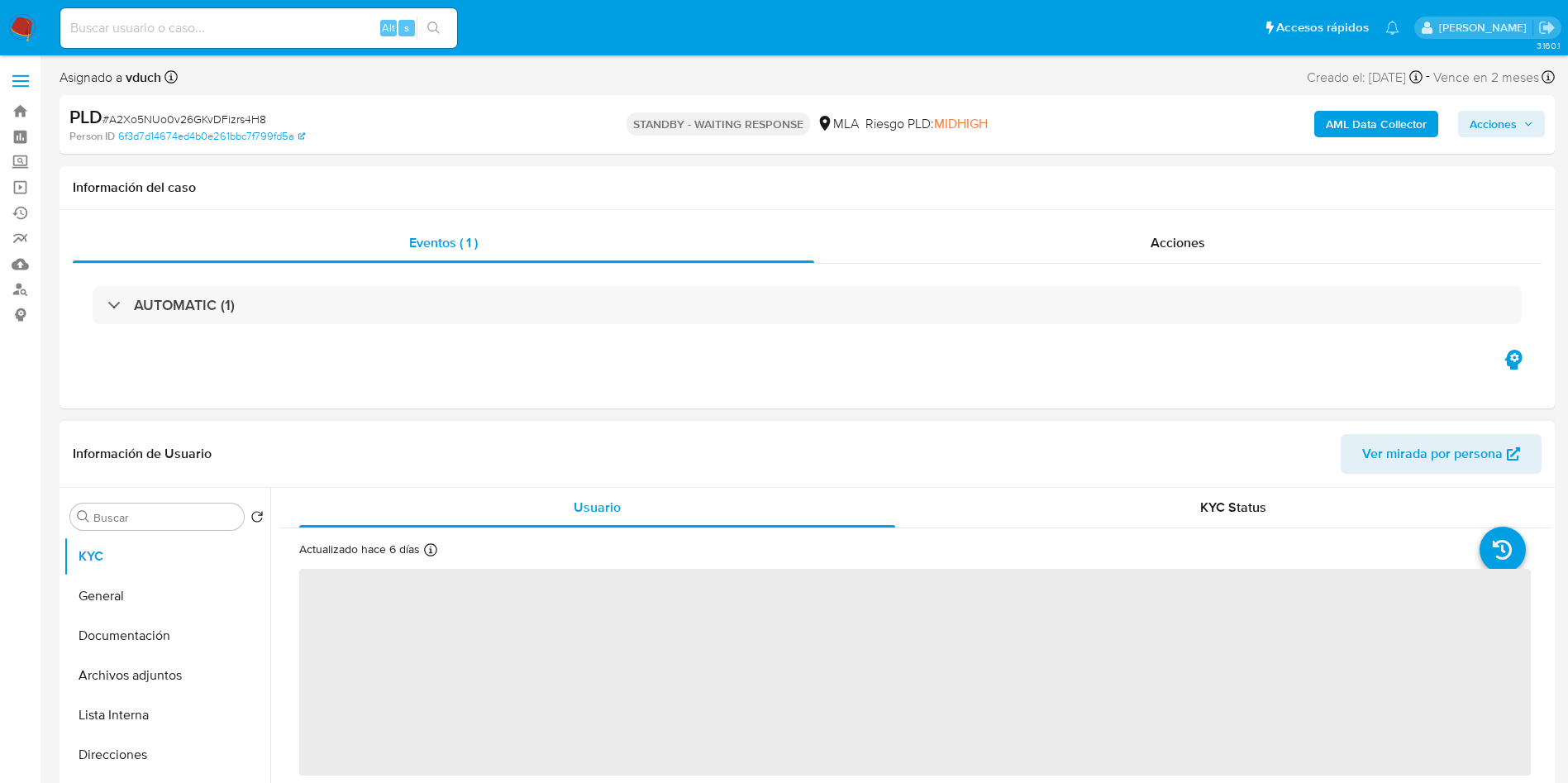
select select "10"
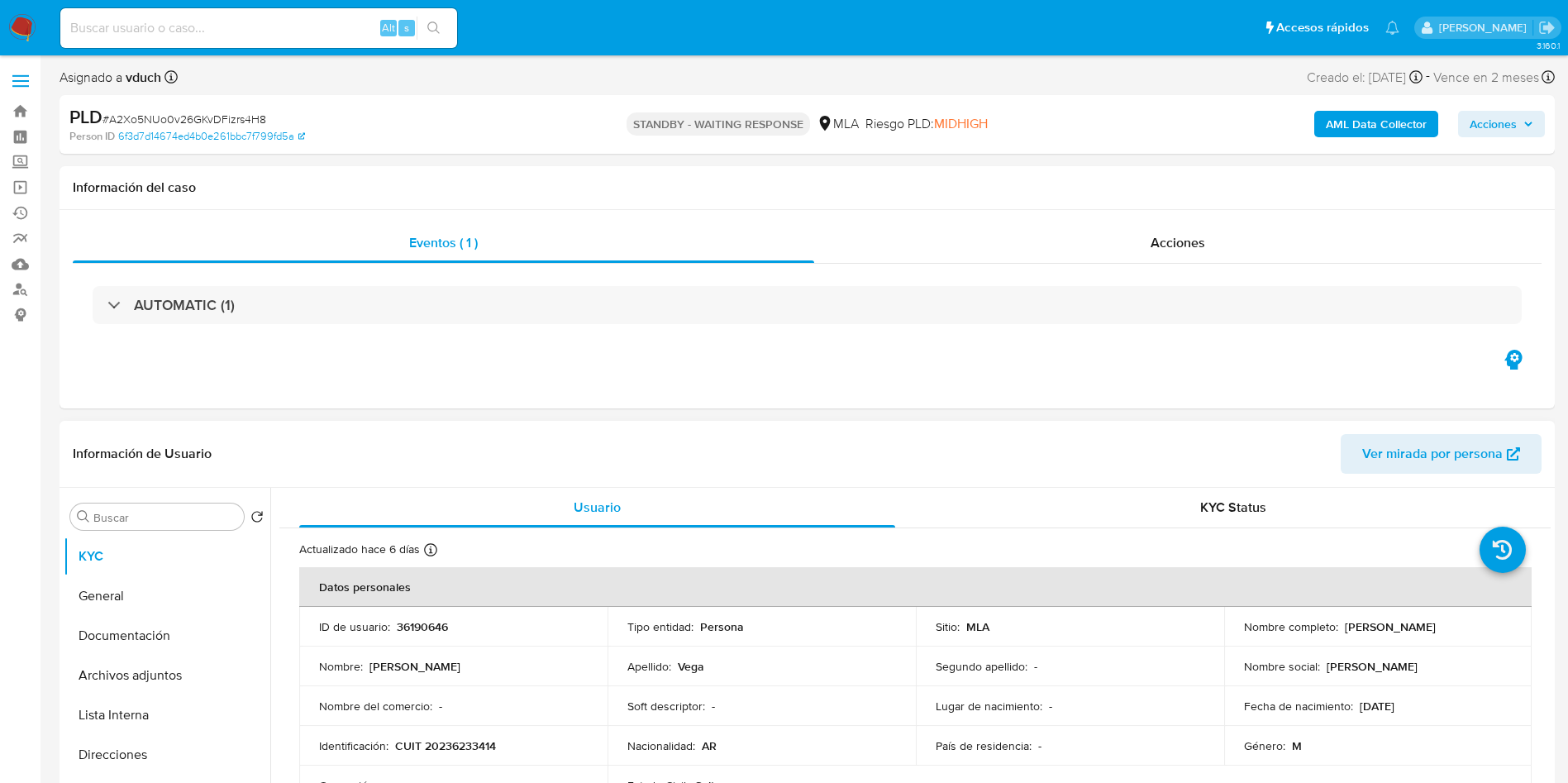
drag, startPoint x: 247, startPoint y: 25, endPoint x: 329, endPoint y: 15, distance: 82.6
click at [247, 24] on input at bounding box center [258, 29] width 396 height 22
paste input "8wgHPFKZ4UsCAqkPWw8WwbTm"
type input "8wgHPFKZ4UsCAqkPWw8WwbTm"
drag, startPoint x: 447, startPoint y: 27, endPoint x: 365, endPoint y: 3, distance: 85.4
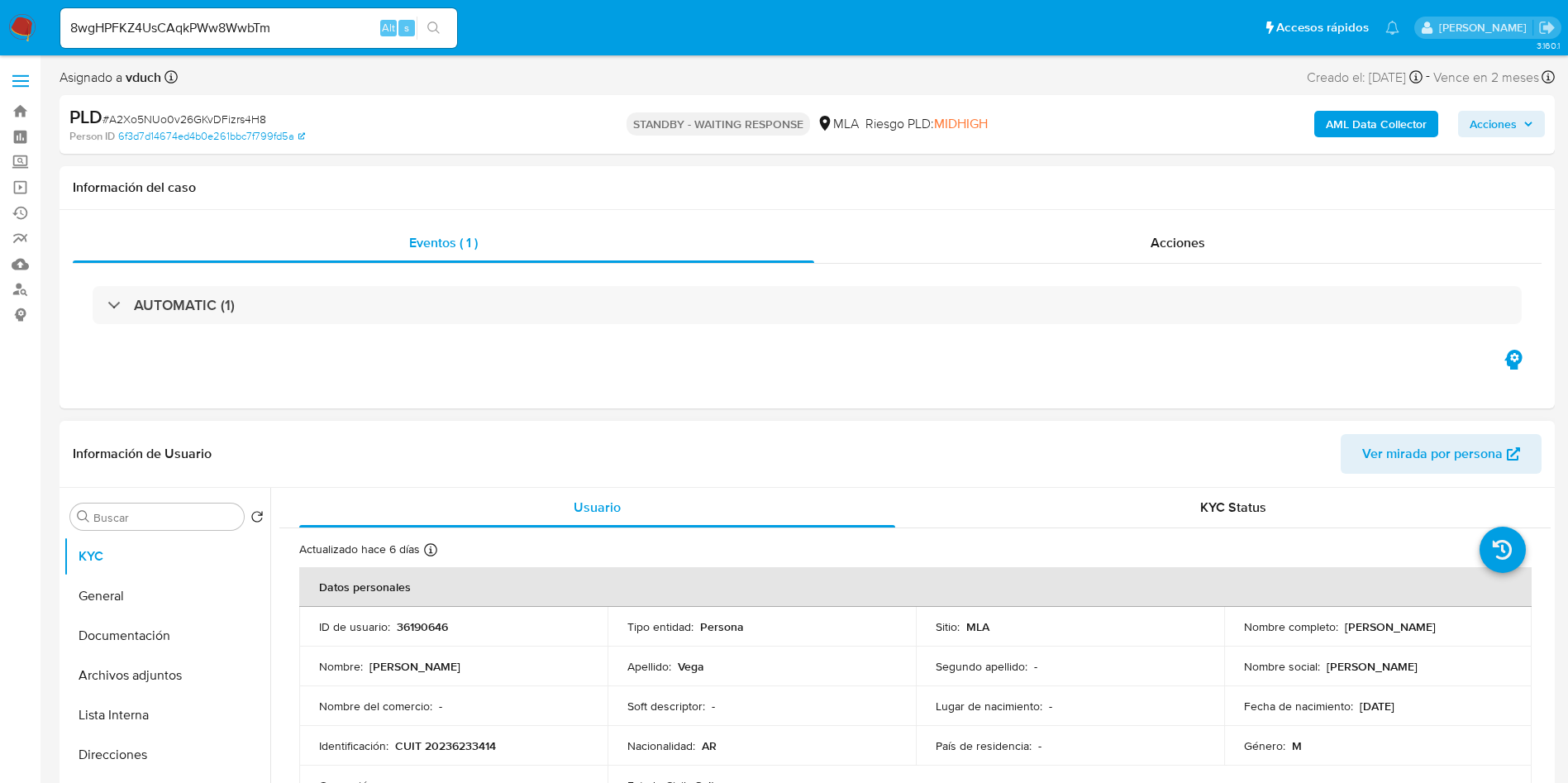
click at [447, 27] on button "search-icon" at bounding box center [433, 28] width 34 height 23
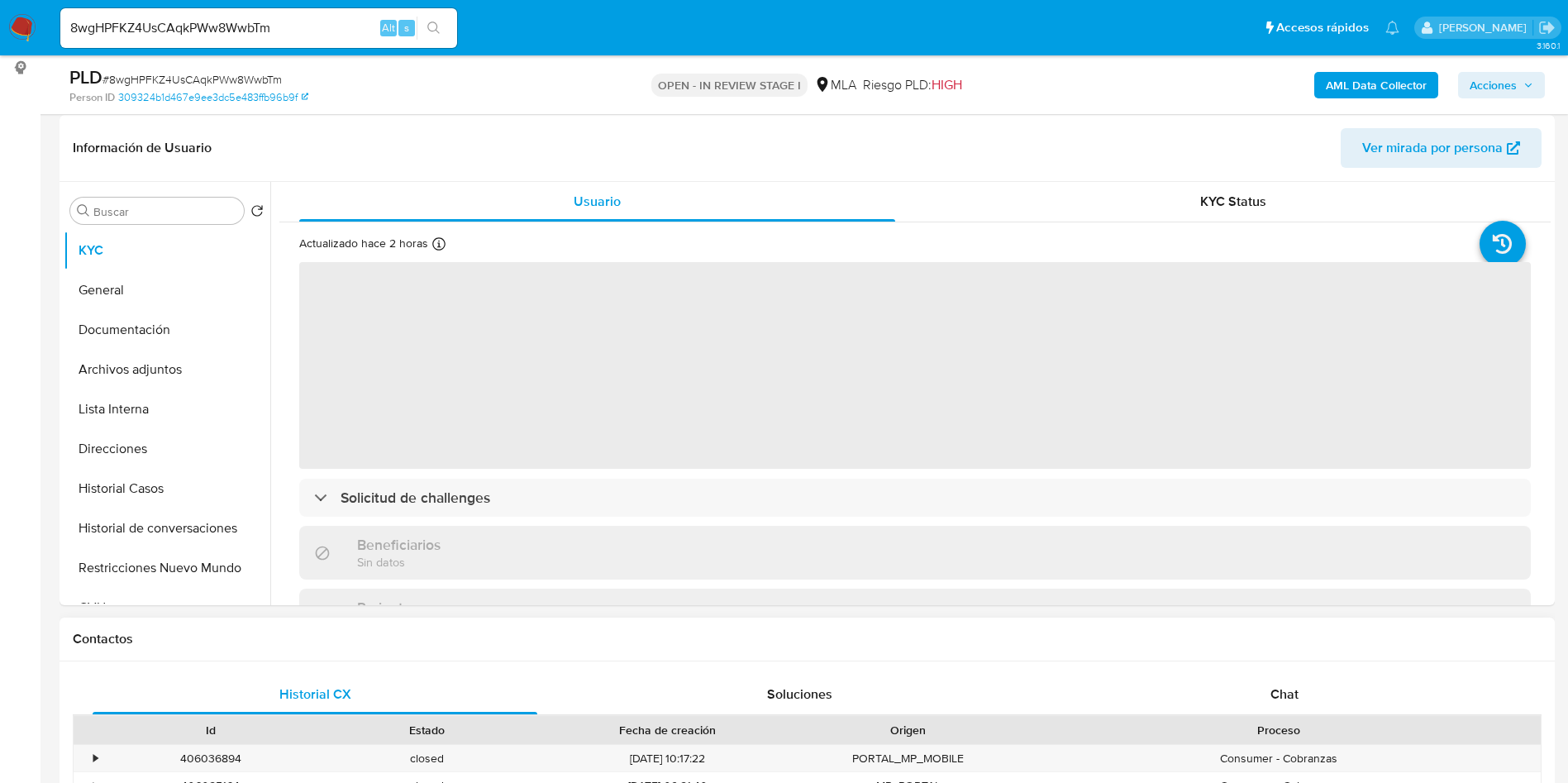
scroll to position [248, 0]
select select "10"
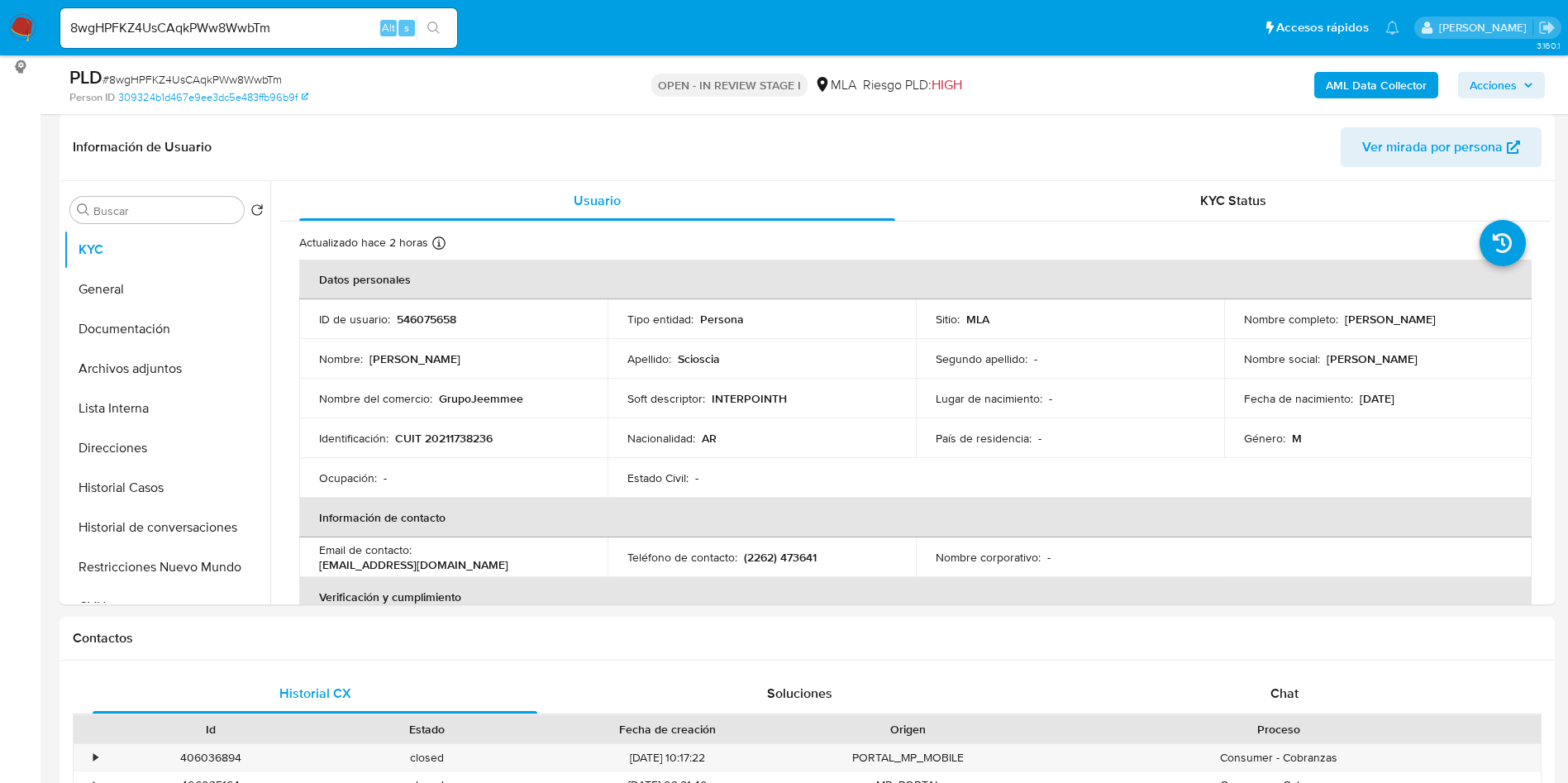
click at [299, 28] on input "8wgHPFKZ4UsCAqkPWw8WwbTm" at bounding box center [258, 29] width 396 height 22
drag, startPoint x: 440, startPoint y: 442, endPoint x: 473, endPoint y: 442, distance: 33.0
click at [473, 442] on p "CUIT 20211738236" at bounding box center [444, 438] width 98 height 15
drag, startPoint x: 481, startPoint y: 435, endPoint x: 470, endPoint y: 435, distance: 11.0
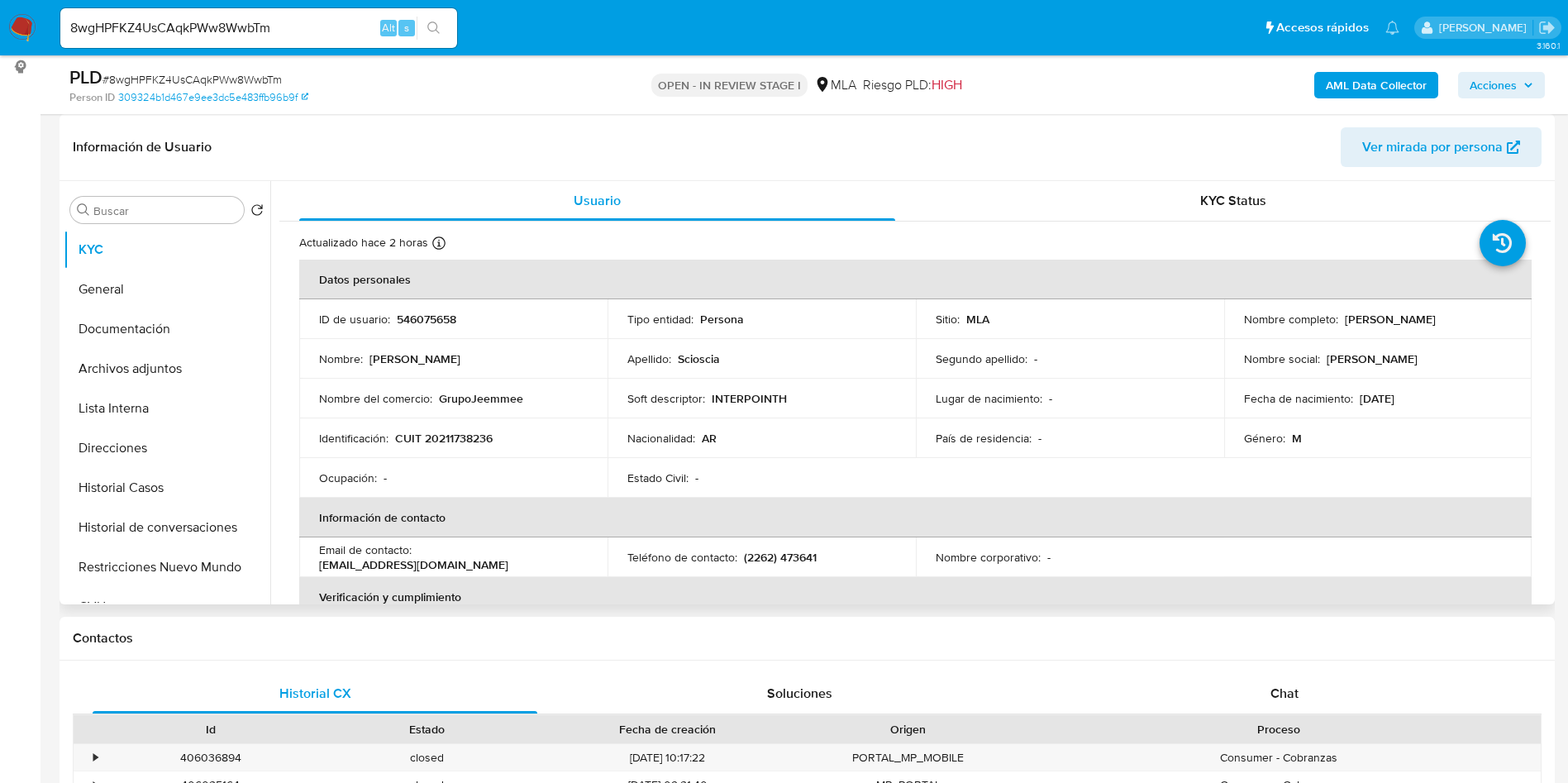
click at [471, 435] on p "CUIT 20211738236" at bounding box center [444, 438] width 98 height 15
drag, startPoint x: 483, startPoint y: 436, endPoint x: 437, endPoint y: 433, distance: 46.1
click at [437, 433] on p "CUIT 20211738236" at bounding box center [444, 438] width 98 height 15
click at [774, 401] on p "INTERPOINTH" at bounding box center [749, 397] width 75 height 15
drag, startPoint x: 1344, startPoint y: 320, endPoint x: 1476, endPoint y: 317, distance: 132.0
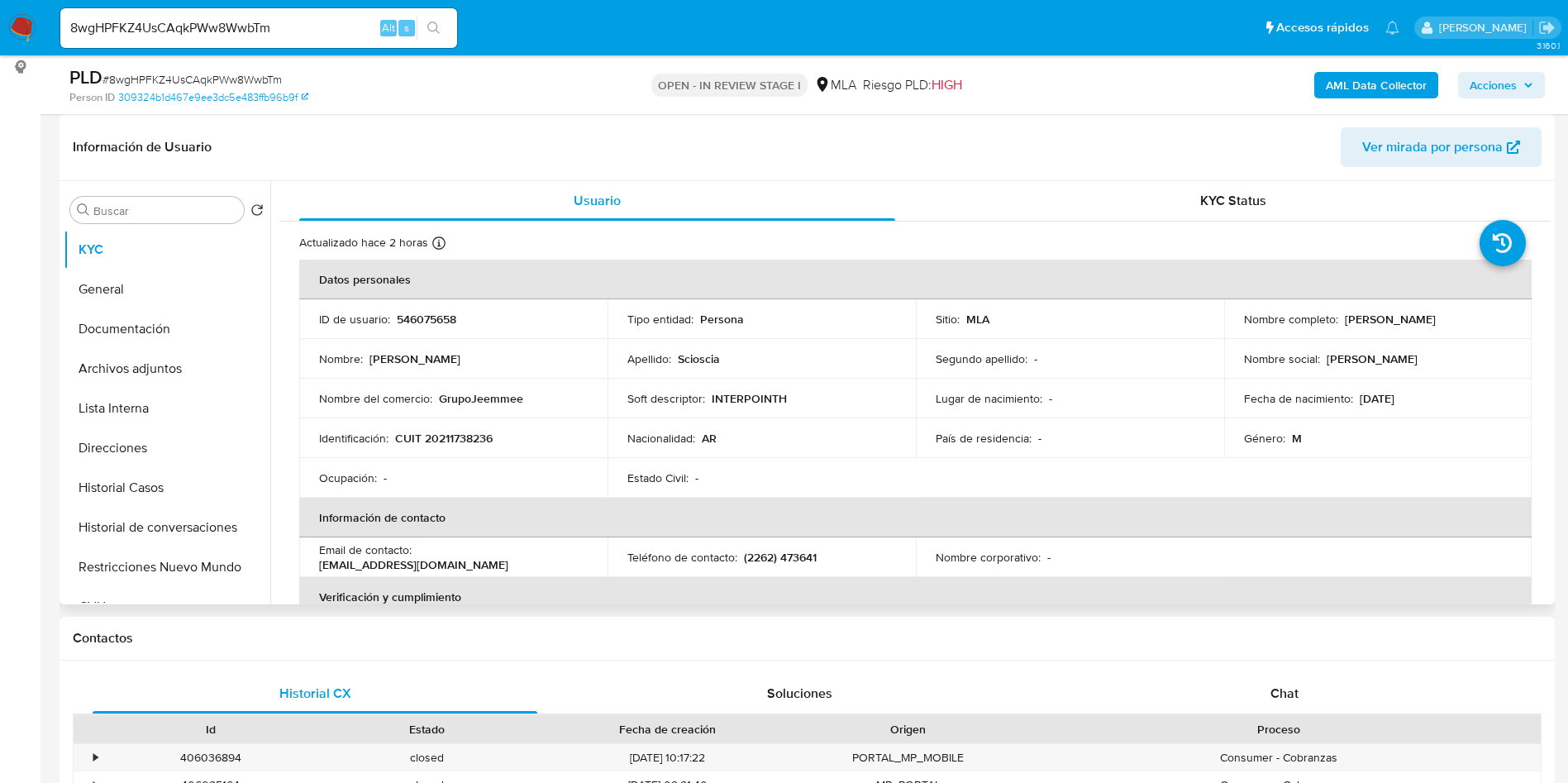
click at [1476, 317] on div "Nombre completo : Julio Cesar Scioscia" at bounding box center [1378, 319] width 268 height 15
click at [1436, 320] on p "Julio Cesar Scioscia" at bounding box center [1390, 319] width 91 height 15
drag, startPoint x: 1340, startPoint y: 320, endPoint x: 1463, endPoint y: 324, distance: 123.1
click at [1463, 324] on div "Nombre completo : Julio Cesar Scioscia" at bounding box center [1378, 319] width 268 height 15
copy p "Julio Cesar Scioscia"
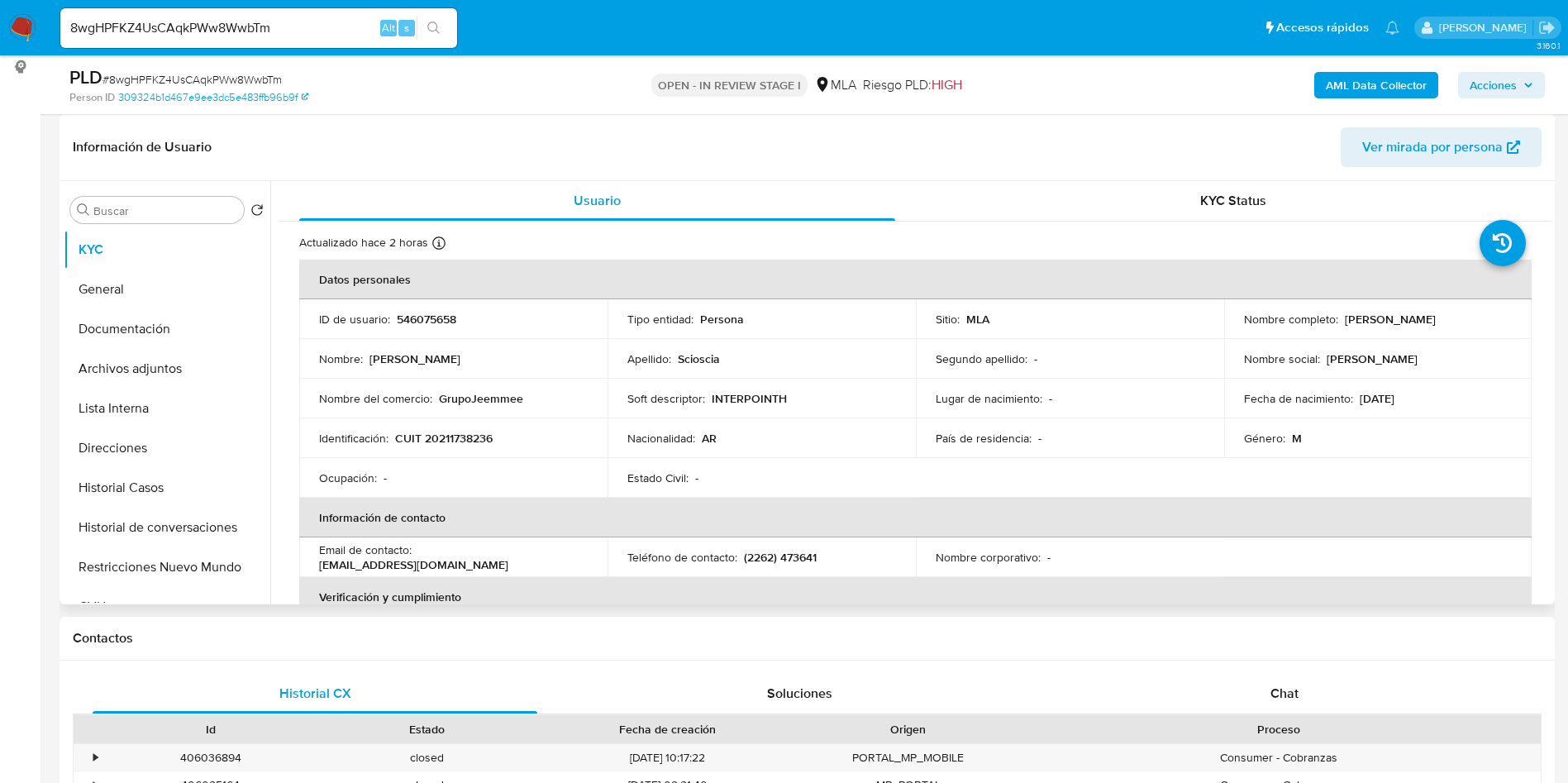
click at [445, 424] on td "Identificación : CUIT 20211738236" at bounding box center [453, 438] width 309 height 39
click at [455, 435] on p "CUIT 20211738236" at bounding box center [444, 438] width 98 height 15
copy p "20211738236"
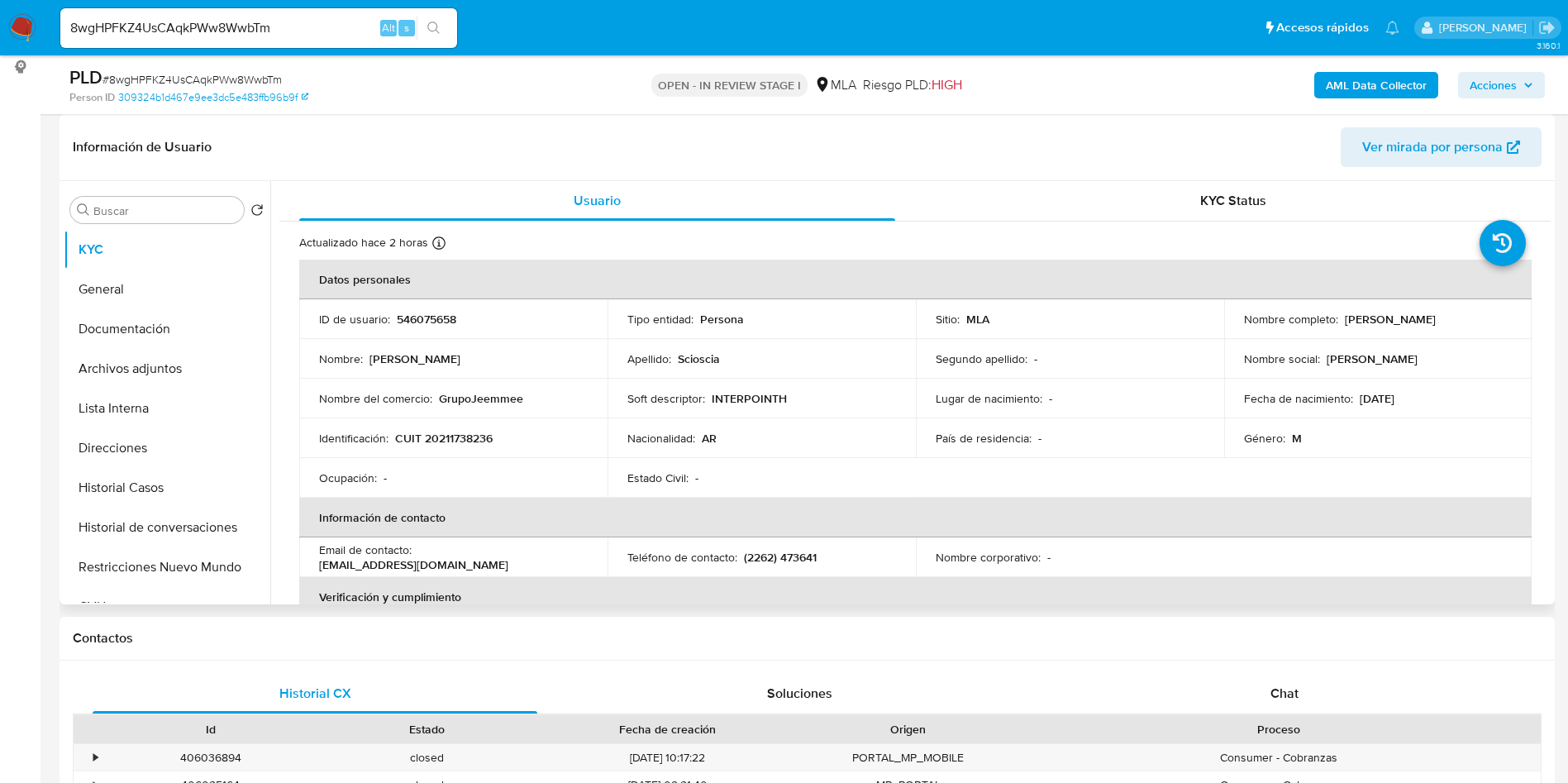
click at [824, 504] on th "Información de contacto" at bounding box center [915, 518] width 1233 height 39
